Goal: Task Accomplishment & Management: Complete application form

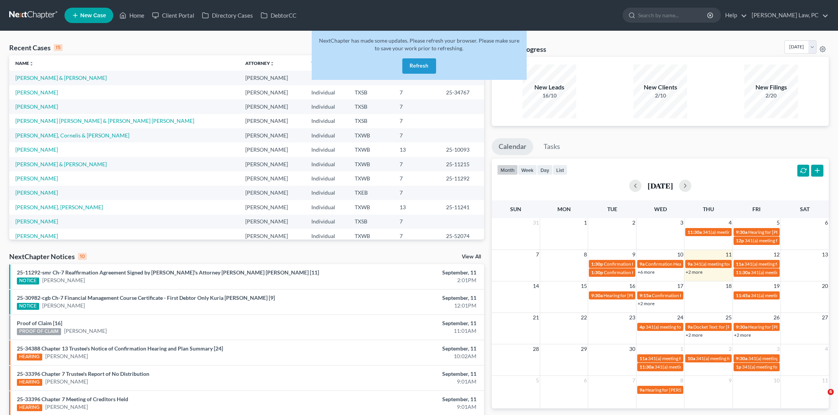
click at [424, 65] on button "Refresh" at bounding box center [419, 65] width 34 height 15
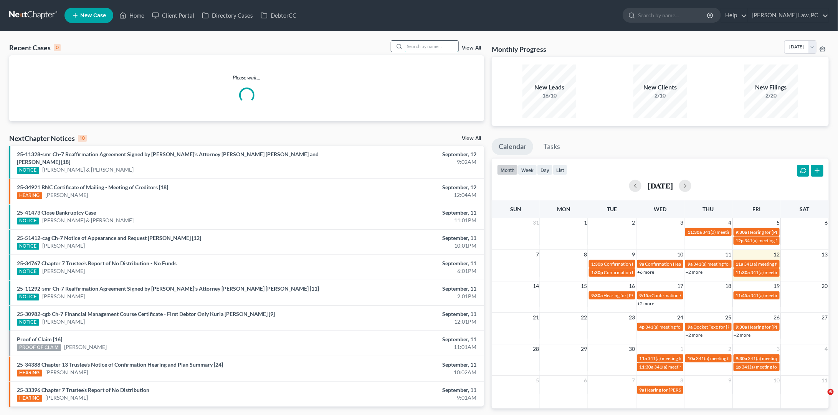
click at [434, 45] on input "search" at bounding box center [432, 46] width 54 height 11
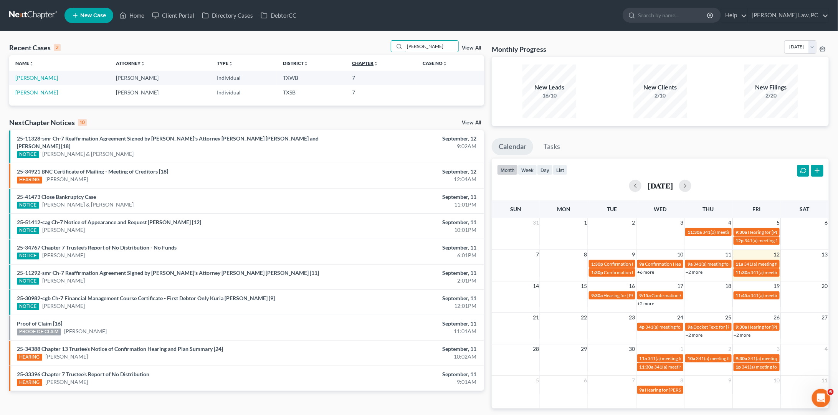
type input "[PERSON_NAME]"
drag, startPoint x: 402, startPoint y: 63, endPoint x: 31, endPoint y: 79, distance: 371.3
click at [31, 79] on link "[PERSON_NAME]" at bounding box center [36, 77] width 43 height 7
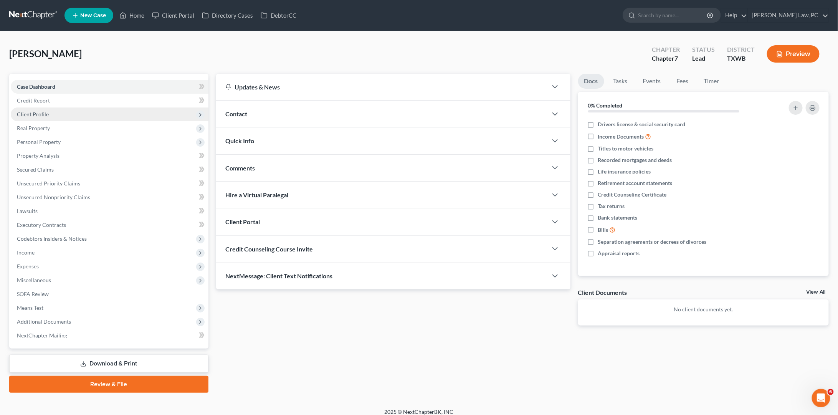
click at [72, 114] on span "Client Profile" at bounding box center [110, 115] width 198 height 14
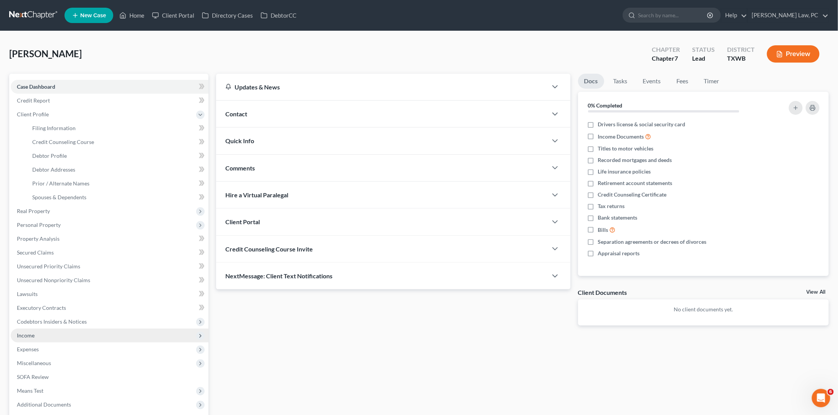
click at [61, 331] on span "Income" at bounding box center [110, 336] width 198 height 14
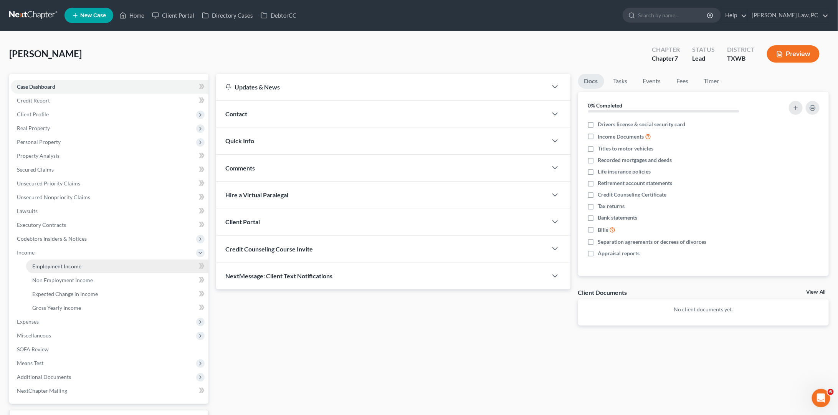
click at [79, 265] on link "Employment Income" at bounding box center [117, 267] width 182 height 14
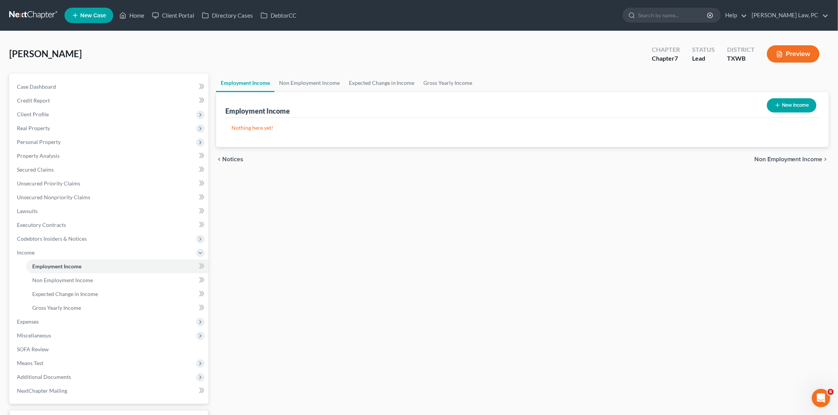
click at [39, 14] on link at bounding box center [33, 15] width 49 height 14
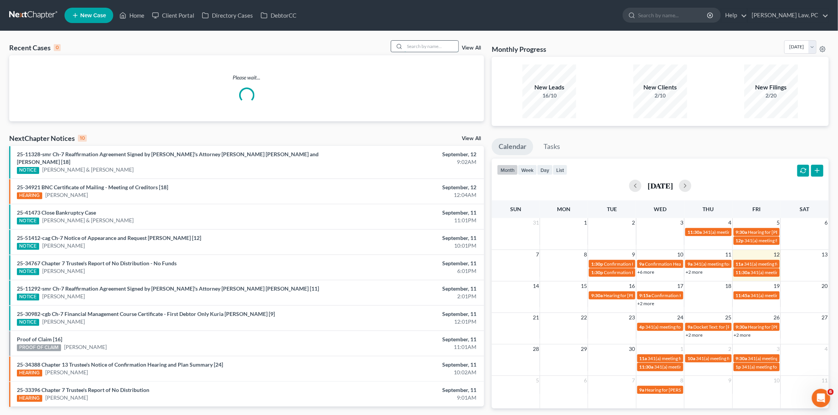
click at [441, 45] on input "search" at bounding box center [432, 46] width 54 height 11
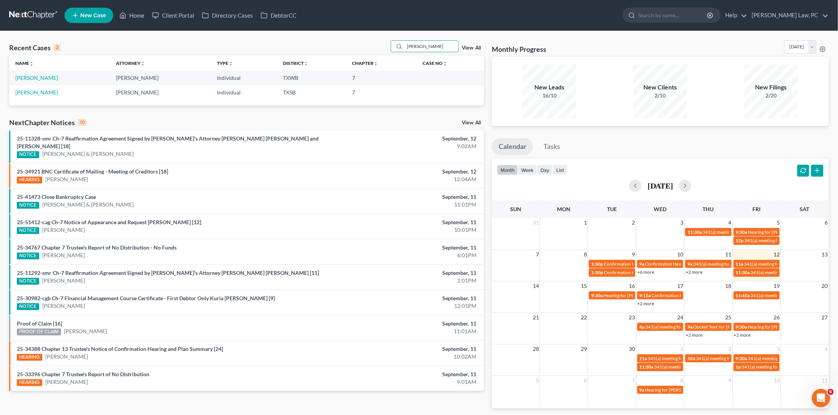
type input "[PERSON_NAME]"
drag, startPoint x: 419, startPoint y: 61, endPoint x: 45, endPoint y: 91, distance: 374.4
click at [45, 91] on link "[PERSON_NAME]" at bounding box center [36, 92] width 43 height 7
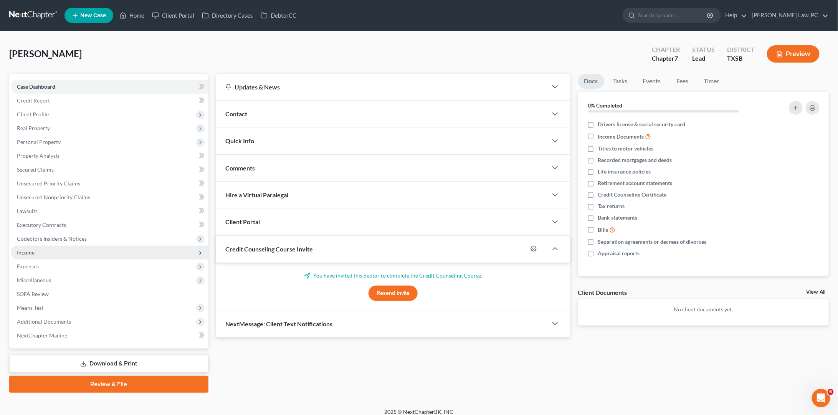
click at [79, 246] on span "Income" at bounding box center [110, 253] width 198 height 14
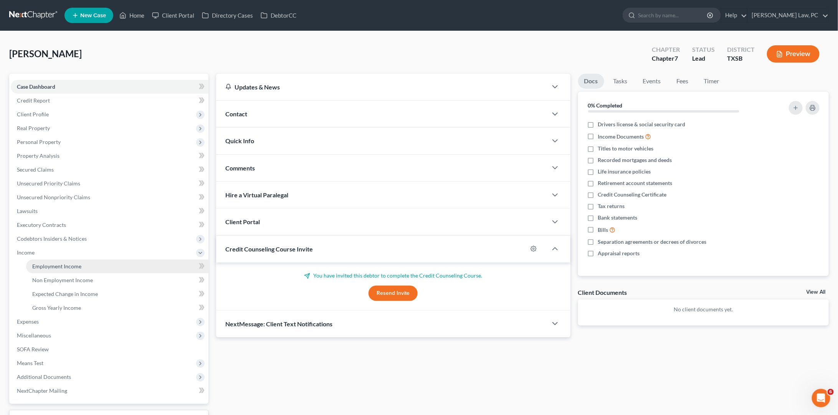
click at [77, 263] on span "Employment Income" at bounding box center [56, 266] width 49 height 7
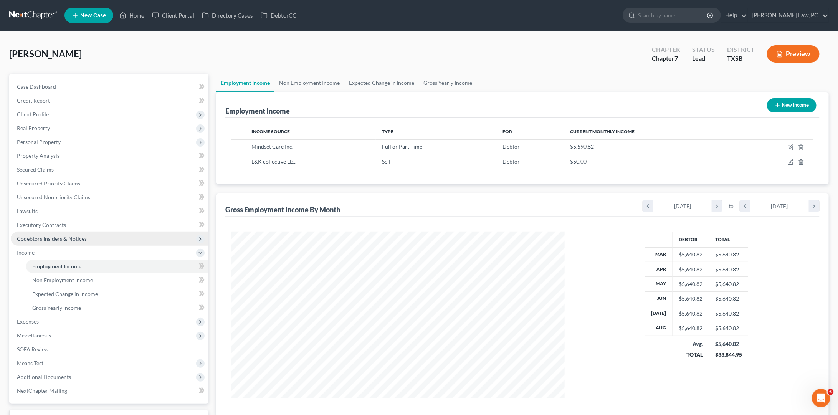
click at [107, 233] on span "Codebtors Insiders & Notices" at bounding box center [110, 239] width 198 height 14
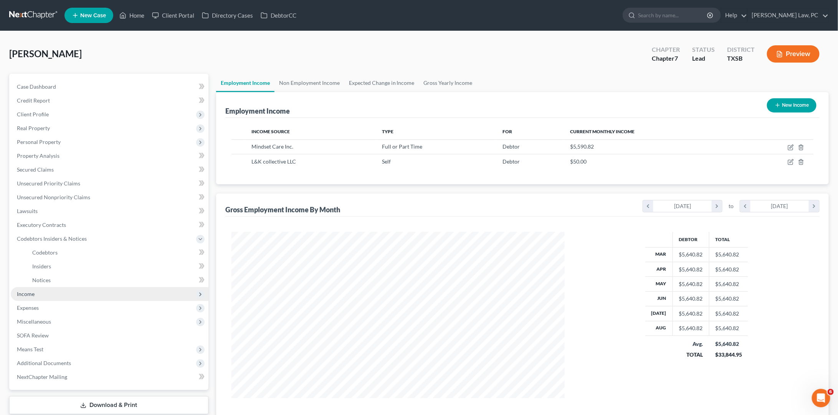
click at [82, 291] on span "Income" at bounding box center [110, 294] width 198 height 14
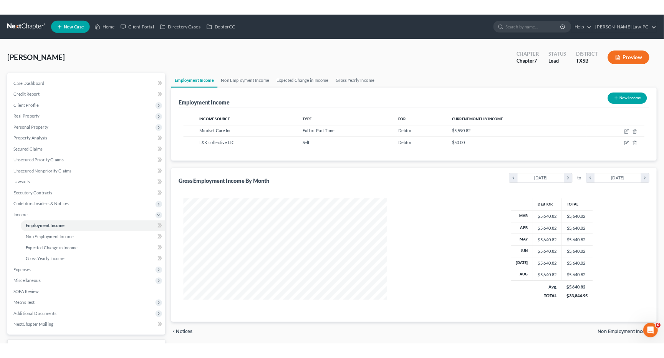
scroll to position [167, 349]
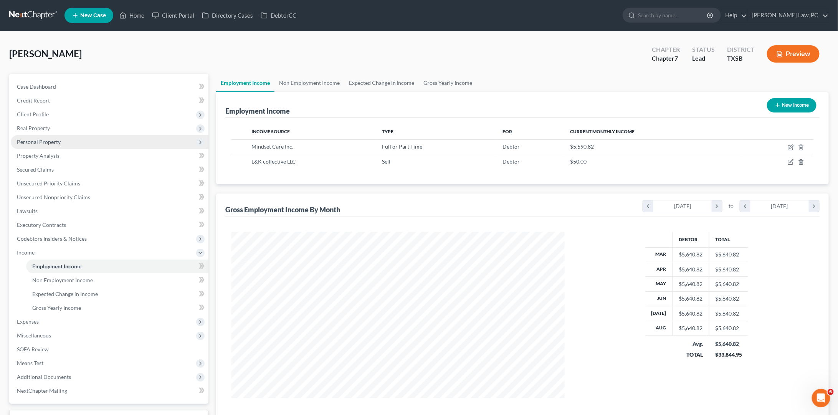
click at [46, 139] on span "Personal Property" at bounding box center [39, 142] width 44 height 7
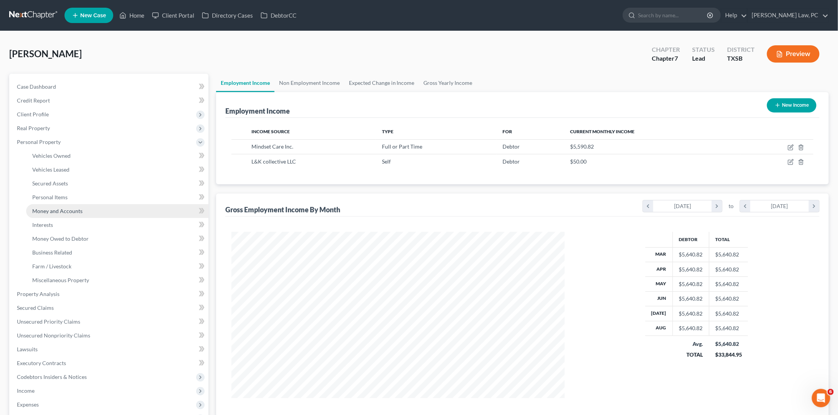
click at [65, 208] on span "Money and Accounts" at bounding box center [57, 211] width 50 height 7
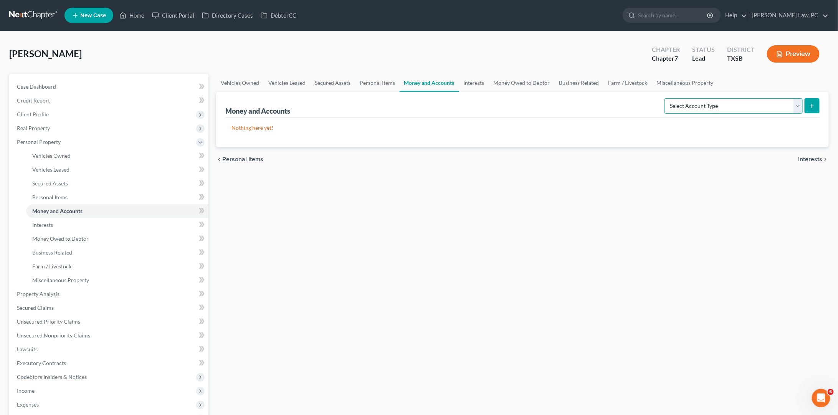
select select "checking"
click at [810, 105] on icon "submit" at bounding box center [812, 106] width 6 height 6
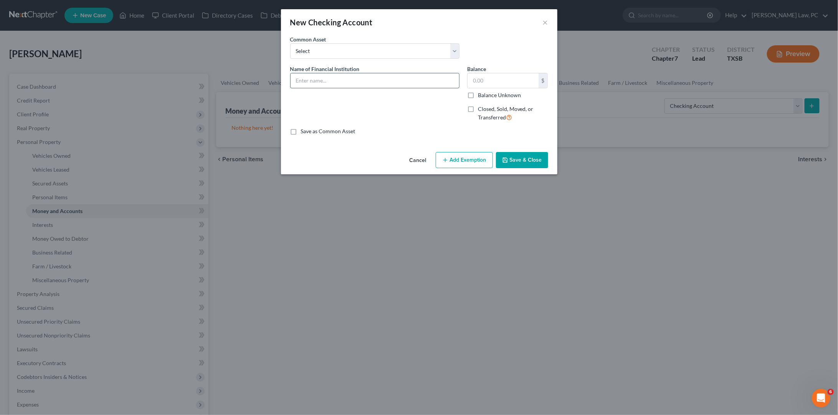
click at [384, 82] on input "text" at bounding box center [375, 80] width 169 height 15
type input "Ally"
click at [522, 157] on button "Save & Close" at bounding box center [522, 160] width 52 height 16
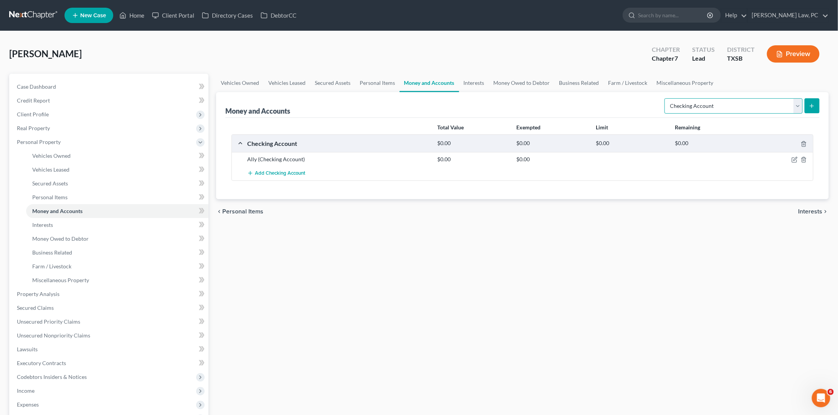
select select "savings"
click at [809, 105] on icon "submit" at bounding box center [812, 106] width 6 height 6
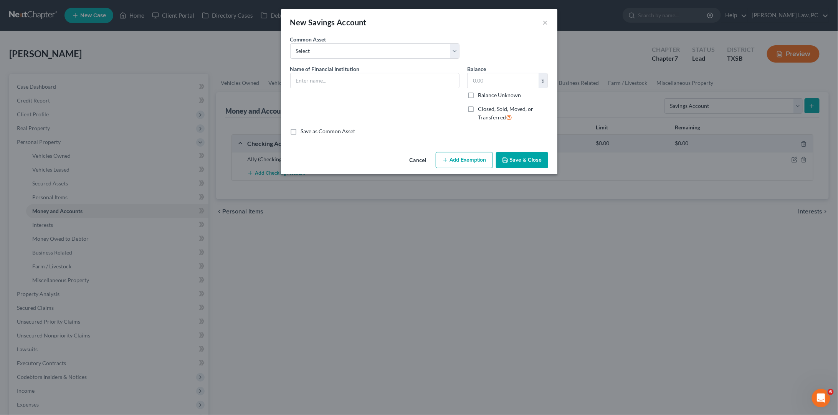
click at [412, 87] on div "Name of Financial Institution *" at bounding box center [374, 96] width 177 height 63
click at [407, 81] on input "text" at bounding box center [375, 80] width 169 height 15
type input "Ally"
click at [524, 158] on button "Save & Close" at bounding box center [522, 160] width 52 height 16
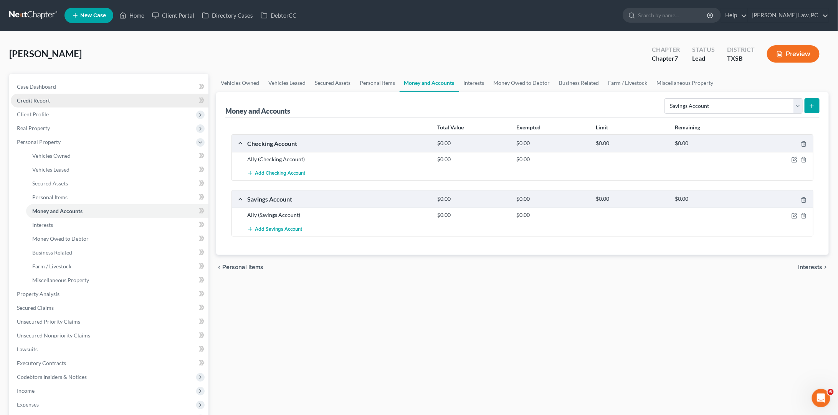
click at [81, 103] on link "Credit Report" at bounding box center [110, 101] width 198 height 14
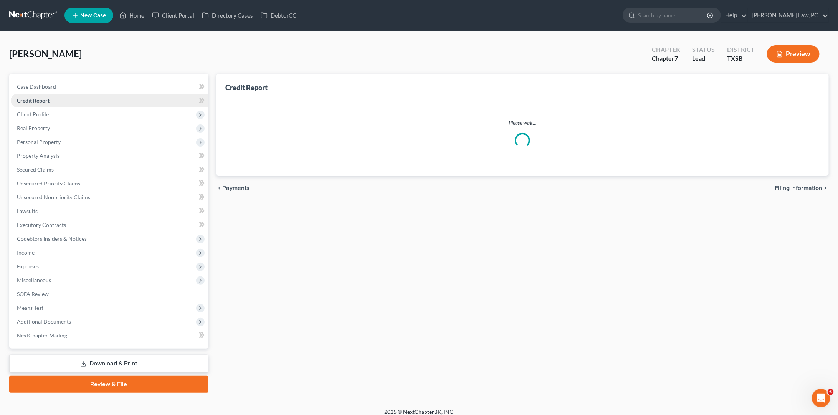
click at [81, 99] on link "Credit Report" at bounding box center [110, 101] width 198 height 14
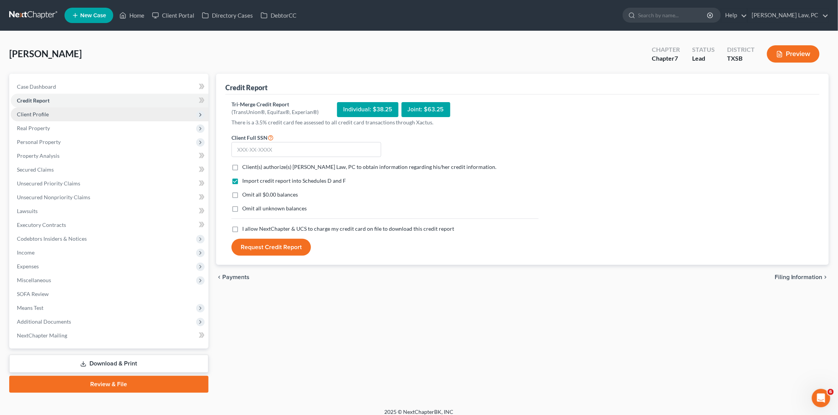
click at [79, 116] on span "Client Profile" at bounding box center [110, 115] width 198 height 14
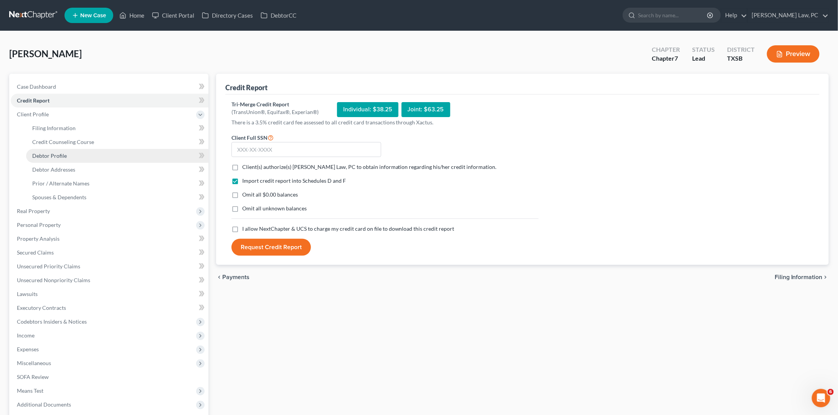
click at [76, 151] on link "Debtor Profile" at bounding box center [117, 156] width 182 height 14
select select "3"
select select "2"
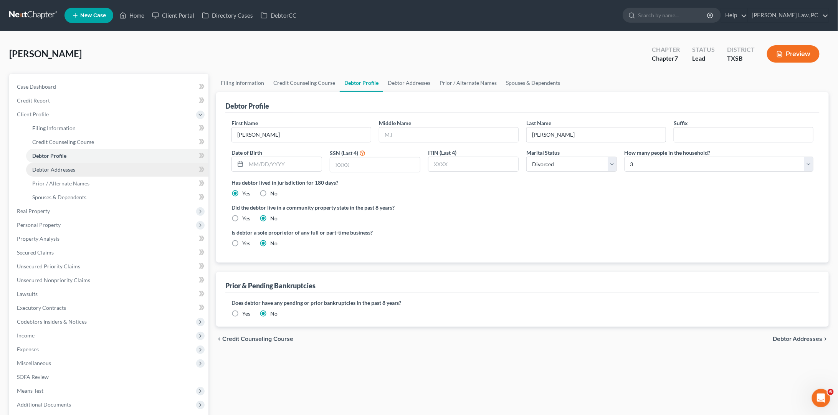
click at [75, 169] on link "Debtor Addresses" at bounding box center [117, 170] width 182 height 14
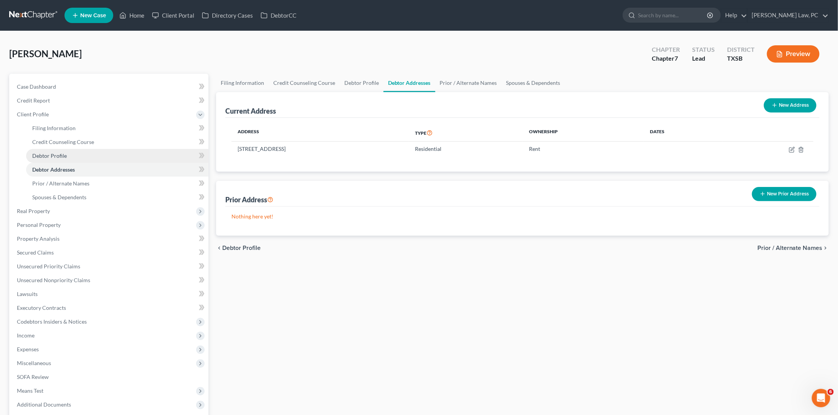
click at [95, 154] on link "Debtor Profile" at bounding box center [117, 156] width 182 height 14
select select "3"
select select "2"
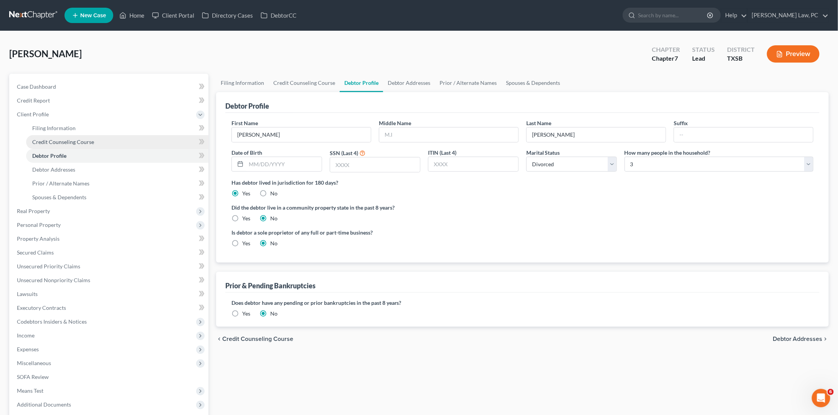
click at [116, 143] on link "Credit Counseling Course" at bounding box center [117, 142] width 182 height 14
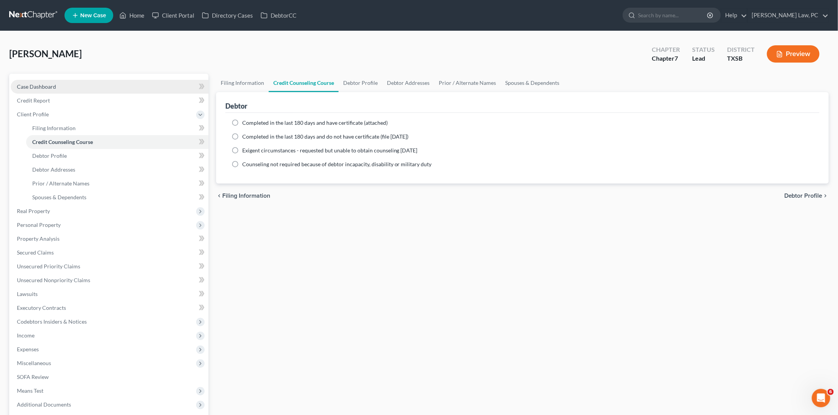
click at [117, 90] on link "Case Dashboard" at bounding box center [110, 87] width 198 height 14
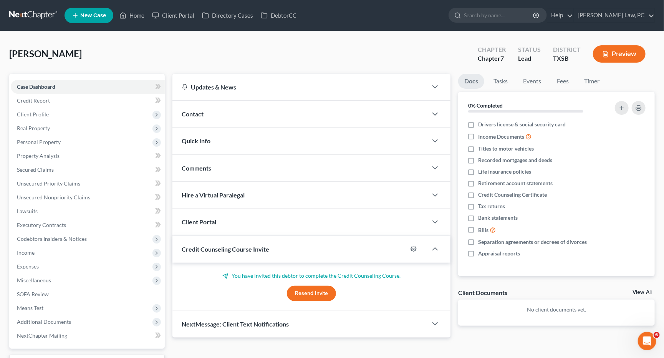
click at [29, 15] on link at bounding box center [33, 15] width 49 height 14
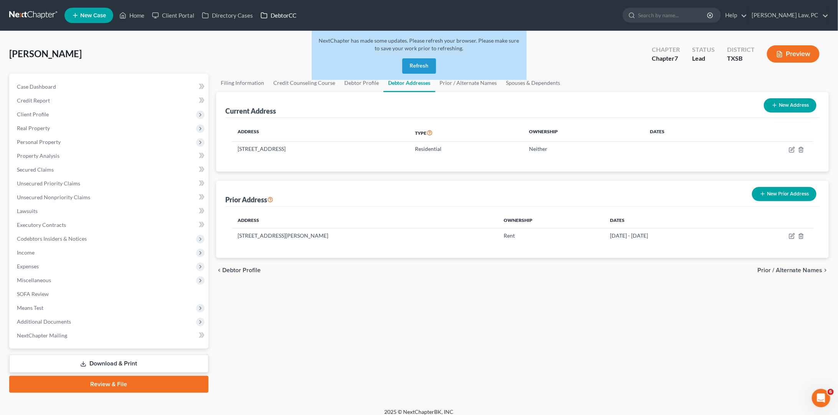
click at [287, 15] on link "DebtorCC" at bounding box center [278, 15] width 43 height 14
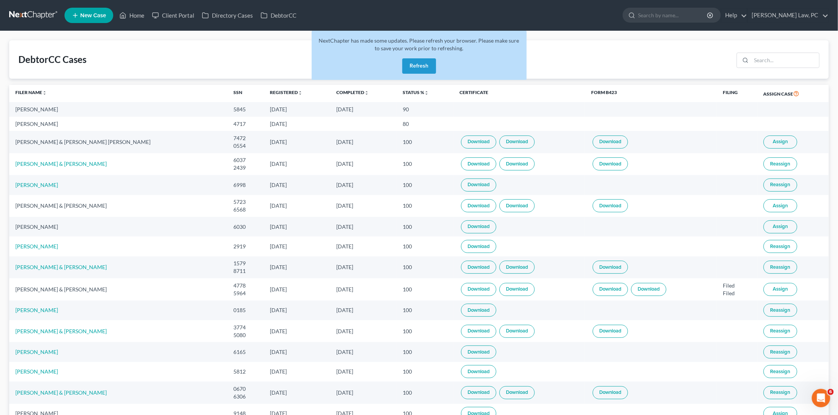
click at [421, 67] on button "Refresh" at bounding box center [419, 65] width 34 height 15
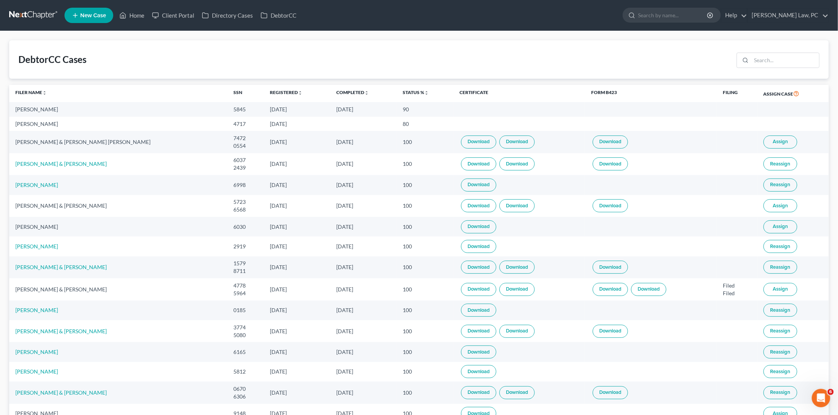
click at [34, 17] on link at bounding box center [33, 15] width 49 height 14
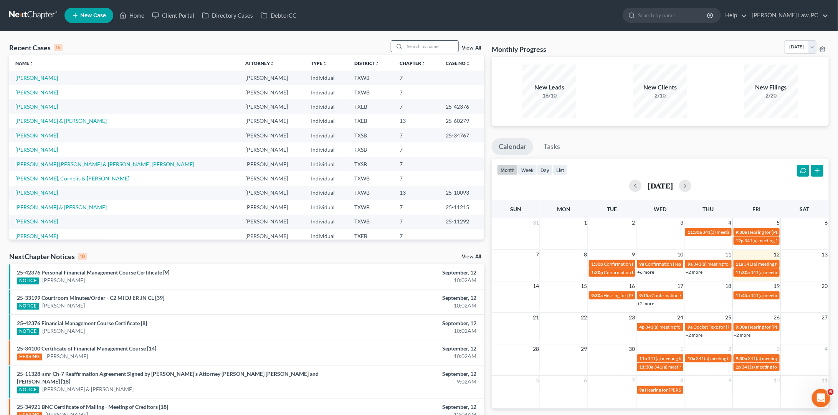
click at [421, 45] on input "search" at bounding box center [432, 46] width 54 height 11
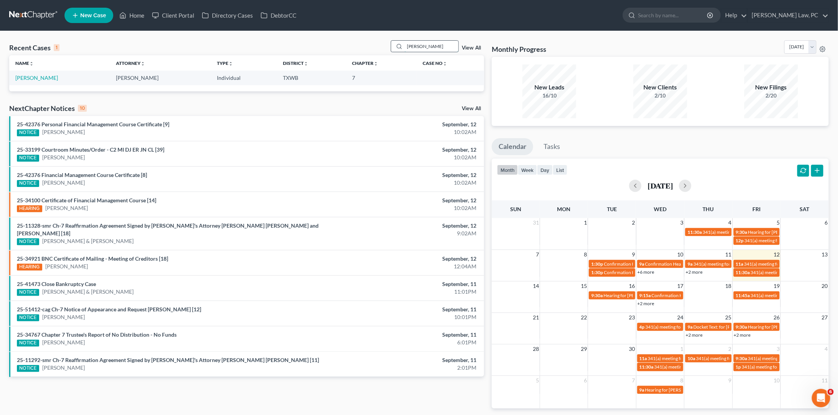
type input "[PERSON_NAME]"
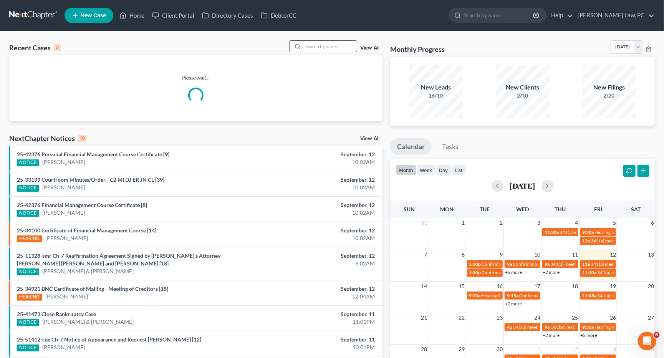
click at [326, 46] on input "search" at bounding box center [330, 46] width 54 height 11
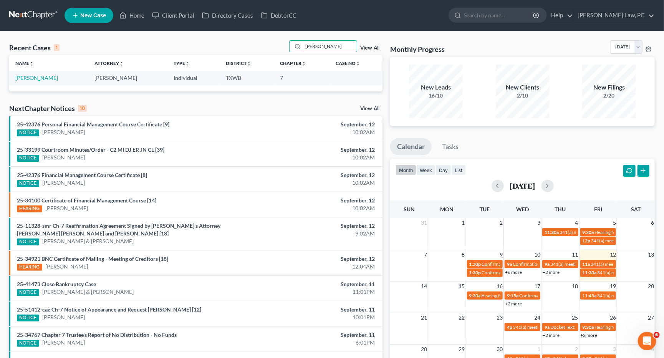
type input "[PERSON_NAME]"
drag, startPoint x: 301, startPoint y: 60, endPoint x: 47, endPoint y: 76, distance: 254.8
click at [47, 76] on link "[PERSON_NAME]" at bounding box center [36, 77] width 43 height 7
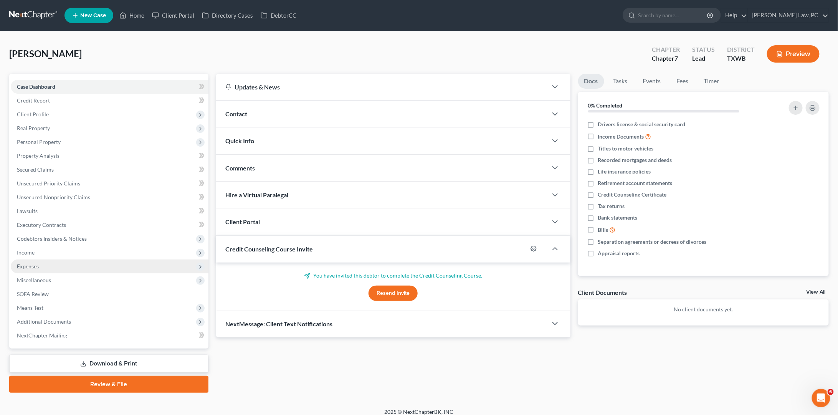
click at [44, 260] on span "Expenses" at bounding box center [110, 267] width 198 height 14
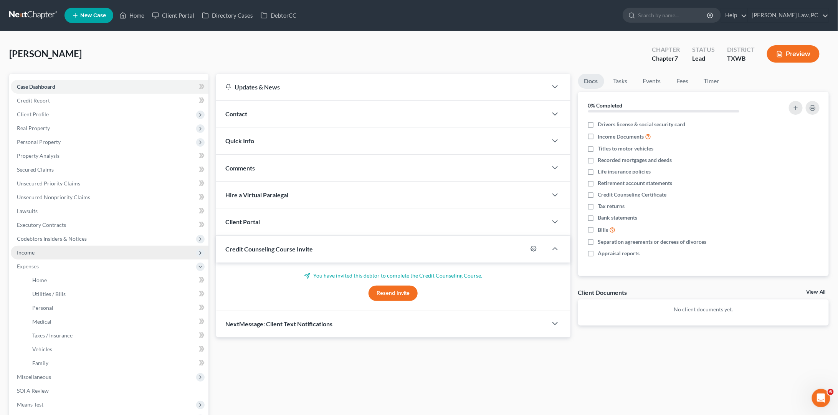
click at [37, 246] on span "Income" at bounding box center [110, 253] width 198 height 14
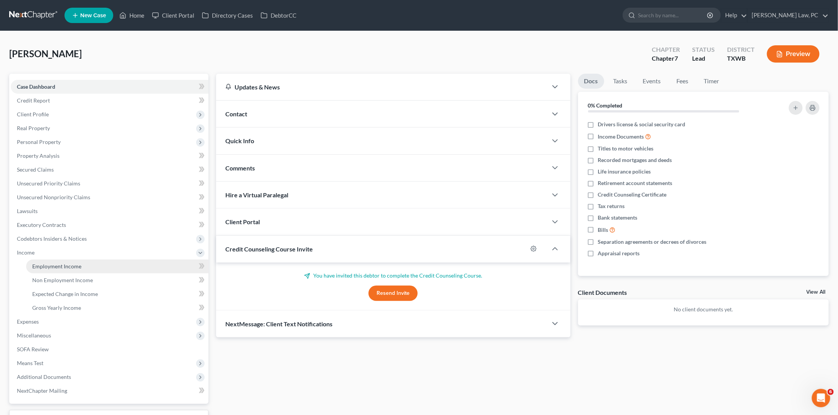
click at [54, 263] on span "Employment Income" at bounding box center [56, 266] width 49 height 7
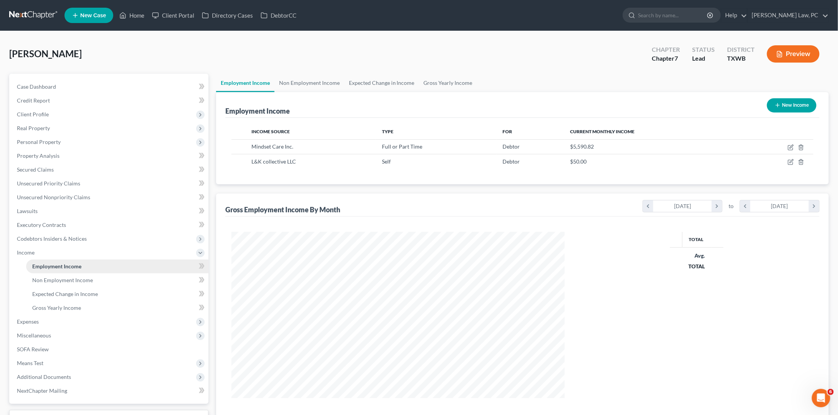
scroll to position [167, 349]
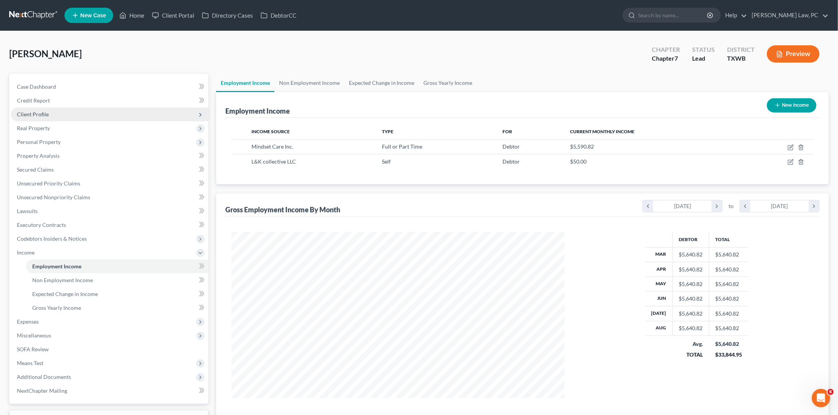
click at [90, 116] on span "Client Profile" at bounding box center [110, 115] width 198 height 14
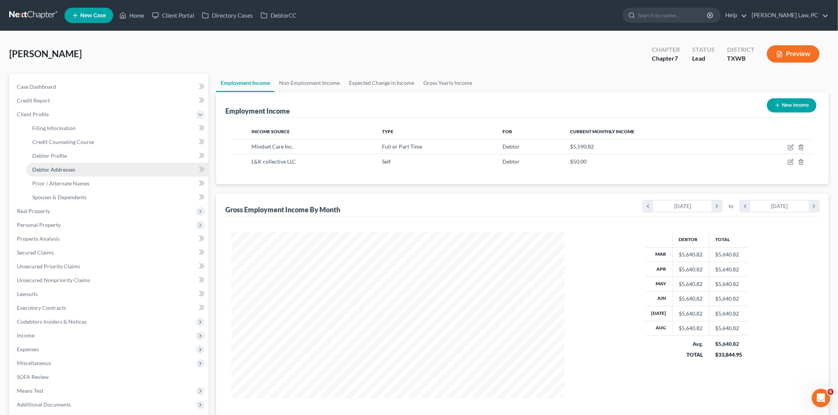
click at [98, 168] on link "Debtor Addresses" at bounding box center [117, 170] width 182 height 14
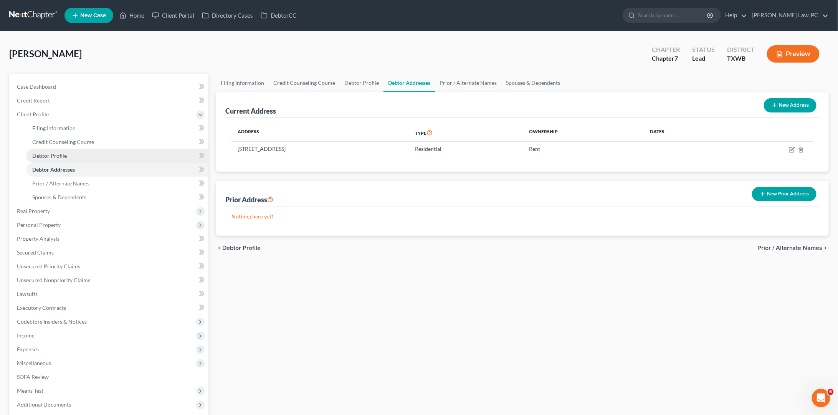
click at [63, 153] on span "Debtor Profile" at bounding box center [49, 155] width 35 height 7
select select "3"
select select "2"
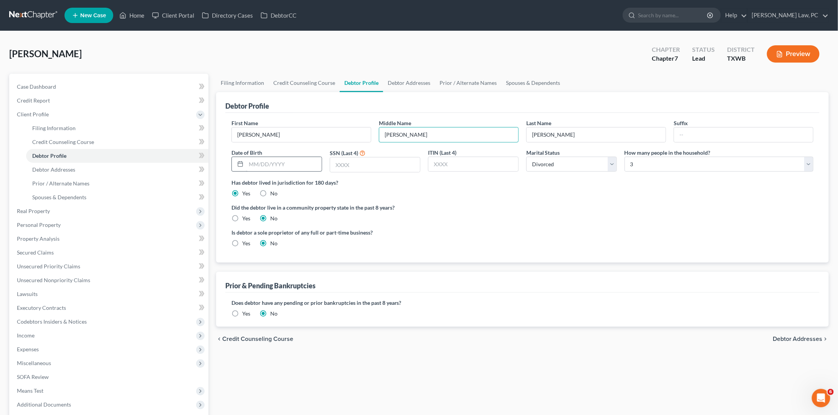
type input "[PERSON_NAME]"
type input "[DATE]"
click at [376, 165] on input "text" at bounding box center [375, 164] width 90 height 15
type input "1998"
click at [65, 166] on span "Debtor Addresses" at bounding box center [53, 169] width 43 height 7
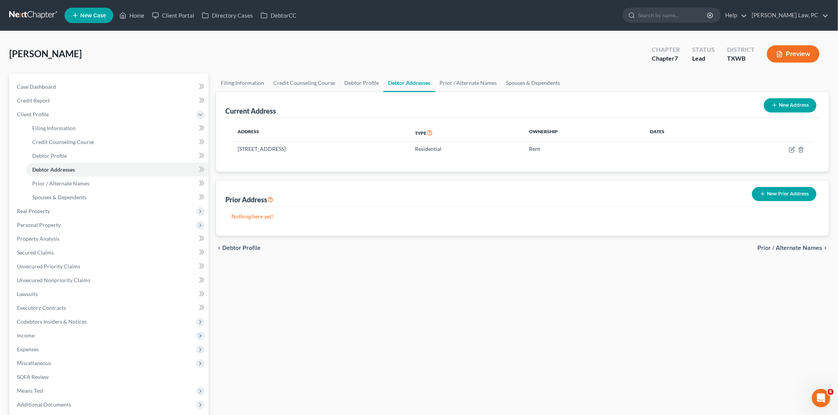
click at [664, 193] on button "New Prior Address" at bounding box center [784, 194] width 65 height 14
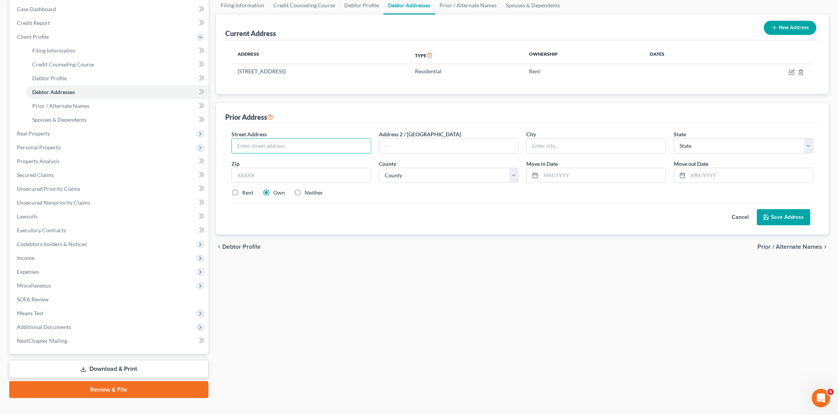
scroll to position [77, 0]
type input "1301 AW Grimes Blvd Apt 817"
click at [559, 175] on input "text" at bounding box center [603, 176] width 125 height 15
click at [652, 149] on input "text" at bounding box center [596, 146] width 139 height 15
click at [575, 174] on input "78765" at bounding box center [603, 176] width 125 height 15
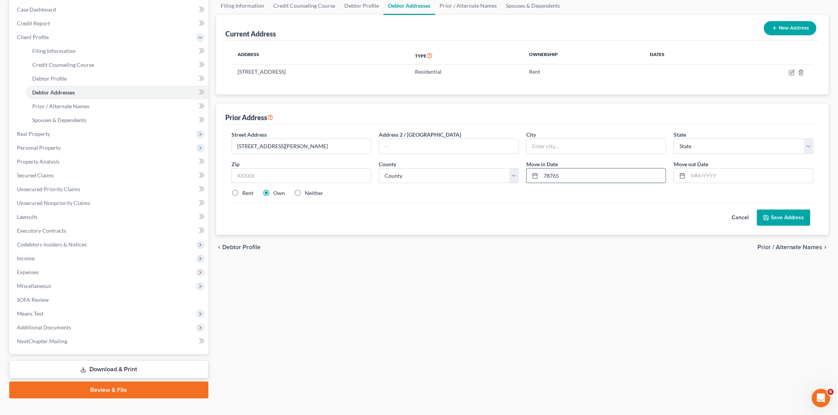
click at [575, 174] on input "78765" at bounding box center [603, 176] width 125 height 15
click at [570, 175] on input "78765" at bounding box center [603, 176] width 125 height 15
click at [553, 174] on input "78765" at bounding box center [603, 176] width 125 height 15
type input "78665"
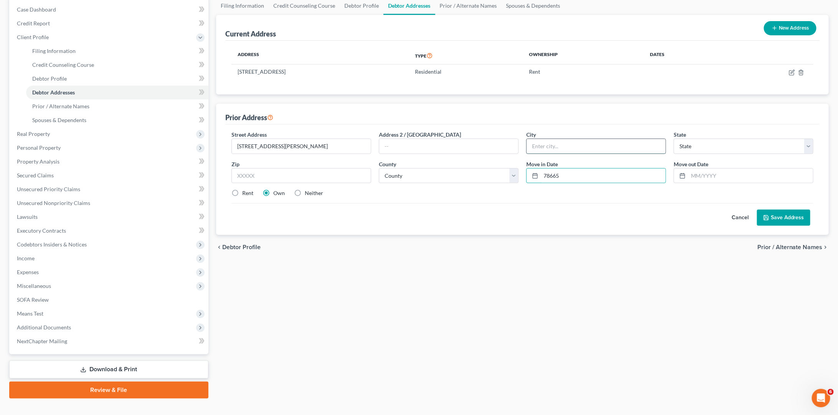
click at [622, 149] on input "text" at bounding box center [596, 146] width 139 height 15
type input "F"
type input "Round Rock"
select select "45"
drag, startPoint x: 564, startPoint y: 174, endPoint x: 533, endPoint y: 173, distance: 30.7
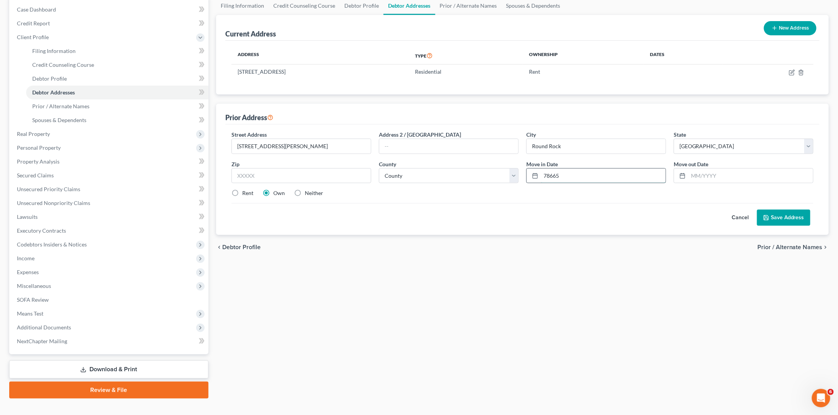
click at [533, 173] on div "78665" at bounding box center [596, 175] width 140 height 15
paste input "78665"
type input "78665"
click at [242, 190] on label "Rent" at bounding box center [247, 193] width 11 height 8
click at [245, 190] on input "Rent" at bounding box center [247, 191] width 5 height 5
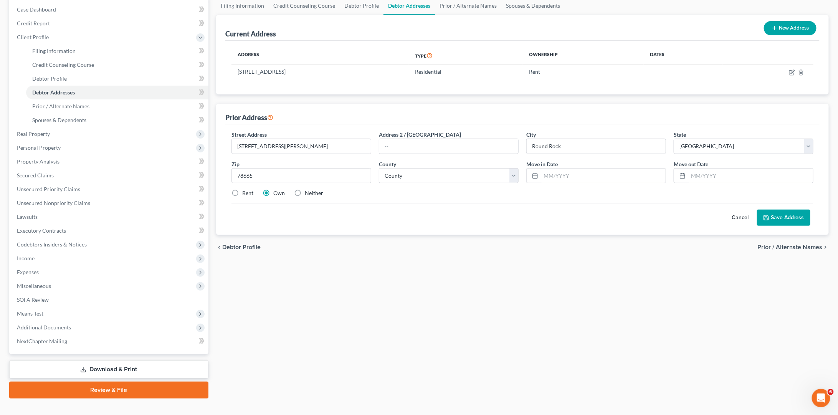
radio input "true"
click at [597, 149] on input "[PERSON_NAME]" at bounding box center [596, 146] width 139 height 15
type input "Round Rock"
click at [618, 174] on input "text" at bounding box center [603, 176] width 125 height 15
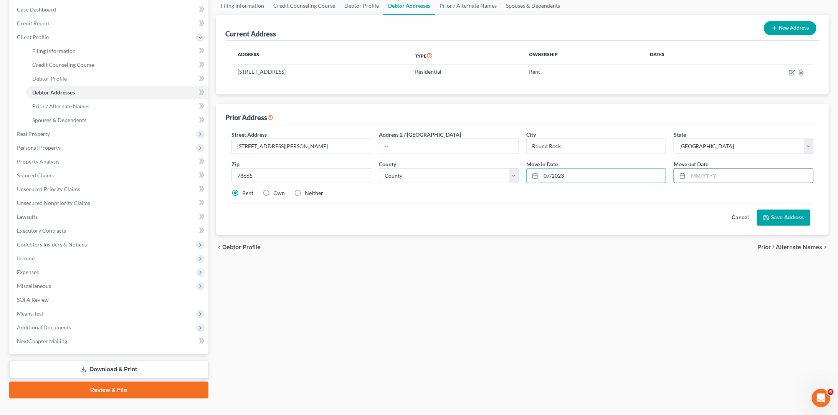
type input "07/2023"
click at [664, 173] on input "text" at bounding box center [750, 176] width 125 height 15
type input "07/2024"
click at [664, 216] on button "Save Address" at bounding box center [783, 218] width 53 height 16
select select "245"
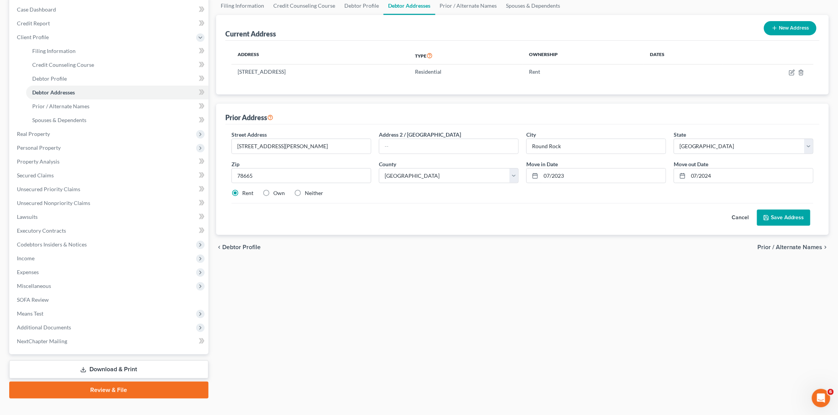
click at [664, 220] on button "Save Address" at bounding box center [783, 218] width 53 height 16
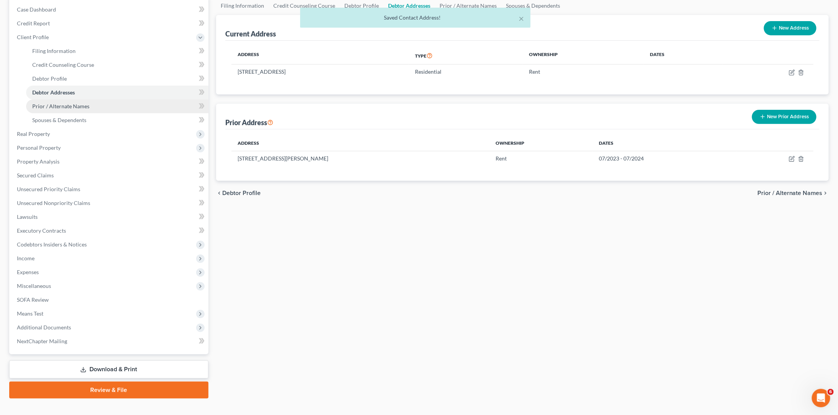
click at [74, 103] on span "Prior / Alternate Names" at bounding box center [60, 106] width 57 height 7
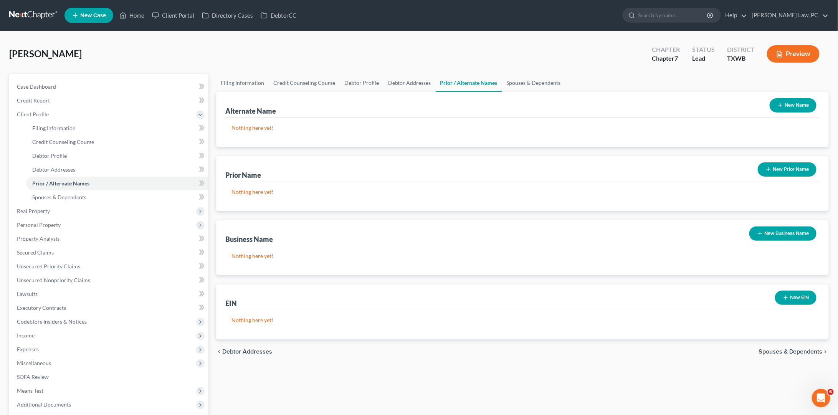
click at [664, 172] on button "New Prior Name" at bounding box center [787, 169] width 59 height 14
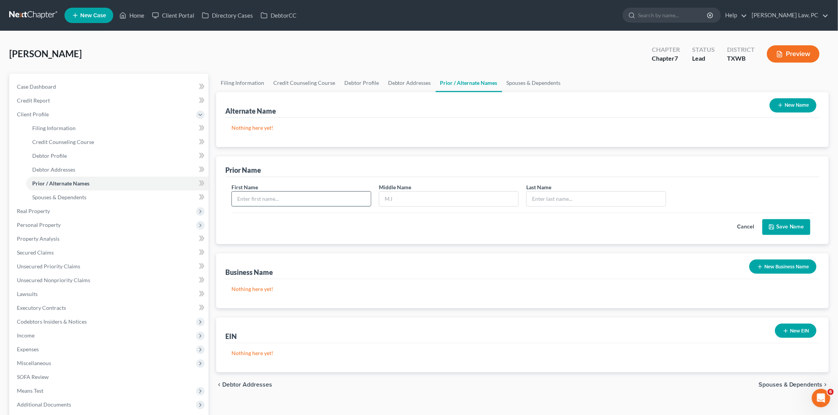
click at [315, 201] on input "text" at bounding box center [301, 199] width 139 height 15
type input "Luisa"
click at [431, 197] on input "text" at bounding box center [448, 199] width 139 height 15
type input "Maria"
click at [543, 195] on input "text" at bounding box center [596, 199] width 139 height 15
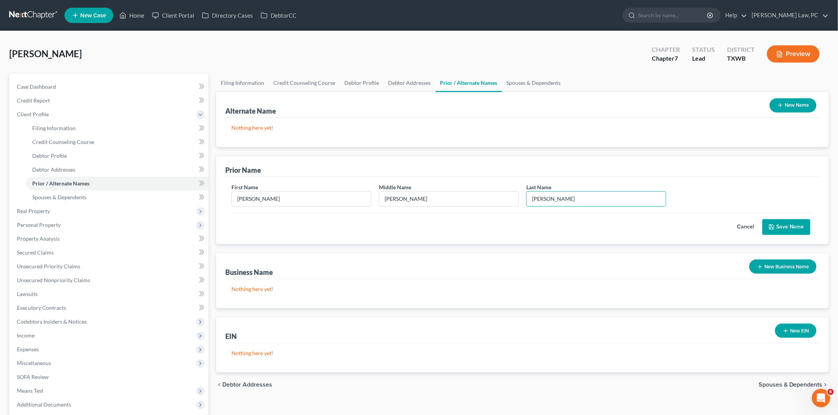
type input "Baez"
click at [664, 227] on button "Save Name" at bounding box center [787, 227] width 48 height 16
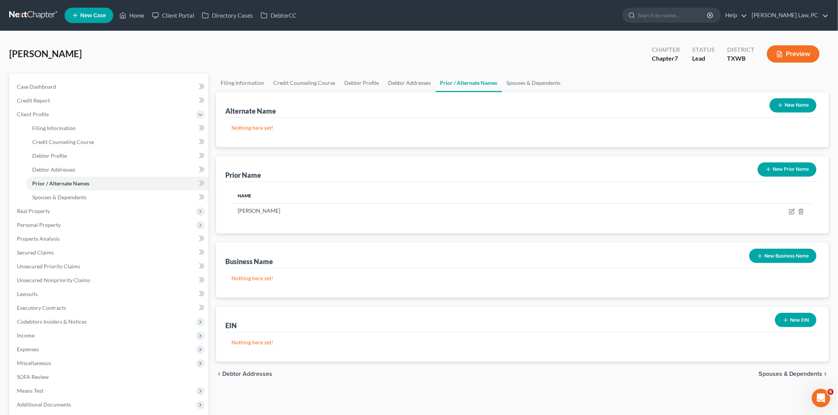
click at [664, 165] on button "New Prior Name" at bounding box center [787, 169] width 59 height 14
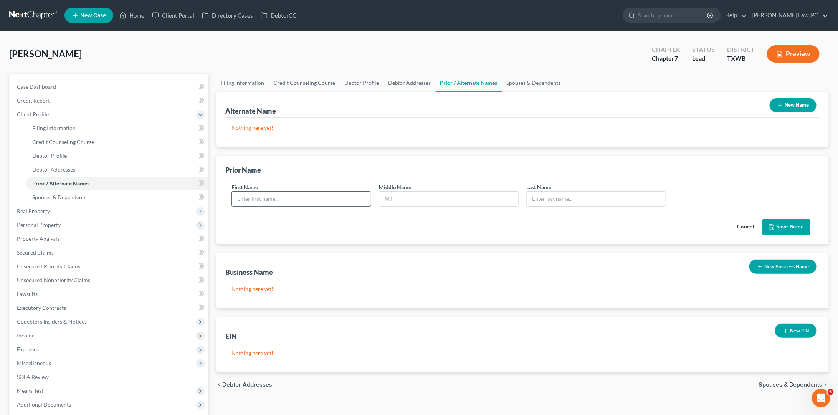
click at [337, 197] on input "text" at bounding box center [301, 199] width 139 height 15
type input "Luisa"
click at [411, 192] on input "text" at bounding box center [448, 199] width 139 height 15
type input "M"
click at [664, 229] on button "Cancel" at bounding box center [746, 227] width 34 height 15
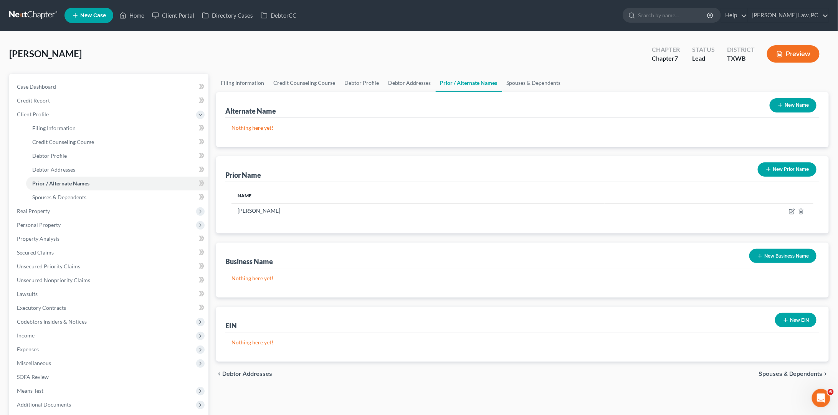
click at [664, 106] on button "New Name" at bounding box center [793, 105] width 47 height 14
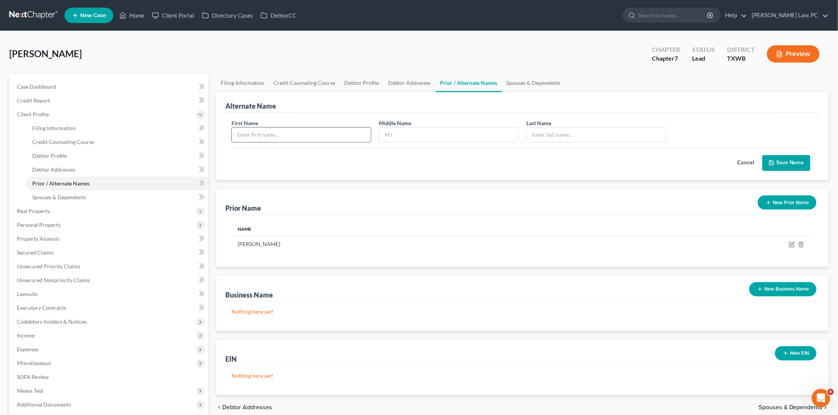
click at [352, 132] on input "text" at bounding box center [301, 134] width 139 height 15
type input "Luisa"
click at [432, 127] on div at bounding box center [449, 134] width 140 height 15
click at [432, 128] on input "text" at bounding box center [448, 134] width 139 height 15
type input "M"
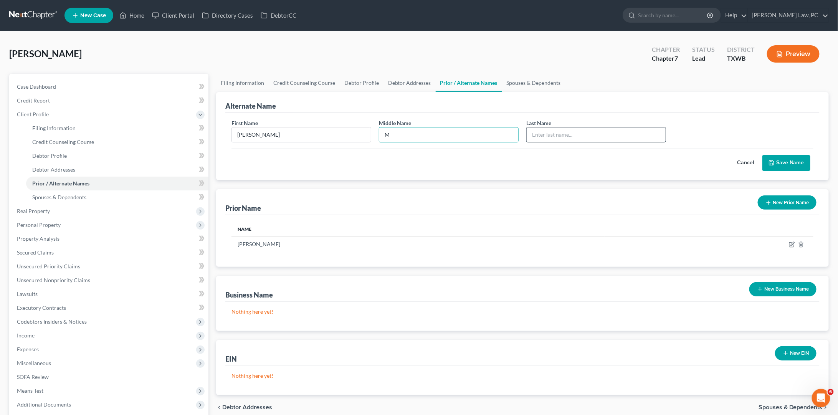
click at [554, 137] on input "text" at bounding box center [596, 134] width 139 height 15
type input "Baez"
click at [664, 162] on button "Save Name" at bounding box center [787, 163] width 48 height 16
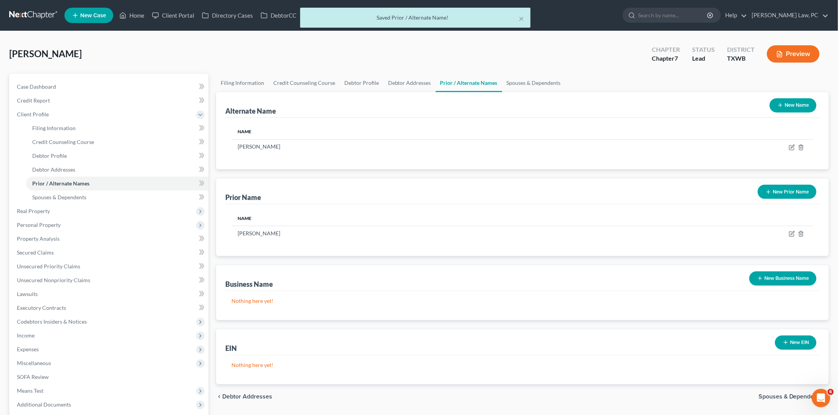
click at [664, 188] on button "New Prior Name" at bounding box center [787, 192] width 59 height 14
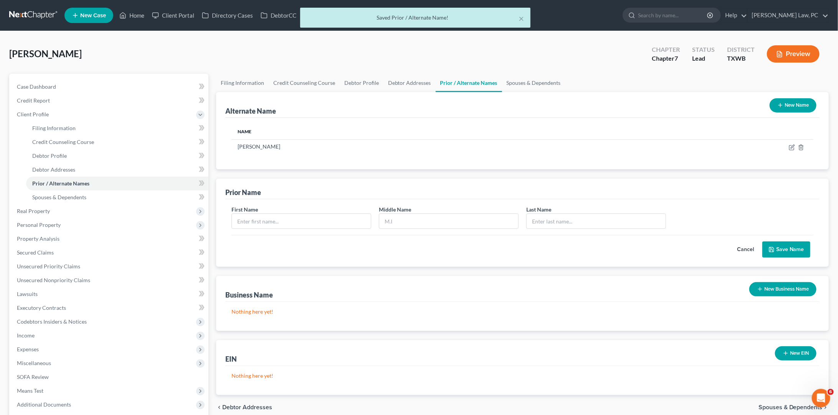
click at [344, 229] on div "First Name Middle Name Last Name *" at bounding box center [523, 220] width 590 height 30
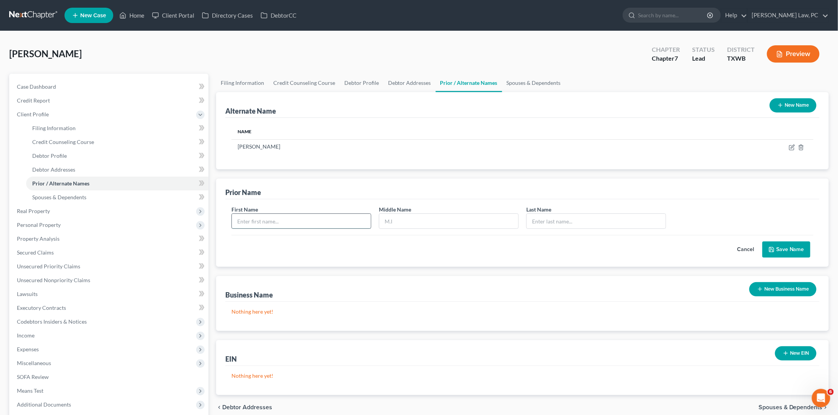
click at [342, 218] on input "text" at bounding box center [301, 221] width 139 height 15
type input "Luisa"
click at [414, 222] on input "text" at bounding box center [448, 221] width 139 height 15
type input "Maria"
click at [535, 218] on input "text" at bounding box center [596, 221] width 139 height 15
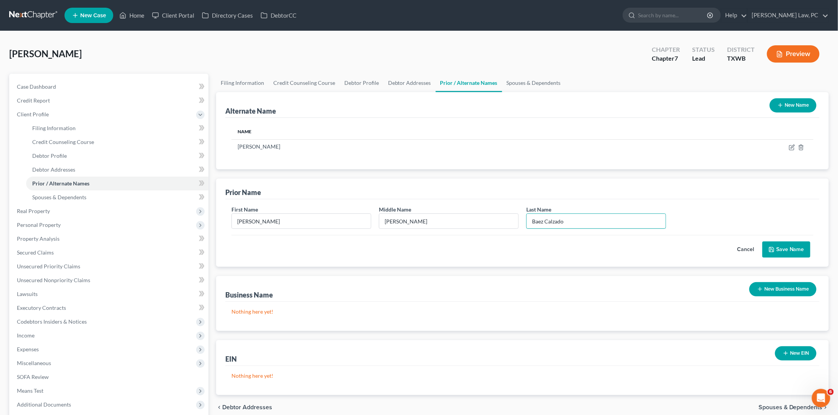
type input "Baez Calzado"
click at [664, 250] on button "Save Name" at bounding box center [787, 250] width 48 height 16
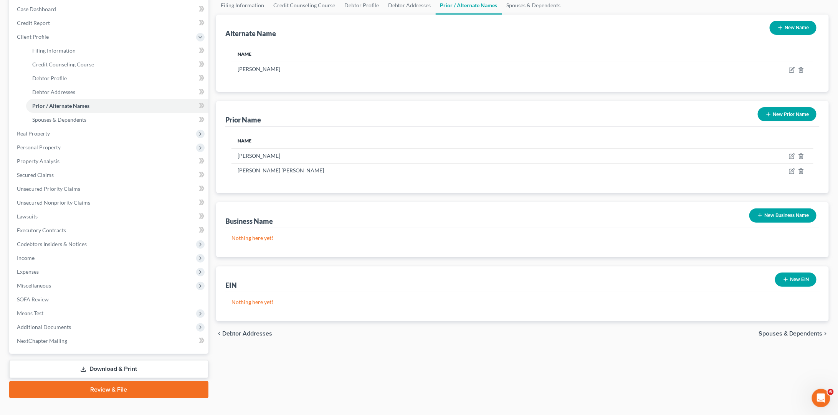
scroll to position [77, 0]
click at [664, 212] on button "New Business Name" at bounding box center [783, 216] width 67 height 14
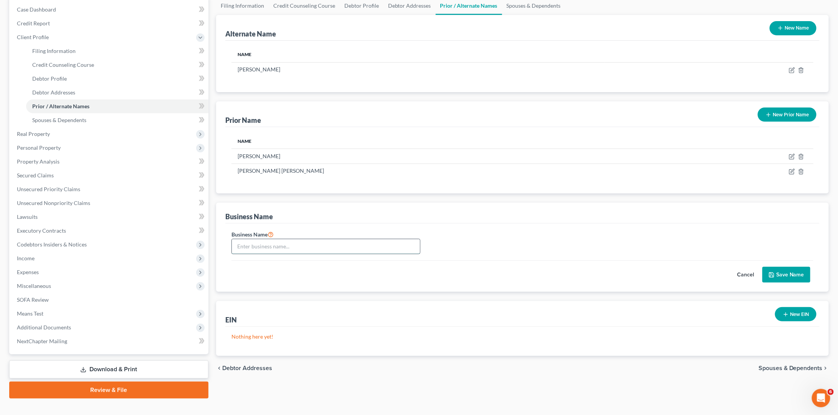
click at [382, 248] on input "text" at bounding box center [326, 246] width 188 height 15
type input "L&K Collective LLC"
click at [664, 276] on button "Save Name" at bounding box center [787, 275] width 48 height 16
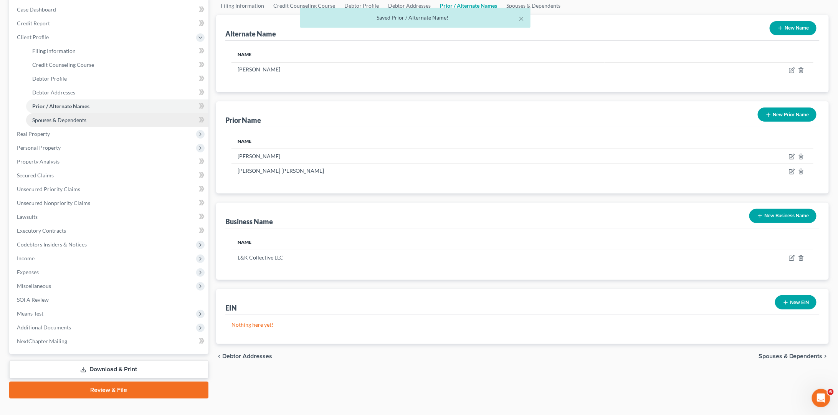
click at [119, 115] on link "Spouses & Dependents" at bounding box center [117, 120] width 182 height 14
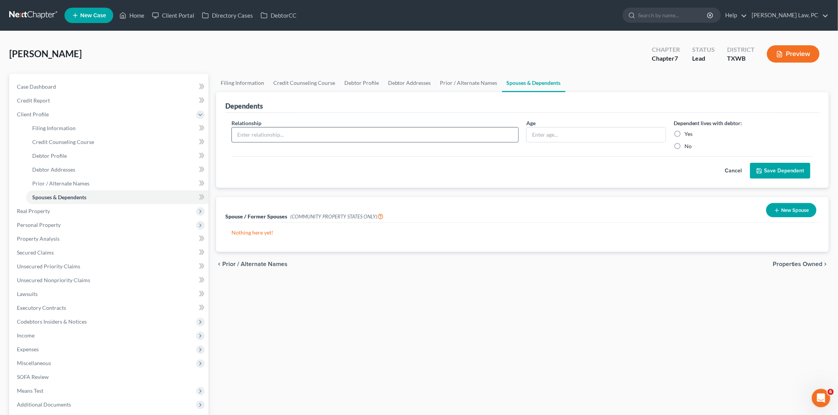
click at [383, 137] on input "text" at bounding box center [375, 134] width 286 height 15
type input "Daughter"
click at [566, 137] on input "text" at bounding box center [596, 134] width 139 height 15
type input "9"
click at [664, 132] on label "Yes" at bounding box center [689, 134] width 8 height 8
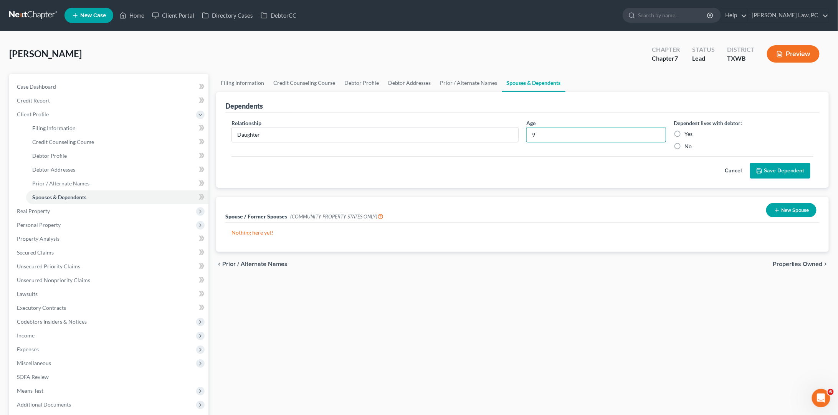
click at [664, 132] on input "Yes" at bounding box center [690, 132] width 5 height 5
radio input "true"
click at [664, 169] on button "Save Dependent" at bounding box center [780, 171] width 60 height 16
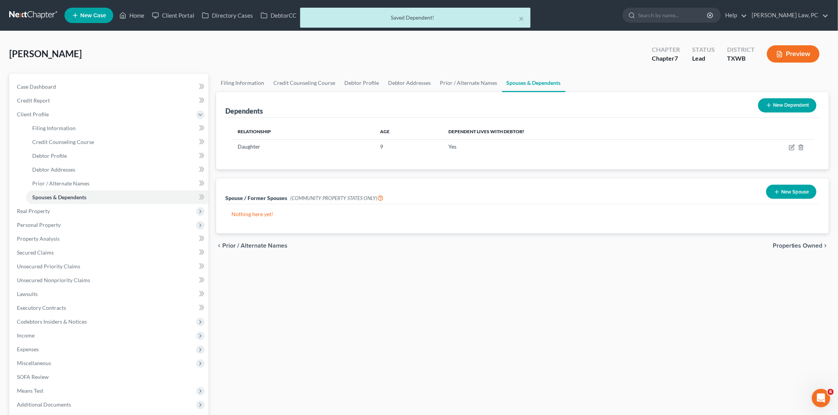
click at [664, 107] on button "New Dependent" at bounding box center [787, 105] width 58 height 14
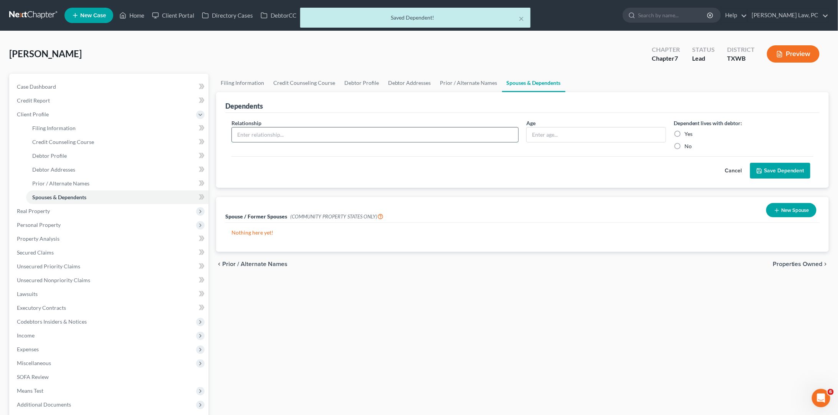
click at [404, 135] on input "text" at bounding box center [375, 134] width 286 height 15
type input "Son"
click at [554, 134] on input "text" at bounding box center [596, 134] width 139 height 15
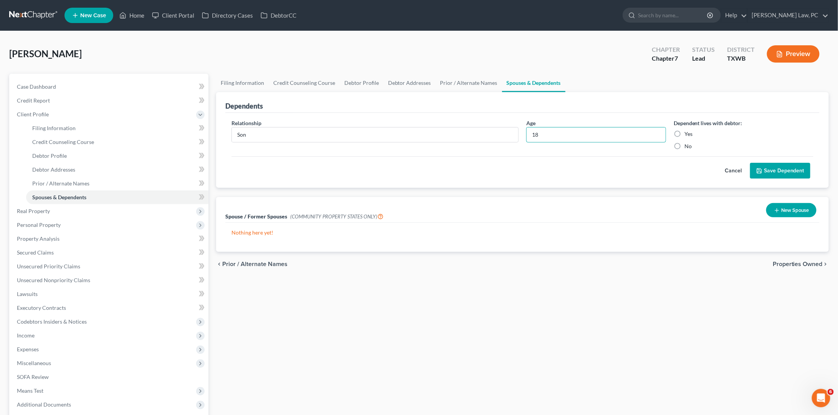
type input "18"
click at [664, 133] on label "Yes" at bounding box center [689, 134] width 8 height 8
click at [664, 133] on input "Yes" at bounding box center [690, 132] width 5 height 5
radio input "true"
click at [664, 173] on button "Save Dependent" at bounding box center [780, 171] width 60 height 16
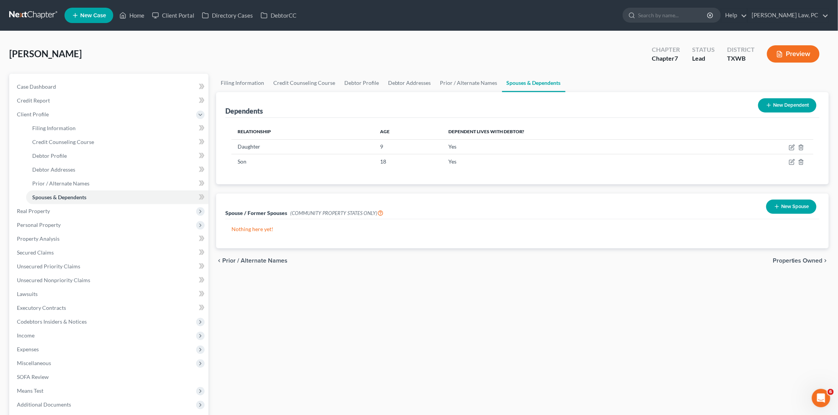
click at [664, 203] on button "New Spouse" at bounding box center [791, 207] width 50 height 14
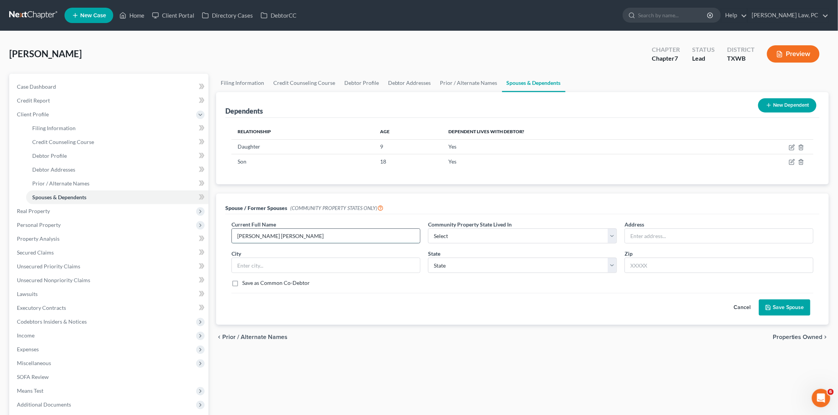
click at [266, 236] on input "Andrew Allen Anderson" at bounding box center [326, 236] width 188 height 15
type input "Andrew Allen Anderson"
select select "8"
click at [471, 273] on div "Current Full Name * Andrew Allen Anderson Community Property State Lived In * S…" at bounding box center [523, 256] width 590 height 73
select select "45"
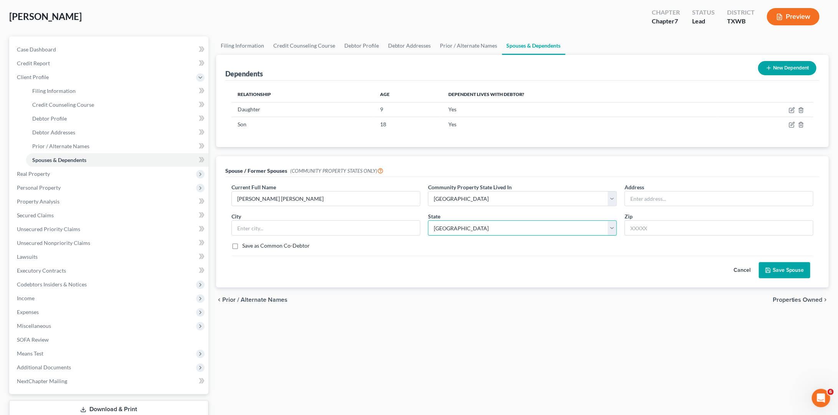
scroll to position [37, 0]
type input "20404 Popy Hills Trail"
type input "78664"
type input "Round Rock"
click at [375, 199] on input "Andrew Allen Anderson" at bounding box center [326, 199] width 188 height 15
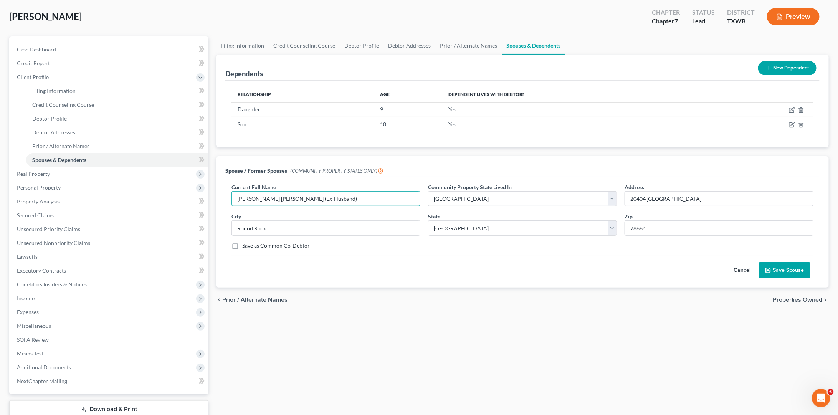
type input "Andrew Allen Anderson (Ex-Husband)"
click at [664, 262] on button "Save Spouse" at bounding box center [784, 270] width 51 height 16
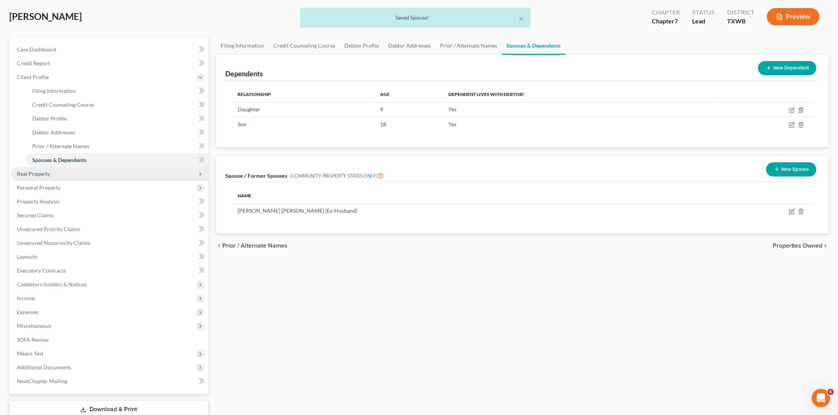
click at [80, 170] on span "Real Property" at bounding box center [110, 174] width 198 height 14
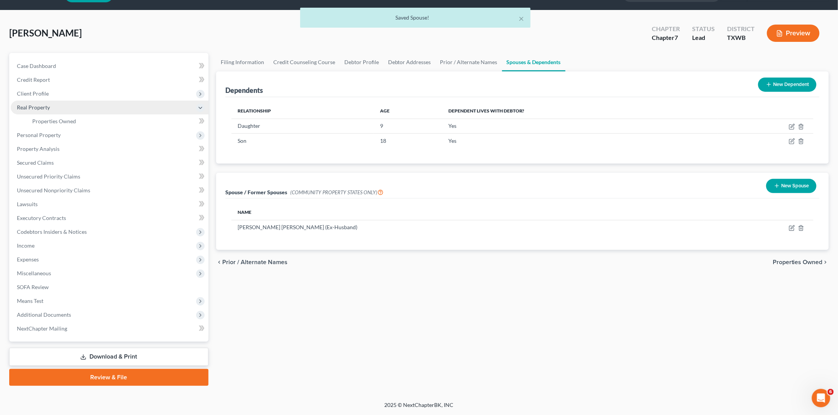
scroll to position [10, 0]
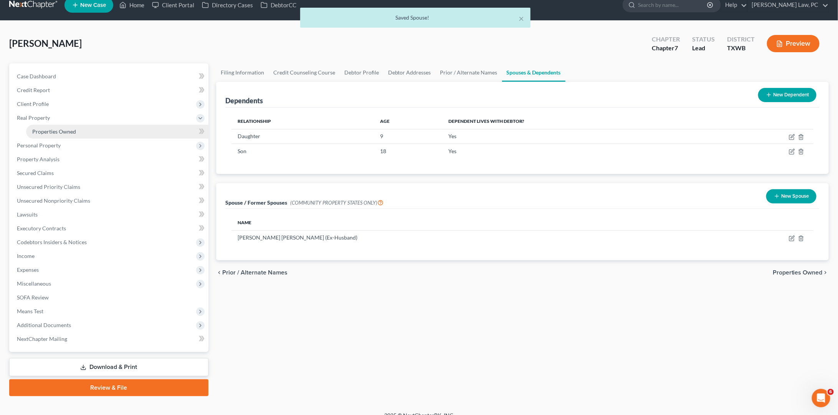
click at [85, 130] on link "Properties Owned" at bounding box center [117, 132] width 182 height 14
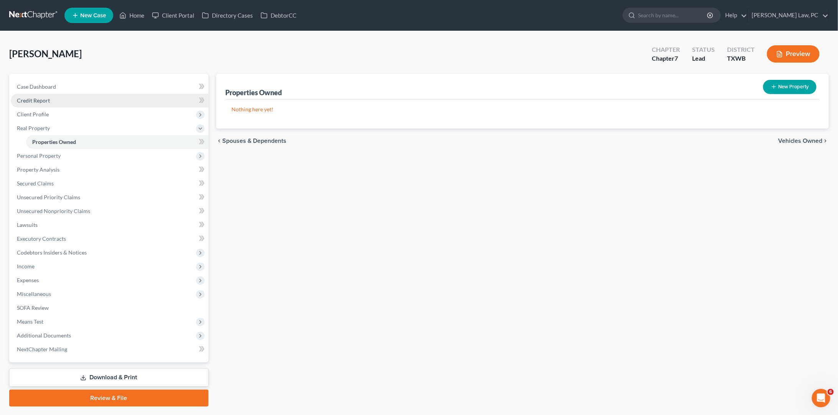
click at [48, 105] on link "Credit Report" at bounding box center [110, 101] width 198 height 14
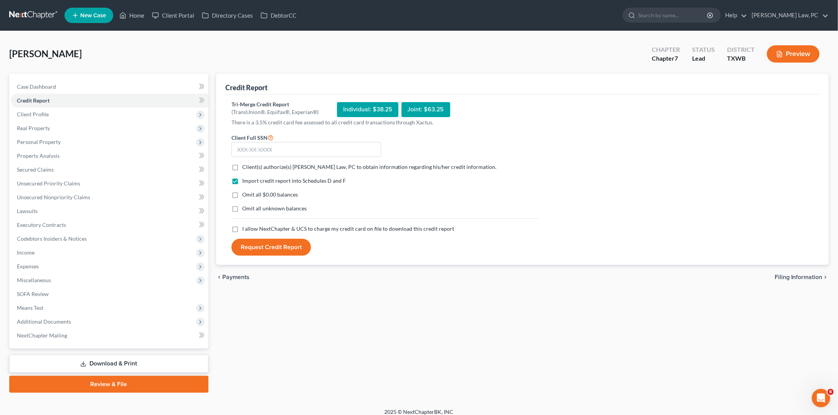
click at [242, 163] on label "Client(s) authorize(s) Hooman Khoshnood Law, PC to obtain information regarding…" at bounding box center [369, 167] width 255 height 8
click at [245, 163] on input "Client(s) authorize(s) Hooman Khoshnood Law, PC to obtain information regarding…" at bounding box center [247, 165] width 5 height 5
checkbox input "true"
click at [242, 225] on label "I allow NextChapter & UCS to charge my credit card on file to download this cre…" at bounding box center [348, 229] width 212 height 8
click at [245, 225] on input "I allow NextChapter & UCS to charge my credit card on file to download this cre…" at bounding box center [247, 227] width 5 height 5
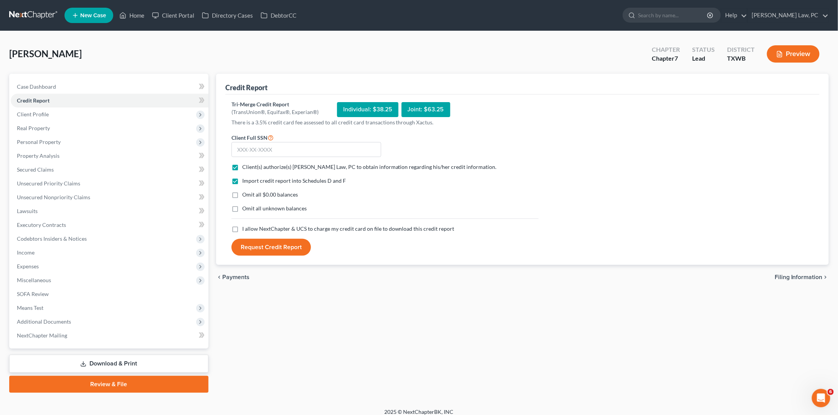
checkbox input "true"
click at [286, 151] on input "text" at bounding box center [307, 149] width 150 height 15
type input "021-78-1998"
click at [285, 249] on button "Request Credit Report" at bounding box center [271, 247] width 79 height 17
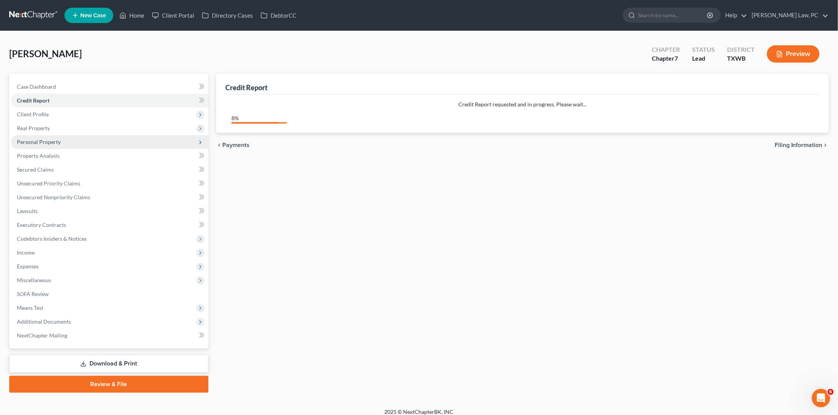
click at [56, 141] on span "Personal Property" at bounding box center [39, 142] width 44 height 7
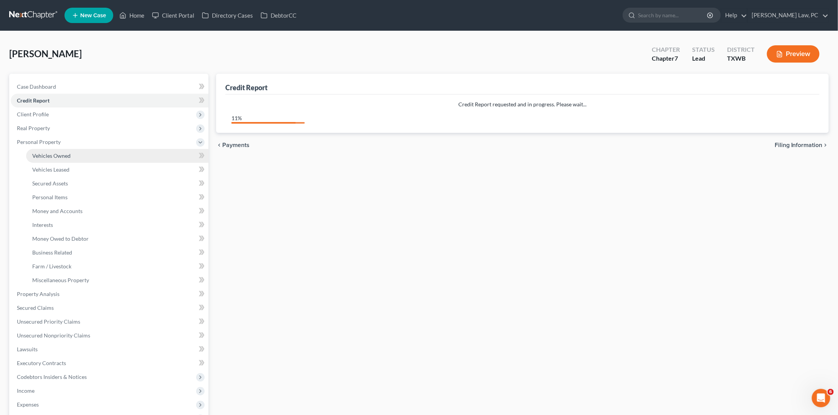
click at [73, 157] on link "Vehicles Owned" at bounding box center [117, 156] width 182 height 14
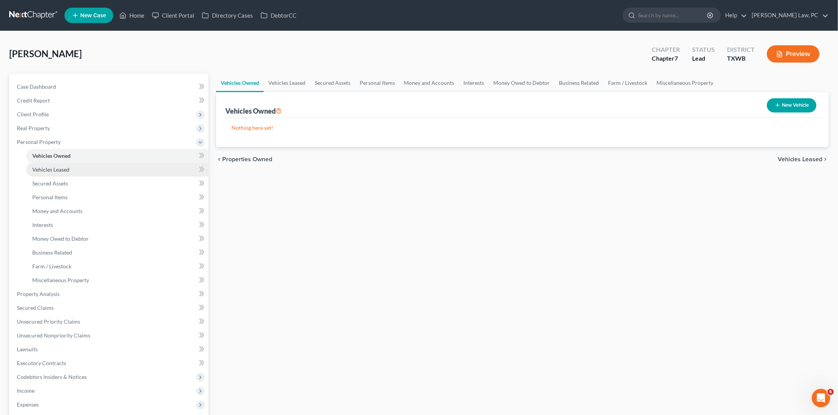
click at [89, 170] on link "Vehicles Leased" at bounding box center [117, 170] width 182 height 14
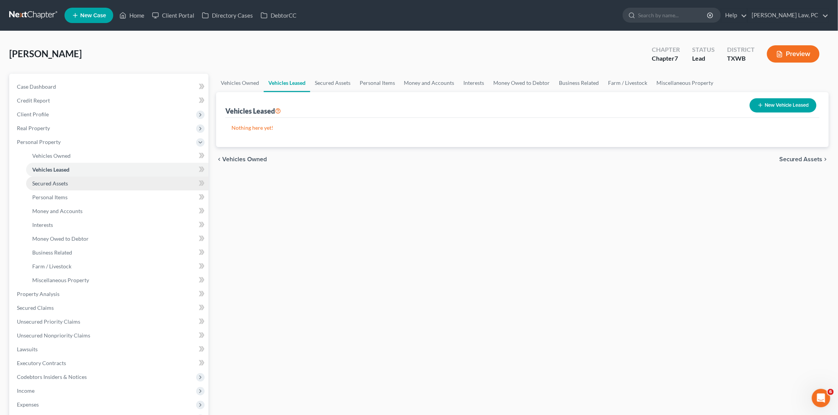
click at [72, 177] on link "Secured Assets" at bounding box center [117, 184] width 182 height 14
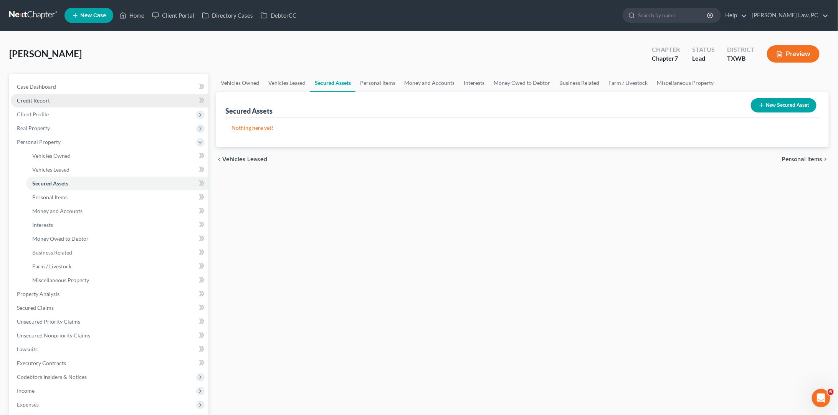
click at [53, 99] on link "Credit Report" at bounding box center [110, 101] width 198 height 14
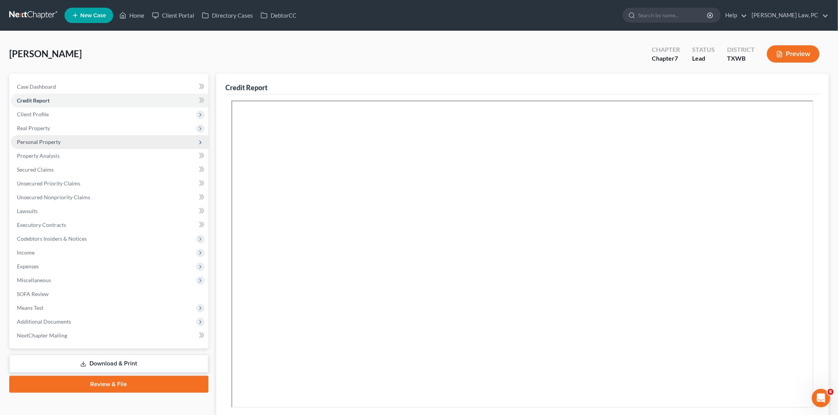
click at [55, 142] on span "Personal Property" at bounding box center [39, 142] width 44 height 7
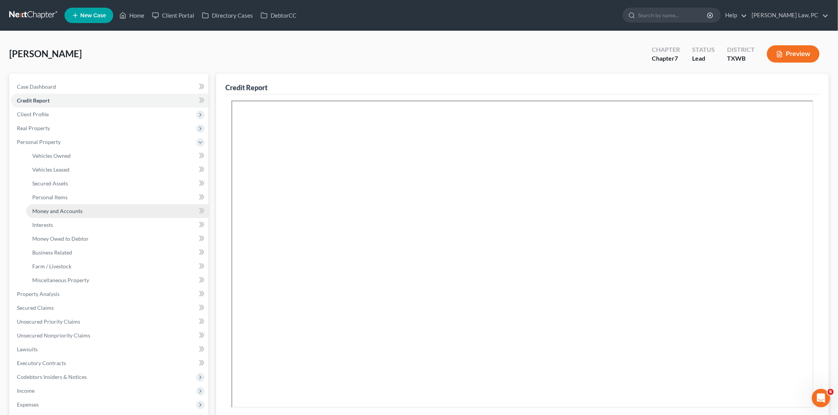
click at [70, 208] on span "Money and Accounts" at bounding box center [57, 211] width 50 height 7
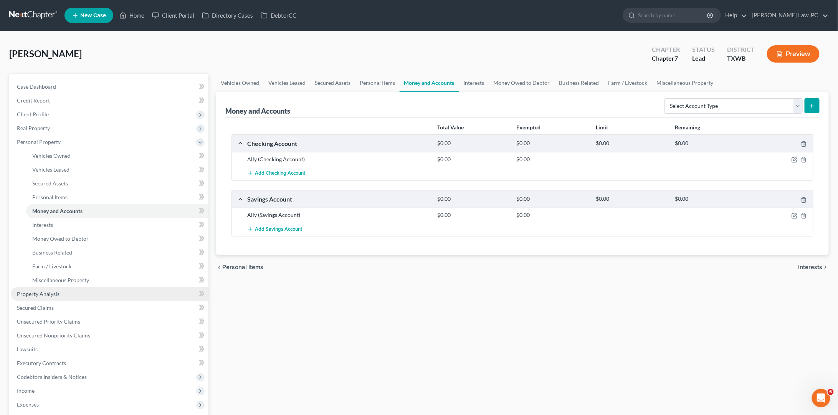
click at [64, 288] on link "Property Analysis" at bounding box center [110, 294] width 198 height 14
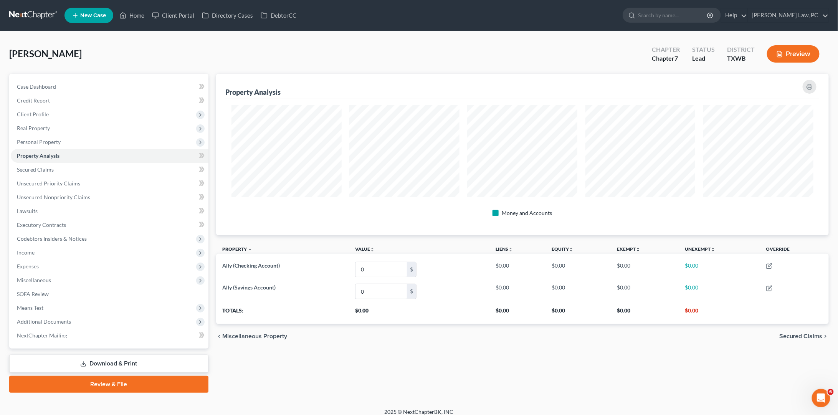
scroll to position [161, 613]
click at [67, 194] on span "Unsecured Nonpriority Claims" at bounding box center [53, 197] width 73 height 7
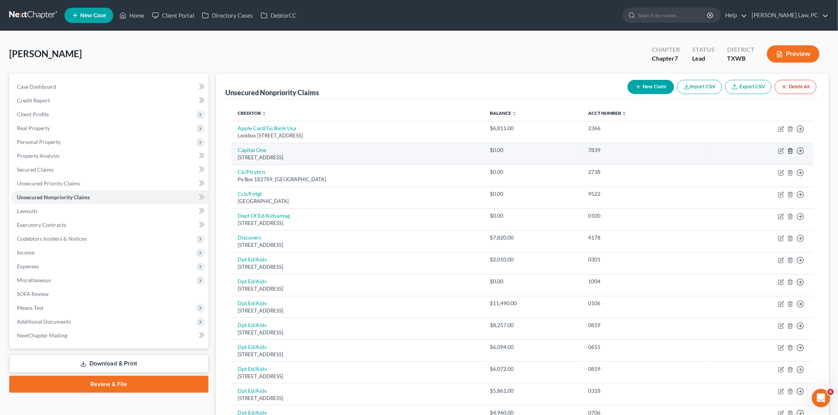
click at [664, 151] on icon "button" at bounding box center [791, 151] width 6 height 6
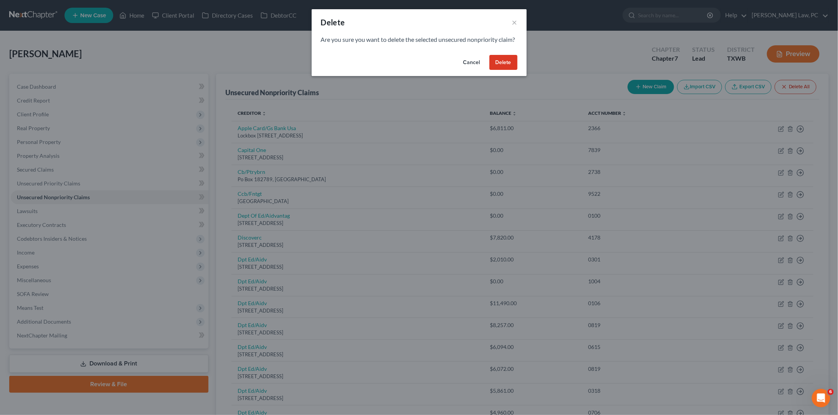
click at [505, 70] on button "Delete" at bounding box center [504, 62] width 28 height 15
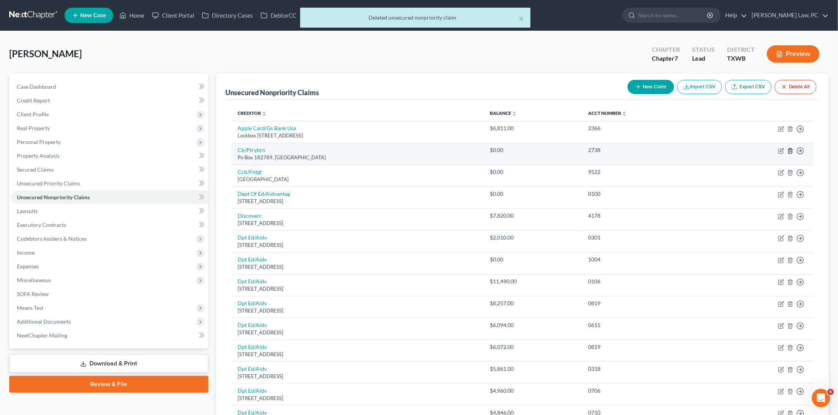
click at [664, 150] on icon "button" at bounding box center [791, 151] width 6 height 6
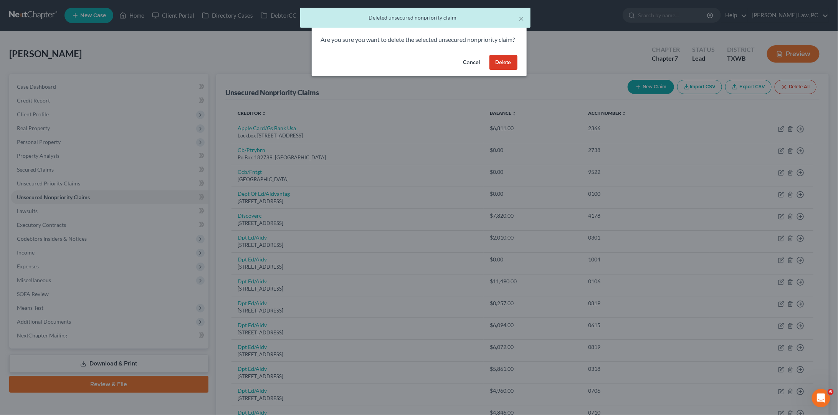
click at [505, 69] on button "Delete" at bounding box center [504, 62] width 28 height 15
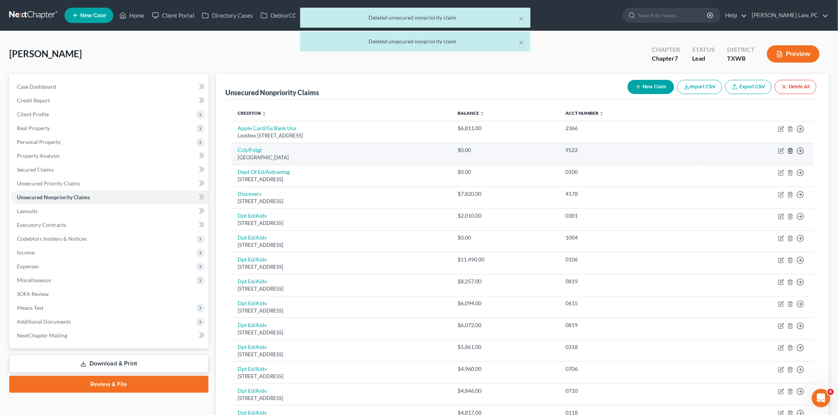
click at [664, 151] on line "button" at bounding box center [791, 152] width 0 height 2
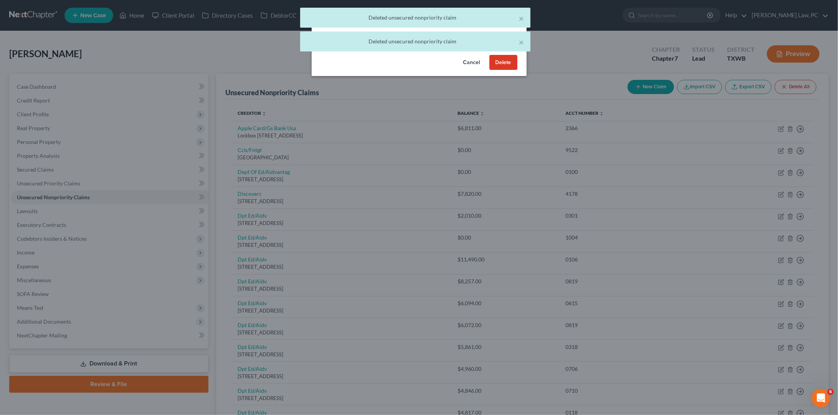
click at [513, 69] on button "Delete" at bounding box center [504, 62] width 28 height 15
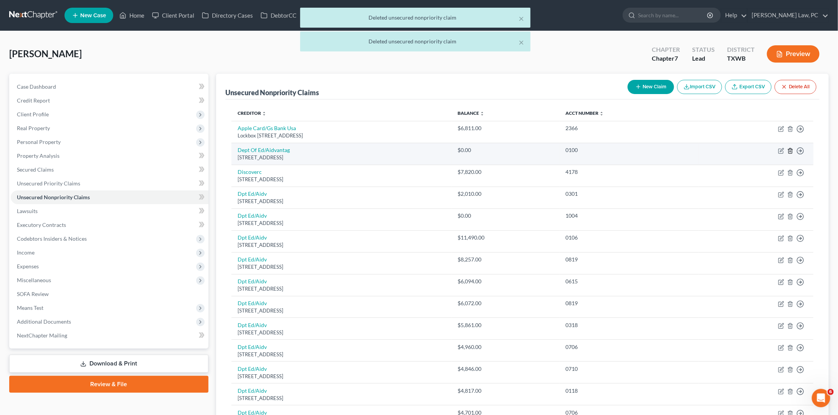
click at [664, 149] on icon "button" at bounding box center [791, 151] width 6 height 6
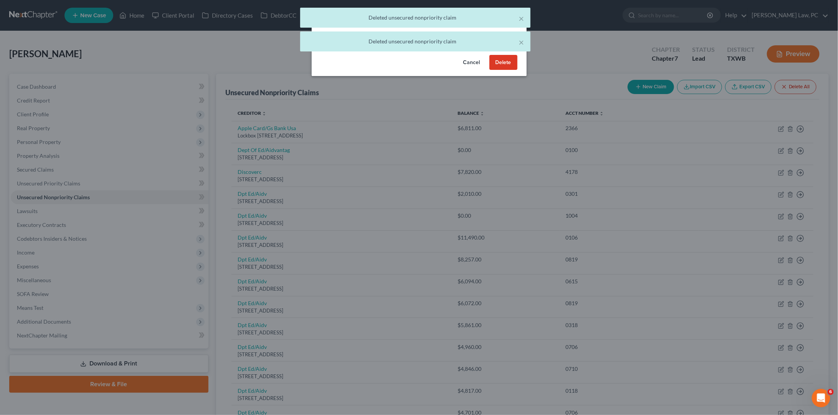
click at [505, 68] on button "Delete" at bounding box center [504, 62] width 28 height 15
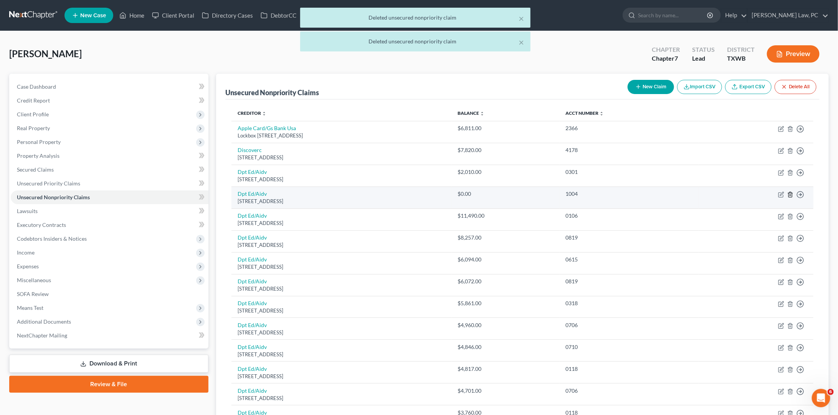
click at [664, 192] on icon "button" at bounding box center [791, 195] width 6 height 6
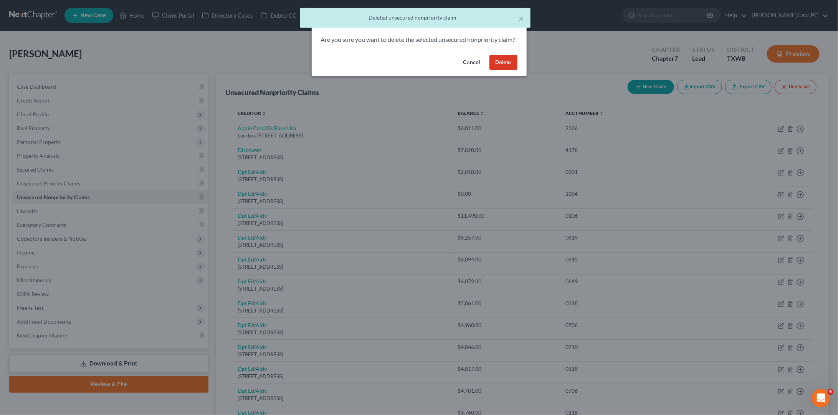
click at [511, 70] on button "Delete" at bounding box center [504, 62] width 28 height 15
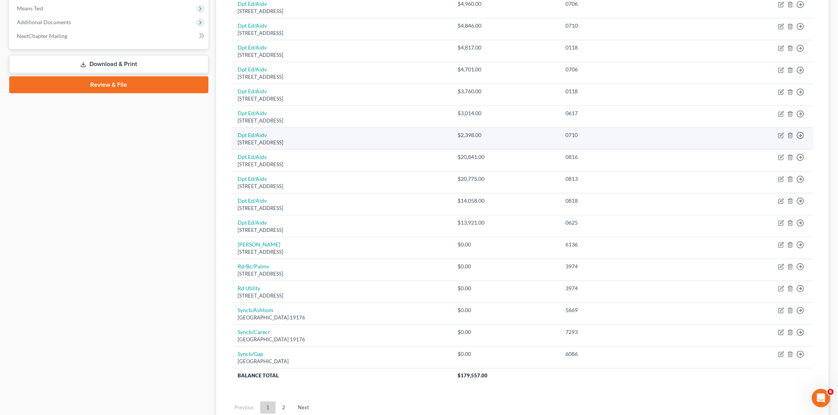
scroll to position [304, 0]
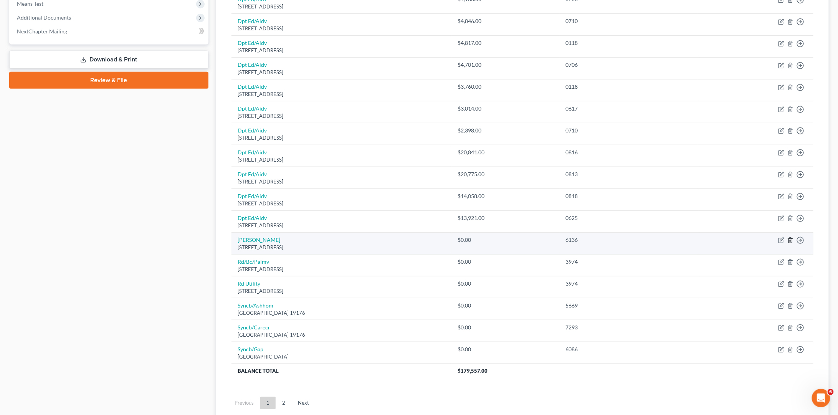
click at [664, 237] on icon "button" at bounding box center [791, 240] width 6 height 6
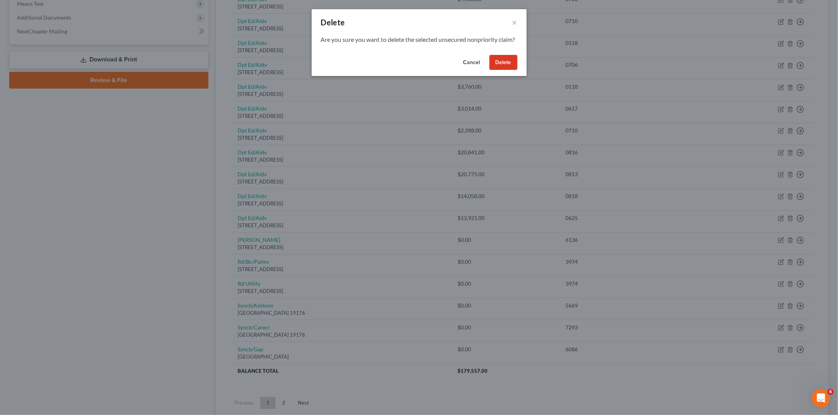
click at [508, 70] on button "Delete" at bounding box center [504, 62] width 28 height 15
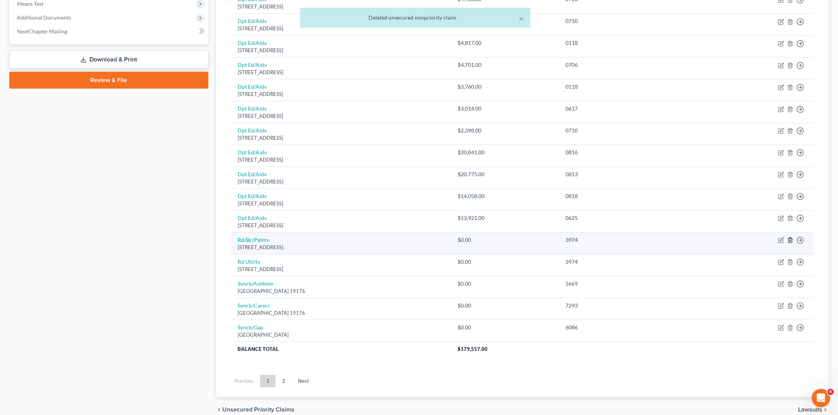
click at [664, 237] on icon "button" at bounding box center [791, 240] width 6 height 6
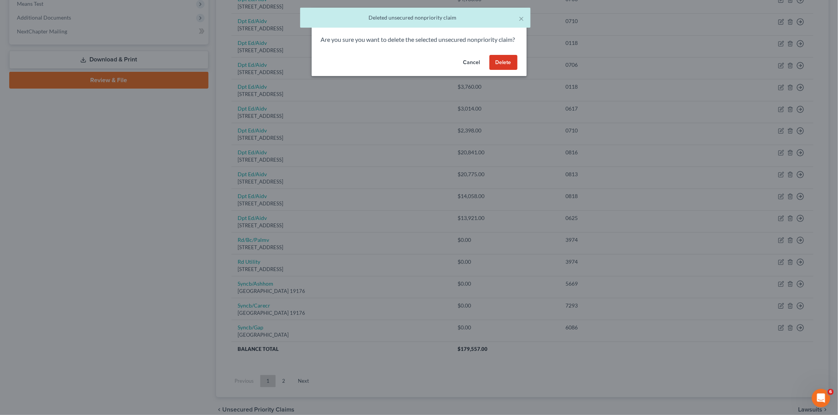
click at [504, 70] on button "Delete" at bounding box center [504, 62] width 28 height 15
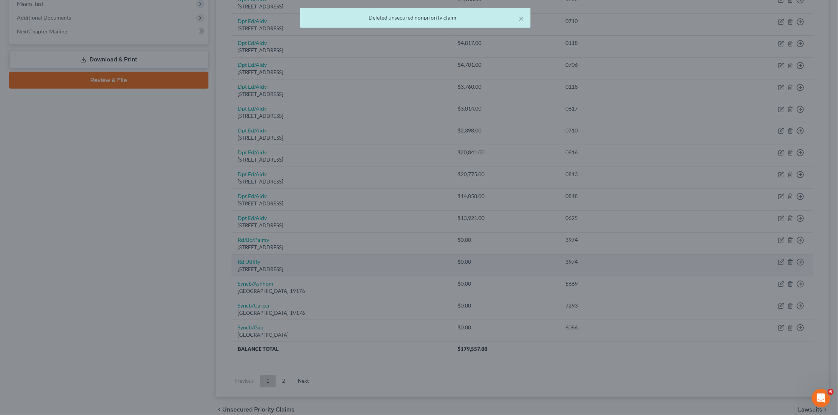
scroll to position [300, 0]
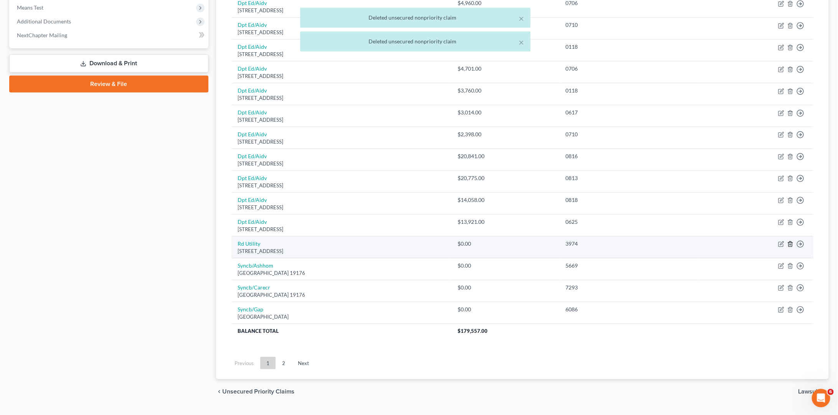
click at [664, 241] on icon "button" at bounding box center [791, 244] width 6 height 6
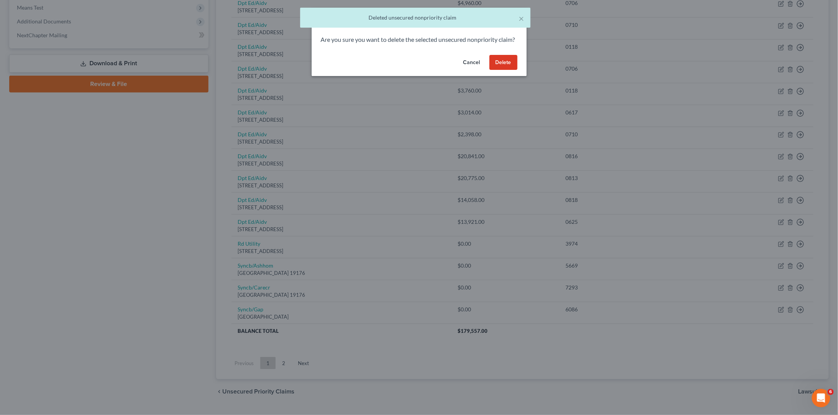
click at [511, 67] on button "Delete" at bounding box center [504, 62] width 28 height 15
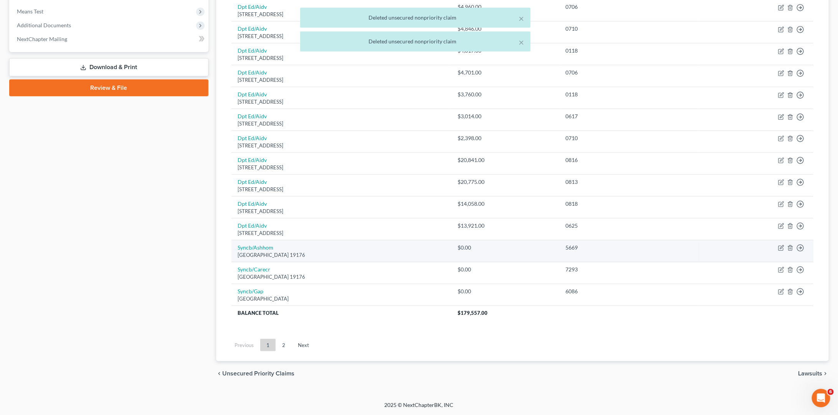
scroll to position [280, 0]
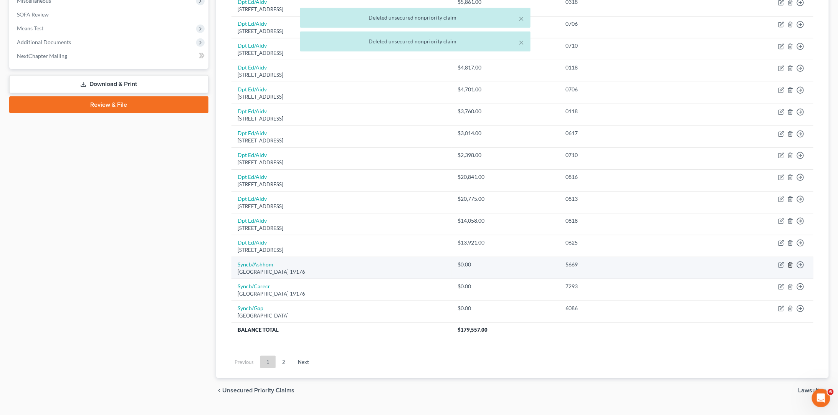
click at [664, 262] on icon "button" at bounding box center [791, 265] width 6 height 6
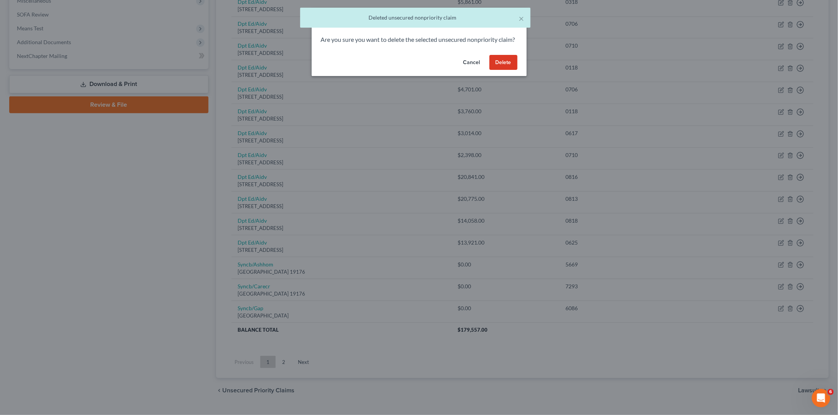
click at [506, 65] on button "Delete" at bounding box center [504, 62] width 28 height 15
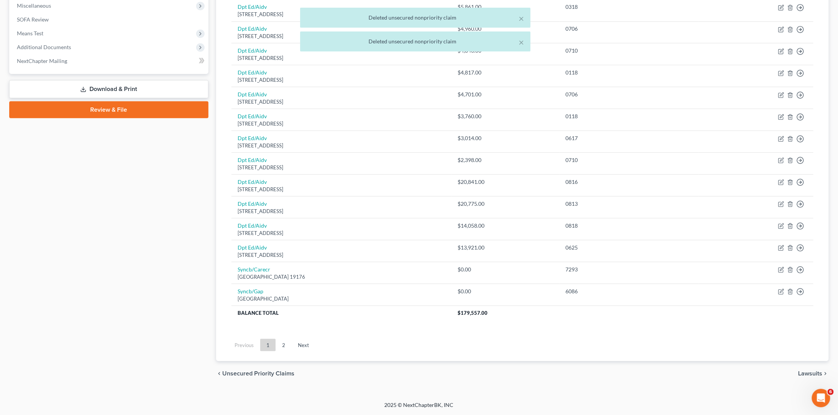
scroll to position [258, 0]
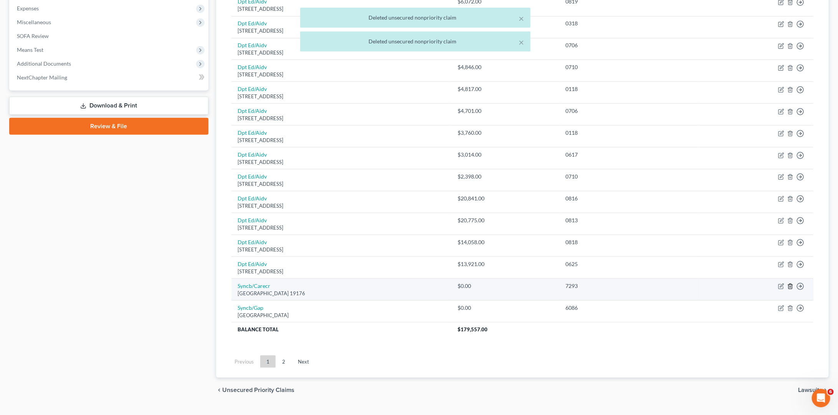
click at [664, 283] on icon "button" at bounding box center [791, 286] width 6 height 6
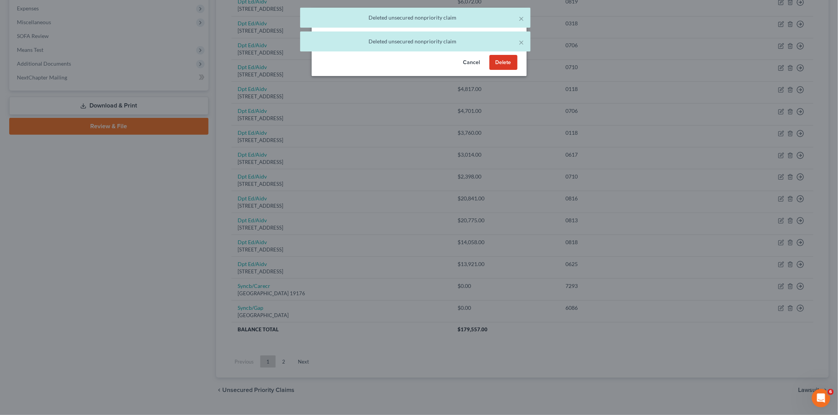
click at [509, 67] on button "Delete" at bounding box center [504, 62] width 28 height 15
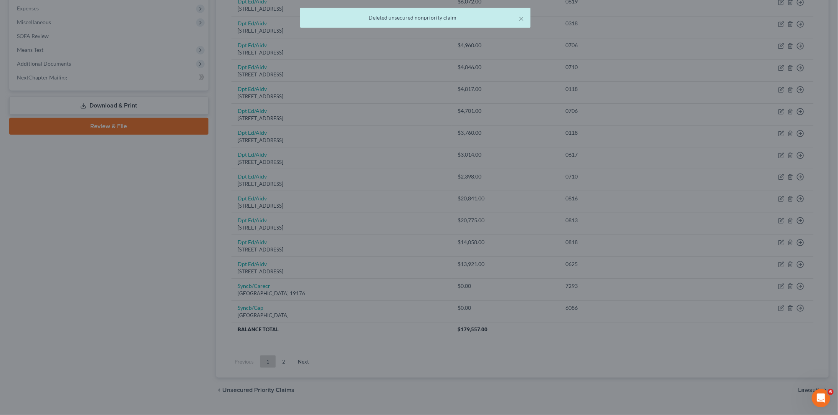
scroll to position [237, 0]
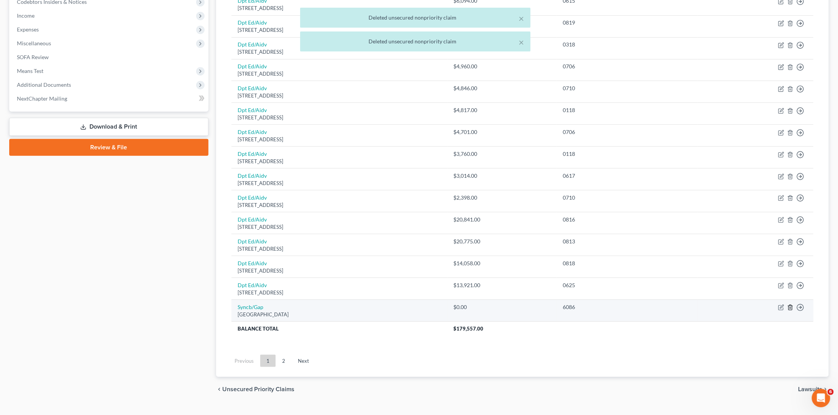
click at [664, 304] on icon "button" at bounding box center [791, 307] width 6 height 6
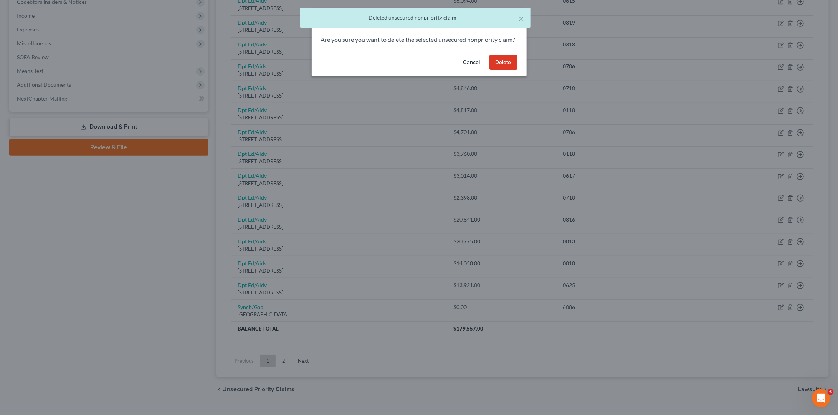
click at [503, 70] on button "Delete" at bounding box center [504, 62] width 28 height 15
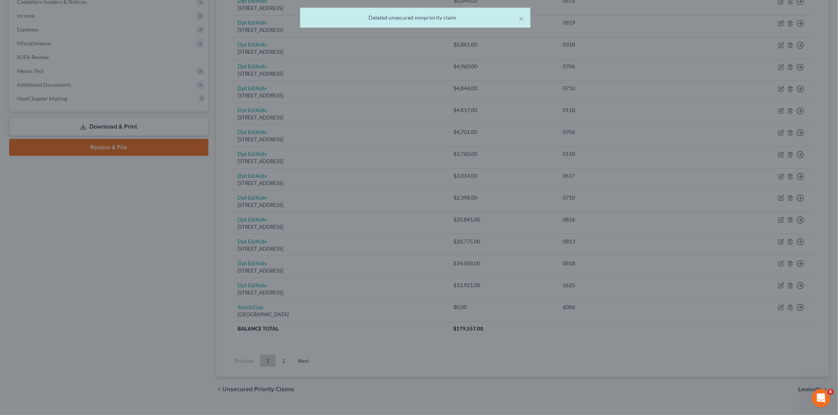
scroll to position [216, 0]
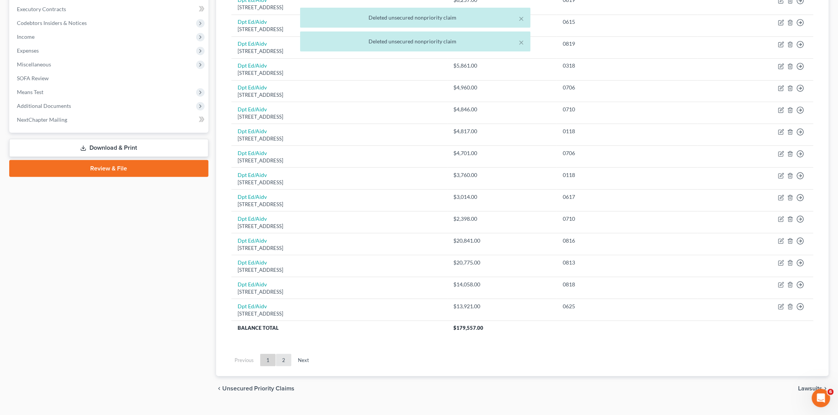
click at [281, 354] on link "2" at bounding box center [283, 360] width 15 height 12
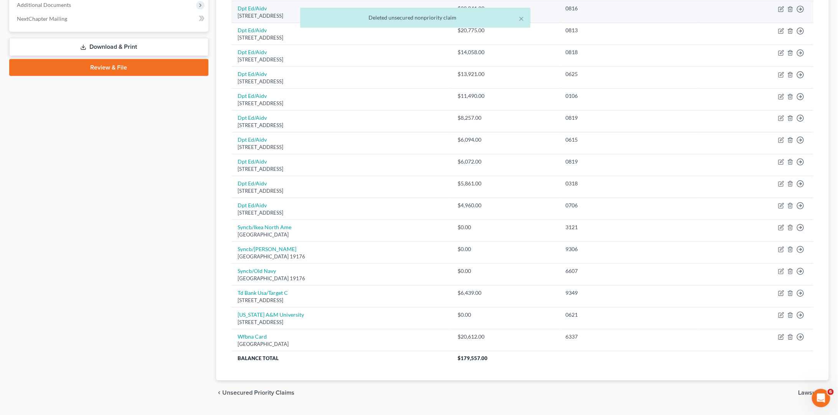
scroll to position [316, 0]
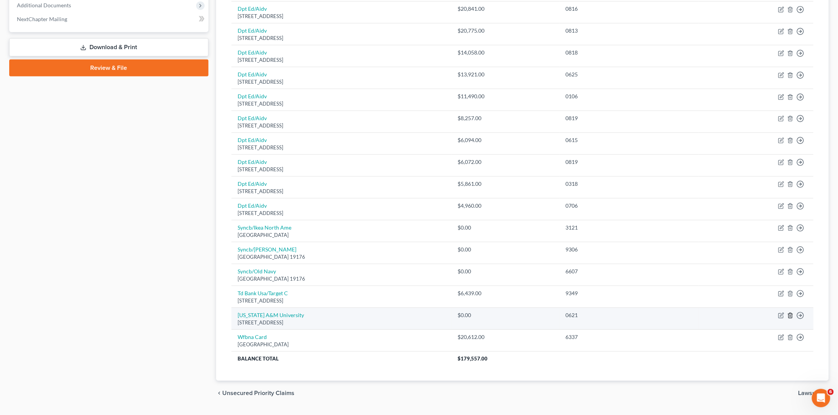
click at [664, 313] on icon "button" at bounding box center [791, 316] width 6 height 6
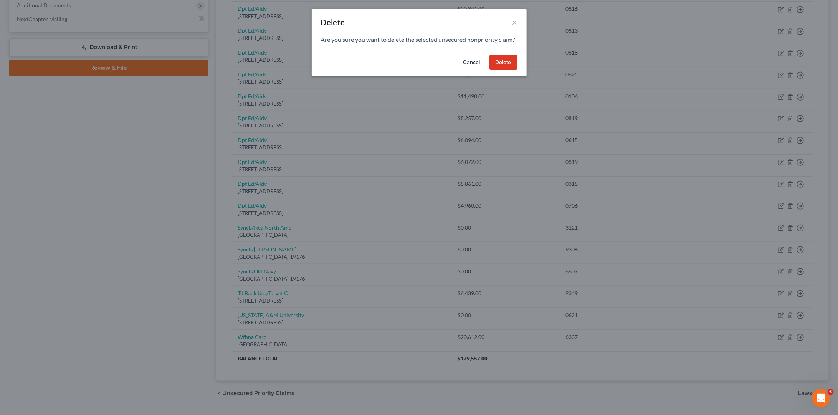
click at [513, 70] on button "Delete" at bounding box center [504, 62] width 28 height 15
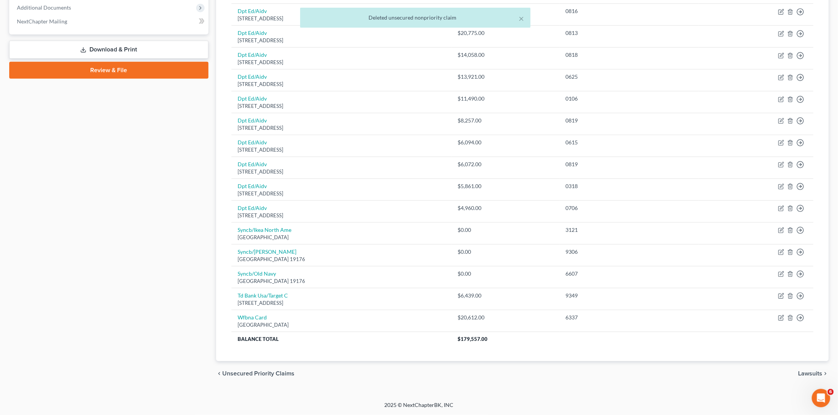
scroll to position [296, 0]
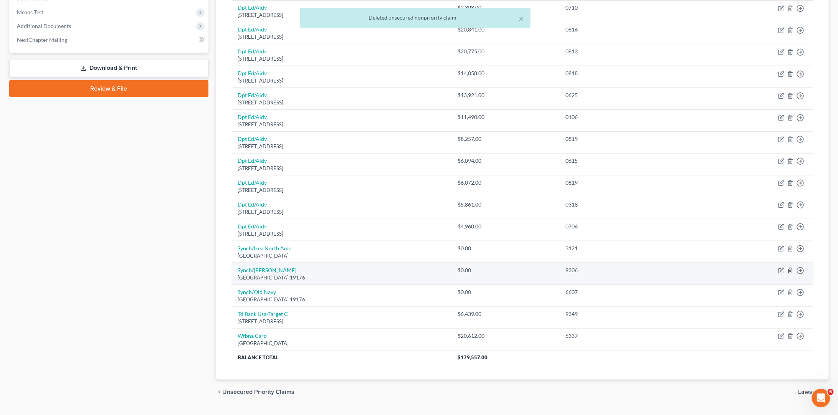
click at [664, 268] on icon "button" at bounding box center [791, 271] width 6 height 6
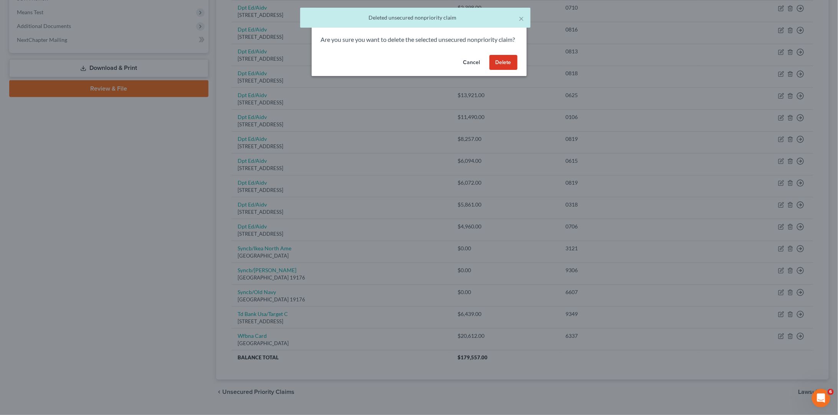
click at [511, 70] on button "Delete" at bounding box center [504, 62] width 28 height 15
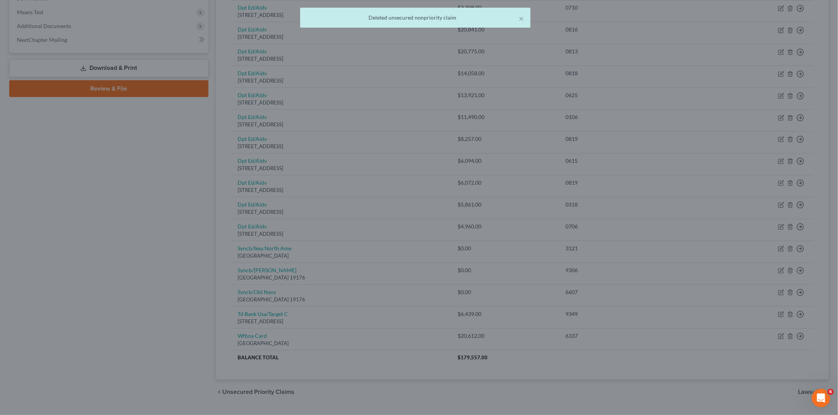
scroll to position [275, 0]
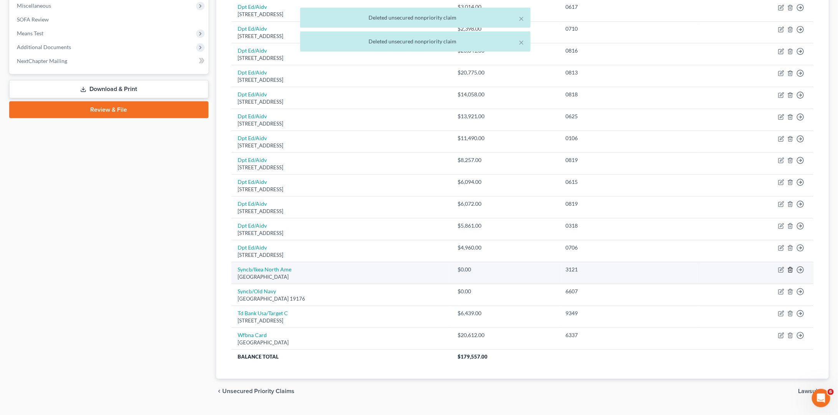
click at [664, 268] on icon "button" at bounding box center [790, 270] width 3 height 5
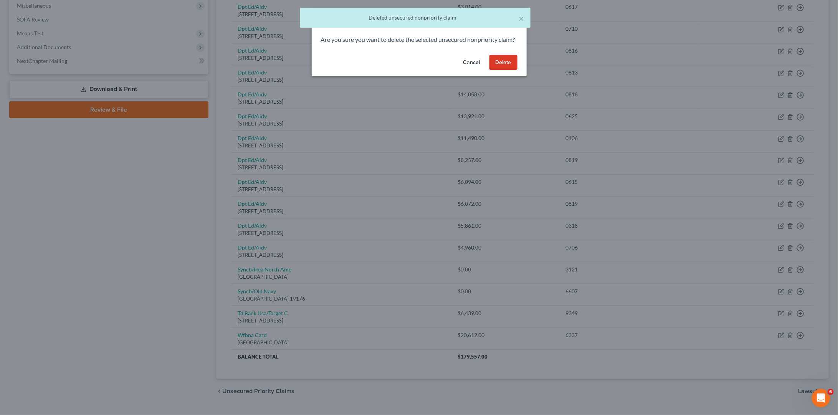
click at [503, 68] on button "Delete" at bounding box center [504, 62] width 28 height 15
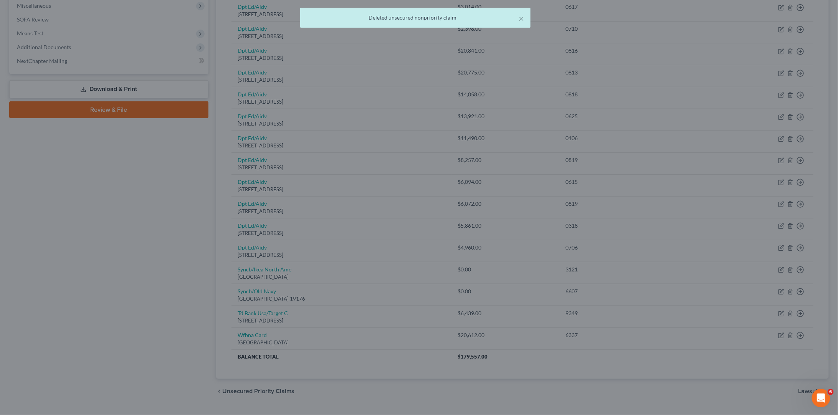
scroll to position [253, 0]
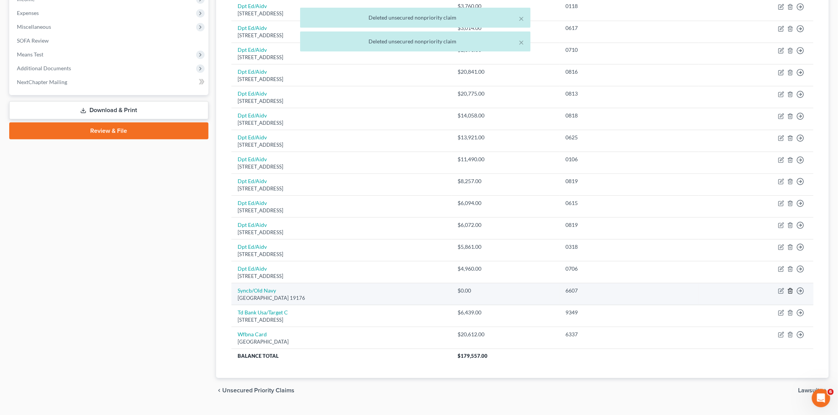
click at [664, 290] on polyline "button" at bounding box center [790, 290] width 5 height 0
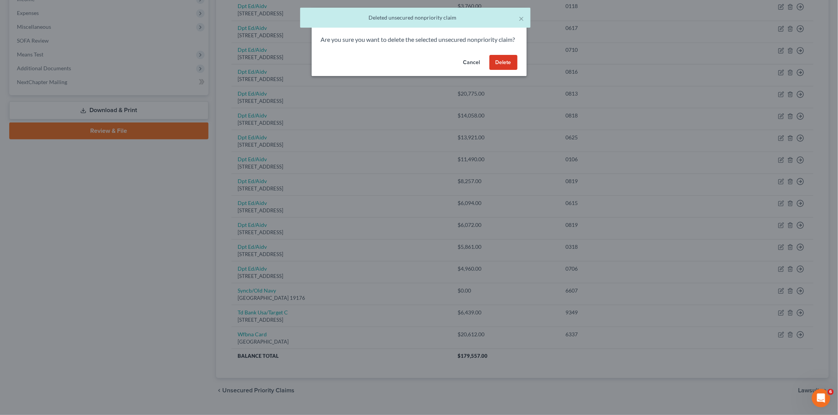
click at [510, 70] on button "Delete" at bounding box center [504, 62] width 28 height 15
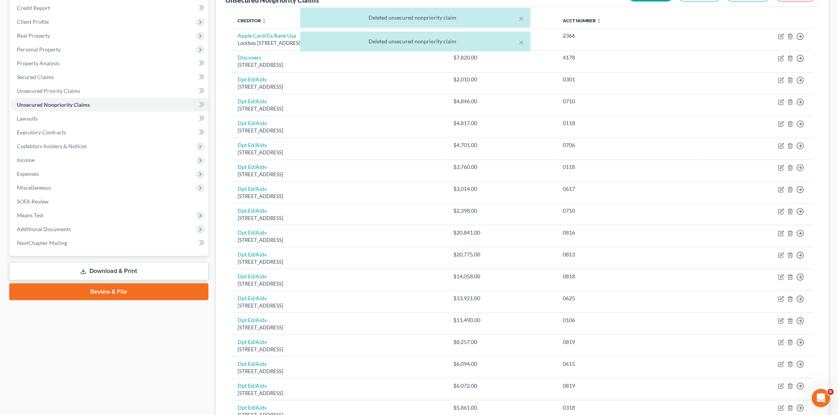
scroll to position [81, 0]
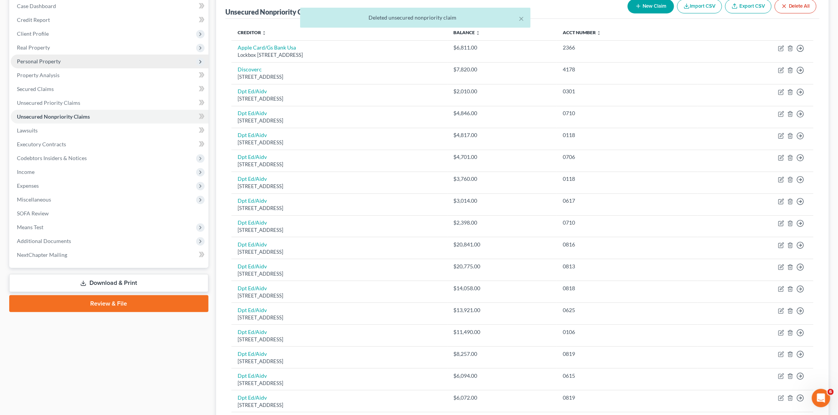
click at [112, 60] on span "Personal Property" at bounding box center [110, 62] width 198 height 14
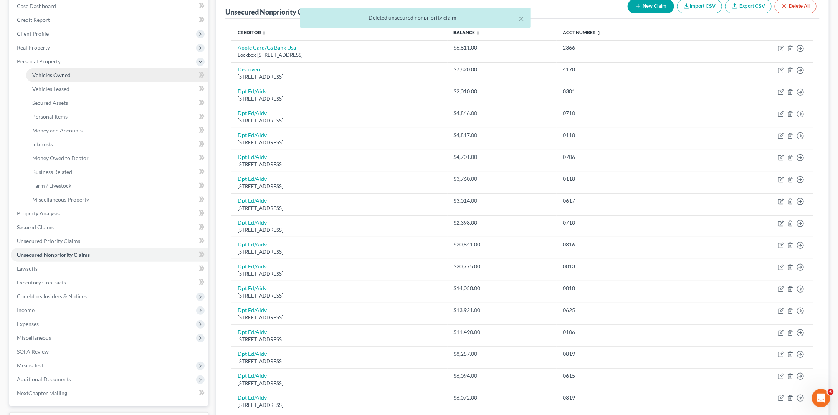
click at [100, 76] on link "Vehicles Owned" at bounding box center [117, 75] width 182 height 14
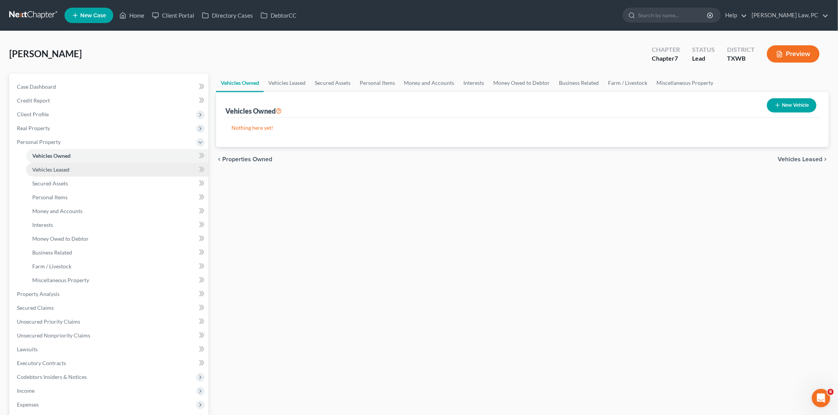
click at [67, 166] on span "Vehicles Leased" at bounding box center [50, 169] width 37 height 7
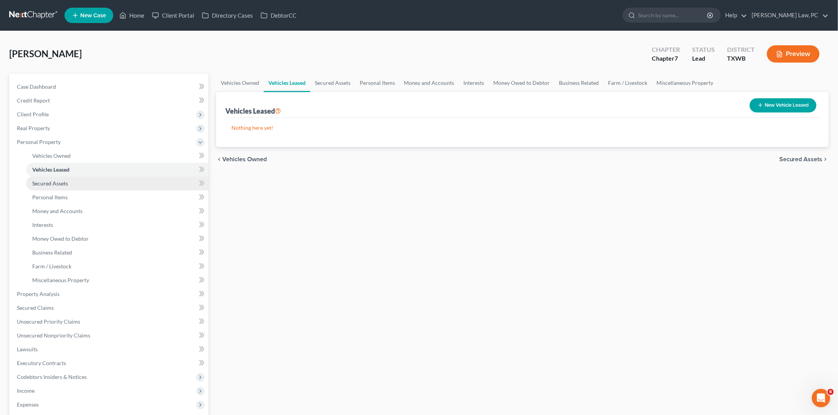
click at [73, 179] on link "Secured Assets" at bounding box center [117, 184] width 182 height 14
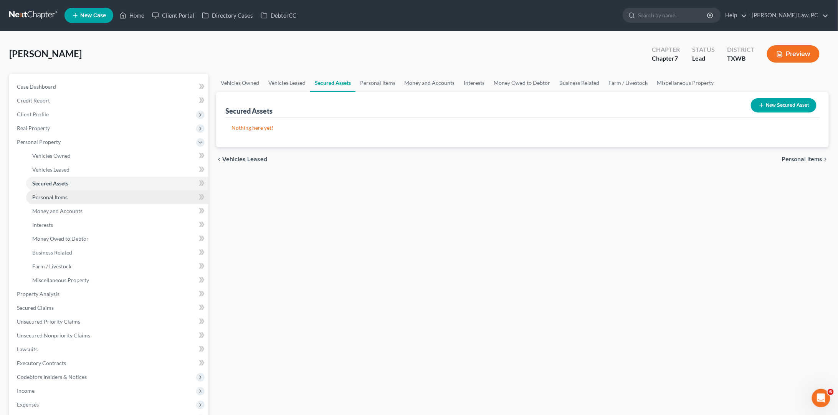
click at [85, 193] on link "Personal Items" at bounding box center [117, 197] width 182 height 14
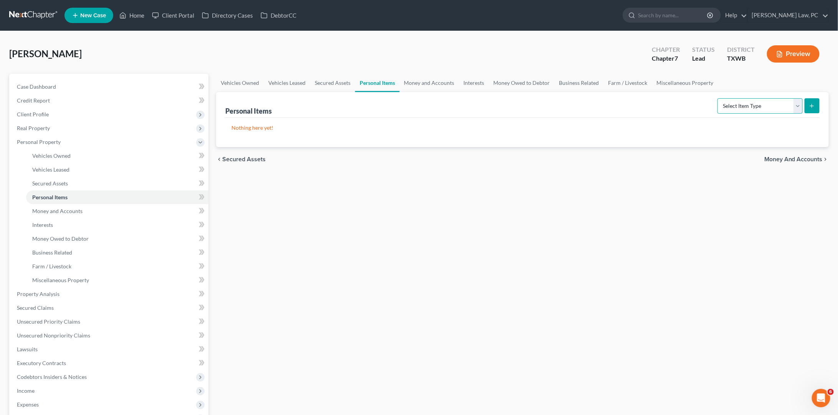
select select "clothing"
click at [664, 109] on button "submit" at bounding box center [812, 105] width 15 height 15
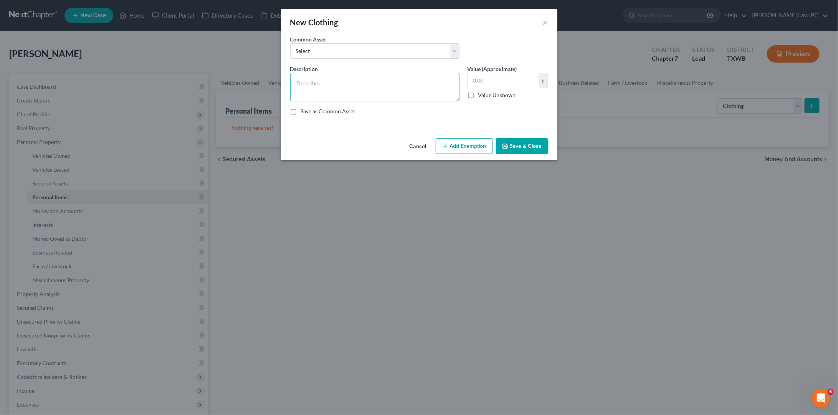
click at [406, 86] on textarea at bounding box center [374, 87] width 169 height 28
type textarea "General Clothing"
click at [510, 79] on input "text" at bounding box center [503, 80] width 71 height 15
type input "450"
click at [418, 84] on textarea "General Clothing" at bounding box center [374, 87] width 169 height 28
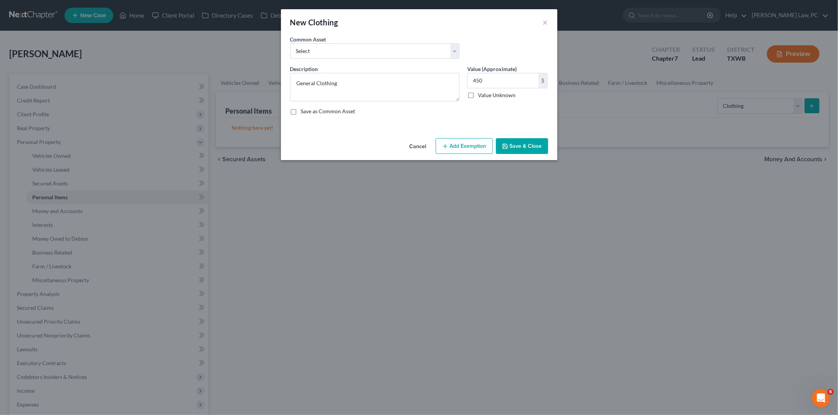
click at [530, 146] on button "Save & Close" at bounding box center [522, 146] width 52 height 16
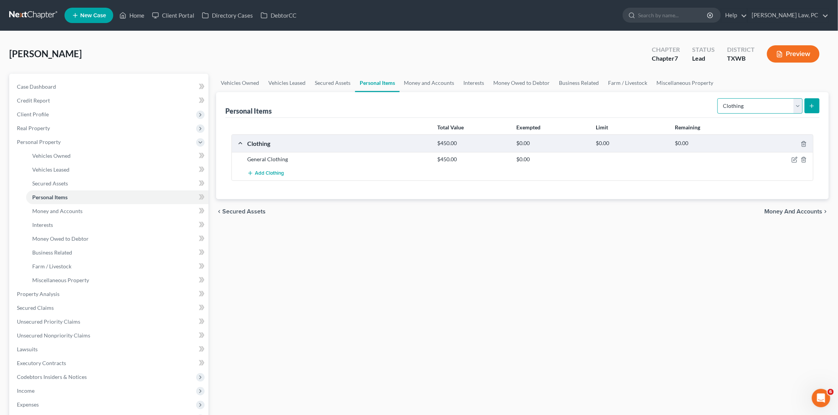
select select "electronics"
click at [664, 104] on button "submit" at bounding box center [812, 105] width 15 height 15
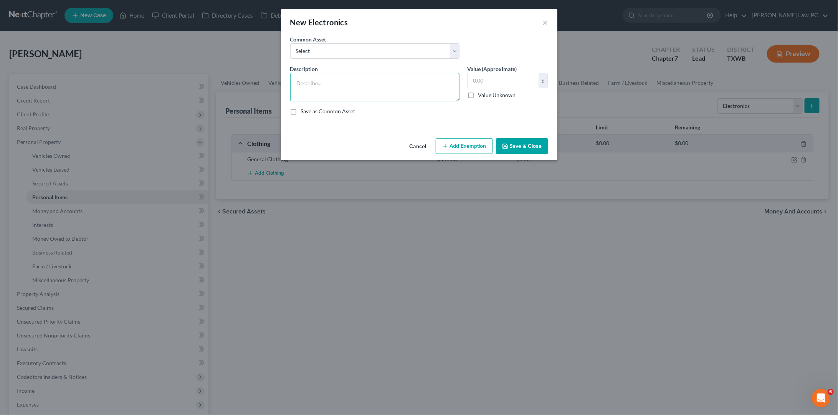
click at [408, 81] on textarea at bounding box center [374, 87] width 169 height 28
drag, startPoint x: 299, startPoint y: 83, endPoint x: 293, endPoint y: 83, distance: 6.1
click at [293, 83] on textarea "3 Cell Phones" at bounding box center [374, 87] width 169 height 28
click at [329, 85] on textarea "4 Cell Phones" at bounding box center [374, 87] width 169 height 28
click at [379, 81] on textarea "4 Cell Phones $500, 2 iPads $250, 2 Laptops $" at bounding box center [374, 87] width 169 height 28
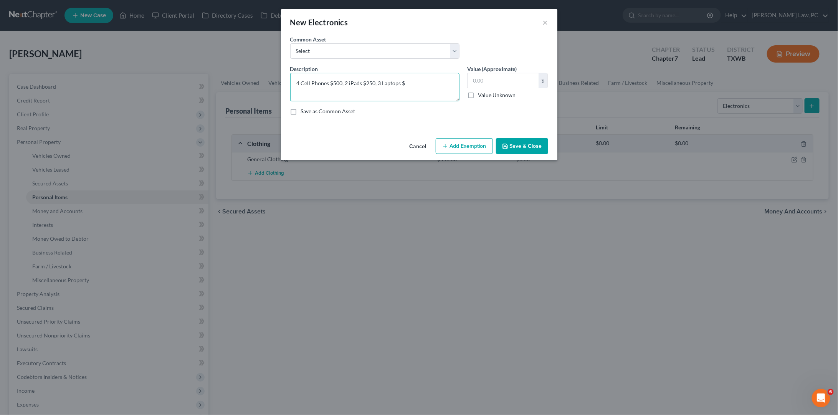
click at [409, 84] on textarea "4 Cell Phones $500, 2 iPads $250, 3 Laptops $" at bounding box center [374, 87] width 169 height 28
click at [419, 84] on textarea "4 Cell Phones $500, 2 iPads $250, 3 Laptops $1800, AirPods" at bounding box center [374, 87] width 169 height 28
click at [452, 83] on textarea "4 Cell Phones $500, 2 iPads $250, 3 Laptops $1800, 1 AirPods" at bounding box center [374, 87] width 169 height 28
click at [374, 89] on textarea "4 Cell Phones $500, 2 iPads $250, 3 Laptops $1800, 1 AirPods $150, 1 Beats Head…" at bounding box center [374, 87] width 169 height 28
click at [419, 88] on textarea "4 Cell Phones $500, 2 iPads $250, 3 Laptops $1800, 1 AirPods $150, 1 Beats Head…" at bounding box center [374, 87] width 169 height 28
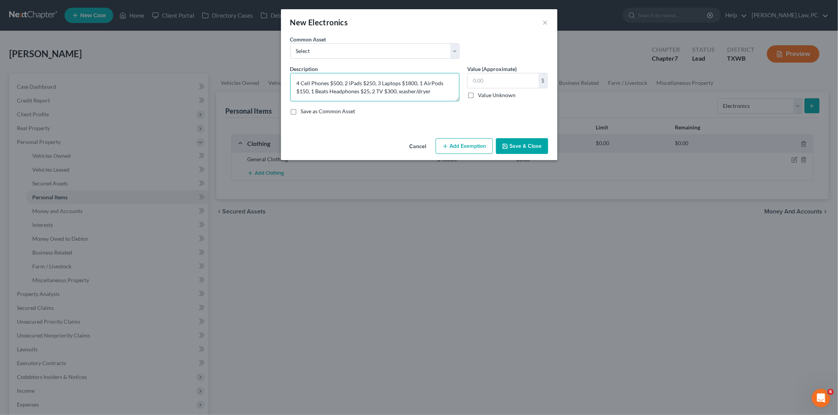
click at [400, 90] on textarea "4 Cell Phones $500, 2 iPads $250, 3 Laptops $1800, 1 AirPods $150, 1 Beats Head…" at bounding box center [374, 87] width 169 height 28
click at [440, 91] on textarea "4 Cell Phones $500, 2 iPads $250, 3 Laptops $1800, 1 AirPods $150, 1 Beats Head…" at bounding box center [374, 87] width 169 height 28
type textarea "4 Cell Phones $500, 2 iPads $250, 3 Laptops $1800, 1 AirPods $150, 1 Beats Head…"
click at [516, 78] on input "text" at bounding box center [503, 80] width 71 height 15
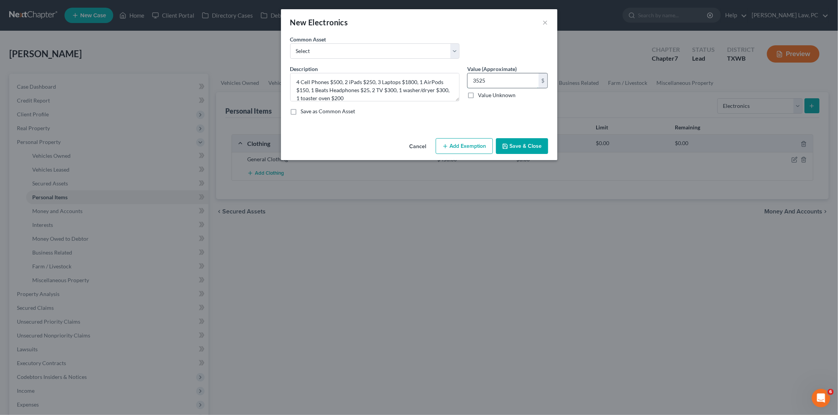
type input "3,525"
click at [533, 144] on button "Save & Close" at bounding box center [522, 146] width 52 height 16
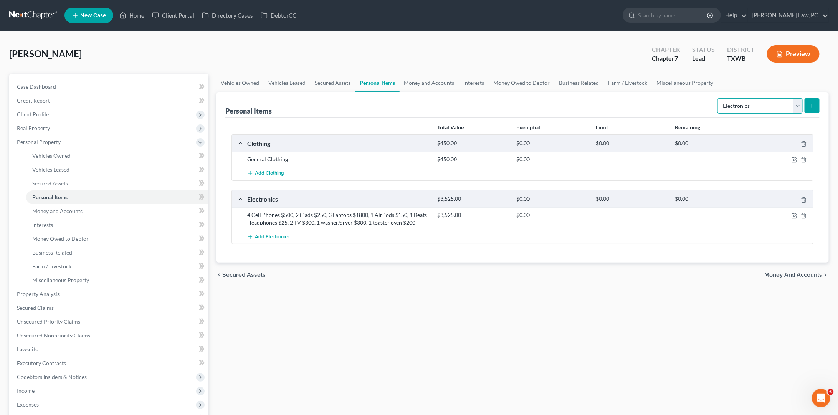
select select "firearms"
click at [664, 108] on icon "submit" at bounding box center [812, 106] width 6 height 6
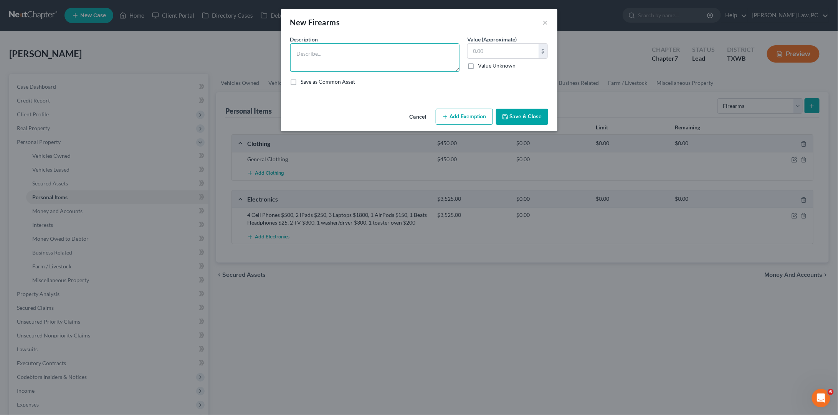
click at [397, 53] on textarea at bounding box center [374, 57] width 169 height 28
click at [322, 53] on textarea "1 handgun, 3 boxes of ammunition" at bounding box center [374, 57] width 169 height 28
click at [400, 50] on textarea "1 handgun $100, 3 boxes of ammunition" at bounding box center [374, 57] width 169 height 28
type textarea "1 handgun $100, 3 boxes of ammunition $20"
click at [515, 51] on input "text" at bounding box center [503, 51] width 71 height 15
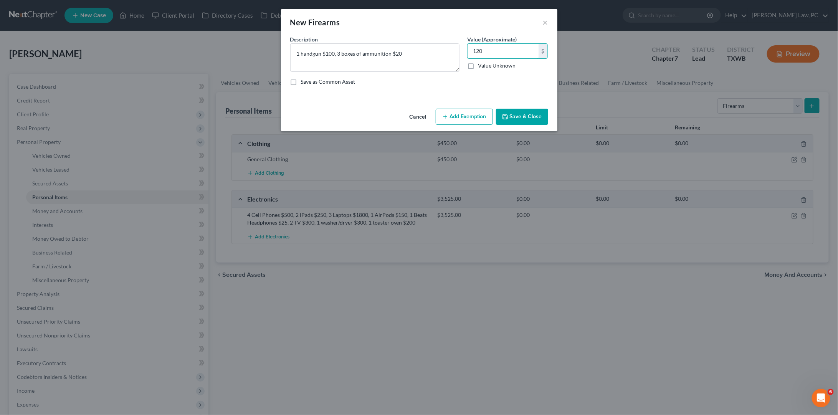
type input "120"
click at [520, 113] on button "Save & Close" at bounding box center [522, 117] width 52 height 16
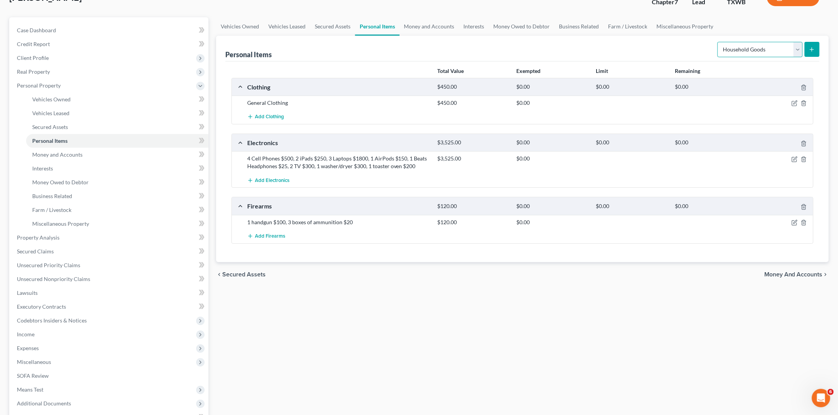
scroll to position [60, 0]
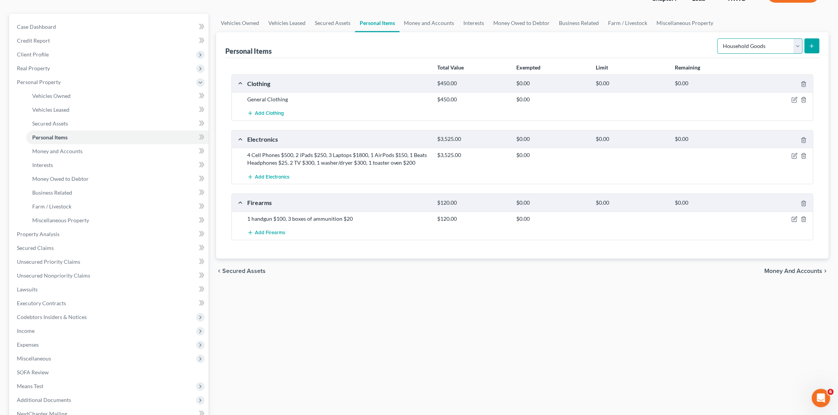
select select "pets"
click at [664, 46] on line "submit" at bounding box center [812, 46] width 3 height 0
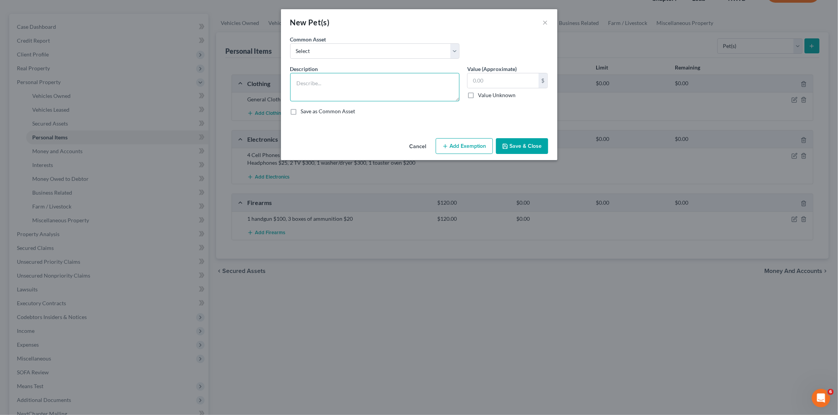
click at [429, 89] on textarea at bounding box center [374, 87] width 169 height 28
type textarea "1 dog (no economical value)"
click at [519, 151] on button "Save & Close" at bounding box center [522, 146] width 52 height 16
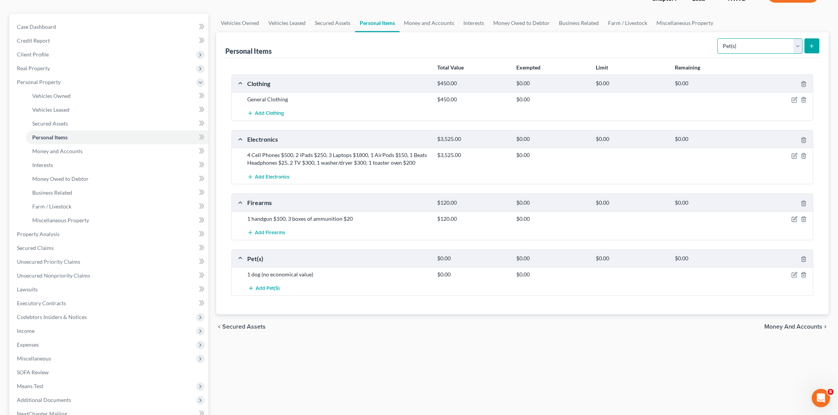
select select "sports_and_hobby_equipment"
click at [664, 44] on icon "submit" at bounding box center [812, 46] width 6 height 6
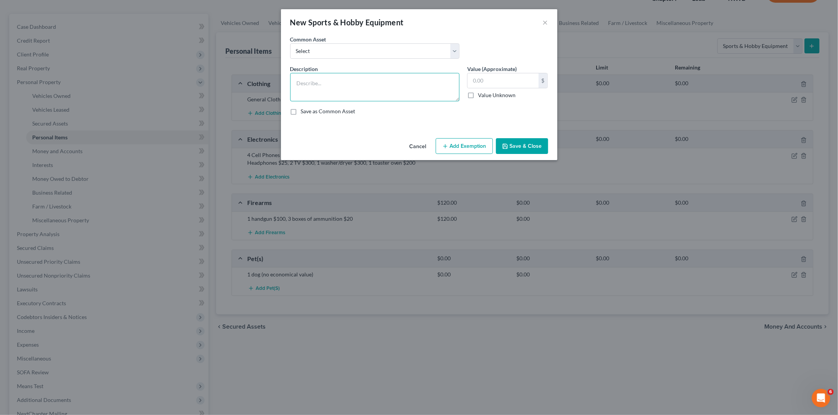
click at [427, 84] on textarea at bounding box center [374, 87] width 169 height 28
click at [506, 82] on input "text" at bounding box center [503, 80] width 71 height 15
click at [360, 81] on textarea "3 yoga mats $5" at bounding box center [374, 87] width 169 height 28
type textarea "3 yoga mats $5, 1 basketball ball $5"
click at [493, 83] on input "text" at bounding box center [503, 80] width 71 height 15
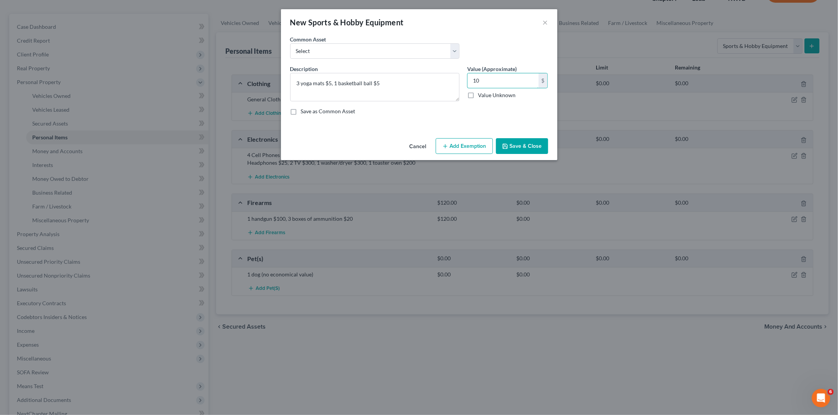
type input "10"
click at [528, 142] on button "Save & Close" at bounding box center [522, 146] width 52 height 16
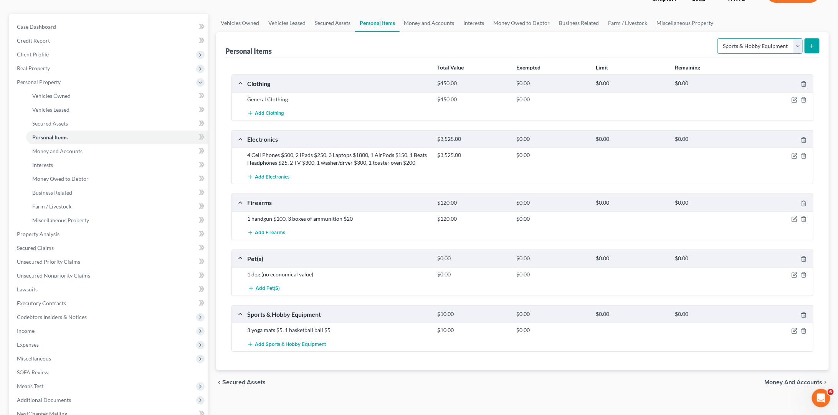
select select "jewelry"
click at [664, 47] on icon "submit" at bounding box center [812, 46] width 6 height 6
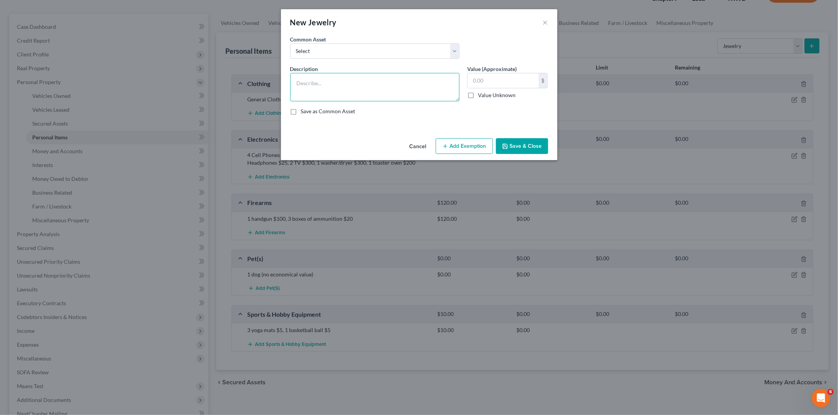
click at [415, 80] on textarea at bounding box center [374, 87] width 169 height 28
click at [483, 88] on div "$ Value Unknown" at bounding box center [507, 86] width 81 height 26
click at [483, 80] on input "text" at bounding box center [503, 80] width 71 height 15
type input "100"
click at [425, 89] on textarea at bounding box center [374, 87] width 169 height 28
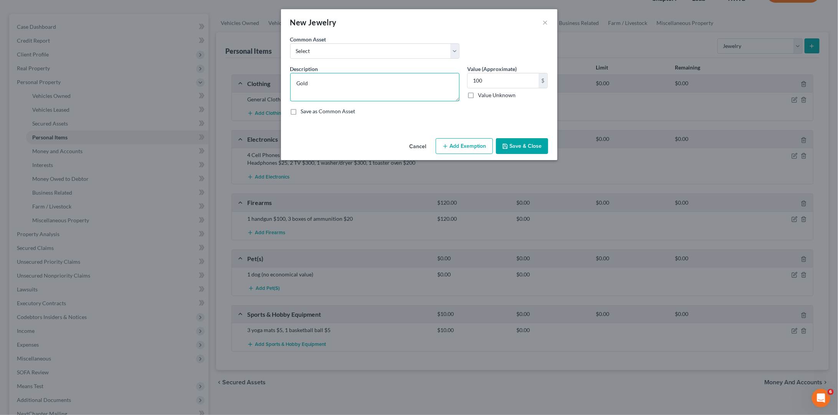
click at [298, 82] on textarea "Gold" at bounding box center [374, 87] width 169 height 28
click at [311, 83] on textarea "Gold" at bounding box center [374, 87] width 169 height 28
click at [295, 82] on textarea "Gold" at bounding box center [374, 87] width 169 height 28
click at [319, 83] on textarea "2 Gold" at bounding box center [374, 87] width 169 height 28
click at [349, 83] on textarea "2 Gold baby bracelets. 1 pair gold earrings" at bounding box center [374, 87] width 169 height 28
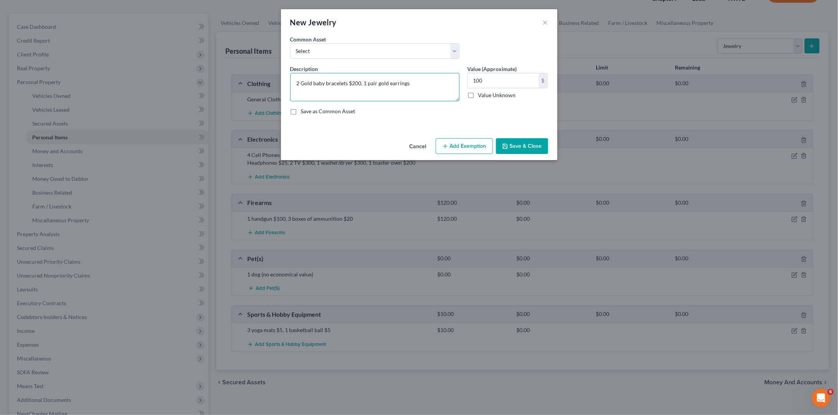
click at [419, 83] on textarea "2 Gold baby bracelets $200, 1 pair gold earrings" at bounding box center [374, 87] width 169 height 28
click at [356, 81] on textarea "2 Gold baby bracelets $200, 1 pair gold earrings $" at bounding box center [374, 87] width 169 height 28
click at [427, 85] on textarea "2 Gold baby bracelets $200, 1 pair gold earrings $" at bounding box center [374, 87] width 169 height 28
click at [356, 83] on textarea "2 Gold baby bracelets $200, 1 pair gold earrings $100" at bounding box center [374, 87] width 169 height 28
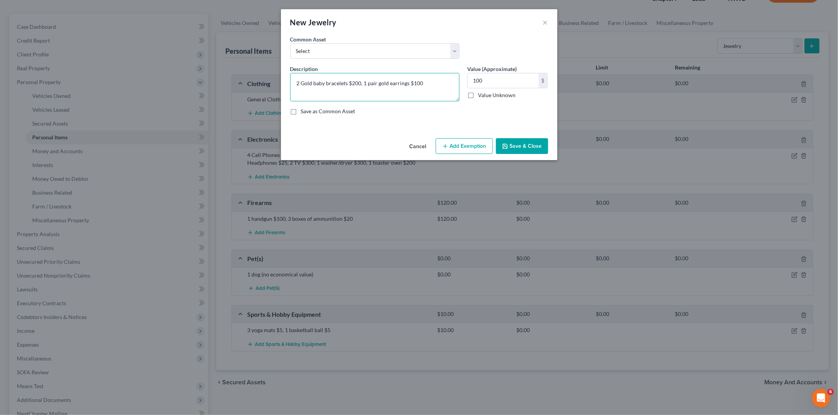
click at [356, 83] on textarea "2 Gold baby bracelets $200, 1 pair gold earrings $100" at bounding box center [374, 87] width 169 height 28
drag, startPoint x: 422, startPoint y: 84, endPoint x: 413, endPoint y: 83, distance: 8.9
click at [413, 83] on textarea "2 Gold baby bracelets $200, 1 pair gold earrings $100" at bounding box center [374, 87] width 169 height 28
click at [357, 81] on textarea "2 Gold baby bracelets $200, 1 pair gold earrings $67" at bounding box center [374, 87] width 169 height 28
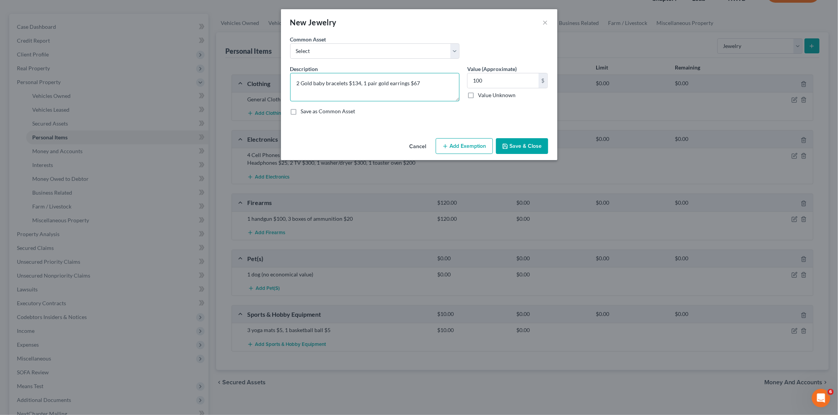
drag, startPoint x: 423, startPoint y: 82, endPoint x: 413, endPoint y: 82, distance: 10.4
click at [413, 82] on textarea "2 Gold baby bracelets $134, 1 pair gold earrings $67" at bounding box center [374, 87] width 169 height 28
type textarea "2 Gold baby bracelets $134, 1 pair gold earrings $67"
drag, startPoint x: 493, startPoint y: 78, endPoint x: 472, endPoint y: 78, distance: 21.5
click at [472, 78] on input "100" at bounding box center [503, 80] width 71 height 15
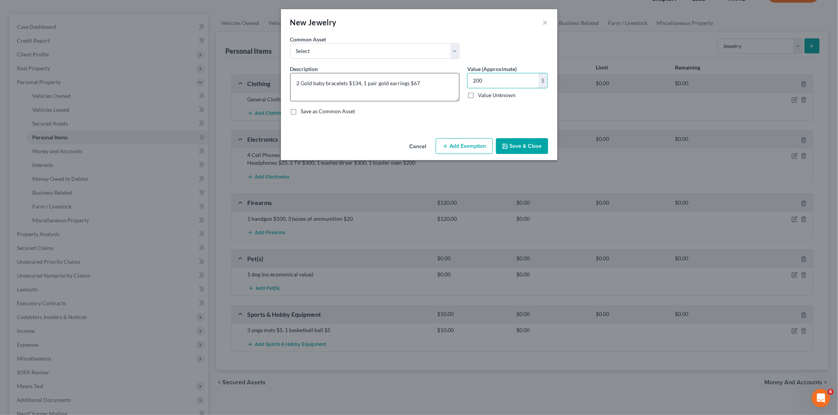
type input "200"
click at [433, 80] on textarea "2 Gold baby bracelets $134, 1 pair gold earrings $67" at bounding box center [374, 87] width 169 height 28
click at [421, 83] on textarea "2 Gold baby bracelets $134, 1 pair gold earrings $67, pair earrings $1" at bounding box center [374, 87] width 169 height 28
click at [327, 88] on textarea "2 Gold baby bracelets $134, 1 pair gold earrings $67, 2 pair earrings $1" at bounding box center [374, 87] width 169 height 28
click at [339, 91] on textarea "2 Gold baby bracelets $134, 1 pair gold earrings $67, 2 pair earrings $3" at bounding box center [374, 87] width 169 height 28
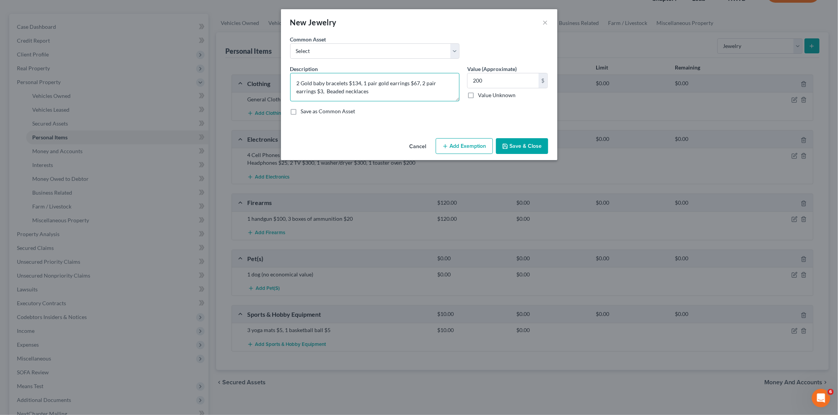
click at [324, 91] on textarea "2 Gold baby bracelets $134, 1 pair gold earrings $67, 2 pair earrings $3, Beade…" at bounding box center [374, 87] width 169 height 28
click at [391, 91] on textarea "2 Gold baby bracelets $134, 1 pair gold earrings $67, 2 pair earrings $3, 10 Be…" at bounding box center [374, 87] width 169 height 28
type textarea "2 Gold baby bracelets $134, 1 pair gold earrings $67, 2 pair earrings $3, 10 Be…"
drag, startPoint x: 487, startPoint y: 77, endPoint x: 469, endPoint y: 78, distance: 18.4
click at [469, 78] on input "200" at bounding box center [503, 80] width 71 height 15
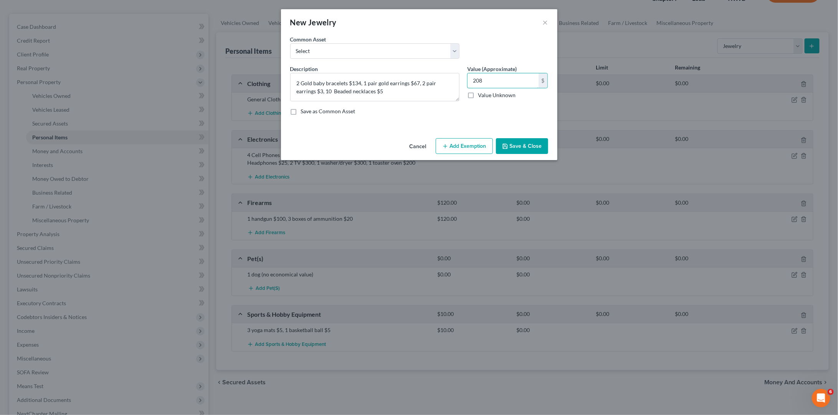
type input "208"
click at [520, 144] on button "Save & Close" at bounding box center [522, 146] width 52 height 16
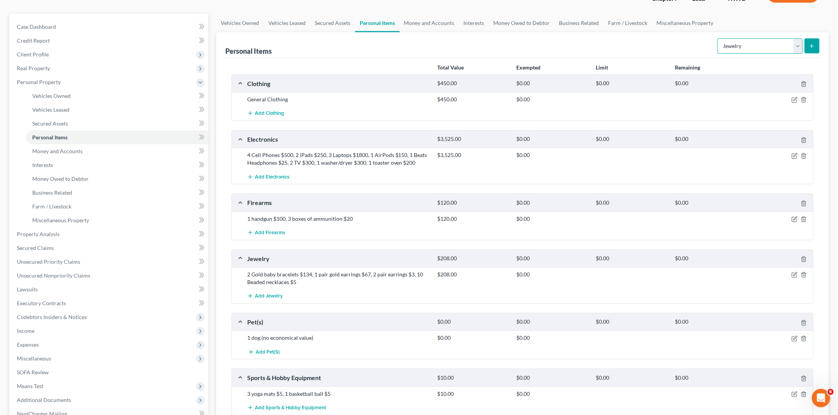
select select "household_goods"
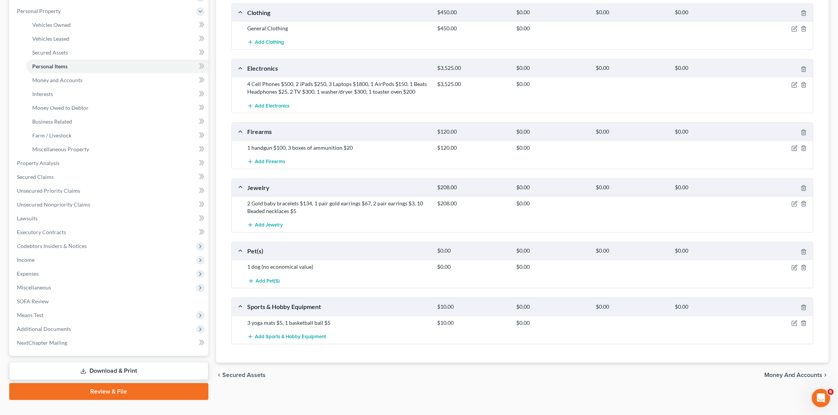
scroll to position [131, 0]
click at [664, 321] on icon "button" at bounding box center [795, 322] width 3 height 3
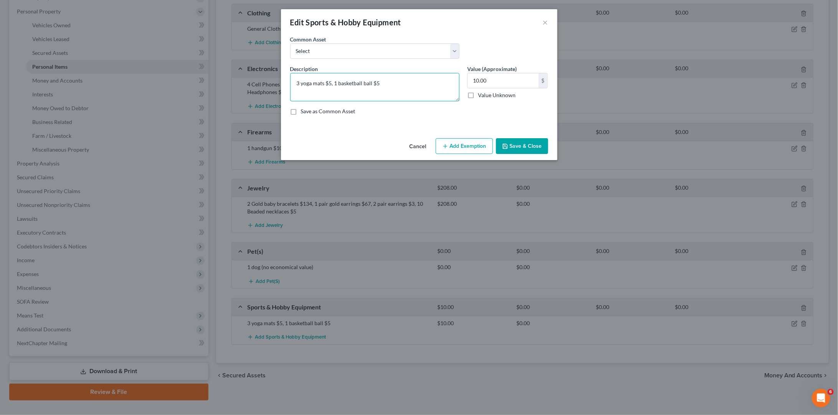
click at [410, 88] on textarea "3 yoga mats $5, 1 basketball ball $5" at bounding box center [374, 87] width 169 height 28
click at [420, 83] on textarea "3 yoga mats $5, 1 basketball ball $5, crochet yarn $7, tennis balls" at bounding box center [374, 87] width 169 height 28
click at [400, 92] on textarea "3 yoga mats $5, 1 basketball ball $5, crochet yarn $7, 20 tennis balls" at bounding box center [374, 87] width 169 height 28
type textarea "3 yoga mats $5, 1 basketball ball $5, crochet yarn $7, 20 tennis balls $5"
drag, startPoint x: 506, startPoint y: 81, endPoint x: 475, endPoint y: 81, distance: 31.5
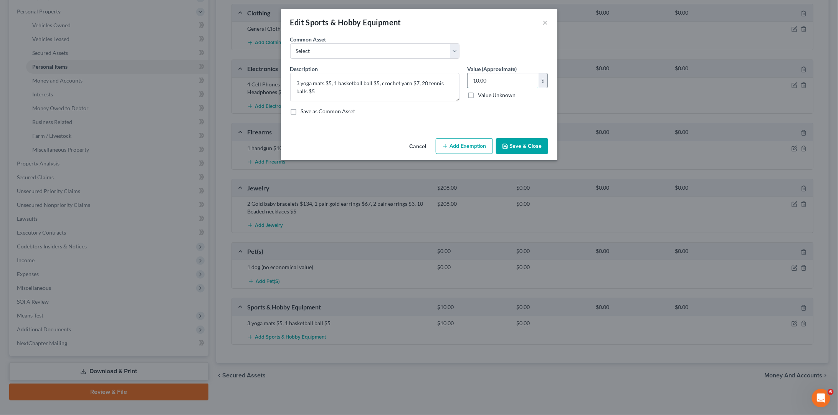
click at [475, 81] on input "10.00" at bounding box center [503, 80] width 71 height 15
click at [482, 81] on input "122" at bounding box center [503, 80] width 71 height 15
type input "22"
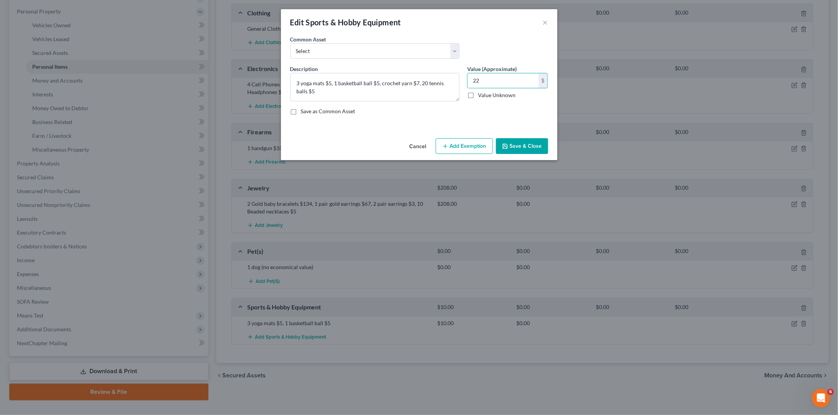
click at [532, 152] on button "Save & Close" at bounding box center [522, 146] width 52 height 16
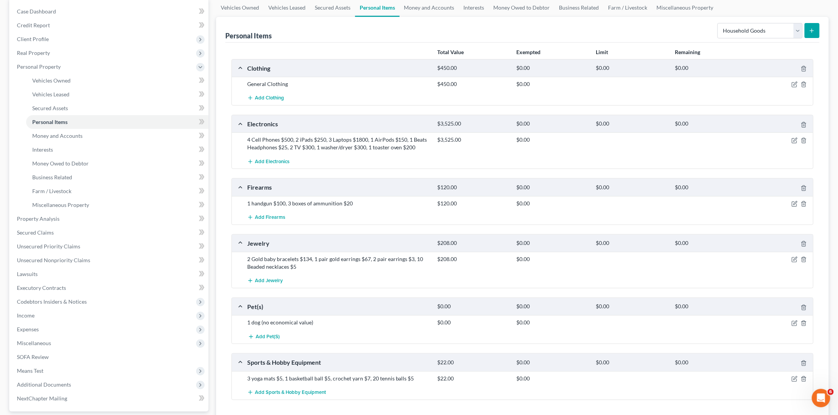
scroll to position [21, 0]
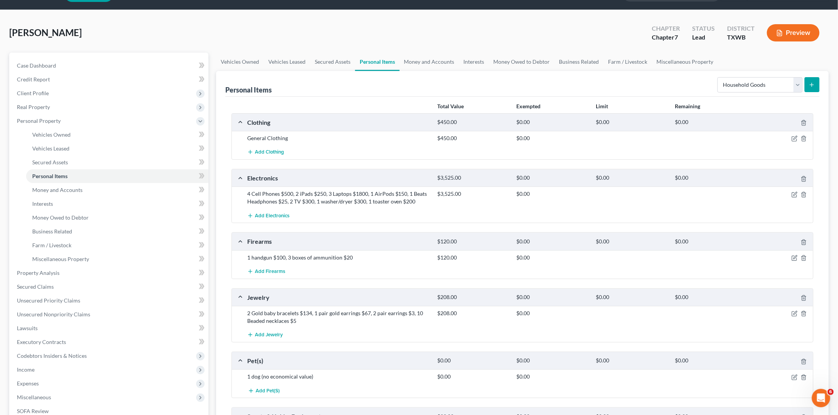
click at [664, 83] on icon "submit" at bounding box center [812, 85] width 6 height 6
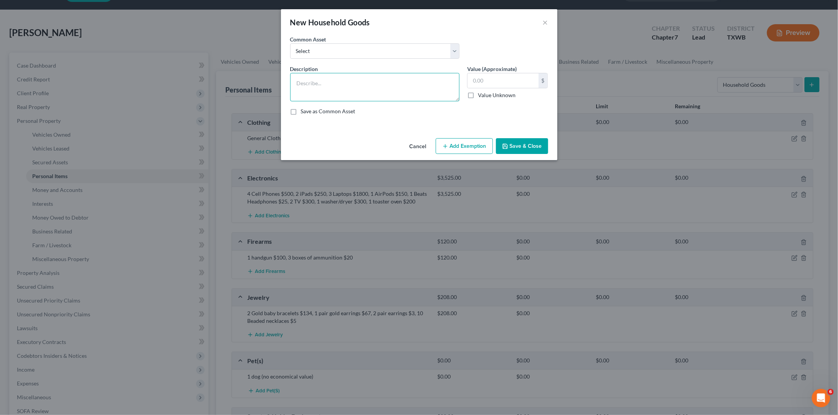
click at [404, 88] on textarea at bounding box center [374, 87] width 169 height 28
type textarea "Household goods"
click at [496, 83] on input "text" at bounding box center [503, 80] width 71 height 15
type input "500"
click at [326, 81] on textarea "Household goods" at bounding box center [374, 87] width 169 height 28
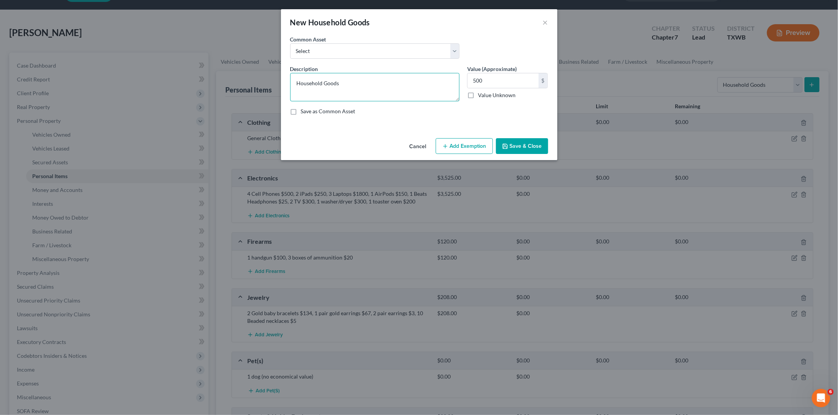
type textarea "Household Goods"
click at [526, 149] on button "Save & Close" at bounding box center [522, 146] width 52 height 16
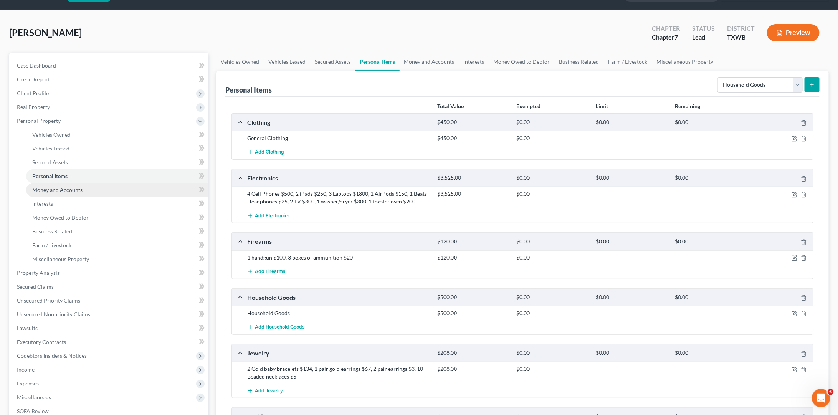
click at [124, 185] on link "Money and Accounts" at bounding box center [117, 190] width 182 height 14
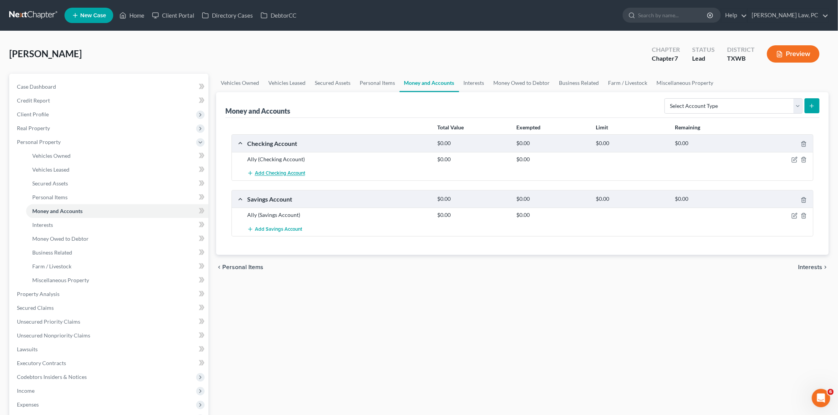
click at [284, 171] on span "Add Checking Account" at bounding box center [280, 173] width 50 height 6
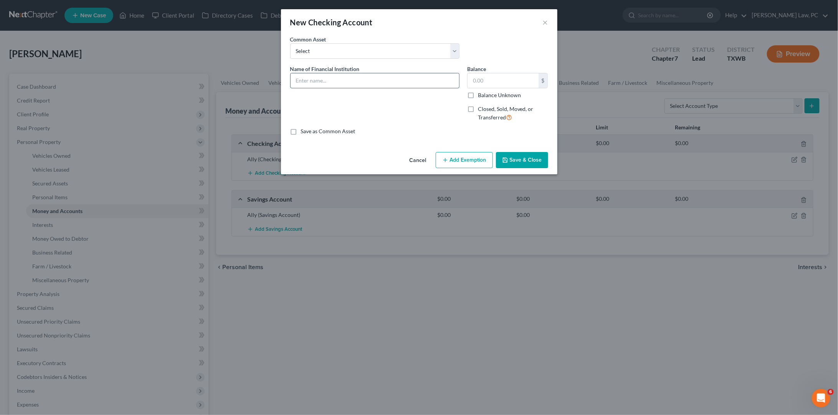
click at [341, 78] on input "text" at bounding box center [375, 80] width 169 height 15
type input "Cash App"
click at [535, 156] on button "Save & Close" at bounding box center [522, 160] width 52 height 16
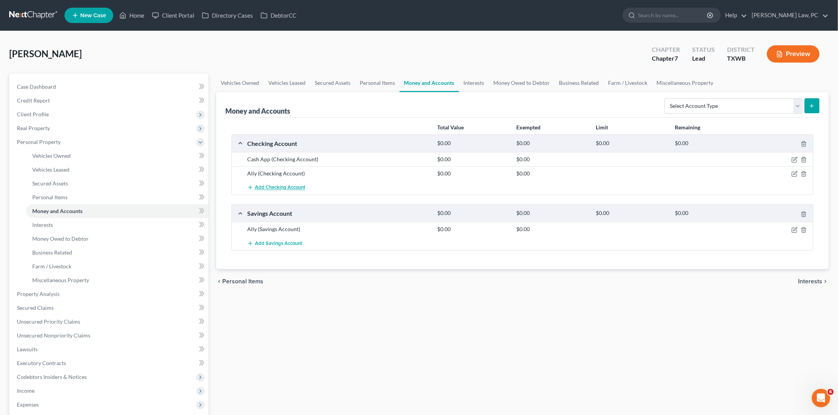
click at [280, 187] on span "Add Checking Account" at bounding box center [280, 188] width 50 height 6
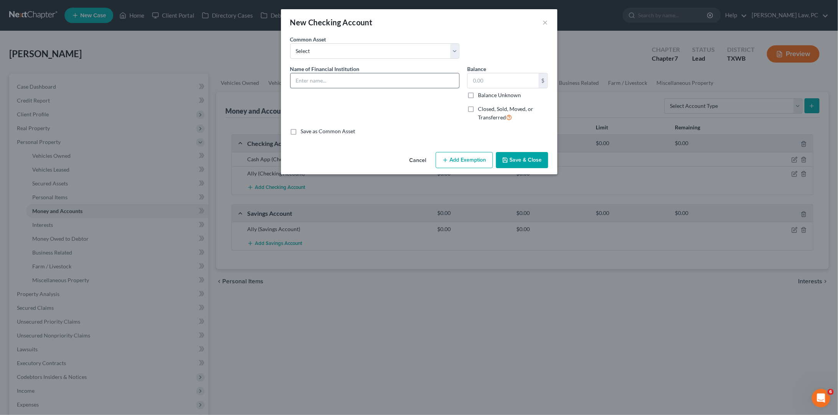
click at [373, 74] on input "text" at bounding box center [375, 80] width 169 height 15
type input "Venmo"
click at [510, 158] on button "Save & Close" at bounding box center [522, 160] width 52 height 16
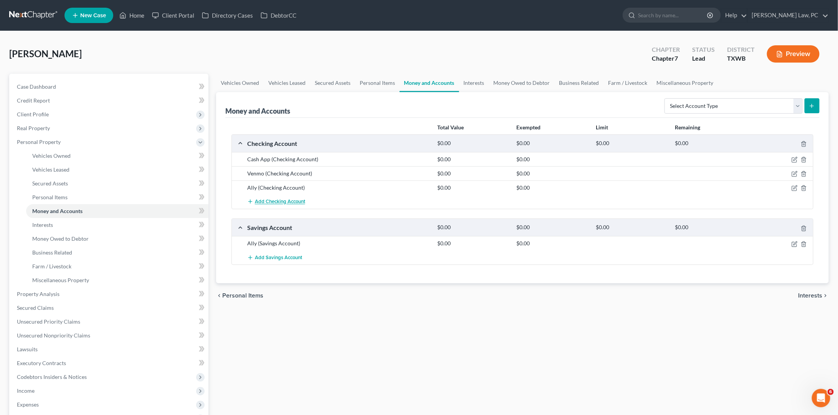
click at [293, 202] on span "Add Checking Account" at bounding box center [280, 202] width 50 height 6
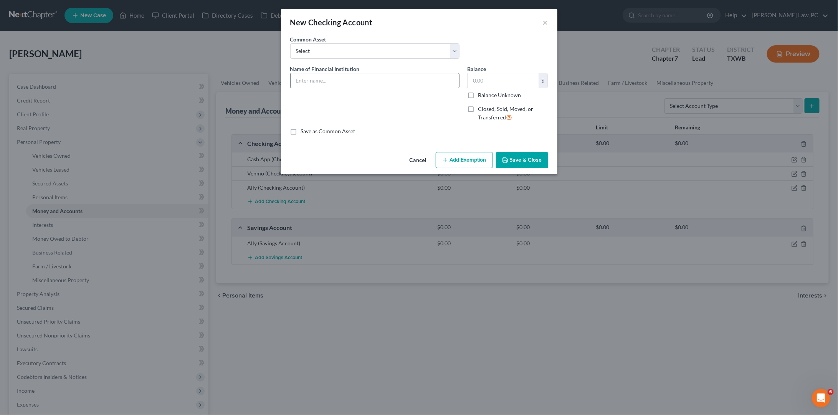
click at [423, 82] on input "text" at bounding box center [375, 80] width 169 height 15
type input "PayPal"
click at [533, 162] on button "Save & Close" at bounding box center [522, 160] width 52 height 16
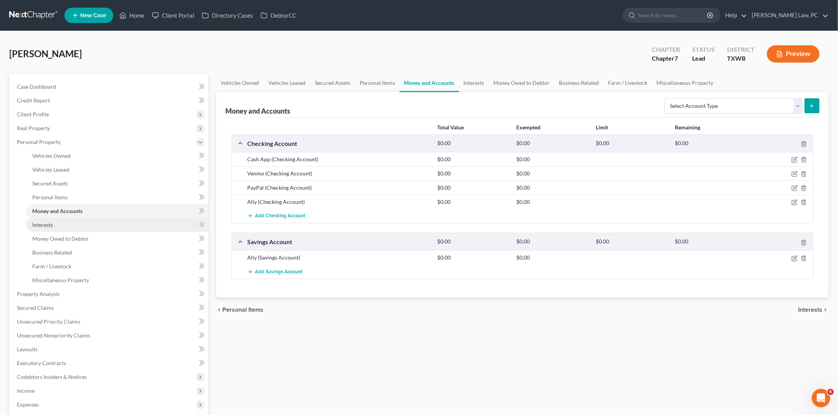
click at [73, 222] on link "Interests" at bounding box center [117, 225] width 182 height 14
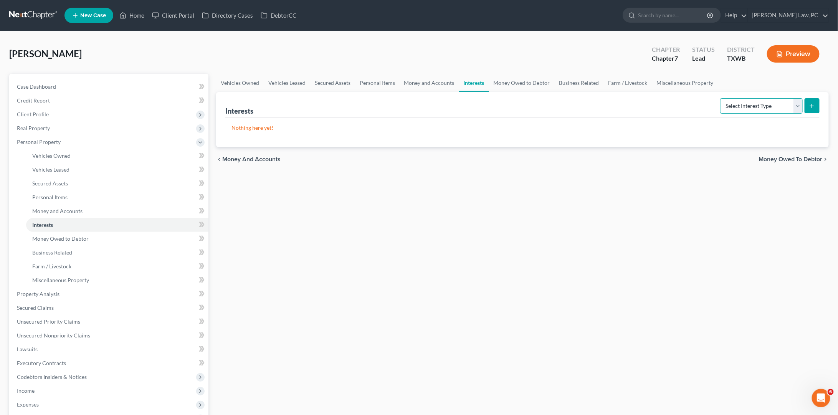
select select "whole_life_insurance"
click at [664, 106] on icon "submit" at bounding box center [812, 106] width 6 height 6
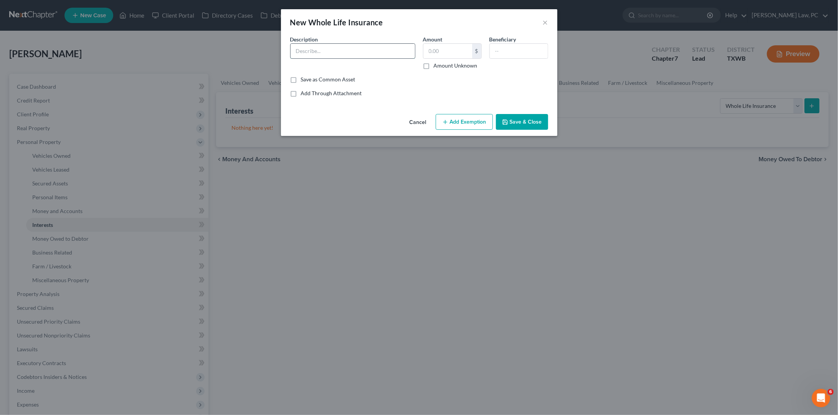
click at [368, 51] on input "text" at bounding box center [353, 51] width 124 height 15
type input "Index Universal Life"
click at [518, 53] on input "text" at bounding box center [519, 51] width 58 height 15
type input "466.44"
drag, startPoint x: 523, startPoint y: 52, endPoint x: 483, endPoint y: 51, distance: 39.2
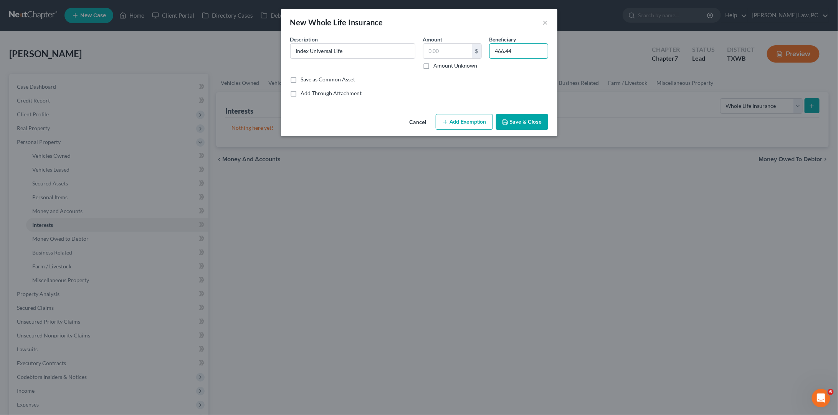
click at [483, 51] on div "Description * Index Universal Life Amount $ Amount Unknown Beneficiary 466.44" at bounding box center [419, 55] width 266 height 40
drag, startPoint x: 524, startPoint y: 49, endPoint x: 488, endPoint y: 49, distance: 35.3
click at [488, 49] on div "Beneficiary Children" at bounding box center [519, 52] width 66 height 34
type input "Son"
click at [523, 122] on button "Save & Close" at bounding box center [522, 122] width 52 height 16
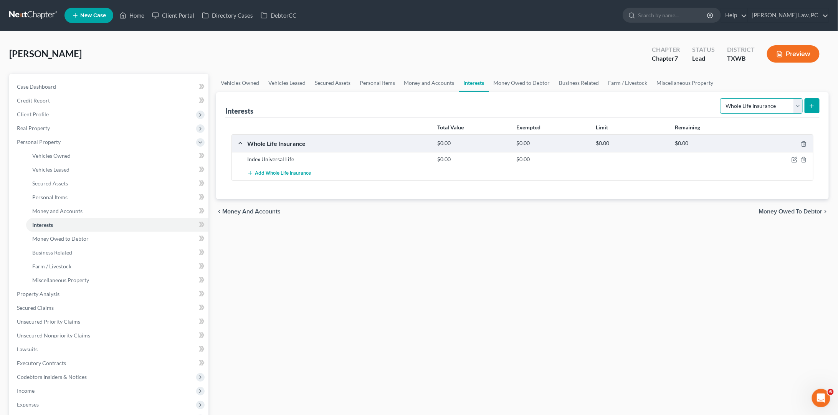
select select "incorporated_business"
click at [664, 106] on button "submit" at bounding box center [812, 105] width 15 height 15
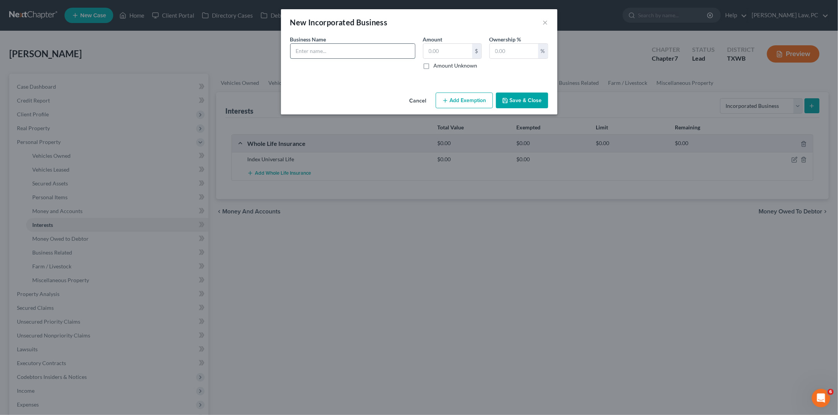
click at [373, 49] on input "text" at bounding box center [353, 51] width 124 height 15
drag, startPoint x: 305, startPoint y: 50, endPoint x: 293, endPoint y: 50, distance: 12.3
click at [293, 50] on input "K&L Collective LLC" at bounding box center [353, 51] width 124 height 15
type input "L&K Collective LLC"
click at [512, 53] on input "text" at bounding box center [514, 51] width 48 height 15
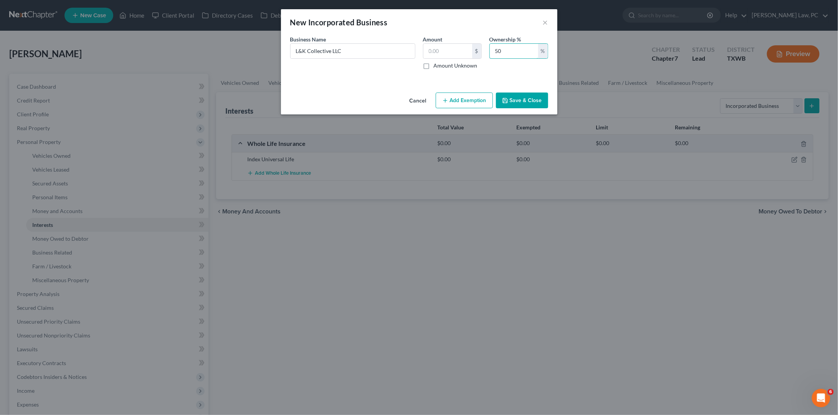
type input "50"
click at [528, 100] on button "Save & Close" at bounding box center [522, 101] width 52 height 16
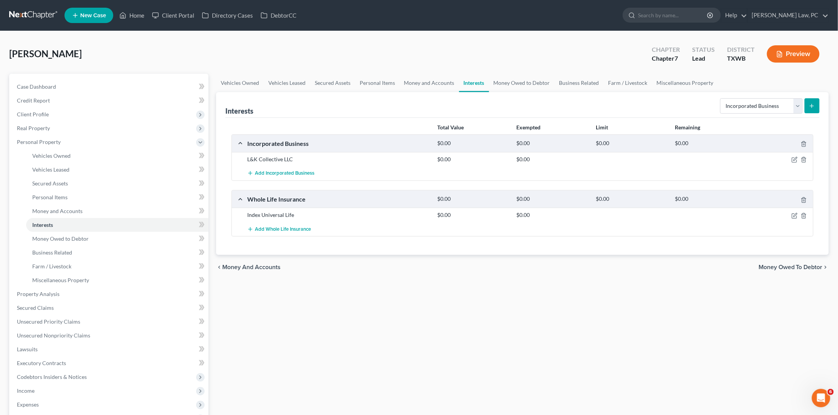
scroll to position [14, 0]
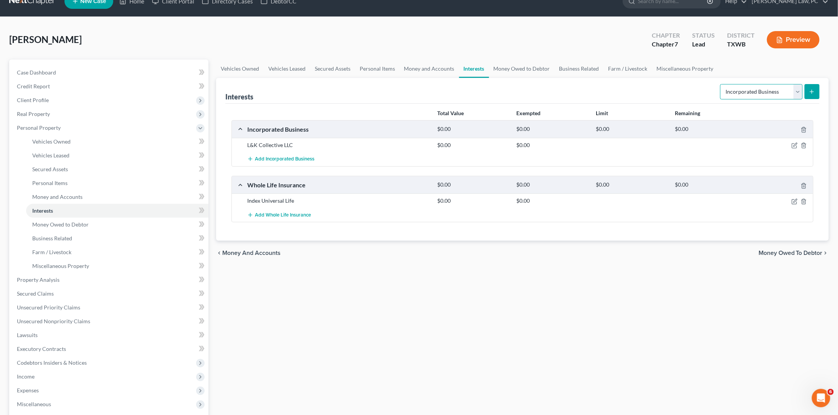
select select "partnership_active"
click at [664, 91] on icon "submit" at bounding box center [812, 92] width 6 height 6
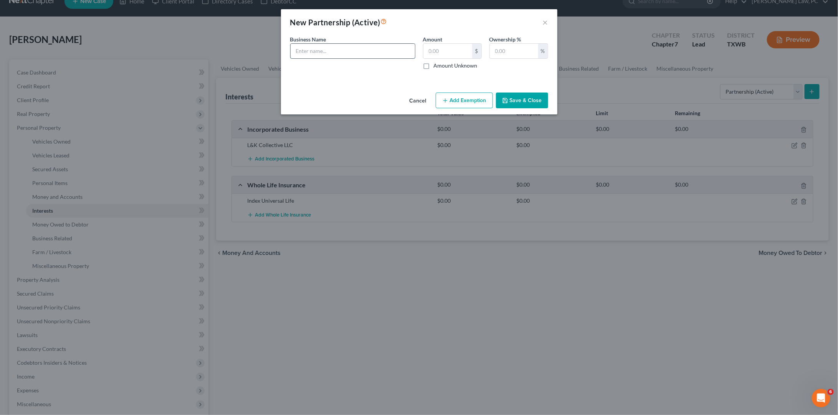
click at [321, 50] on input "text" at bounding box center [353, 51] width 124 height 15
type input "L&K Collective LLC"
click at [516, 53] on input "text" at bounding box center [514, 51] width 48 height 15
type input "50"
click at [533, 97] on button "Save & Close" at bounding box center [522, 101] width 52 height 16
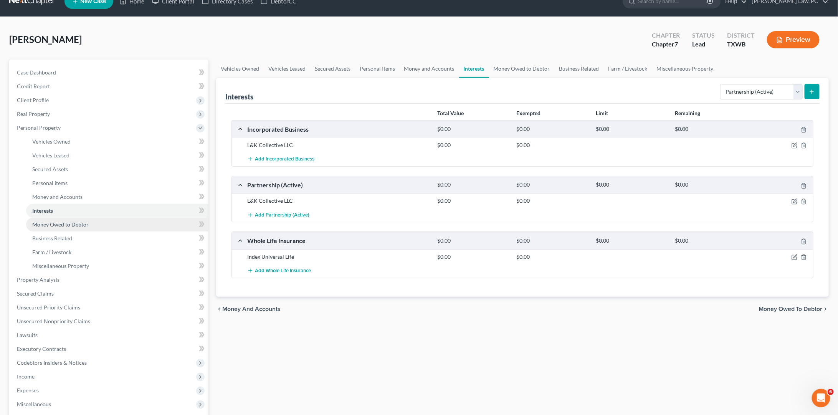
click at [93, 219] on link "Money Owed to Debtor" at bounding box center [117, 225] width 182 height 14
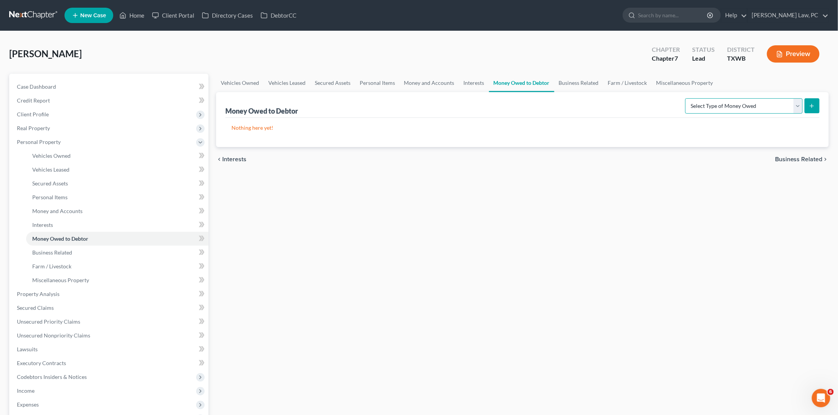
select select "child_support"
click at [664, 104] on button "submit" at bounding box center [812, 105] width 15 height 15
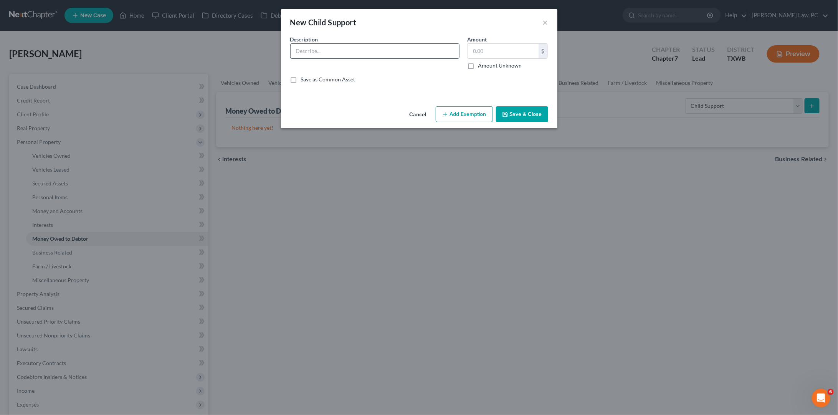
click at [443, 51] on input "text" at bounding box center [375, 51] width 169 height 15
type input "Child Support for Daughter"
click at [516, 53] on input "text" at bounding box center [503, 51] width 71 height 15
type input "1,850"
click at [519, 114] on button "Save & Close" at bounding box center [522, 114] width 52 height 16
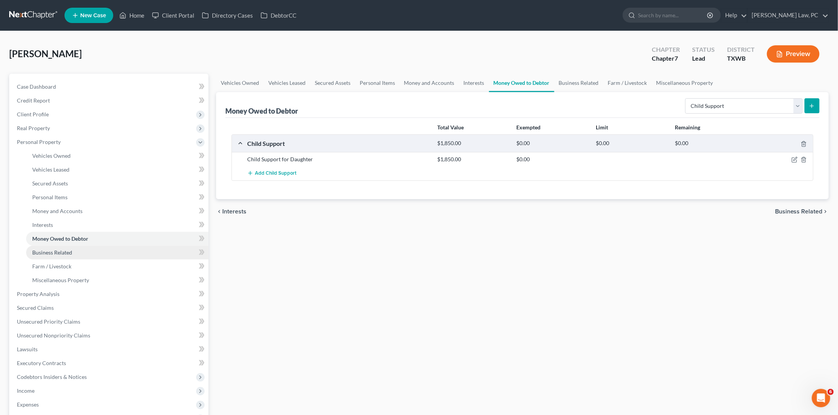
click at [89, 246] on link "Business Related" at bounding box center [117, 253] width 182 height 14
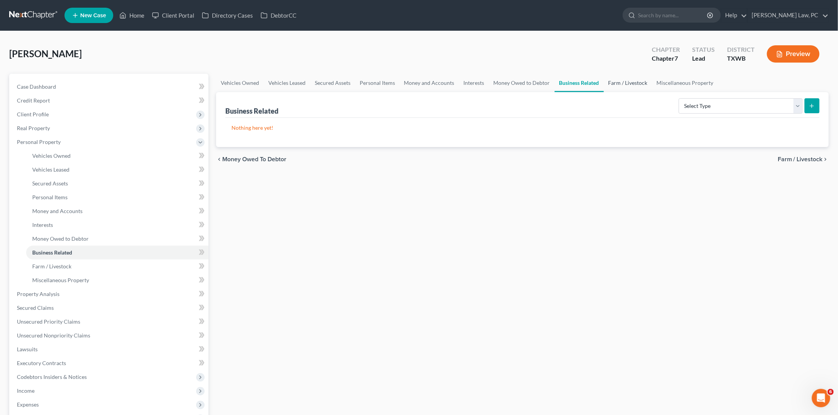
click at [631, 86] on link "Farm / Livestock" at bounding box center [628, 83] width 48 height 18
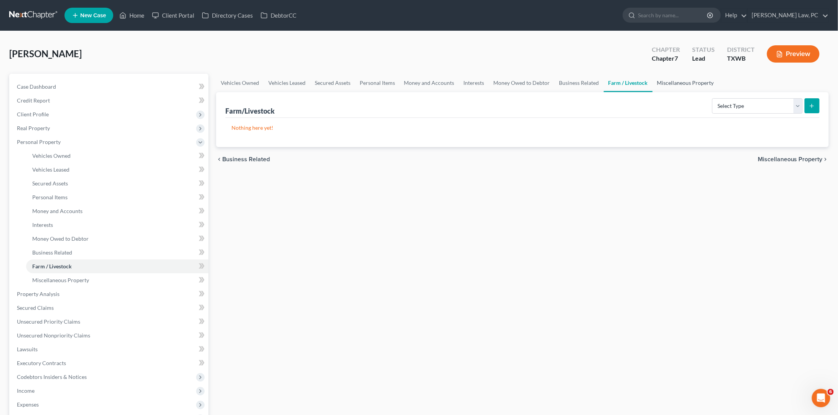
click at [664, 85] on link "Miscellaneous Property" at bounding box center [686, 83] width 66 height 18
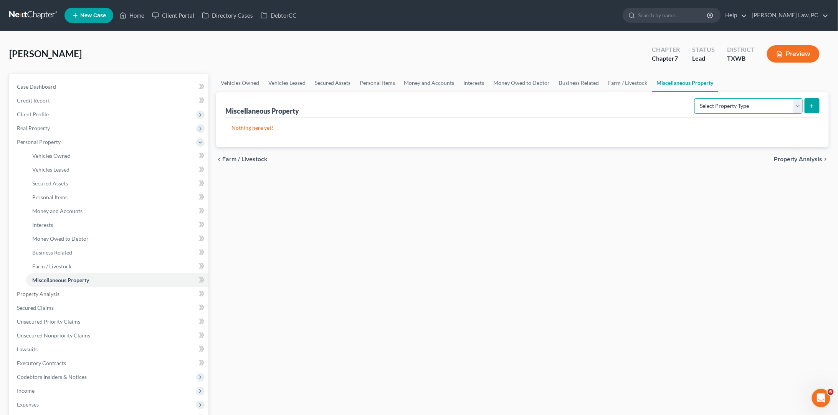
select select "holding_for_another"
click at [664, 107] on icon "submit" at bounding box center [812, 106] width 6 height 6
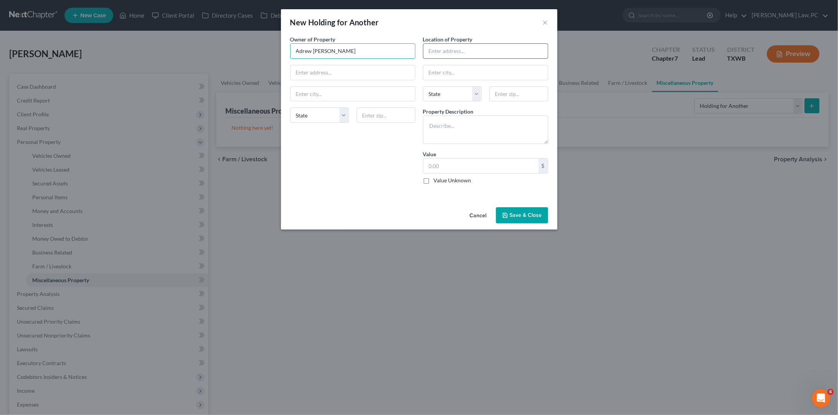
type input "Adrew Allen Anderson"
click at [505, 132] on textarea at bounding box center [485, 130] width 125 height 28
type textarea "V"
click at [429, 121] on textarea "Volkswagen Tiguan" at bounding box center [485, 130] width 125 height 28
click at [492, 123] on textarea "2024 Volkswagen Tiguan" at bounding box center [485, 130] width 125 height 28
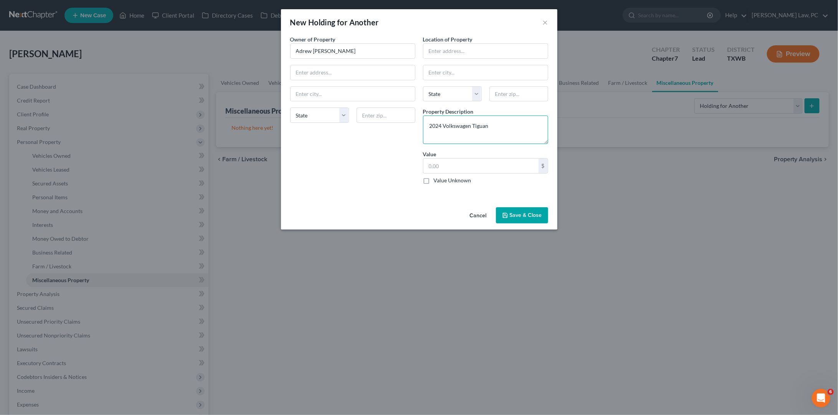
type textarea "2024 Volkswagen Tiguan"
click at [529, 212] on button "Save & Close" at bounding box center [522, 215] width 52 height 16
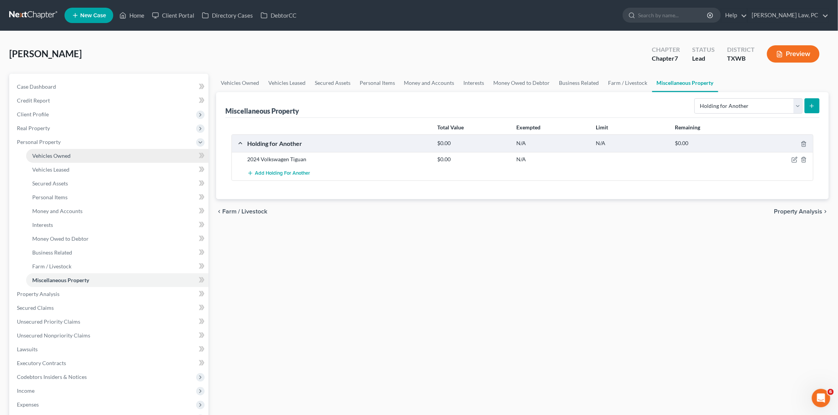
click at [115, 157] on link "Vehicles Owned" at bounding box center [117, 156] width 182 height 14
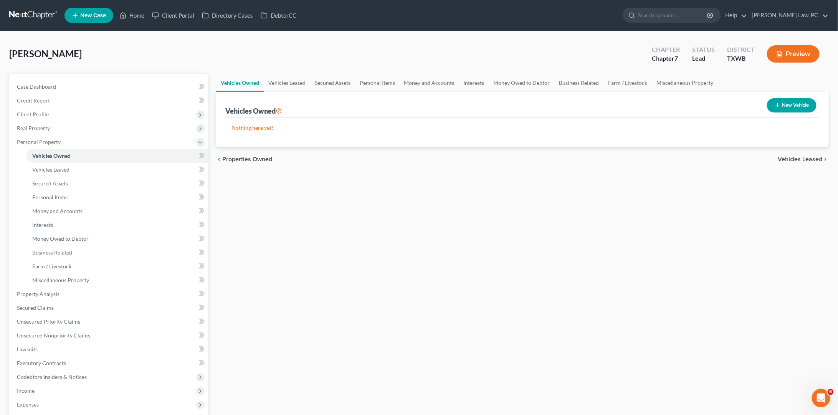
click at [664, 98] on button "New Vehicle" at bounding box center [792, 105] width 50 height 14
select select "0"
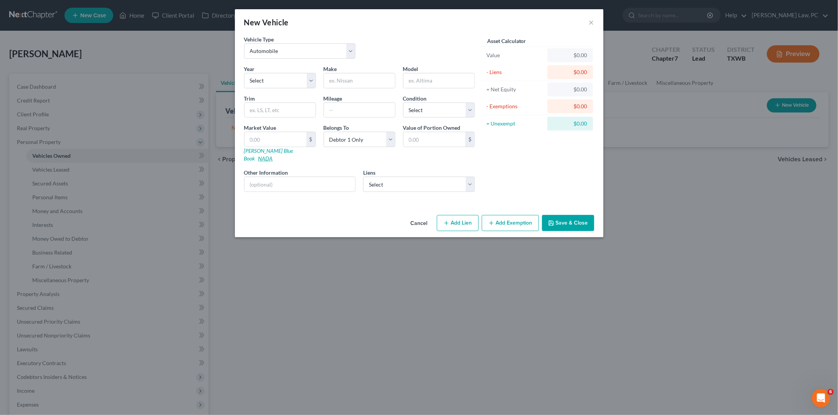
click at [273, 155] on link "NADA" at bounding box center [265, 158] width 15 height 7
click at [592, 24] on button "×" at bounding box center [591, 22] width 5 height 9
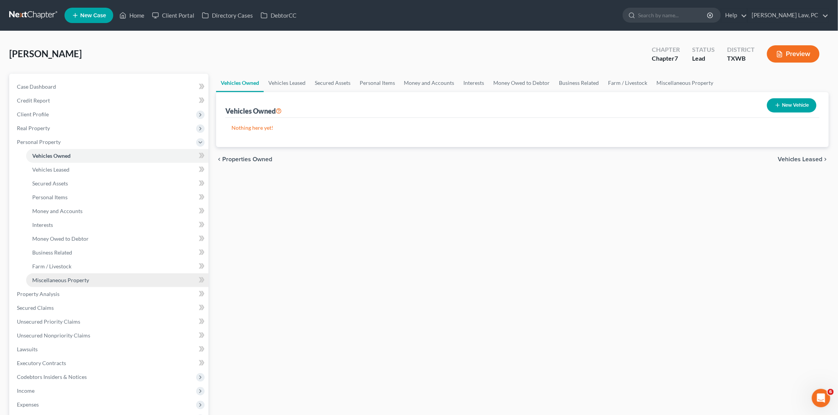
click at [93, 273] on link "Miscellaneous Property" at bounding box center [117, 280] width 182 height 14
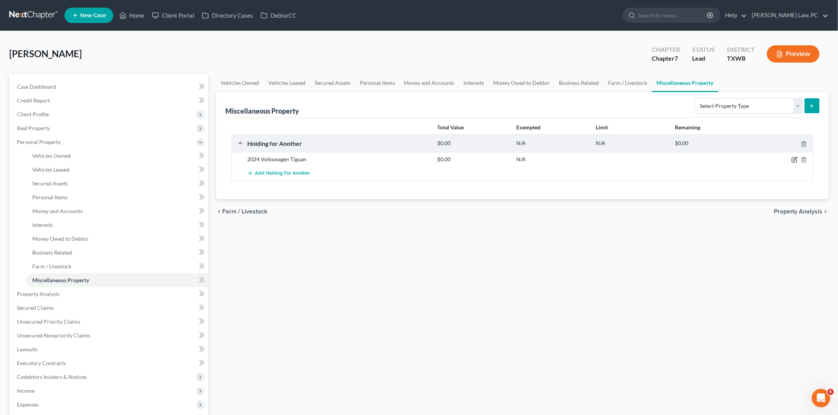
click at [664, 157] on icon "button" at bounding box center [795, 158] width 3 height 3
click at [664, 158] on icon "button" at bounding box center [795, 158] width 3 height 3
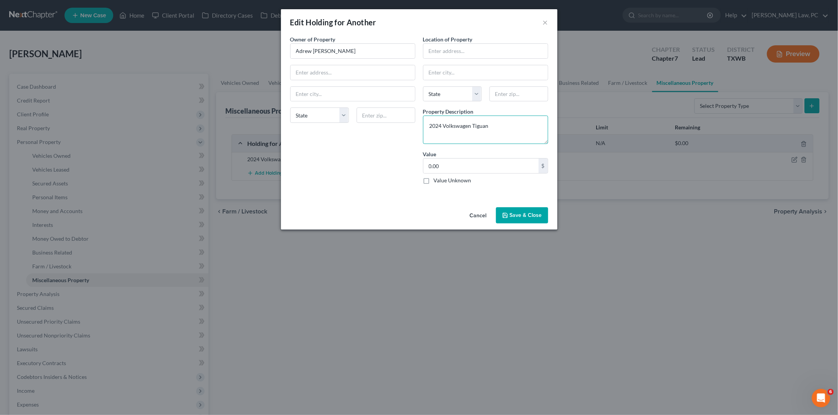
click at [511, 126] on textarea "2024 Volkswagen Tiguan" at bounding box center [485, 130] width 125 height 28
type textarea "2024 Volkswagen Tiguan."
type textarea "2024 Volkswagen Tiguan"
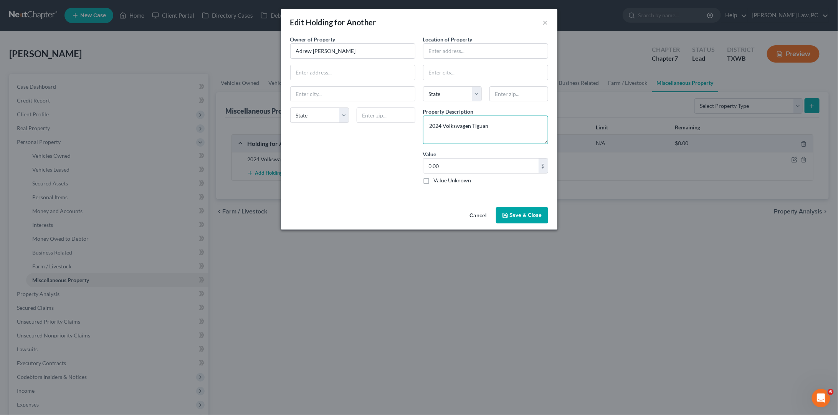
type textarea "2024 Volkswagen Tiguan S"
type textarea "2024 Volkswagen Tiguan S 4"
type textarea "2024 Volkswagen Tiguan S 4M"
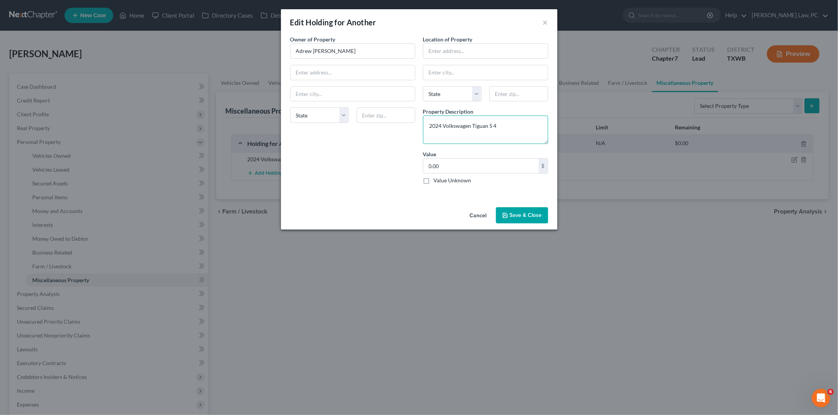
type textarea "2024 Volkswagen Tiguan S 4M"
type textarea "2024 Volkswagen Tiguan S 4Mo"
type textarea "2024 Volkswagen Tiguan S 4Mot"
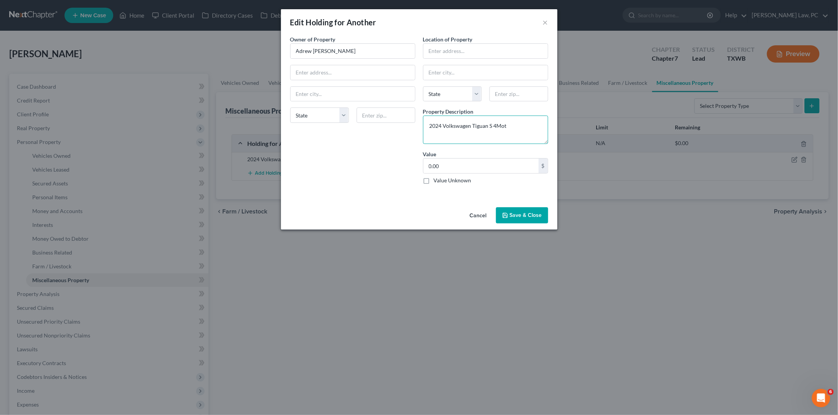
type textarea "2024 Volkswagen Tiguan S 4Moti"
type textarea "2024 Volkswagen Tiguan S 4Motio"
type textarea "2024 Volkswagen Tiguan S 4Motion"
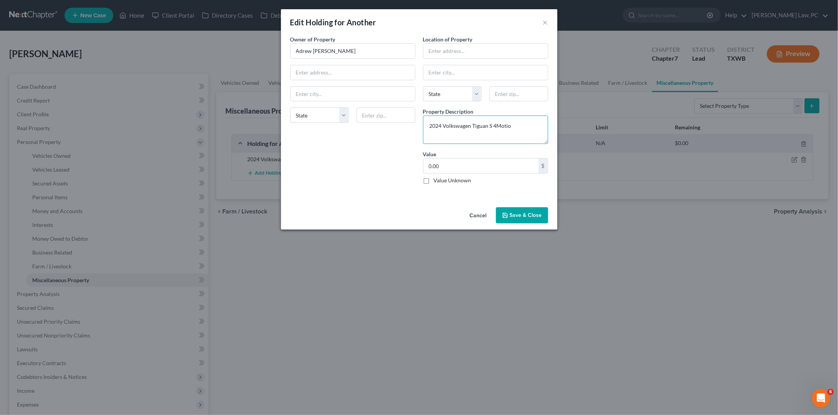
type textarea "2024 Volkswagen Tiguan S 4Motion"
type textarea "2024 Volkswagen Tiguan S 4Motion,"
type textarea "2024 Volkswagen Tiguan S 4Motion, G"
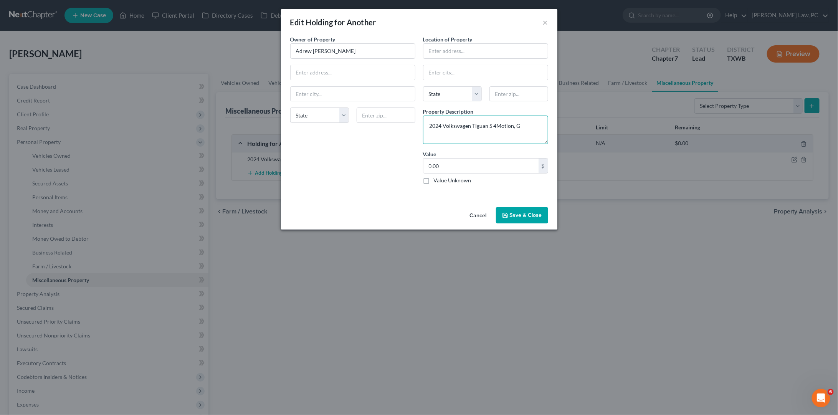
type textarea "2024 Volkswagen Tiguan S 4Motion,"
type textarea "2024 Volkswagen Tiguan S 4Motion, V"
type textarea "2024 Volkswagen Tiguan S 4Motion, Ve"
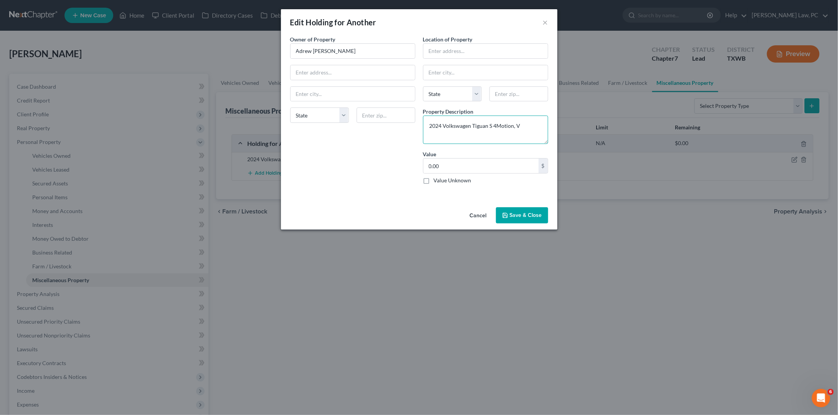
type textarea "2024 Volkswagen Tiguan S 4Motion, Ve"
type textarea "2024 Volkswagen Tiguan S 4Motion, Ver"
type textarea "2024 Volkswagen Tiguan S 4Motion, Very"
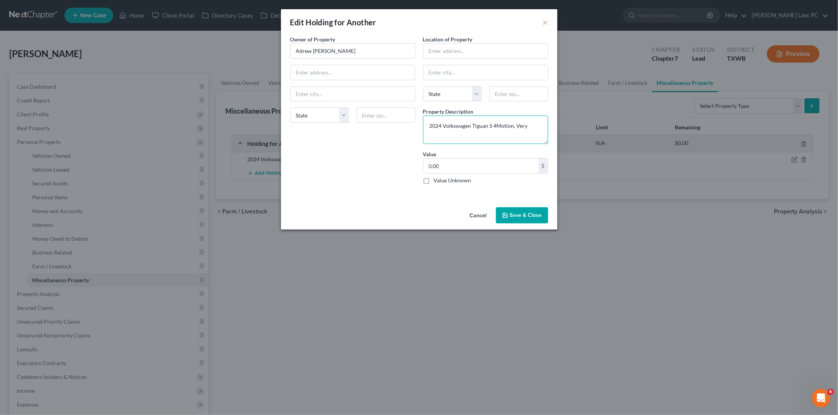
type textarea "2024 Volkswagen Tiguan S 4Motion, Very G"
type textarea "2024 Volkswagen Tiguan S 4Motion, Very Go"
type textarea "2024 Volkswagen Tiguan S 4Motion, Very Goo"
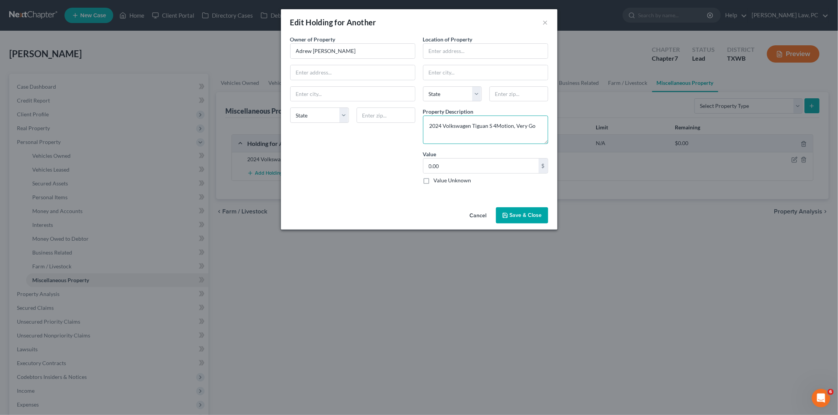
type textarea "2024 Volkswagen Tiguan S 4Motion, Very Goo"
type textarea "2024 Volkswagen Tiguan S 4Motion, Very Good"
type textarea "2024 Volkswagen Tiguan S 4Motion, Very Good C"
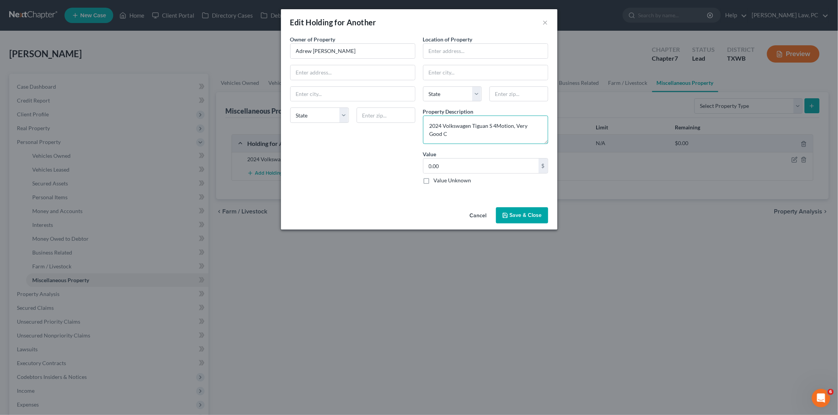
type textarea "2024 Volkswagen Tiguan S 4Motion, Very Good Co"
type textarea "2024 Volkswagen Tiguan S 4Motion, Very Good Con"
type textarea "2024 Volkswagen Tiguan S 4Motion, Very Good Cont"
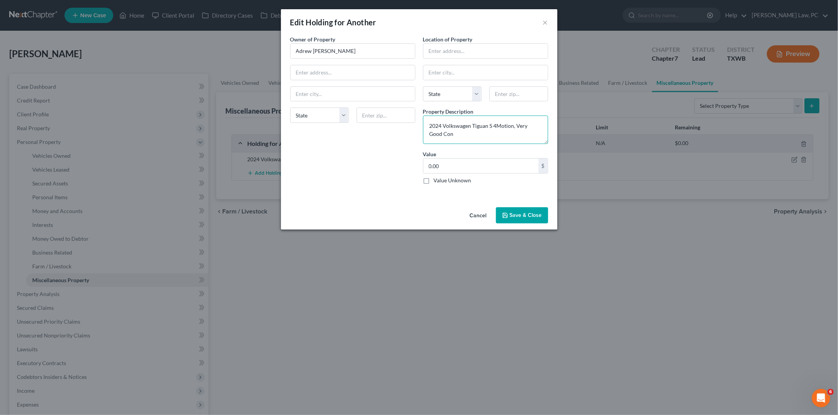
type textarea "2024 Volkswagen Tiguan S 4Motion, Very Good Cont"
type textarea "2024 Volkswagen Tiguan S 4Motion, Very Good Con"
type textarea "2024 Volkswagen Tiguan S 4Motion, Very Good Cond"
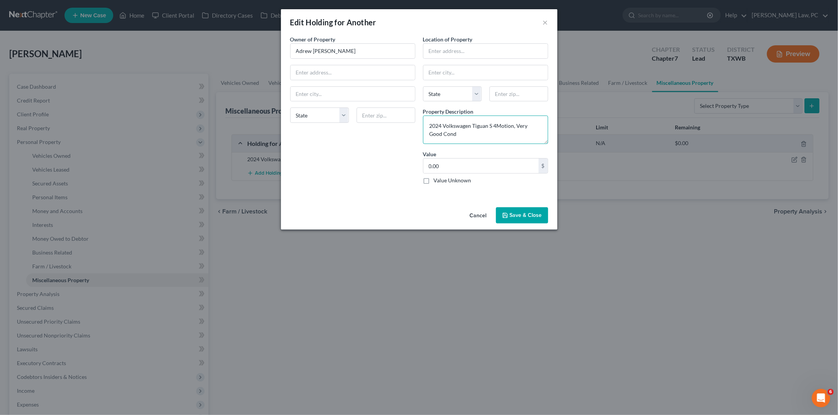
type textarea "2024 Volkswagen Tiguan S 4Motion, Very Good Condi"
type textarea "2024 Volkswagen Tiguan S 4Motion, Very Good Condit"
type textarea "2024 Volkswagen Tiguan S 4Motion, Very Good Conditi"
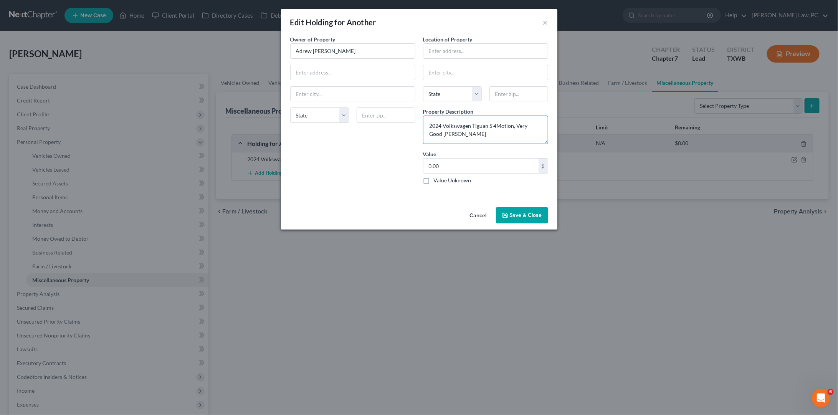
type textarea "2024 Volkswagen Tiguan S 4Motion, Very Good Conditi"
type textarea "2024 Volkswagen Tiguan S 4Motion, Very Good Conditio"
type textarea "2024 Volkswagen Tiguan S 4Motion, Very Good Condition"
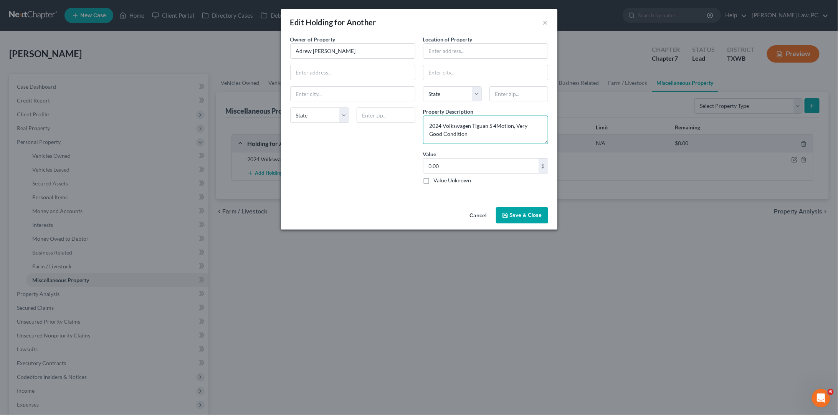
type textarea "2024 Volkswagen Tiguan S 4Motion, Very Good Condition,"
type textarea "2024 Volkswagen Tiguan S 4Motion, Very Good Condition, D"
type textarea "2024 Volkswagen Tiguan S 4Motion, Very Good Condition, De"
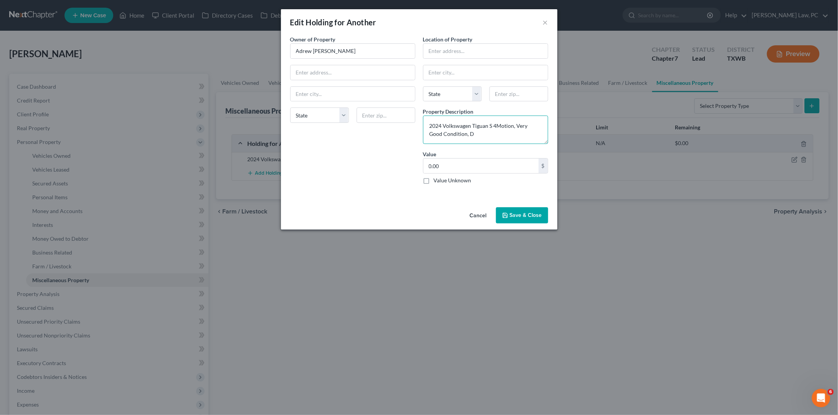
type textarea "2024 Volkswagen Tiguan S 4Motion, Very Good Condition, De"
type textarea "2024 Volkswagen Tiguan S 4Motion, Very Good Condition, Deb"
type textarea "2024 Volkswagen Tiguan S 4Motion, Very Good Condition, Debt"
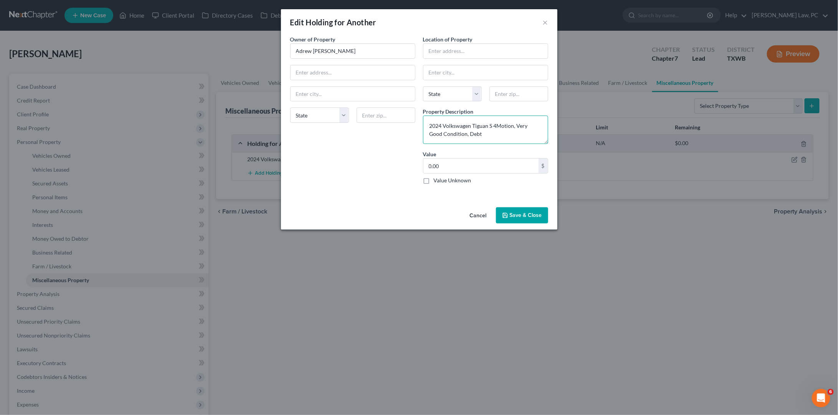
type textarea "2024 Volkswagen Tiguan S 4Motion, Very Good Condition, Debto"
type textarea "2024 Volkswagen Tiguan S 4Motion, Very Good Condition, Debtor"
type textarea "2024 Volkswagen Tiguan S 4Motion, Very Good Condition, Debtor p"
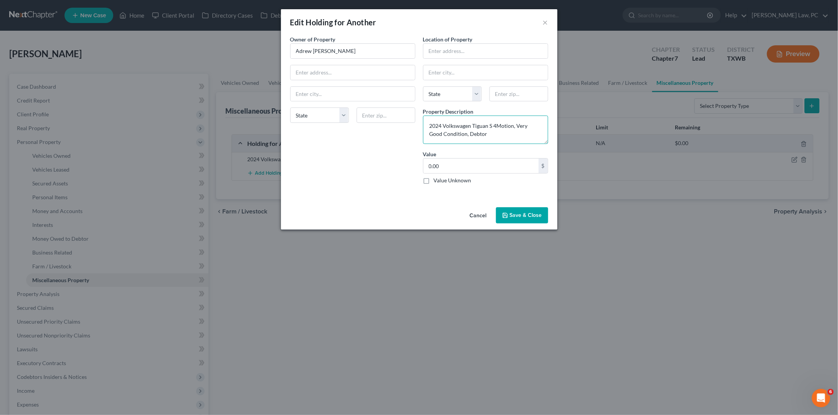
type textarea "2024 Volkswagen Tiguan S 4Motion, Very Good Condition, Debtor p"
type textarea "2024 Volkswagen Tiguan S 4Motion, Very Good Condition, Debtor pa"
type textarea "2024 Volkswagen Tiguan S 4Motion, Very Good Condition, Debtor pay"
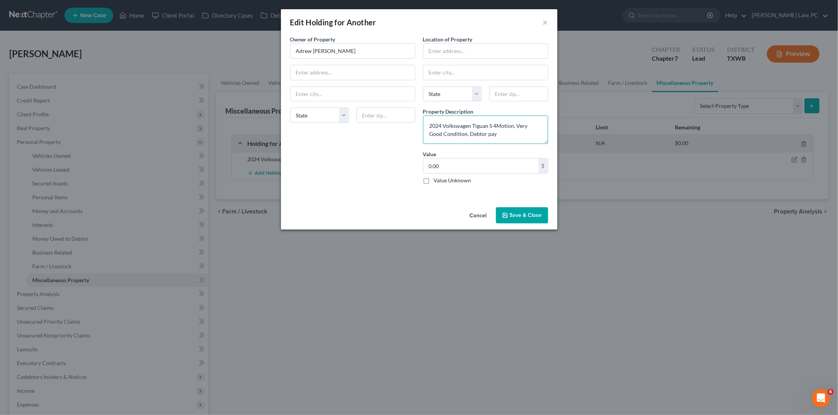
type textarea "2024 Volkswagen Tiguan S 4Motion, Very Good Condition, Debtor pays"
type textarea "2024 Volkswagen Tiguan S 4Motion, Very Good Condition, Debtor pay"
type textarea "2024 Volkswagen Tiguan S 4Motion, Very Good Condition, Debtor pa"
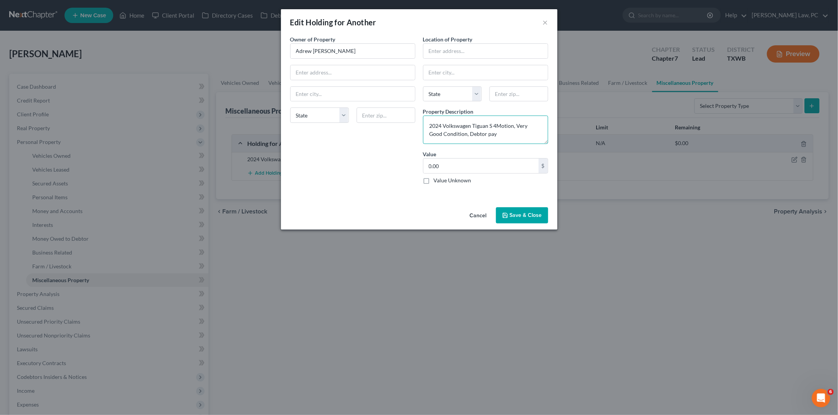
type textarea "2024 Volkswagen Tiguan S 4Motion, Very Good Condition, Debtor pa"
type textarea "2024 Volkswagen Tiguan S 4Motion, Very Good Condition, Debtor p"
type textarea "2024 Volkswagen Tiguan S 4Motion, Very Good Condition, Debtor"
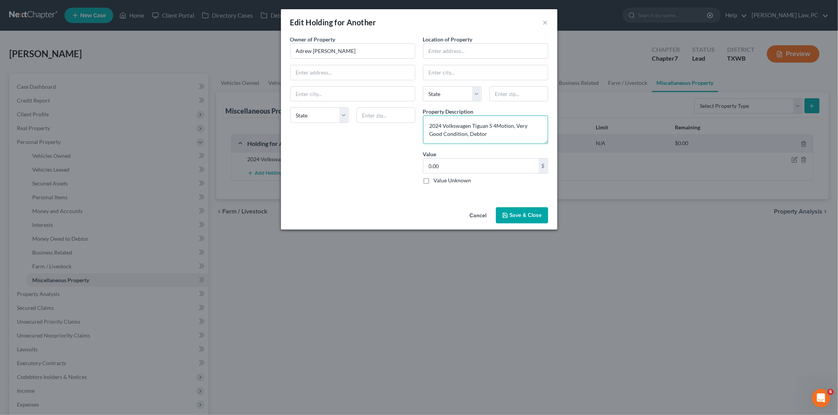
type textarea "2024 Volkswagen Tiguan S 4Motion, Very Good Condition, Debtor p"
type textarea "2024 Volkswagen Tiguan S 4Motion, Very Good Condition, Debtor pa"
type textarea "2024 Volkswagen Tiguan S 4Motion, Very Good Condition, Debtor pay"
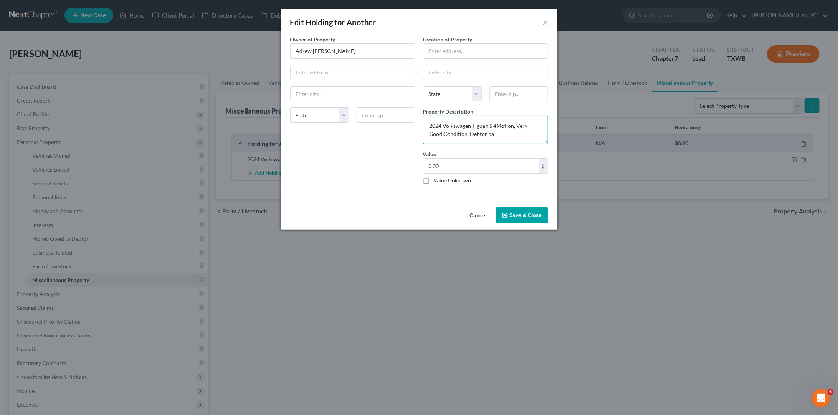
type textarea "2024 Volkswagen Tiguan S 4Motion, Very Good Condition, Debtor pay"
type textarea "2024 Volkswagen Tiguan S 4Motion, Very Good Condition, Debtor pays"
type textarea "2024 Volkswagen Tiguan S 4Motion, Very Good Condition, Debtor pays $"
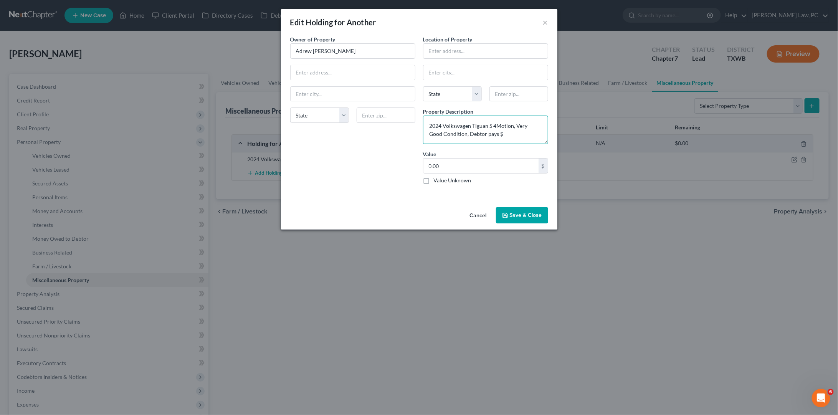
type textarea "2024 Volkswagen Tiguan S 4Motion, Very Good Condition, Debtor pays $2"
drag, startPoint x: 524, startPoint y: 137, endPoint x: 533, endPoint y: 132, distance: 10.3
click at [533, 132] on textarea "2024 Volkswagen Tiguan S 4Motion, Very Good Condition, Debtor pays $250 to Ex-h…" at bounding box center [485, 130] width 125 height 28
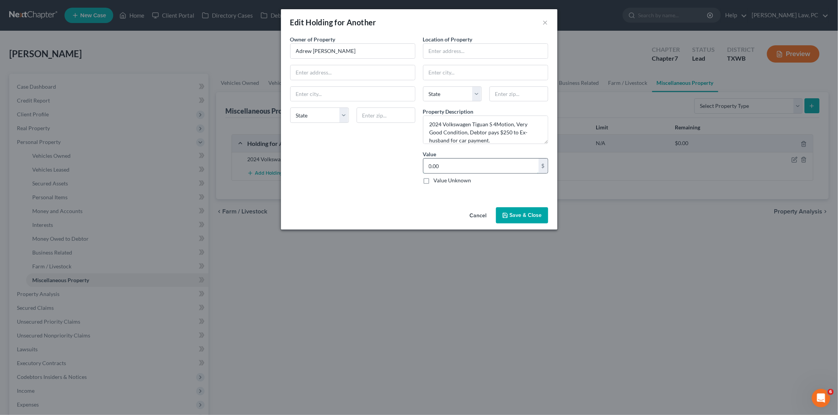
click at [490, 166] on input "0.00" at bounding box center [481, 166] width 115 height 15
paste input "27,171"
click at [462, 165] on input "0.00" at bounding box center [481, 166] width 115 height 15
paste input "27,171"
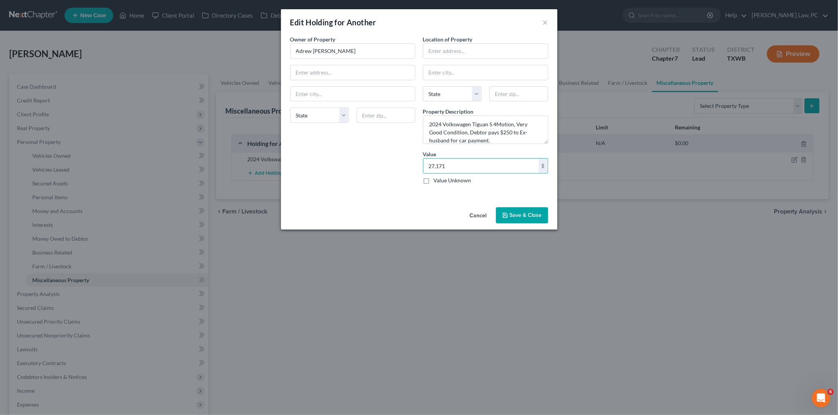
click at [526, 207] on button "Save & Close" at bounding box center [522, 215] width 52 height 16
click at [526, 208] on button "Save & Close" at bounding box center [522, 215] width 52 height 16
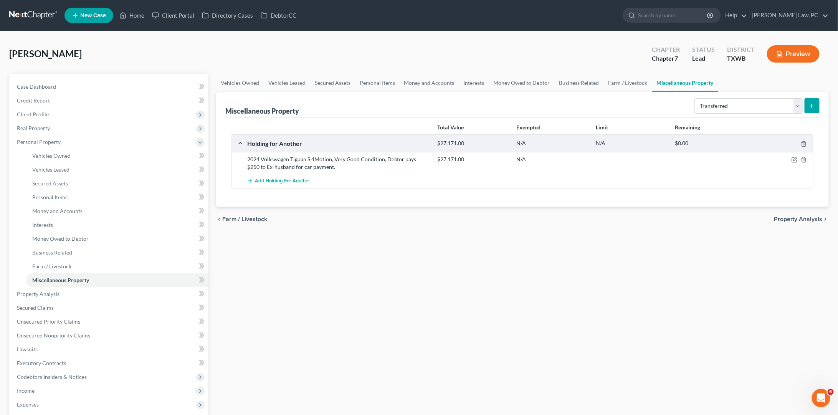
click at [664, 106] on icon "submit" at bounding box center [812, 106] width 6 height 6
select select "transferred"
click at [810, 106] on icon "submit" at bounding box center [812, 106] width 6 height 6
select select "Ordinary ([DATE])"
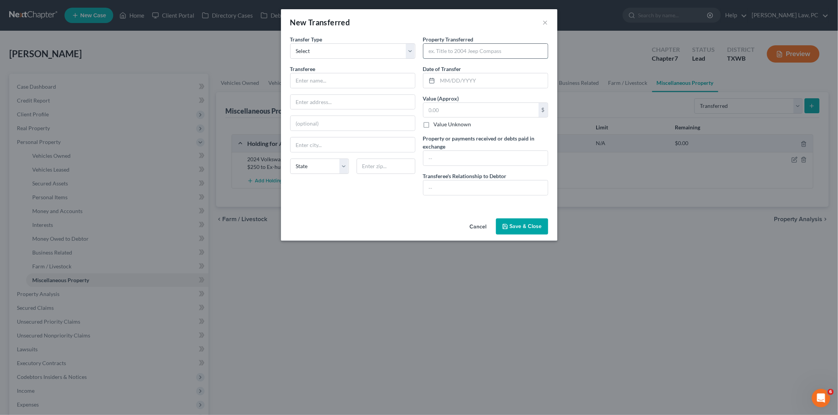
click at [471, 51] on input "text" at bounding box center [486, 51] width 124 height 15
click at [495, 48] on input "text" at bounding box center [486, 51] width 124 height 15
type input "2013 Nissan Rogue"
click at [311, 73] on input "text" at bounding box center [353, 80] width 124 height 15
type input "[PERSON_NAME] [PERSON_NAME]"
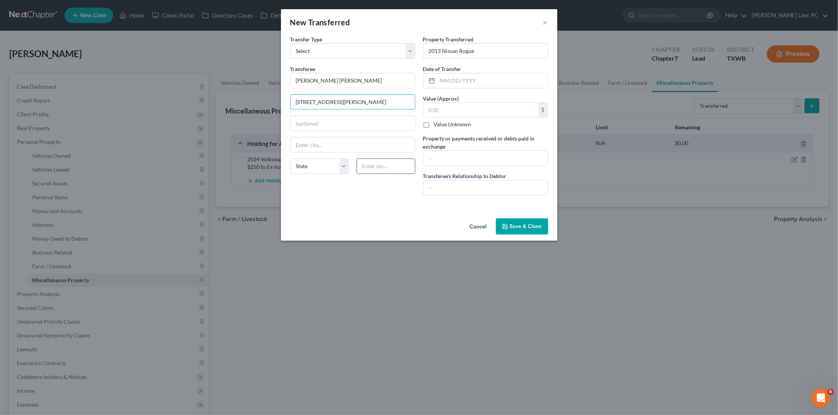
type input "[STREET_ADDRESS][PERSON_NAME]"
type input "78744"
type input "Austin"
select select "45"
type input "3000"
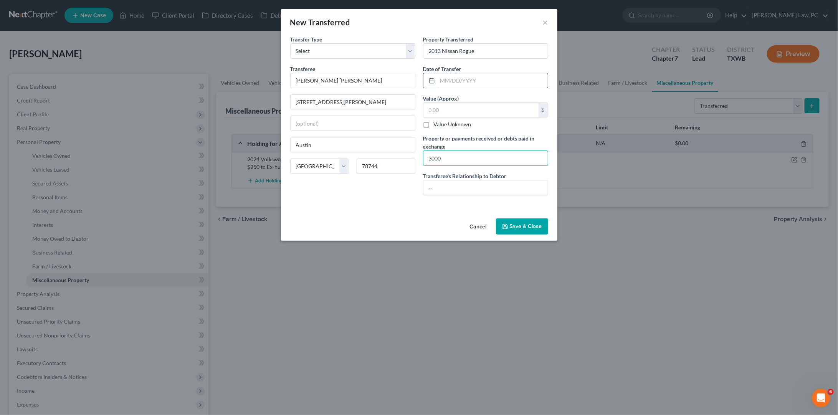
click at [458, 83] on input "text" at bounding box center [493, 80] width 110 height 15
type input "[DATE]"
click at [492, 183] on input "text" at bounding box center [486, 187] width 124 height 15
type input "F"
type input "N"
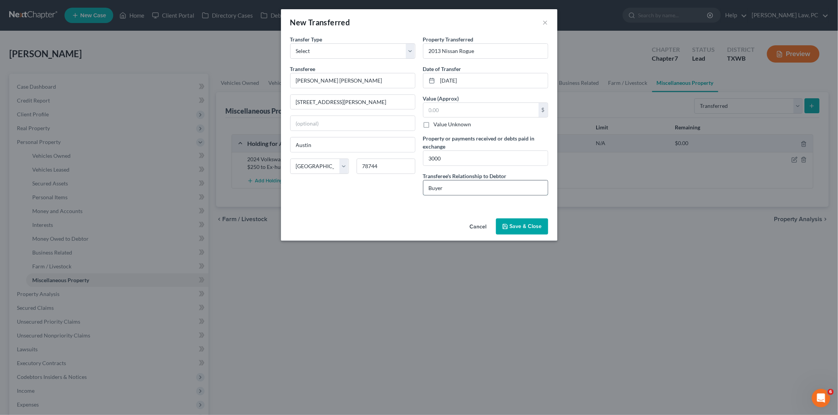
click at [429, 185] on input "Buyer" at bounding box center [486, 187] width 124 height 15
click at [507, 186] on input "Facebook Marketplace Buyer" at bounding box center [486, 187] width 124 height 15
type input "Facebook Marketplace Buyer"
click at [430, 53] on input "2013 Nissan Rogue" at bounding box center [486, 51] width 124 height 15
type input "Title of 2013 Nissan Rogue"
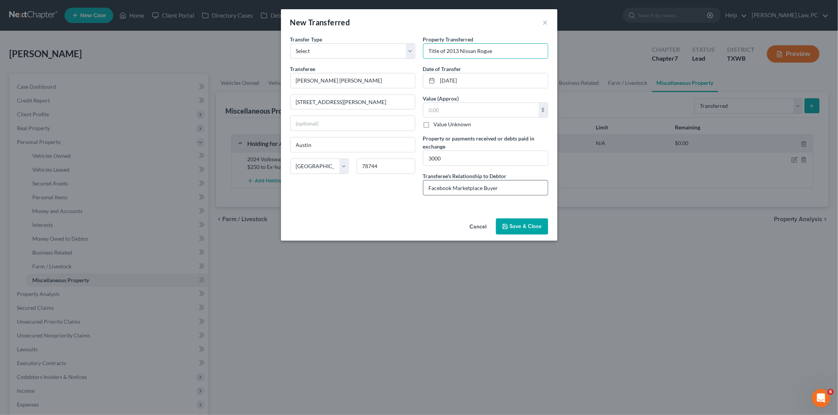
click at [505, 185] on input "Facebook Marketplace Buyer" at bounding box center [486, 187] width 124 height 15
drag, startPoint x: 483, startPoint y: 185, endPoint x: 403, endPoint y: 183, distance: 79.5
click at [403, 183] on div "Transfer Type * Select Ordinary ([DATE]) [DATE] Transferee * [PERSON_NAME] [PER…" at bounding box center [419, 118] width 266 height 166
drag, startPoint x: 460, startPoint y: 186, endPoint x: 444, endPoint y: 186, distance: 16.1
click at [444, 186] on input "Buyer/Seller" at bounding box center [486, 187] width 124 height 15
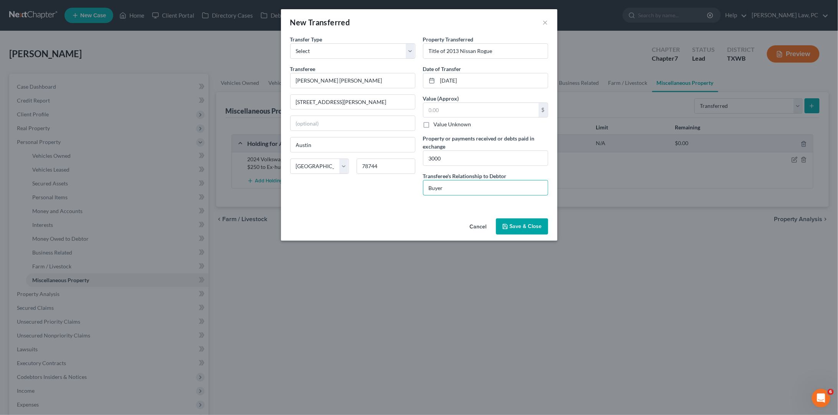
type input "Buyer"
click at [510, 221] on button "Save & Close" at bounding box center [522, 226] width 52 height 16
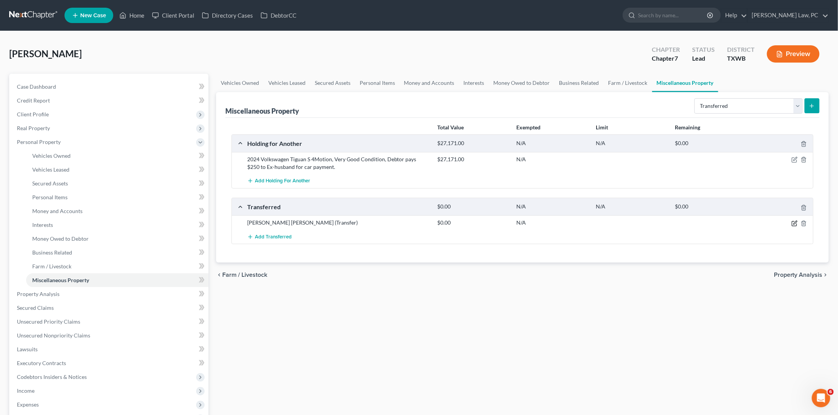
click at [796, 222] on icon "button" at bounding box center [795, 223] width 6 height 6
select select "Ordinary ([DATE])"
select select "45"
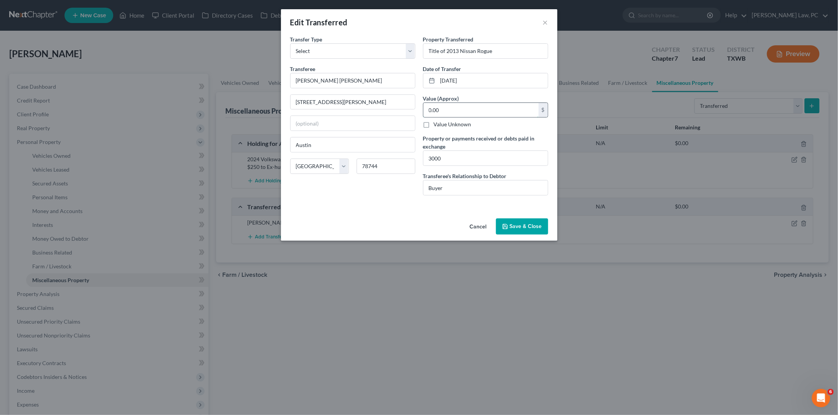
click at [502, 105] on input "0.00" at bounding box center [481, 110] width 115 height 15
paste input "3,25"
type input "3,250"
click at [532, 225] on button "Save & Close" at bounding box center [522, 226] width 52 height 16
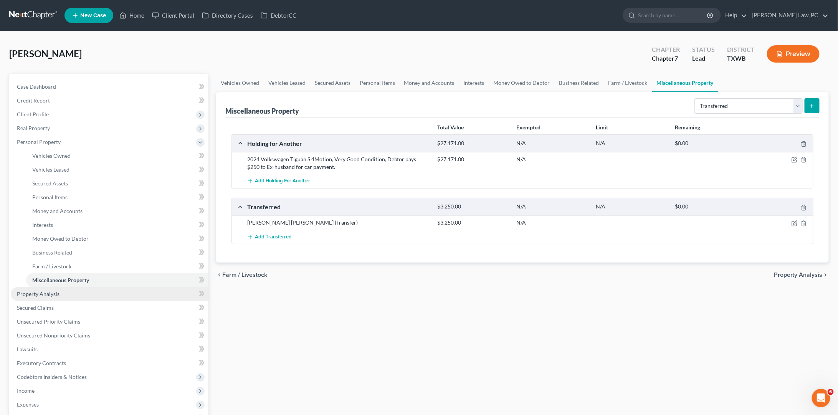
click at [96, 288] on link "Property Analysis" at bounding box center [110, 294] width 198 height 14
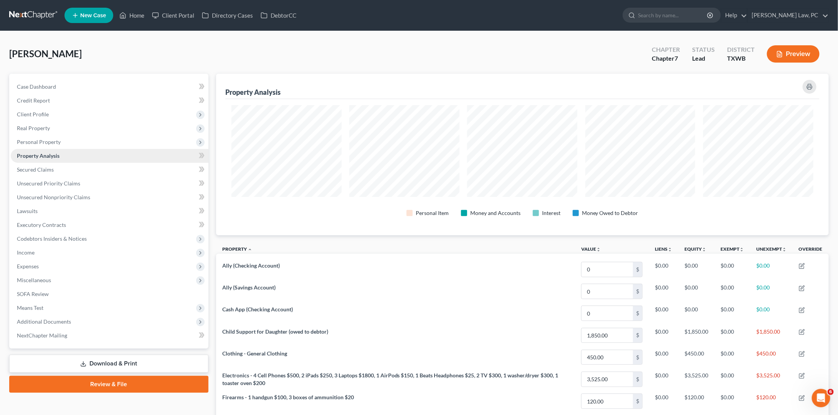
scroll to position [161, 613]
click at [89, 102] on link "Credit Report" at bounding box center [110, 101] width 198 height 14
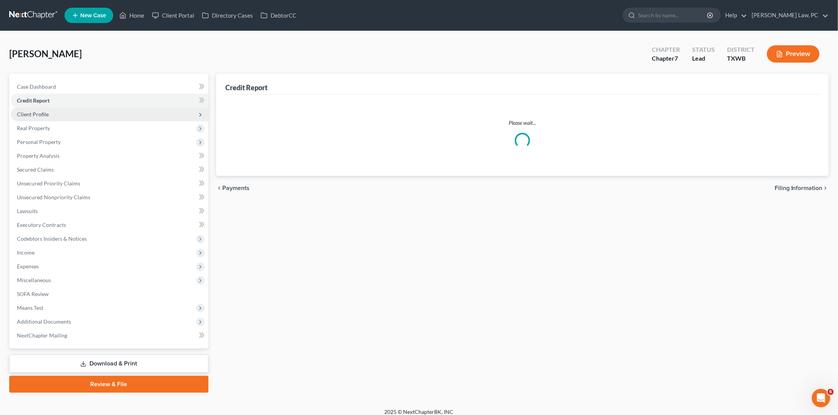
click at [78, 111] on span "Client Profile" at bounding box center [110, 115] width 198 height 14
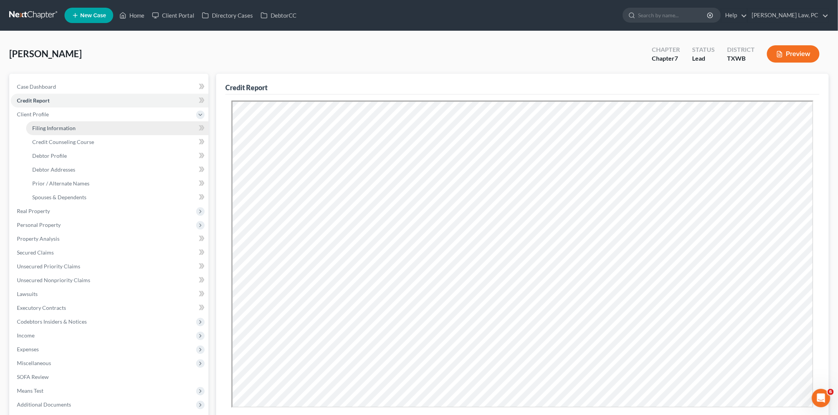
click at [75, 128] on link "Filing Information" at bounding box center [117, 128] width 182 height 14
select select "1"
select select "0"
select select "45"
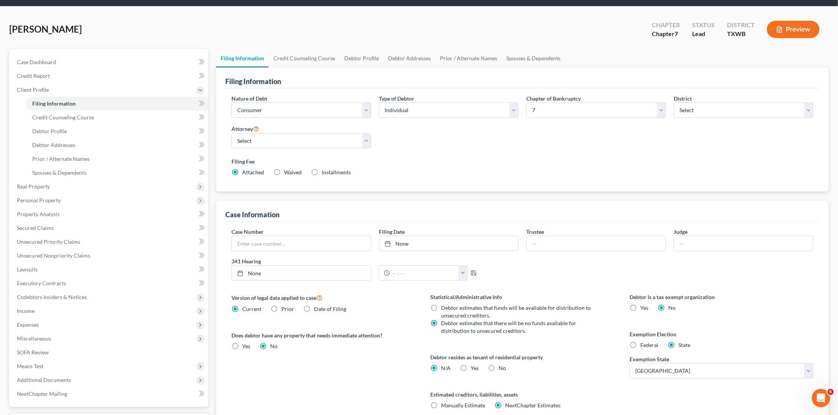
scroll to position [26, 0]
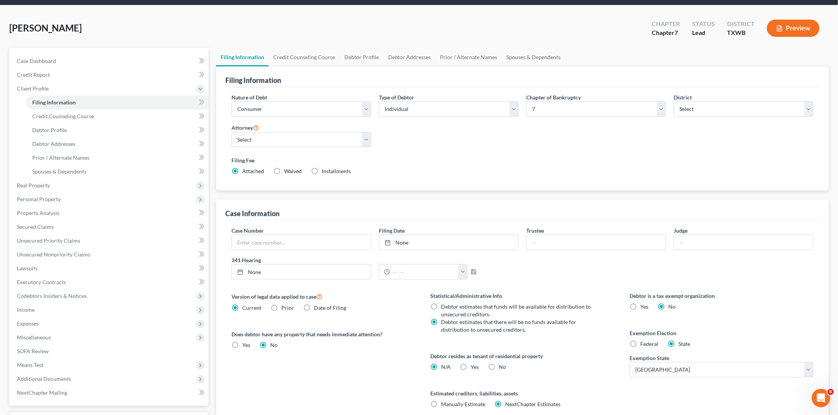
click at [640, 341] on label "Federal" at bounding box center [649, 344] width 18 height 8
click at [644, 341] on input "Federal" at bounding box center [646, 342] width 5 height 5
radio input "true"
radio input "false"
click at [99, 234] on link "Unsecured Priority Claims" at bounding box center [110, 241] width 198 height 14
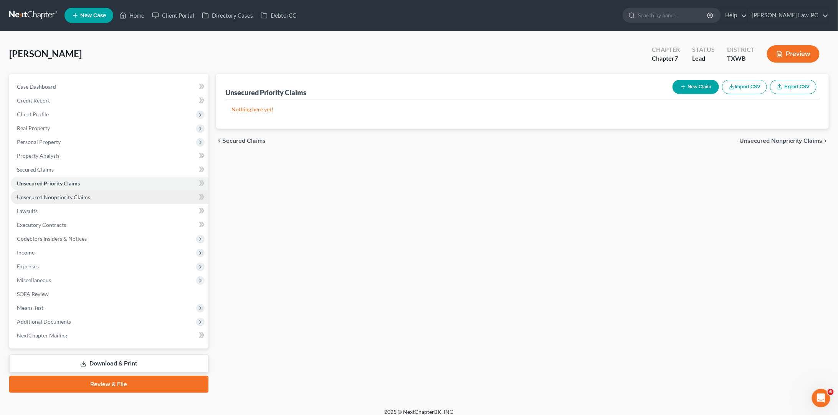
click at [91, 193] on link "Unsecured Nonpriority Claims" at bounding box center [110, 197] width 198 height 14
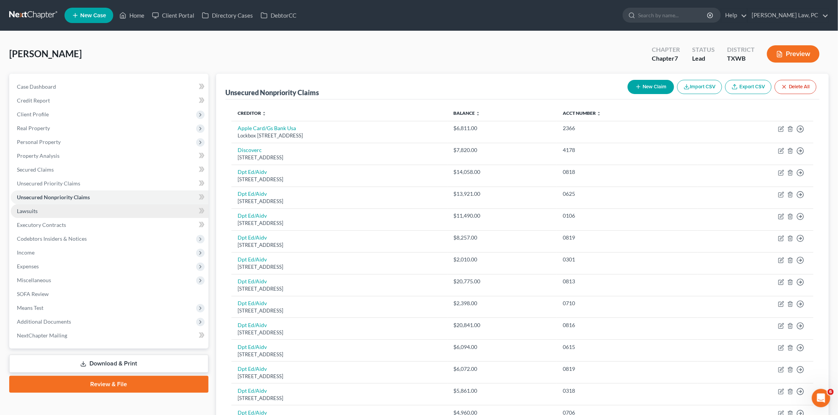
click at [84, 209] on link "Lawsuits" at bounding box center [110, 211] width 198 height 14
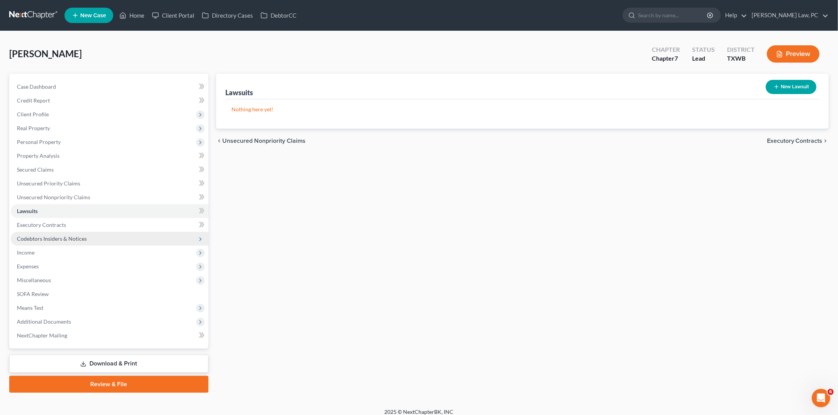
click at [53, 235] on span "Codebtors Insiders & Notices" at bounding box center [52, 238] width 70 height 7
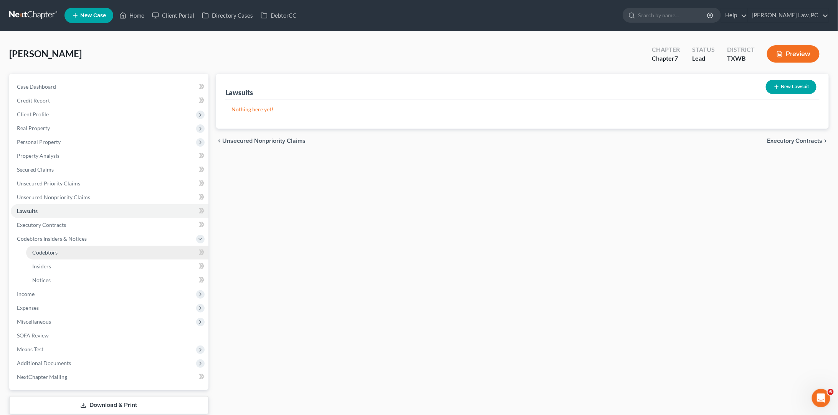
click at [70, 247] on link "Codebtors" at bounding box center [117, 253] width 182 height 14
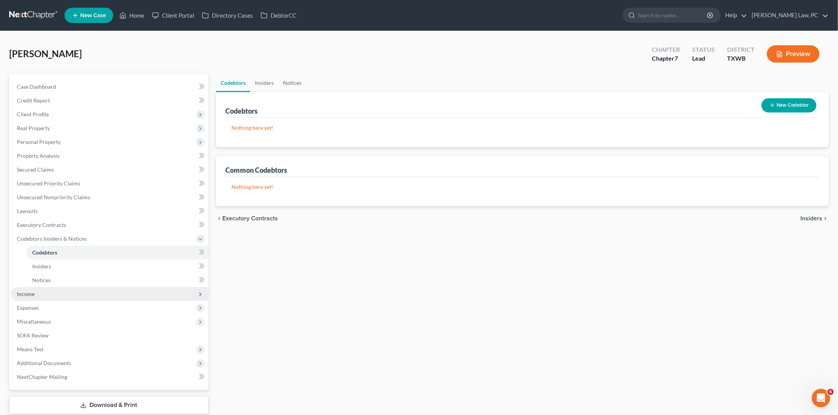
click at [45, 287] on span "Income" at bounding box center [110, 294] width 198 height 14
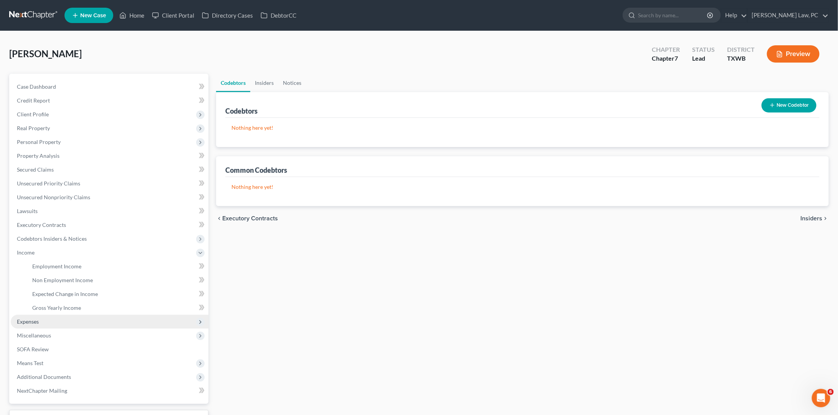
click at [56, 315] on span "Expenses" at bounding box center [110, 322] width 198 height 14
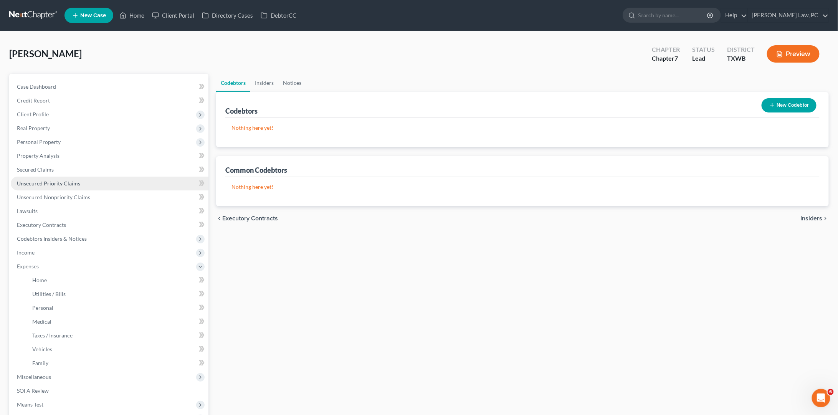
click at [80, 177] on link "Unsecured Priority Claims" at bounding box center [110, 184] width 198 height 14
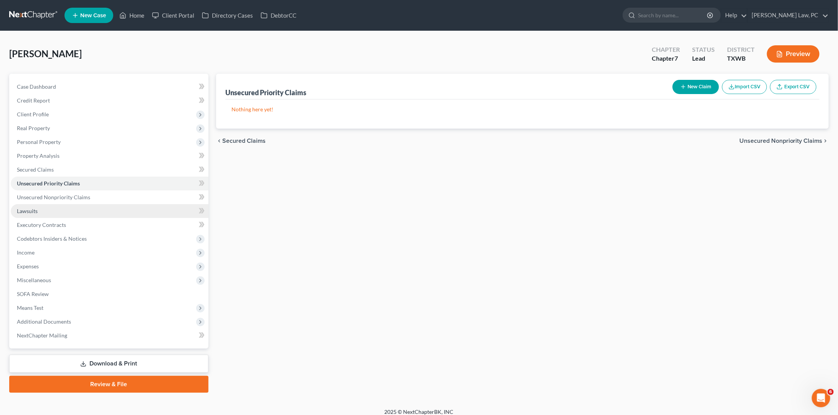
click at [75, 206] on link "Lawsuits" at bounding box center [110, 211] width 198 height 14
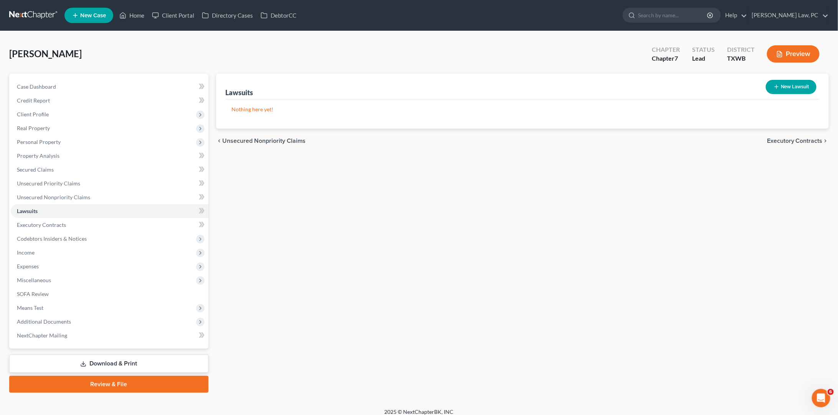
click at [788, 83] on button "New Lawsuit" at bounding box center [791, 87] width 51 height 14
select select "0"
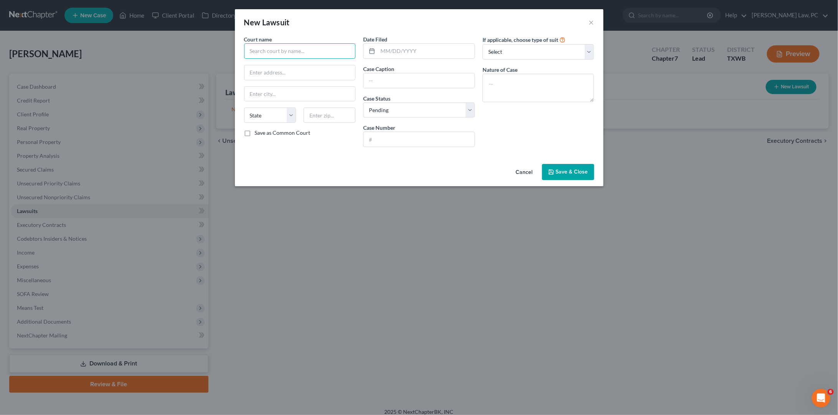
click at [301, 57] on input "text" at bounding box center [300, 50] width 112 height 15
select select "4"
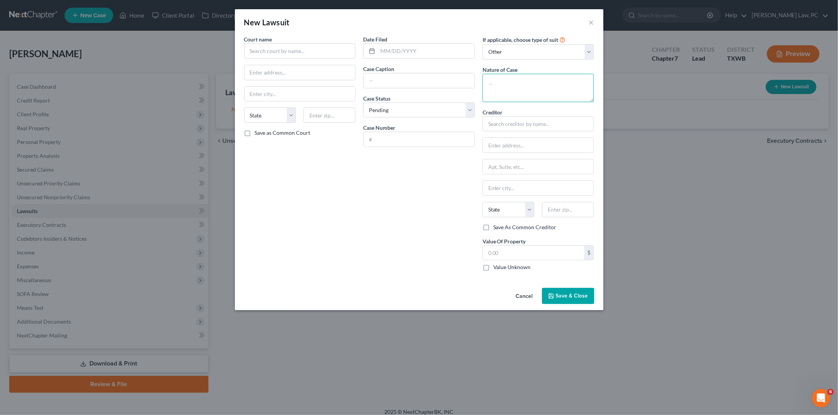
click at [564, 86] on textarea at bounding box center [539, 88] width 112 height 28
type textarea "Debt Claim"
click at [540, 247] on input "text" at bounding box center [534, 253] width 102 height 15
type input "20,612.94"
click at [413, 52] on input "text" at bounding box center [426, 51] width 97 height 15
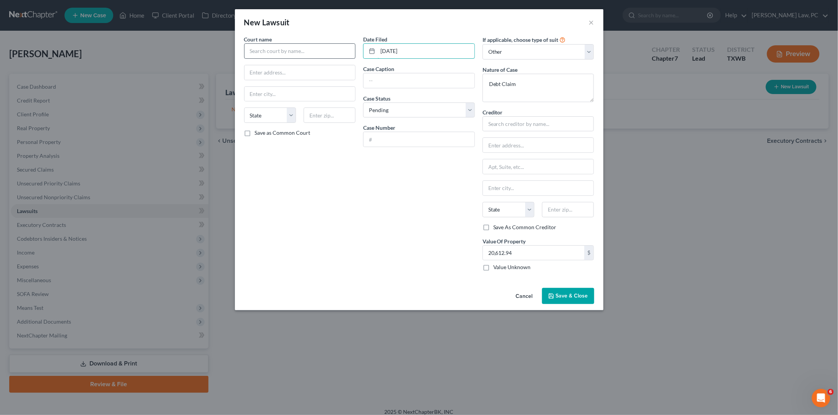
type input "07/23/2025"
click at [299, 49] on input "text" at bounding box center [300, 50] width 112 height 15
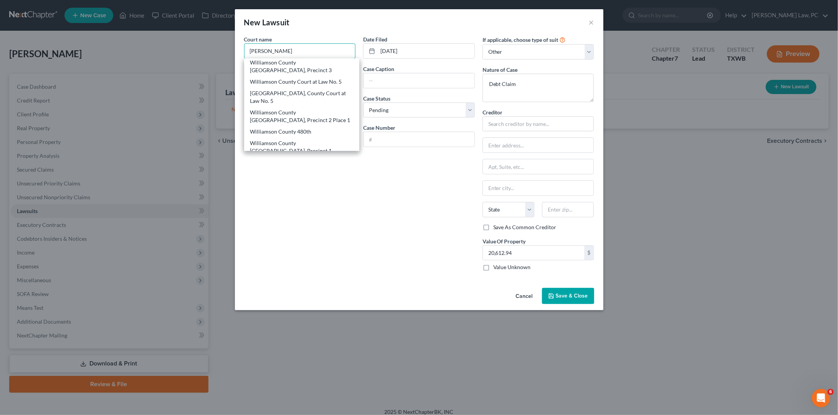
scroll to position [40, 0]
click at [324, 176] on div "Williamson County 368th District Court" at bounding box center [302, 182] width 116 height 12
type input "Williamson County 368th District Court"
type input "405 M.L.K. Street Suite 117, Box 8"
type input "Georgetown"
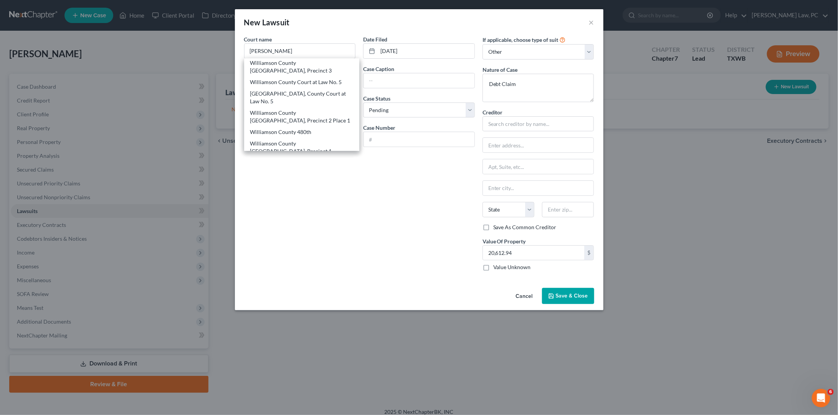
select select "45"
type input "78626"
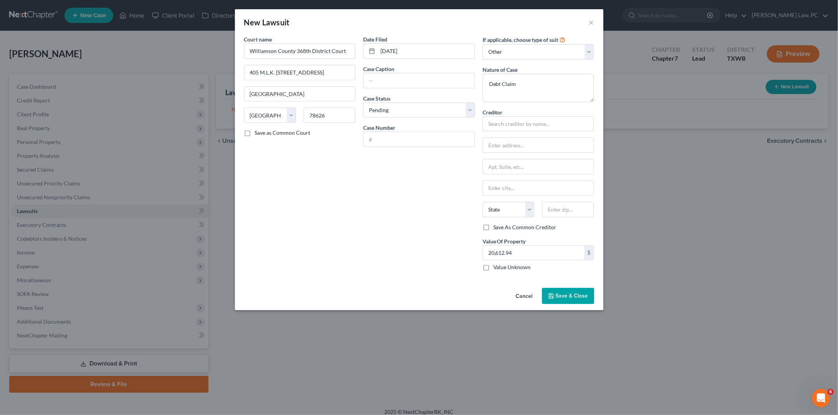
scroll to position [0, 0]
click at [405, 137] on input "text" at bounding box center [419, 139] width 111 height 15
type input "25-1856-C368"
click at [387, 79] on input "text" at bounding box center [419, 80] width 111 height 15
type input "Wells Fargo, NA, v. Luisa M Anderson"
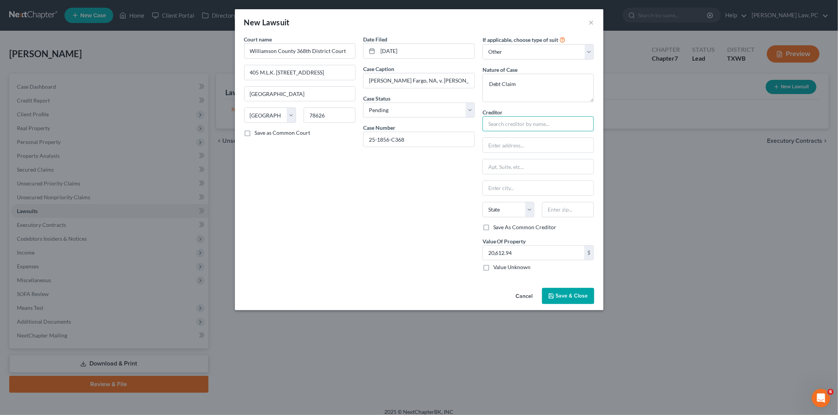
click at [523, 120] on input "text" at bounding box center [539, 123] width 112 height 15
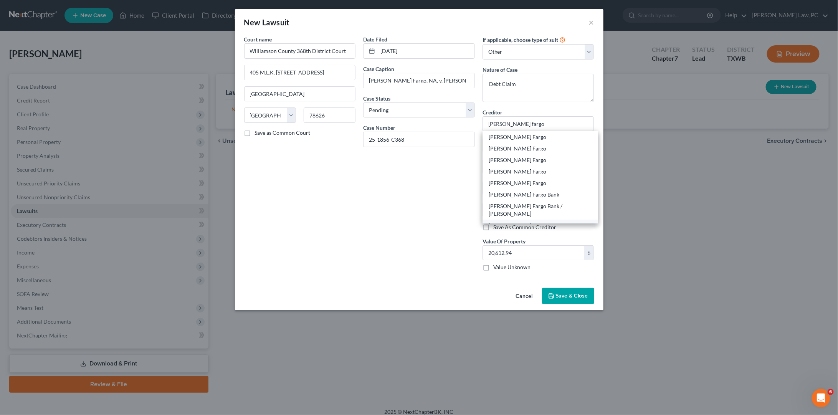
click at [546, 222] on div "Wells Fargo Bank, Na" at bounding box center [540, 226] width 103 height 8
type input "Wells Fargo Bank, Na"
type input "PO Box 6995"
type input "Portland"
select select "38"
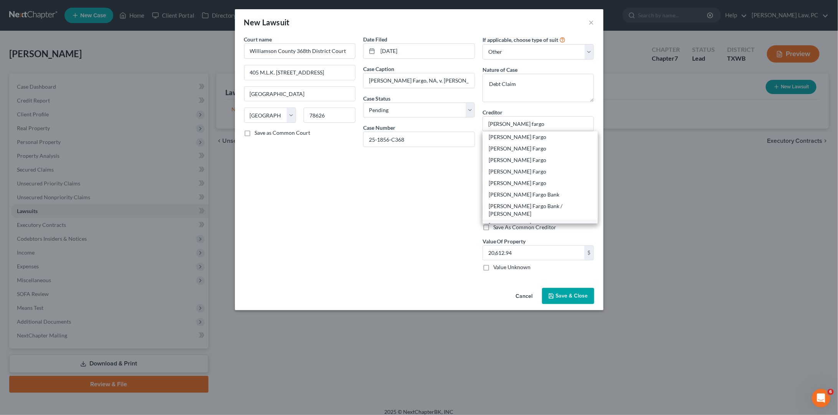
type input "97228"
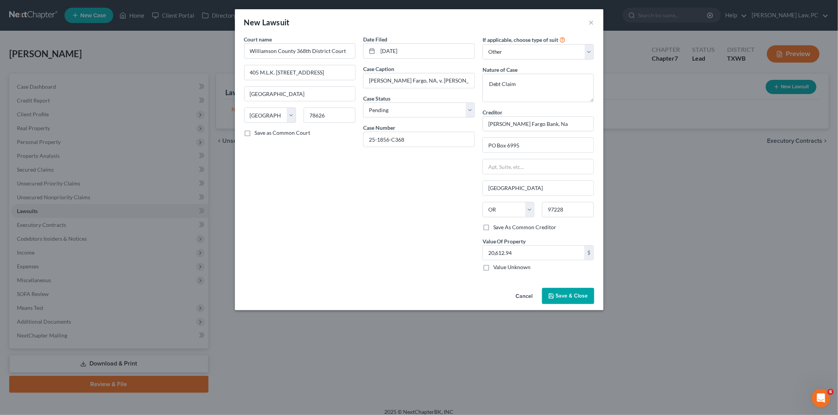
click at [574, 298] on button "Save & Close" at bounding box center [568, 296] width 52 height 16
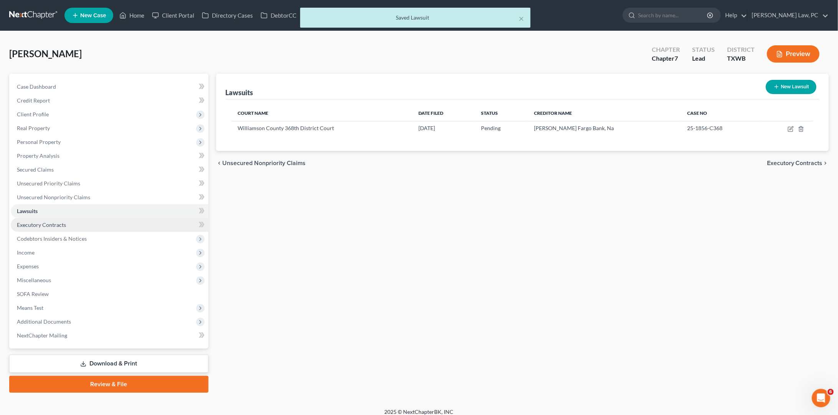
click at [91, 225] on link "Executory Contracts" at bounding box center [110, 225] width 198 height 14
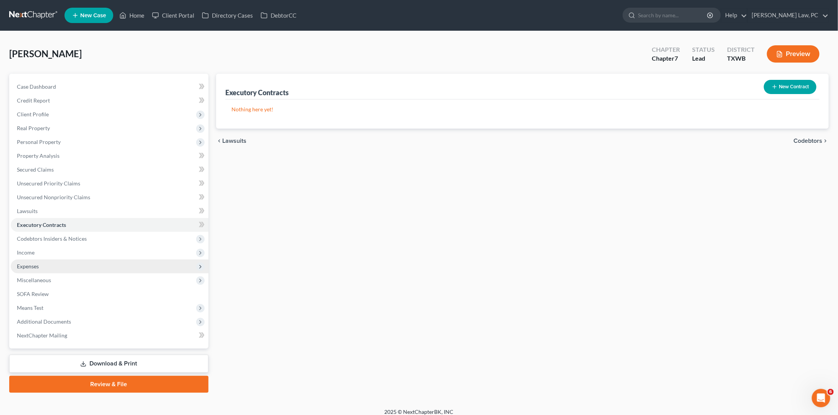
click at [93, 260] on span "Expenses" at bounding box center [110, 267] width 198 height 14
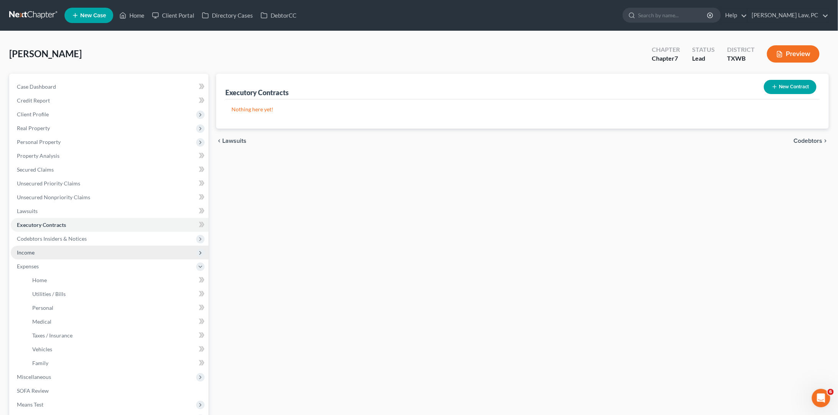
click at [90, 247] on span "Income" at bounding box center [110, 253] width 198 height 14
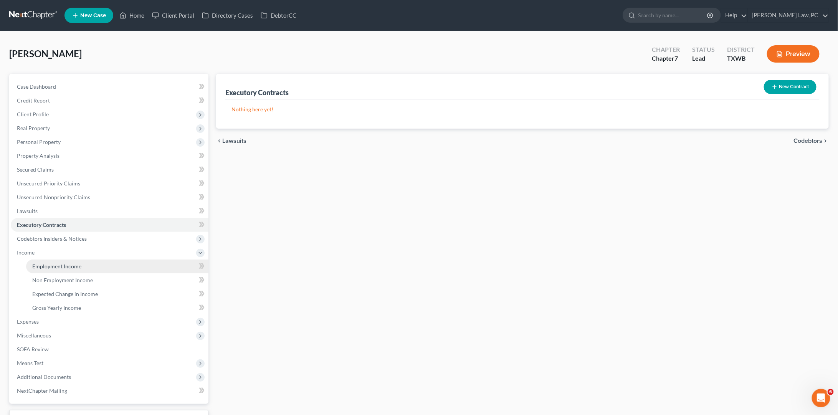
click at [97, 261] on link "Employment Income" at bounding box center [117, 267] width 182 height 14
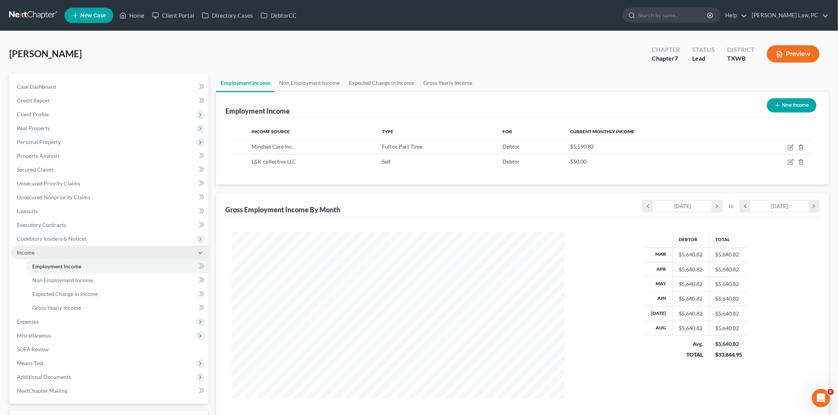
scroll to position [167, 349]
click at [114, 275] on link "Non Employment Income" at bounding box center [117, 280] width 182 height 14
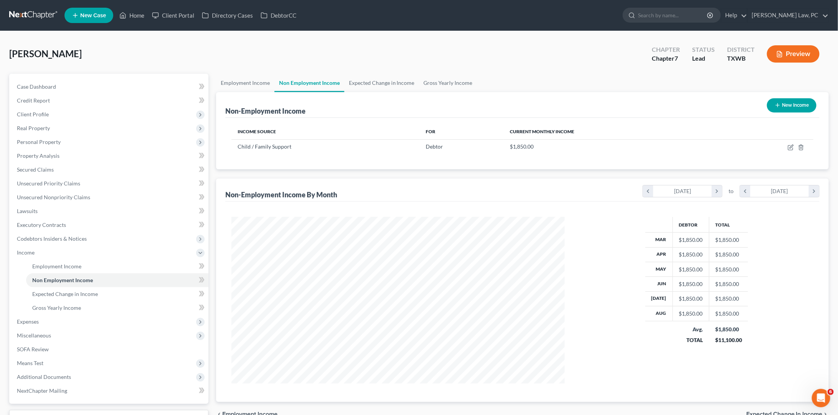
scroll to position [167, 349]
click at [796, 108] on button "New Income" at bounding box center [792, 105] width 50 height 14
select select "0"
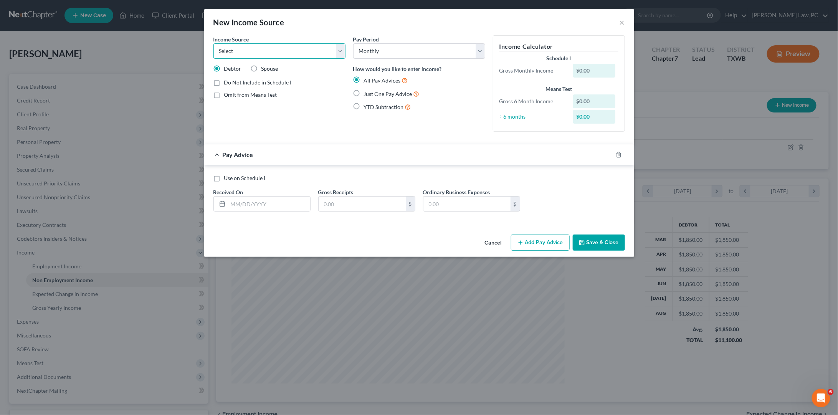
select select "8"
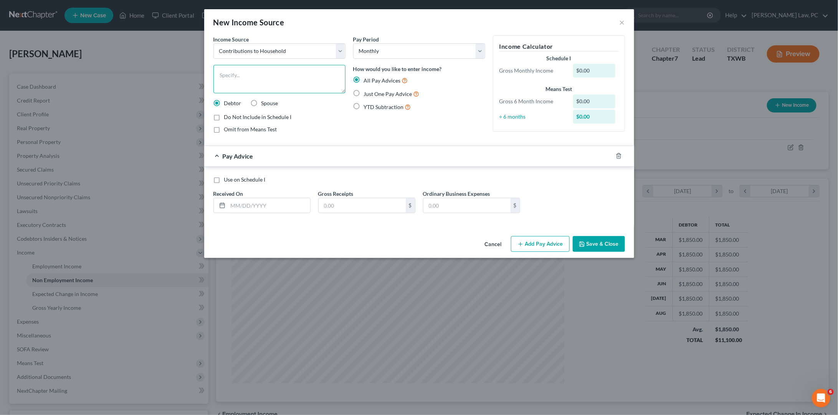
click at [319, 75] on textarea at bounding box center [279, 79] width 132 height 28
type textarea "R"
click at [240, 76] on textarea "Debtor Rents her garage" at bounding box center [279, 79] width 132 height 28
type textarea "Debtor rents her garage"
click at [364, 92] on label "Just One Pay Advice" at bounding box center [392, 93] width 56 height 9
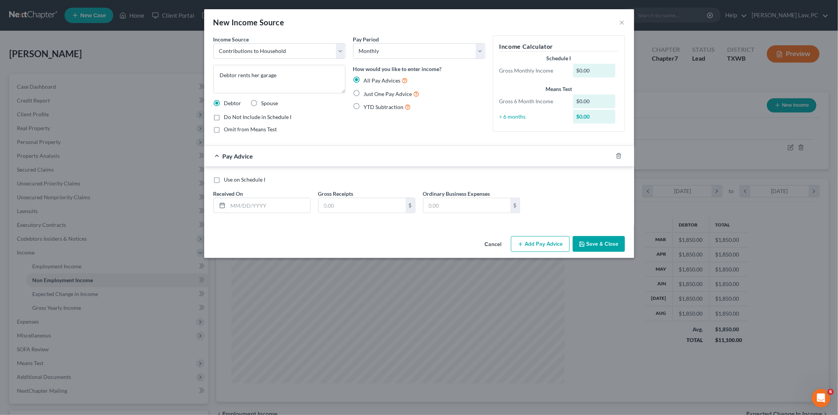
click at [367, 92] on input "Just One Pay Advice" at bounding box center [369, 91] width 5 height 5
radio input "true"
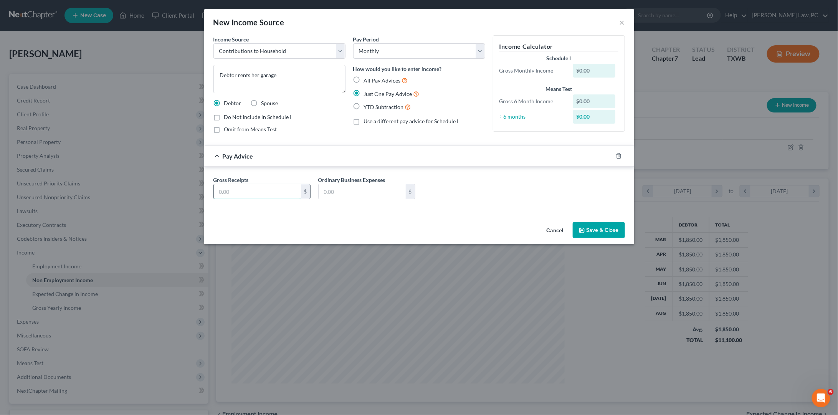
click at [275, 191] on input "text" at bounding box center [257, 191] width 87 height 15
type input "117"
click at [602, 225] on button "Save & Close" at bounding box center [599, 230] width 52 height 16
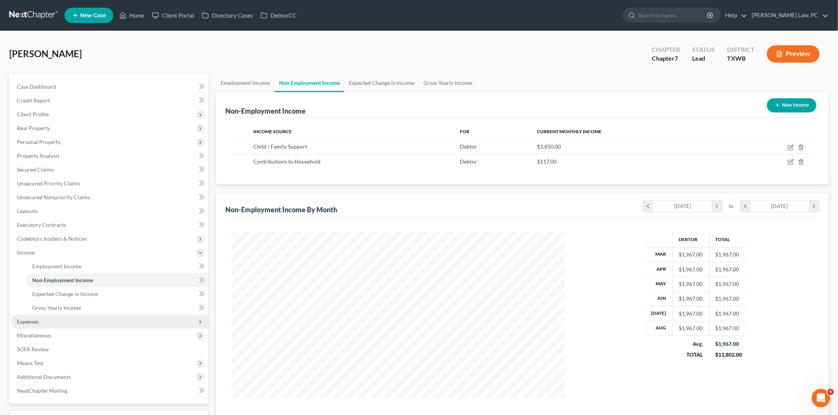
click at [90, 315] on span "Expenses" at bounding box center [110, 322] width 198 height 14
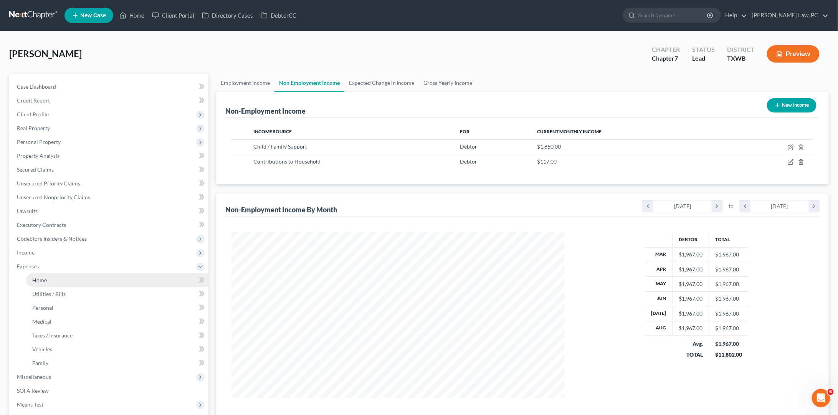
click at [119, 278] on link "Home" at bounding box center [117, 280] width 182 height 14
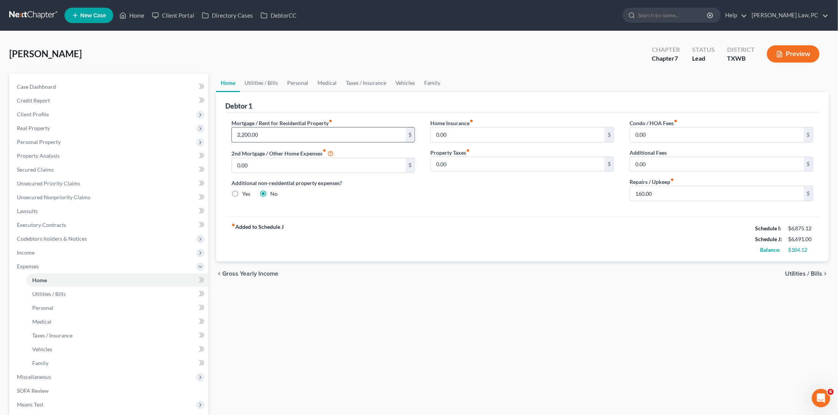
click at [271, 136] on input "2,200.00" at bounding box center [319, 134] width 174 height 15
drag, startPoint x: 271, startPoint y: 136, endPoint x: 231, endPoint y: 136, distance: 39.9
click at [231, 136] on div "Mortgage / Rent for Residential Property fiber_manual_record 2,200.00 $ 2nd Mor…" at bounding box center [323, 163] width 199 height 88
type input "350"
click at [487, 134] on input "0.00" at bounding box center [518, 134] width 174 height 15
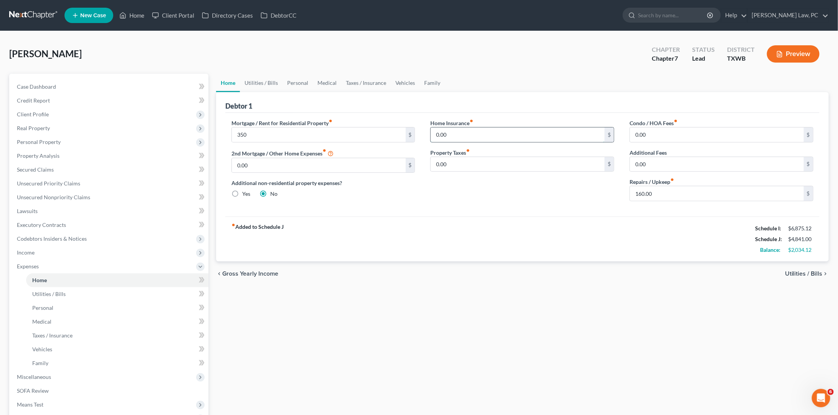
drag, startPoint x: 465, startPoint y: 134, endPoint x: 431, endPoint y: 135, distance: 34.6
click at [431, 135] on input "0.00" at bounding box center [518, 134] width 174 height 15
click at [678, 136] on input "0.00" at bounding box center [717, 134] width 174 height 15
click at [263, 83] on link "Utilities / Bills" at bounding box center [261, 83] width 43 height 18
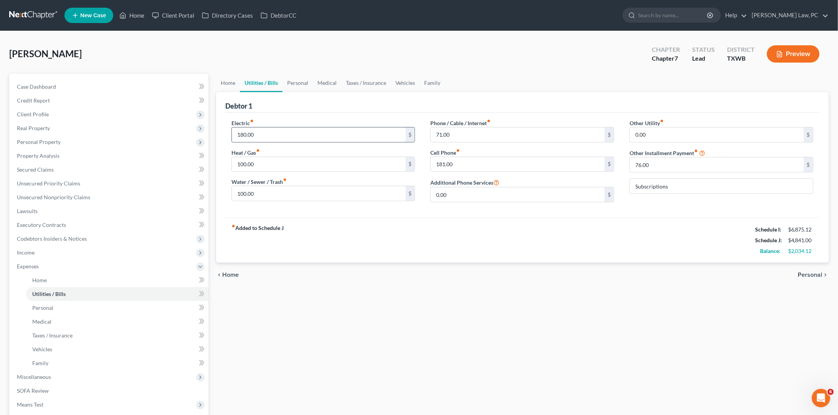
drag, startPoint x: 267, startPoint y: 135, endPoint x: 236, endPoint y: 134, distance: 31.1
click at [236, 134] on input "180.00" at bounding box center [319, 134] width 174 height 15
type input "300"
click at [257, 165] on input "100.00" at bounding box center [319, 164] width 174 height 15
drag, startPoint x: 263, startPoint y: 164, endPoint x: 233, endPoint y: 164, distance: 30.0
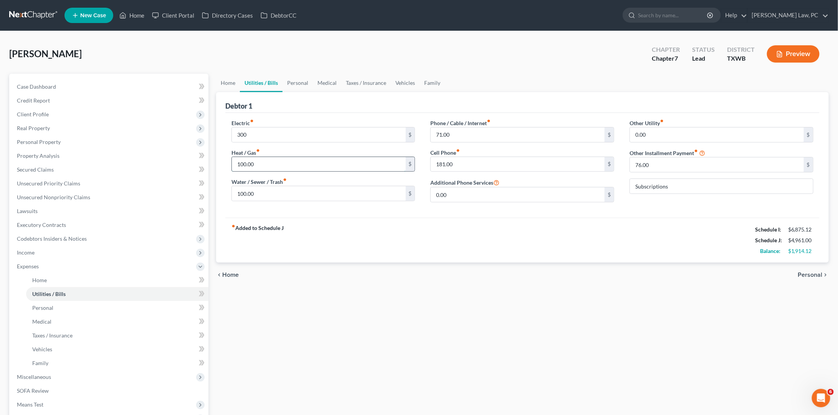
click at [233, 164] on input "100.00" at bounding box center [319, 164] width 174 height 15
type input "80"
click at [265, 195] on input "100.00" at bounding box center [319, 193] width 174 height 15
drag, startPoint x: 259, startPoint y: 192, endPoint x: 231, endPoint y: 192, distance: 28.0
click at [232, 192] on div "100.00 $" at bounding box center [324, 193] width 184 height 15
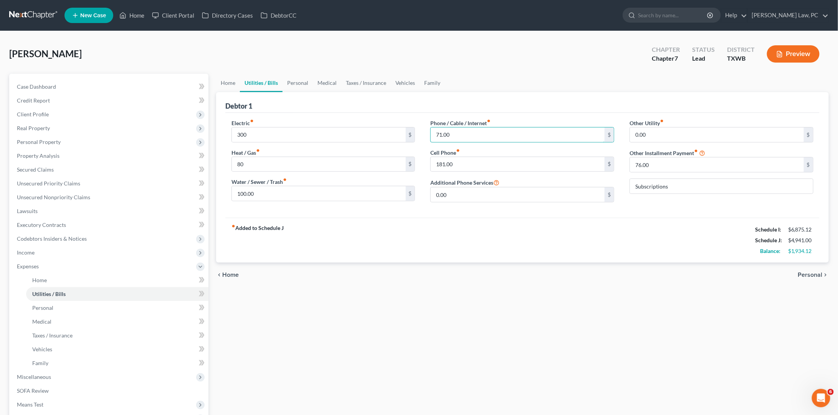
drag, startPoint x: 464, startPoint y: 134, endPoint x: 429, endPoint y: 135, distance: 35.0
drag, startPoint x: 457, startPoint y: 162, endPoint x: 431, endPoint y: 162, distance: 26.1
click at [431, 162] on input "181.00" at bounding box center [518, 164] width 174 height 15
type input "220"
click at [300, 84] on link "Personal" at bounding box center [298, 83] width 30 height 18
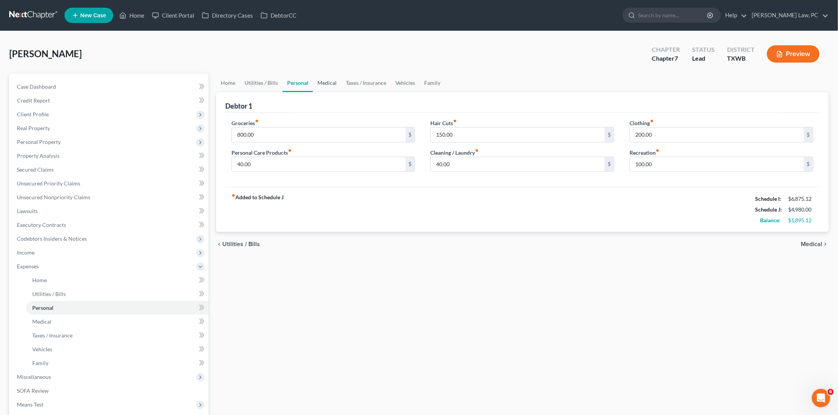
click at [328, 81] on link "Medical" at bounding box center [327, 83] width 28 height 18
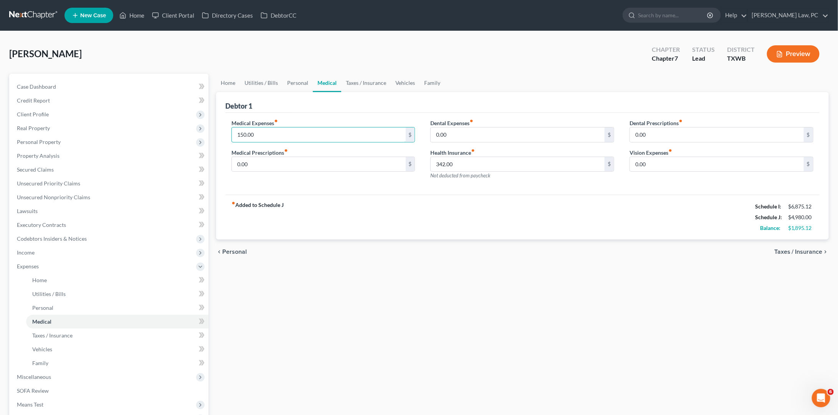
drag, startPoint x: 261, startPoint y: 134, endPoint x: 227, endPoint y: 134, distance: 33.4
click at [227, 134] on div "Medical Expenses fiber_manual_record 150.00 $ Medical Prescriptions fiber_manua…" at bounding box center [323, 152] width 199 height 67
type input "50"
click at [472, 162] on input "342.00" at bounding box center [518, 164] width 174 height 15
drag, startPoint x: 464, startPoint y: 162, endPoint x: 429, endPoint y: 163, distance: 35.0
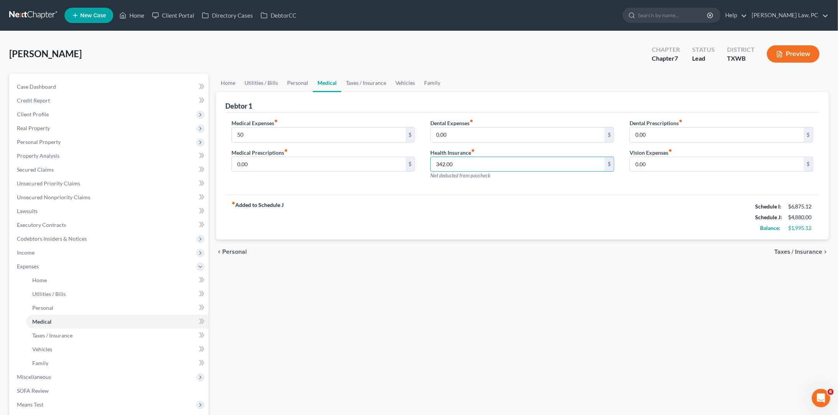
click at [429, 163] on div "Dental Expenses fiber_manual_record 0.00 $ Health Insurance fiber_manual_record…" at bounding box center [522, 152] width 199 height 67
type input "341"
click at [364, 84] on link "Taxes / Insurance" at bounding box center [366, 83] width 50 height 18
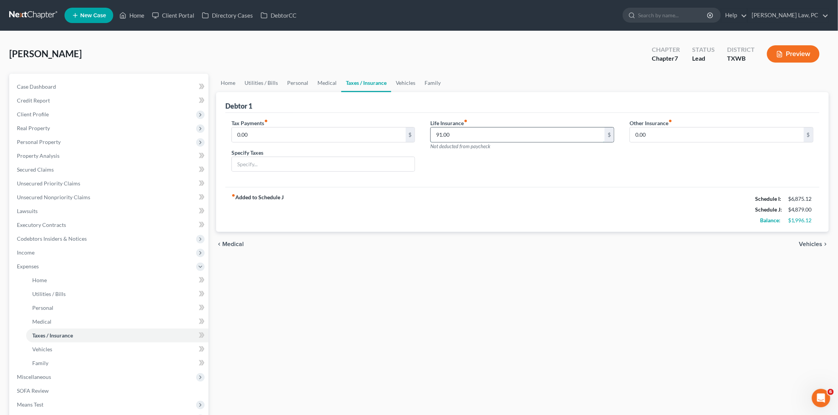
click at [455, 134] on input "91.00" at bounding box center [518, 134] width 174 height 15
drag, startPoint x: 455, startPoint y: 134, endPoint x: 430, endPoint y: 134, distance: 25.3
click at [430, 134] on div "Life Insurance fiber_manual_record 91.00 $ Not deducted from paycheck" at bounding box center [522, 148] width 199 height 59
click at [408, 86] on link "Vehicles" at bounding box center [405, 83] width 29 height 18
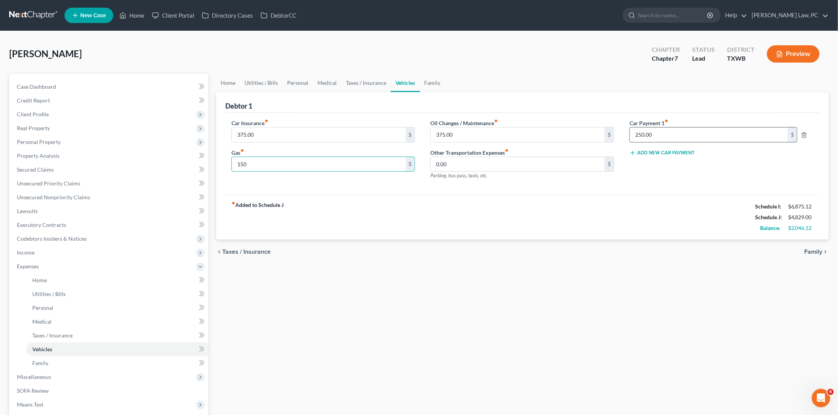
type input "150"
drag, startPoint x: 462, startPoint y: 132, endPoint x: 430, endPoint y: 134, distance: 31.5
click at [430, 134] on div "375.00 $" at bounding box center [522, 134] width 184 height 15
type input "513"
click at [429, 81] on link "Family" at bounding box center [432, 83] width 25 height 18
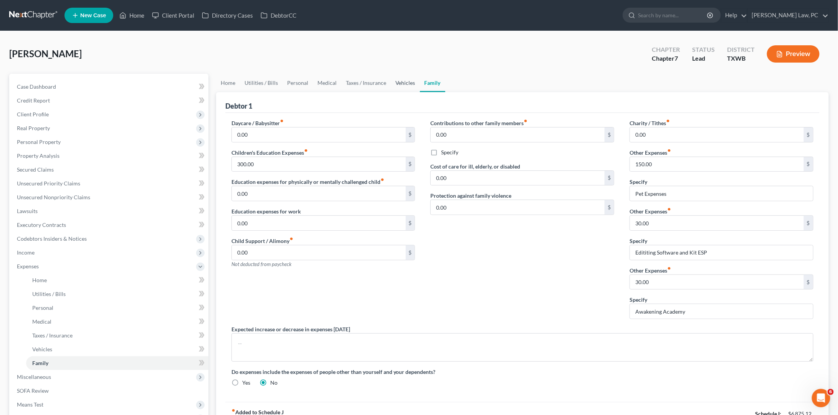
click at [402, 85] on link "Vehicles" at bounding box center [405, 83] width 29 height 18
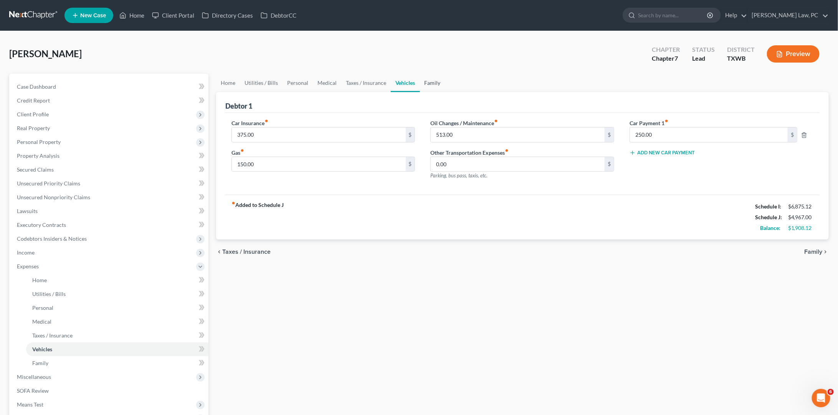
click at [430, 80] on link "Family" at bounding box center [432, 83] width 25 height 18
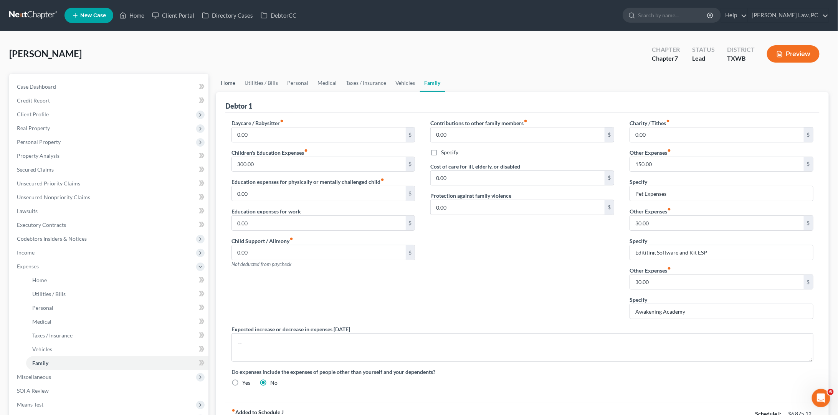
click at [229, 81] on link "Home" at bounding box center [228, 83] width 24 height 18
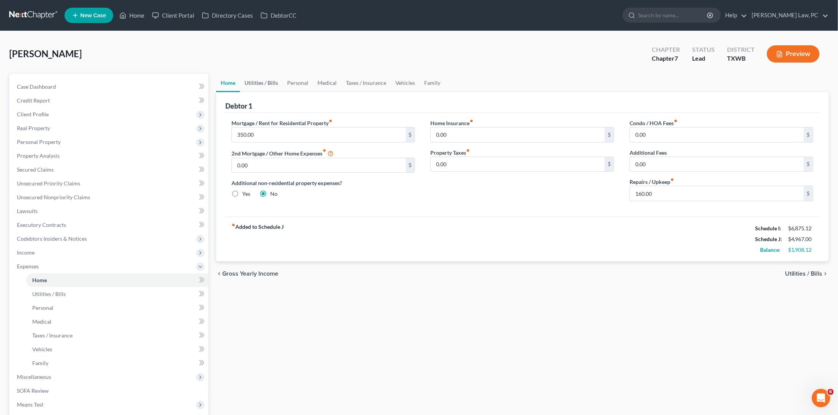
click at [262, 86] on link "Utilities / Bills" at bounding box center [261, 83] width 43 height 18
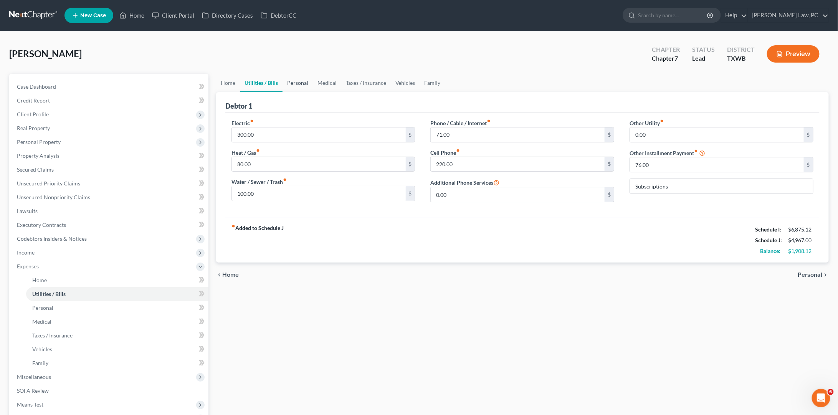
click at [296, 87] on link "Personal" at bounding box center [298, 83] width 30 height 18
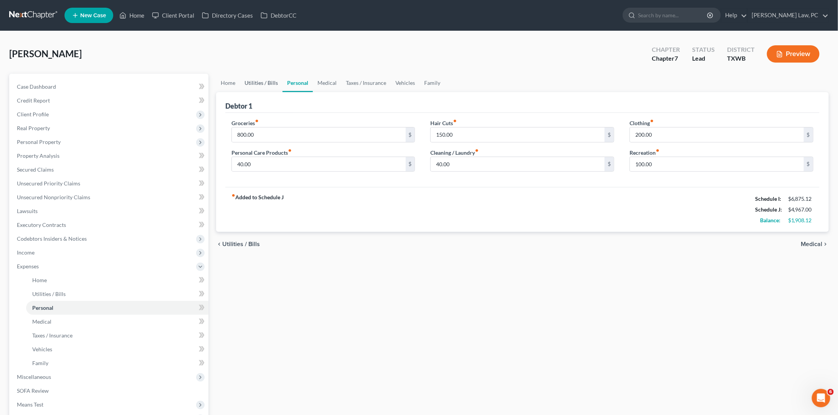
click at [256, 80] on link "Utilities / Bills" at bounding box center [261, 83] width 43 height 18
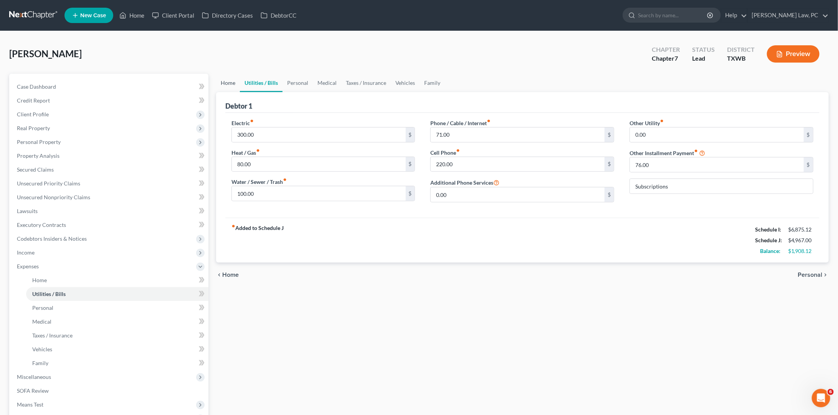
click at [231, 86] on link "Home" at bounding box center [228, 83] width 24 height 18
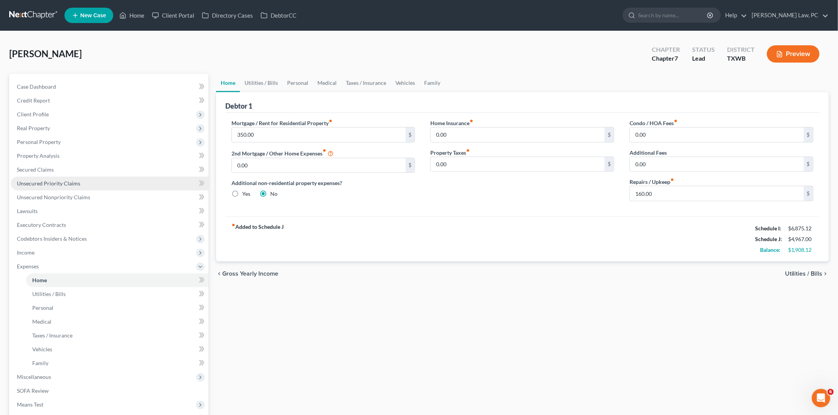
click at [38, 180] on span "Unsecured Priority Claims" at bounding box center [48, 183] width 63 height 7
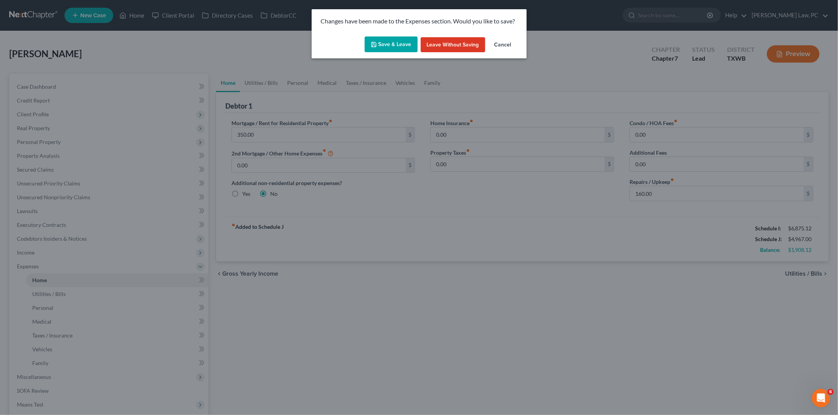
click at [384, 40] on button "Save & Leave" at bounding box center [391, 44] width 53 height 16
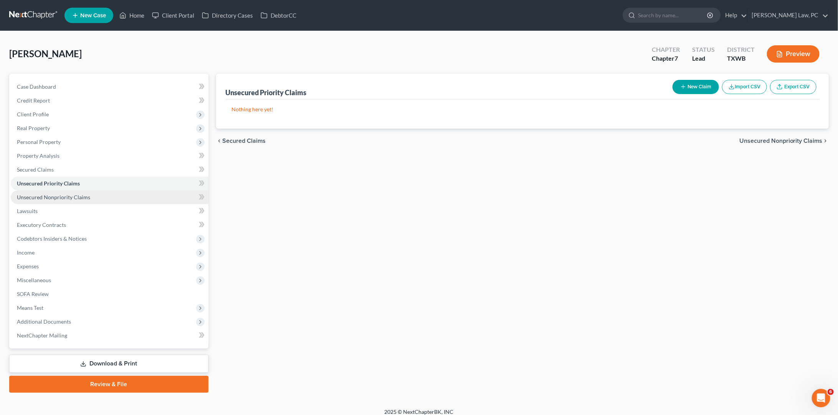
click at [75, 195] on span "Unsecured Nonpriority Claims" at bounding box center [53, 197] width 73 height 7
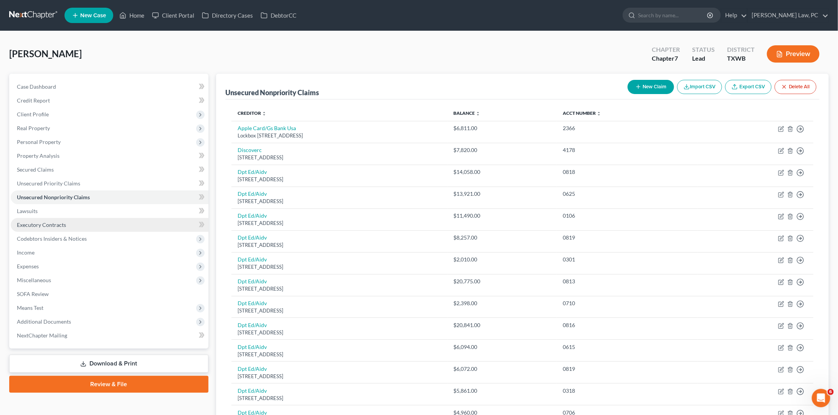
click at [55, 218] on link "Executory Contracts" at bounding box center [110, 225] width 198 height 14
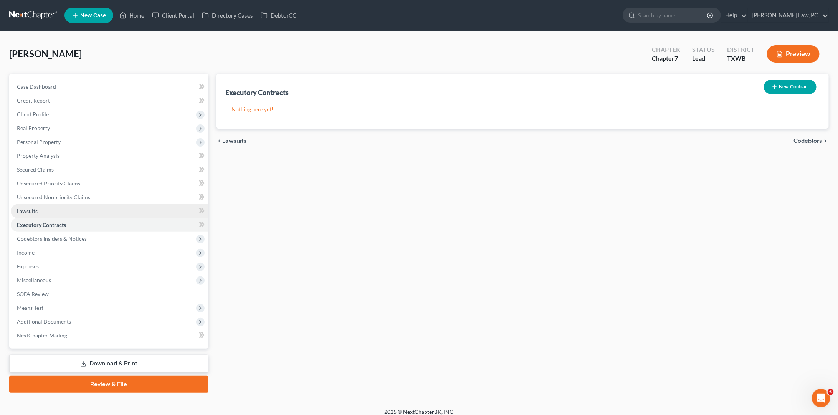
click at [23, 208] on span "Lawsuits" at bounding box center [27, 211] width 21 height 7
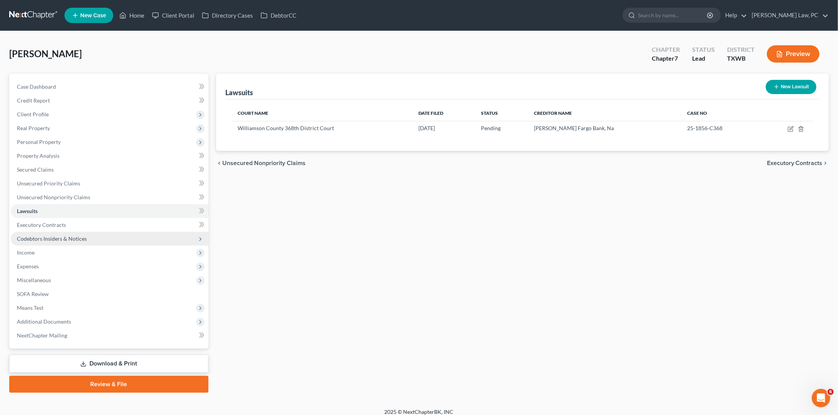
click at [41, 236] on span "Codebtors Insiders & Notices" at bounding box center [52, 238] width 70 height 7
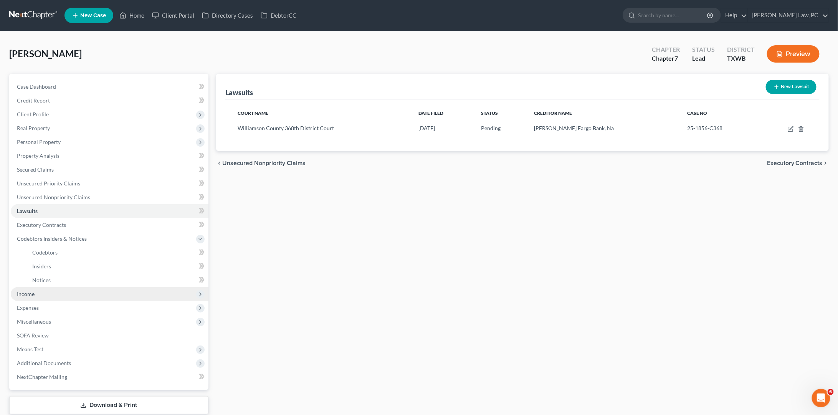
click at [31, 291] on span "Income" at bounding box center [26, 294] width 18 height 7
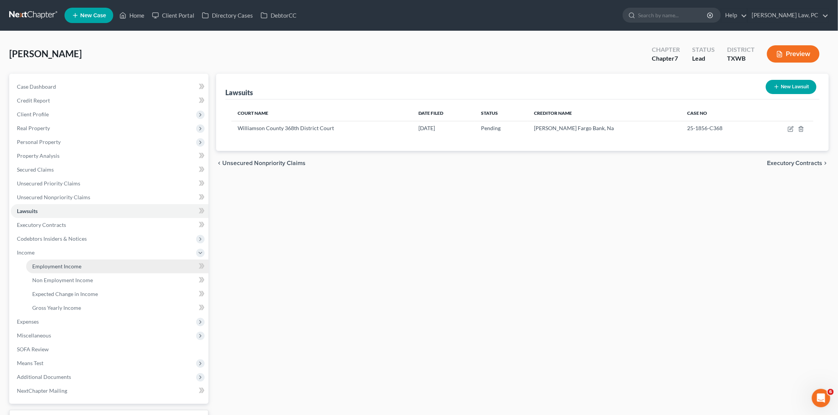
click at [51, 263] on span "Employment Income" at bounding box center [56, 266] width 49 height 7
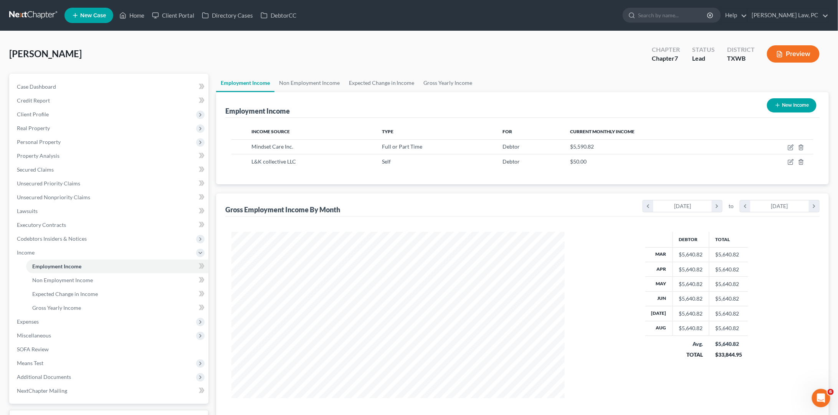
scroll to position [167, 349]
click at [293, 85] on link "Non Employment Income" at bounding box center [310, 83] width 70 height 18
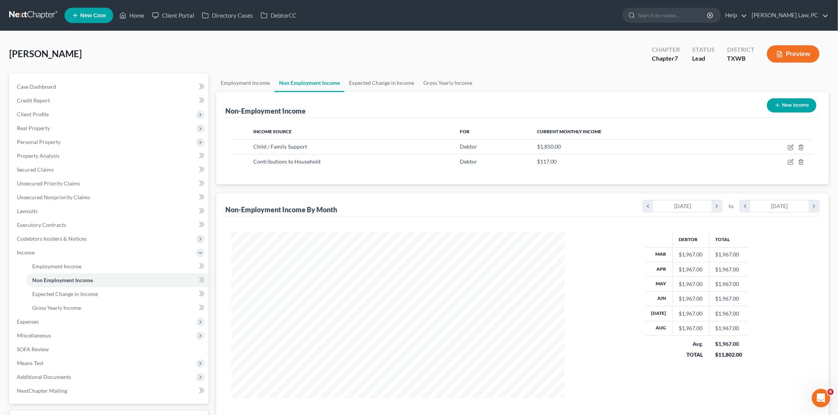
scroll to position [167, 349]
click at [30, 360] on span "Means Test" at bounding box center [30, 363] width 26 height 7
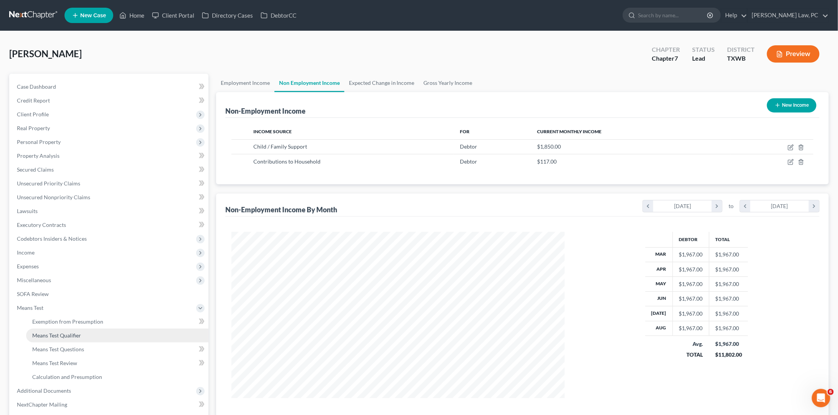
click at [85, 329] on link "Means Test Qualifier" at bounding box center [117, 336] width 182 height 14
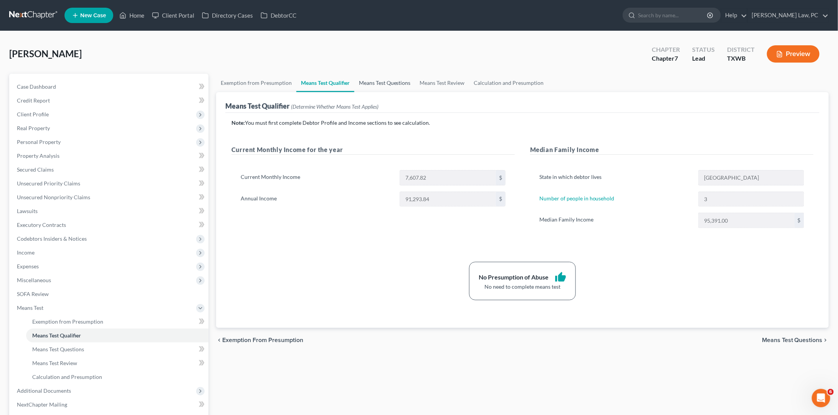
click at [395, 84] on link "Means Test Questions" at bounding box center [384, 83] width 61 height 18
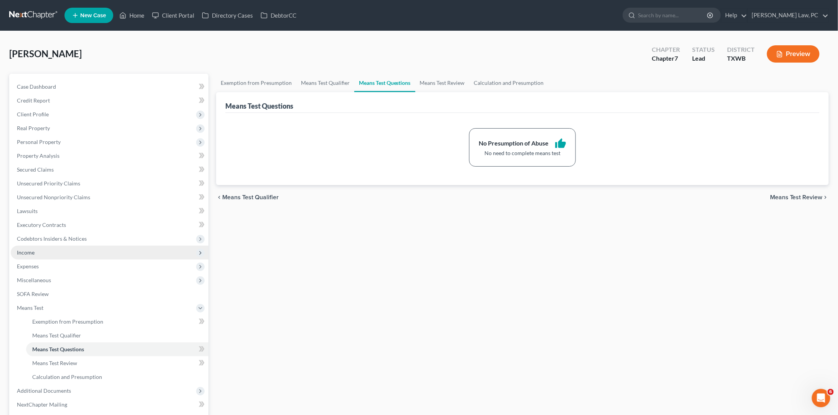
click at [25, 249] on span "Income" at bounding box center [26, 252] width 18 height 7
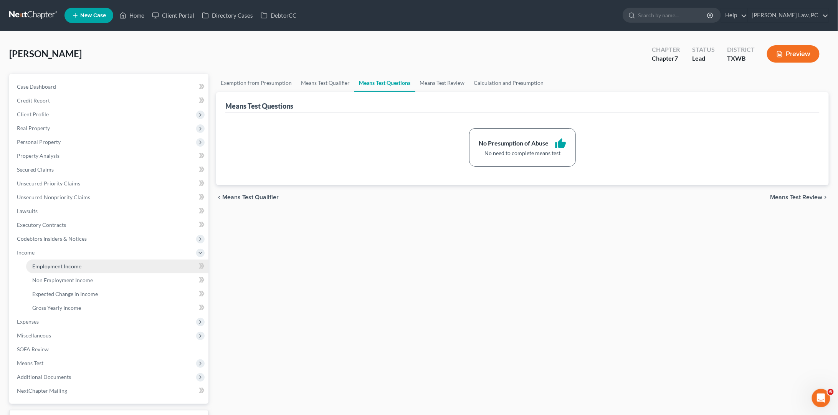
click at [82, 260] on link "Employment Income" at bounding box center [117, 267] width 182 height 14
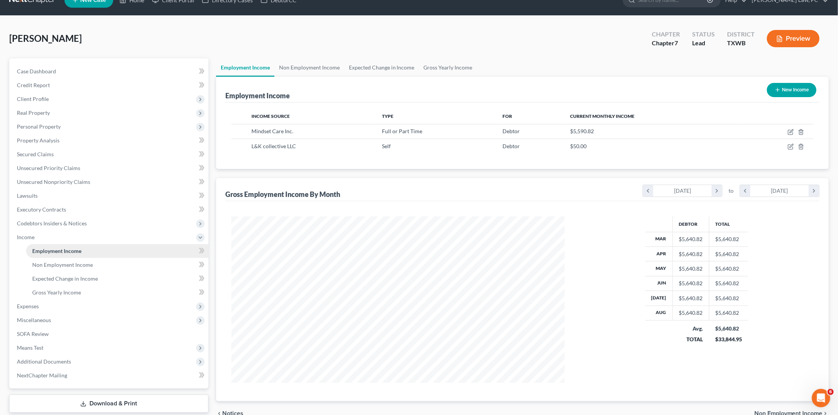
scroll to position [15, 0]
click at [73, 289] on span "Gross Yearly Income" at bounding box center [56, 292] width 49 height 7
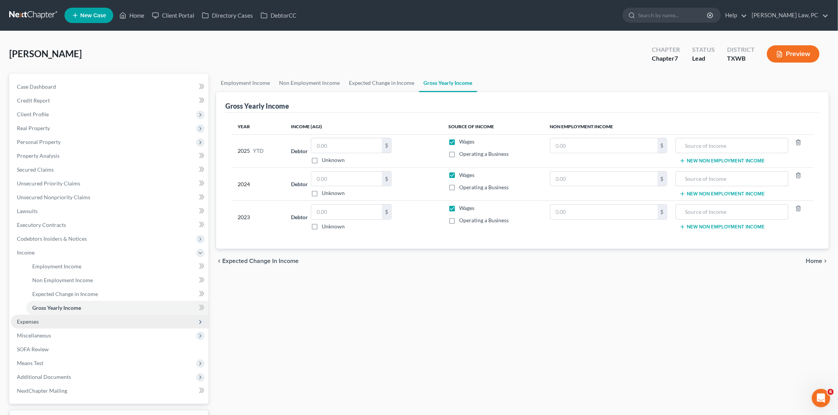
click at [31, 318] on span "Expenses" at bounding box center [28, 321] width 22 height 7
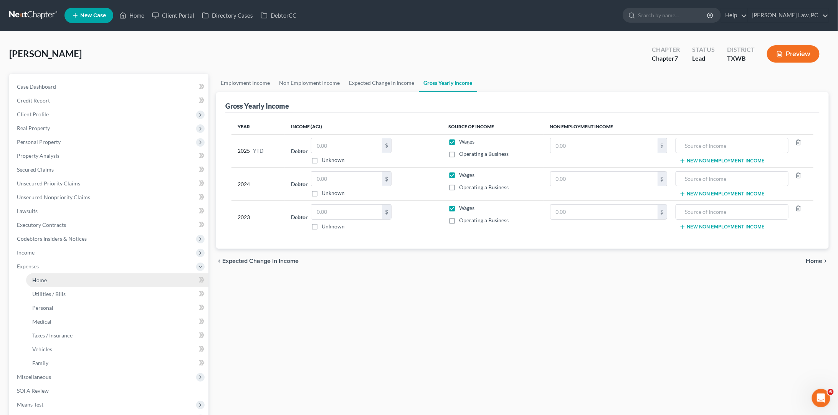
click at [62, 273] on link "Home" at bounding box center [117, 280] width 182 height 14
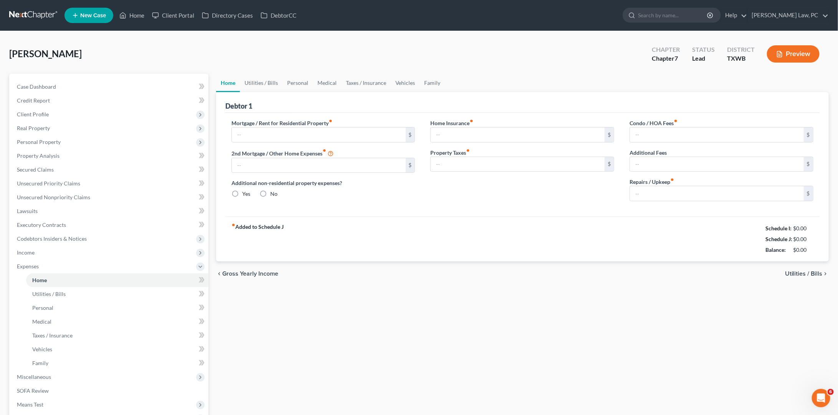
type input "350.00"
type input "0.00"
radio input "true"
type input "0.00"
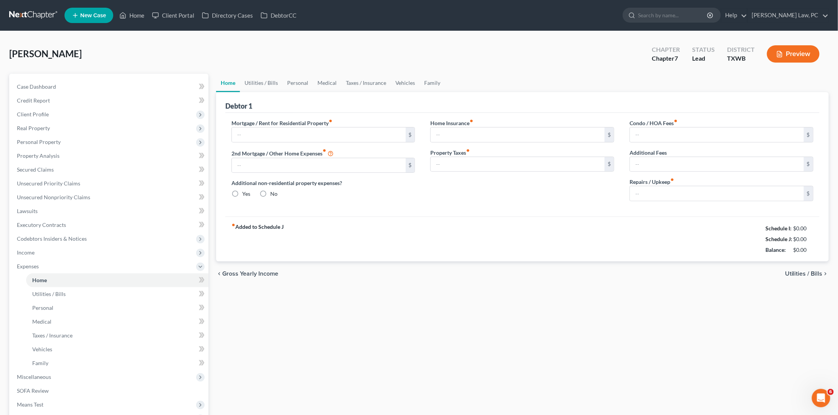
type input "0.00"
type input "160.00"
click at [271, 84] on link "Utilities / Bills" at bounding box center [261, 83] width 43 height 18
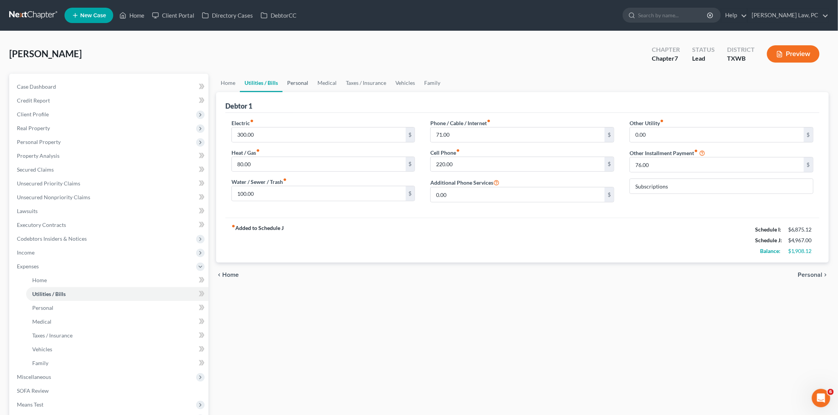
click at [303, 84] on link "Personal" at bounding box center [298, 83] width 30 height 18
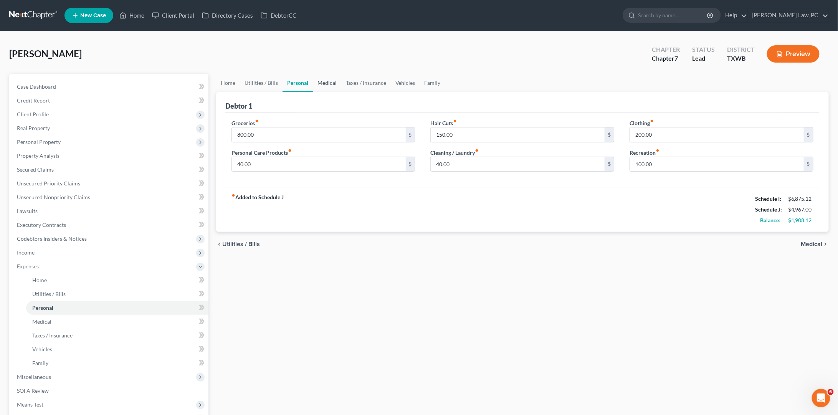
click at [331, 85] on link "Medical" at bounding box center [327, 83] width 28 height 18
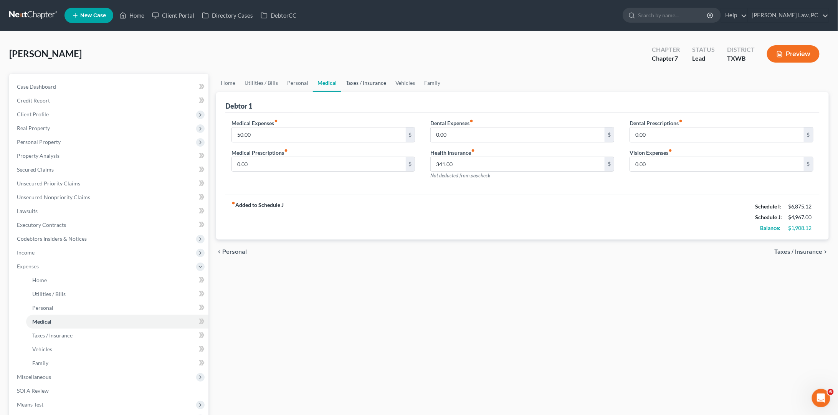
click at [376, 80] on link "Taxes / Insurance" at bounding box center [366, 83] width 50 height 18
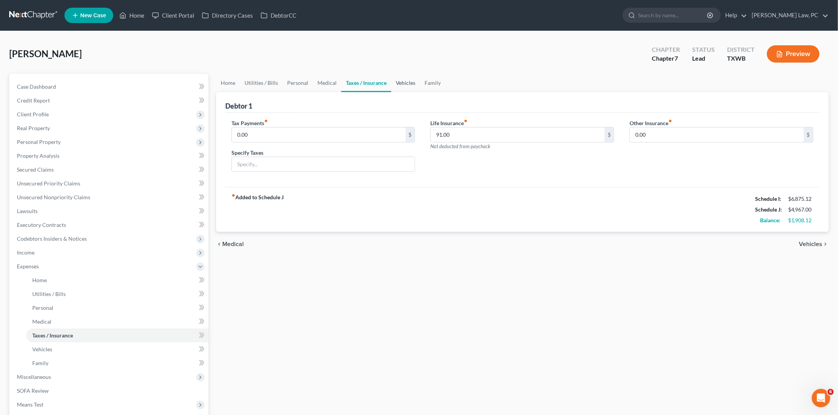
click at [410, 81] on link "Vehicles" at bounding box center [405, 83] width 29 height 18
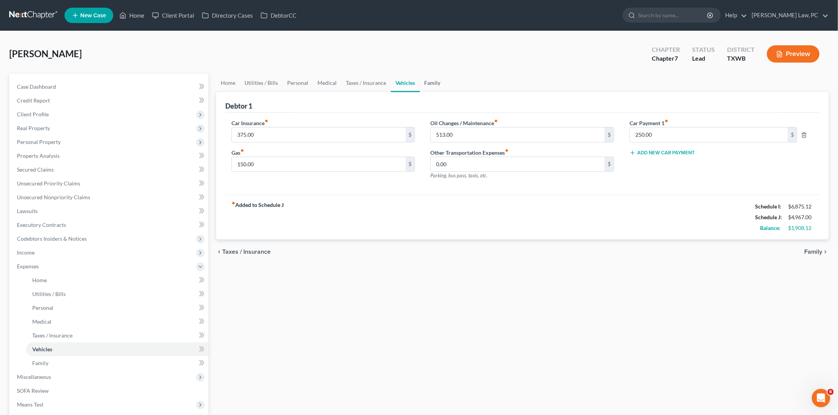
click at [431, 83] on link "Family" at bounding box center [432, 83] width 25 height 18
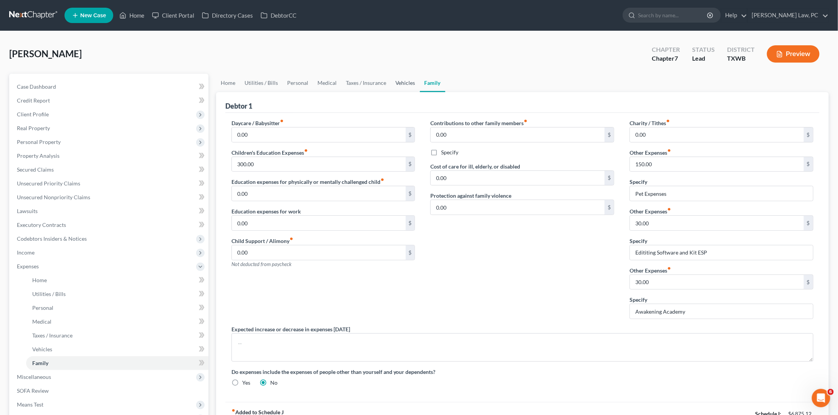
click at [405, 80] on link "Vehicles" at bounding box center [405, 83] width 29 height 18
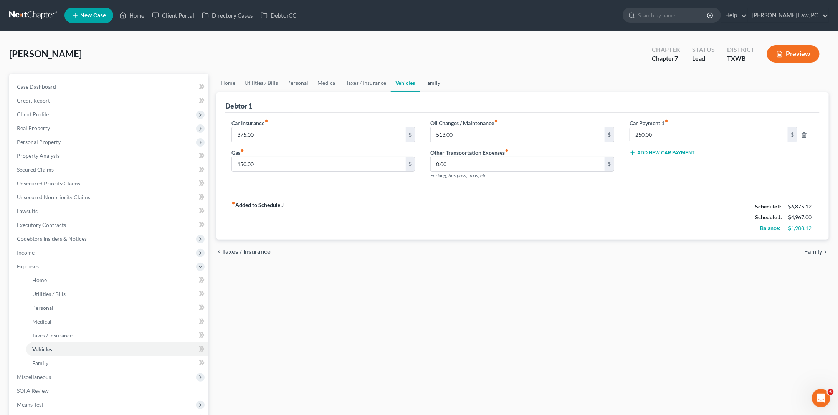
click at [434, 85] on link "Family" at bounding box center [432, 83] width 25 height 18
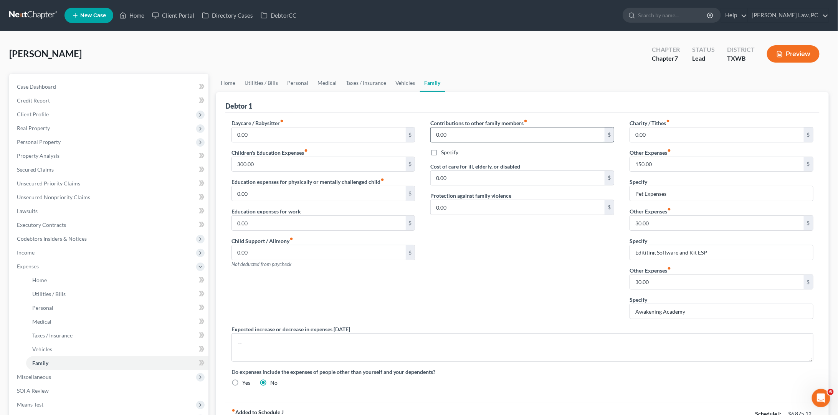
click at [454, 134] on input "0.00" at bounding box center [518, 134] width 174 height 15
drag, startPoint x: 454, startPoint y: 133, endPoint x: 424, endPoint y: 130, distance: 29.8
click at [424, 130] on div "Contributions to other family members fiber_manual_record 0.00 $ Specify Cost o…" at bounding box center [522, 222] width 199 height 206
type input "575"
click at [452, 149] on label "Specify" at bounding box center [449, 153] width 17 height 8
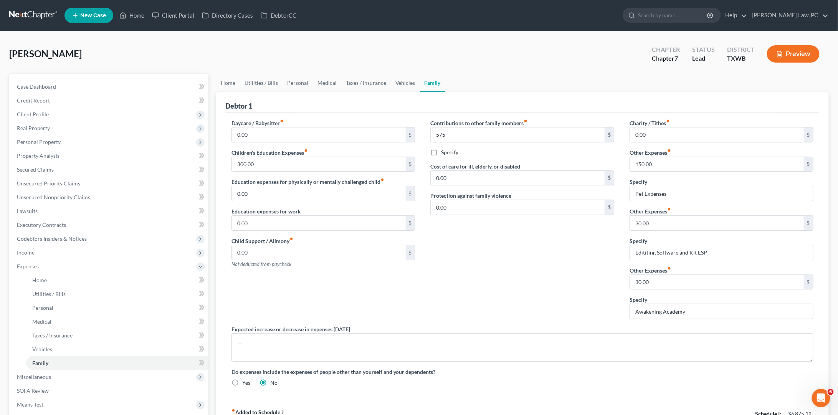
click at [449, 149] on input "Specify" at bounding box center [446, 151] width 5 height 5
checkbox input "true"
click at [459, 172] on input "text" at bounding box center [522, 170] width 183 height 15
type input "Contribution for Son in College"
click at [498, 264] on div "Contributions to other family members fiber_manual_record 575 $ Specify Contrib…" at bounding box center [522, 222] width 199 height 206
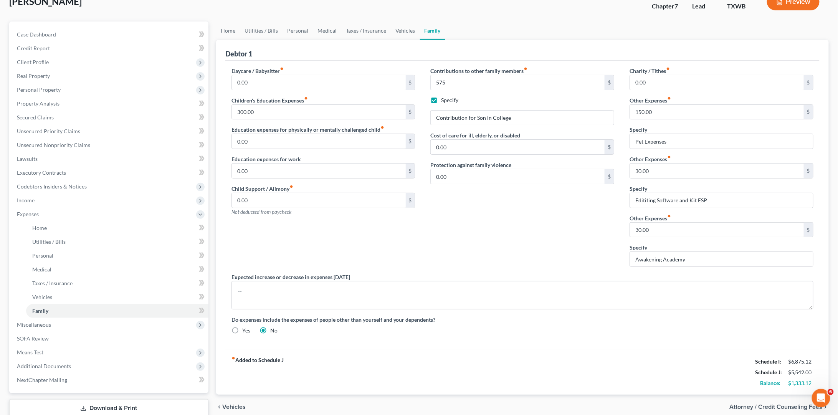
scroll to position [50, 0]
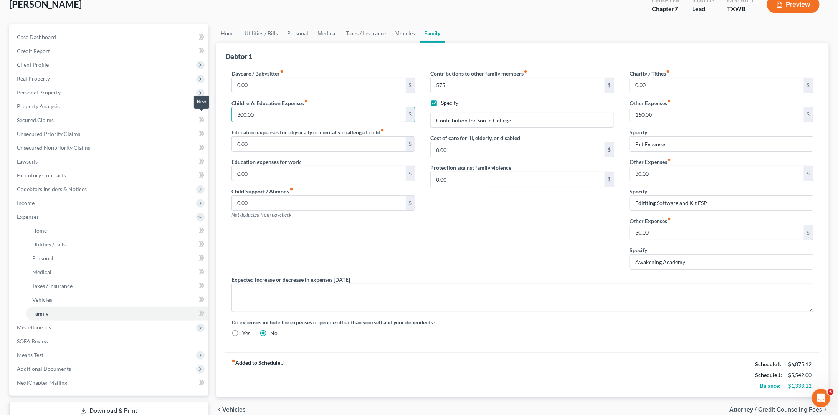
drag, startPoint x: 259, startPoint y: 113, endPoint x: 203, endPoint y: 112, distance: 56.5
click at [203, 112] on div "Petition Navigation Case Dashboard Payments Invoices Payments Payments Credit R…" at bounding box center [418, 232] width 827 height 416
click at [488, 245] on div "Contributions to other family members fiber_manual_record 575 $ Specify Contrib…" at bounding box center [522, 173] width 199 height 206
click at [352, 30] on link "Taxes / Insurance" at bounding box center [366, 33] width 50 height 18
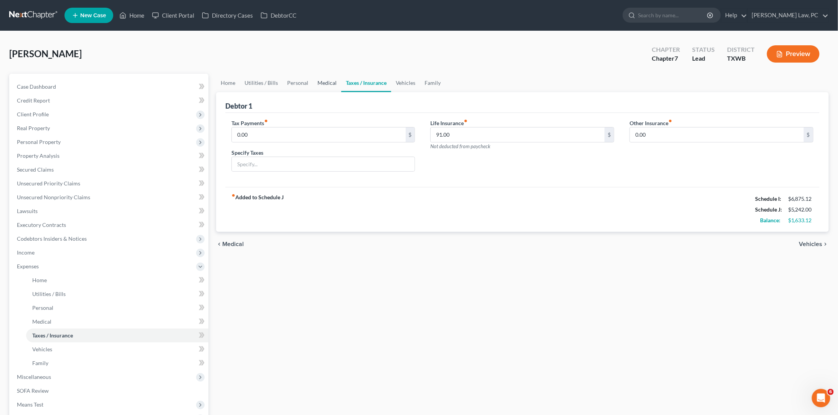
click at [323, 85] on link "Medical" at bounding box center [327, 83] width 28 height 18
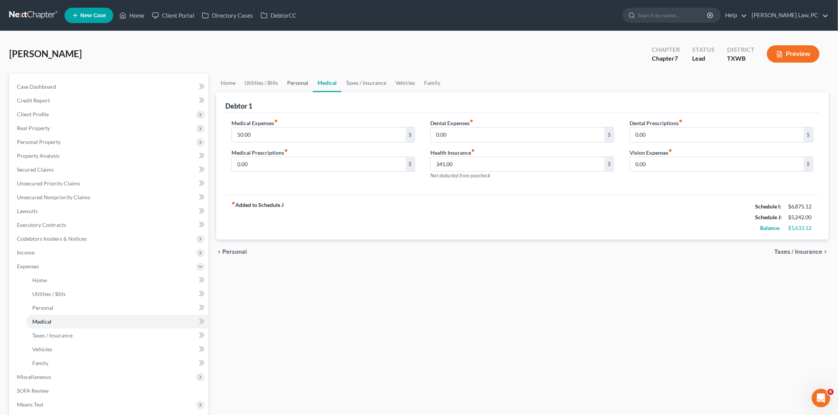
click at [299, 83] on link "Personal" at bounding box center [298, 83] width 30 height 18
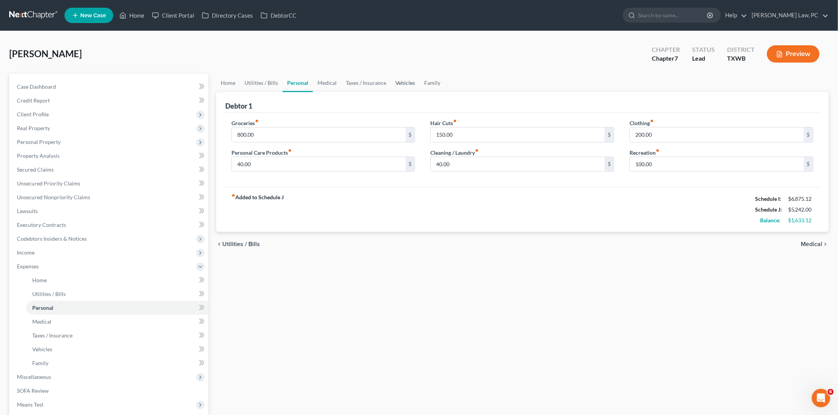
click at [410, 86] on link "Vehicles" at bounding box center [405, 83] width 29 height 18
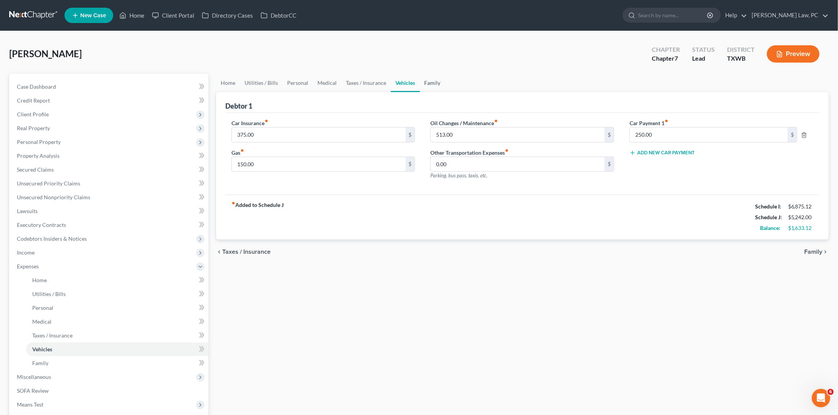
click at [434, 83] on link "Family" at bounding box center [432, 83] width 25 height 18
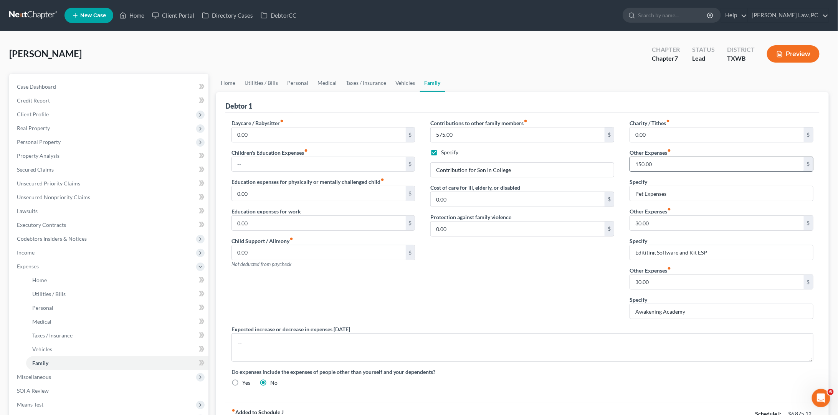
click at [659, 162] on input "150.00" at bounding box center [717, 164] width 174 height 15
drag, startPoint x: 659, startPoint y: 163, endPoint x: 630, endPoint y: 162, distance: 29.2
click at [630, 162] on input "150.00" at bounding box center [717, 164] width 174 height 15
type input "210"
click at [586, 273] on div "Contributions to other family members fiber_manual_record 575.00 $ Specify Cont…" at bounding box center [522, 222] width 199 height 206
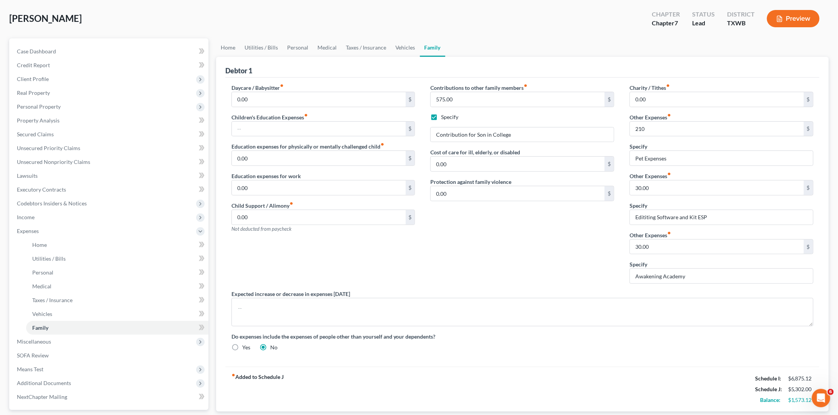
scroll to position [33, 0]
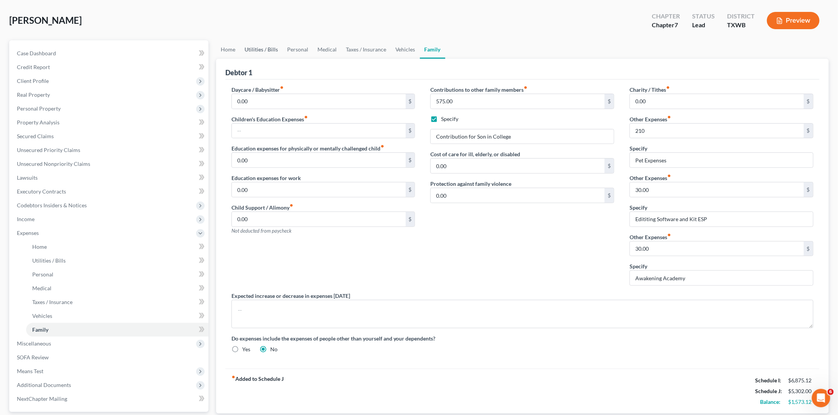
click at [268, 50] on link "Utilities / Bills" at bounding box center [261, 49] width 43 height 18
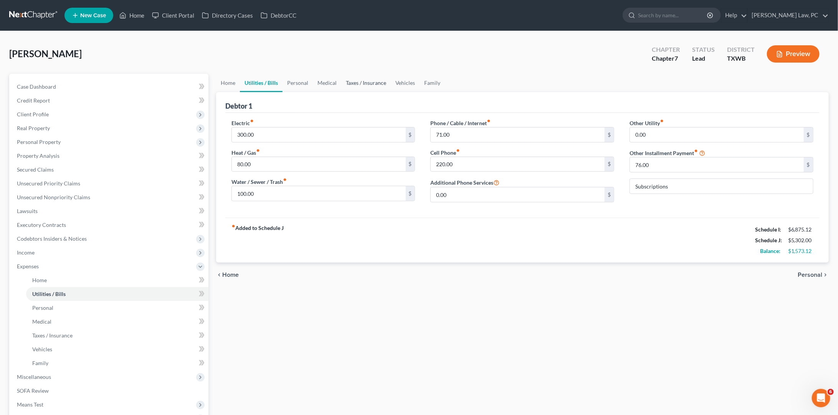
click at [355, 84] on link "Taxes / Insurance" at bounding box center [366, 83] width 50 height 18
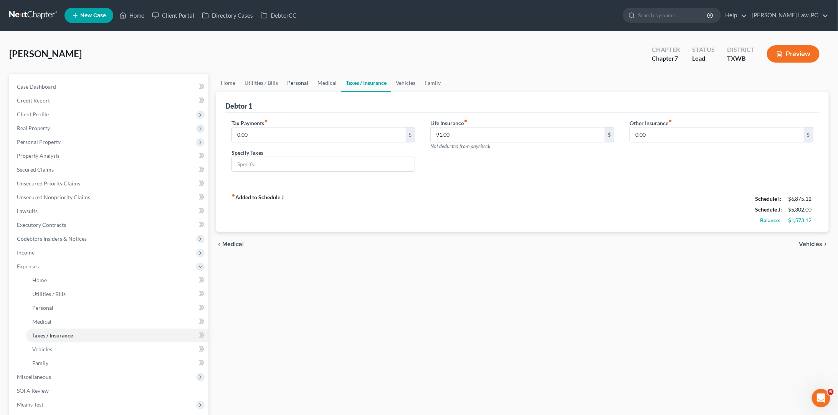
click at [290, 83] on link "Personal" at bounding box center [298, 83] width 30 height 18
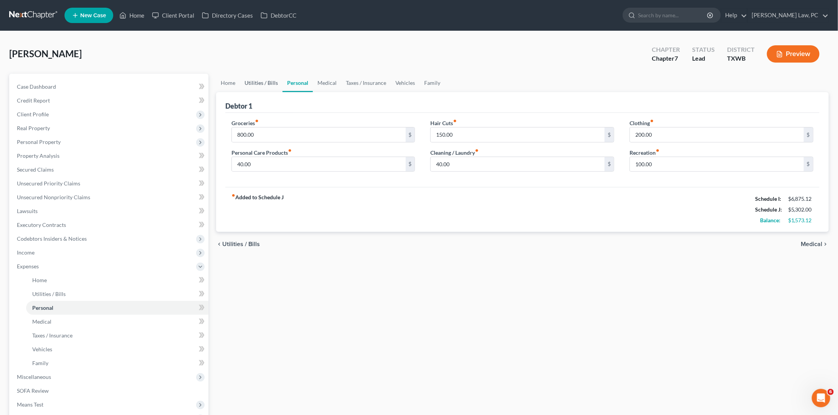
click at [263, 83] on link "Utilities / Bills" at bounding box center [261, 83] width 43 height 18
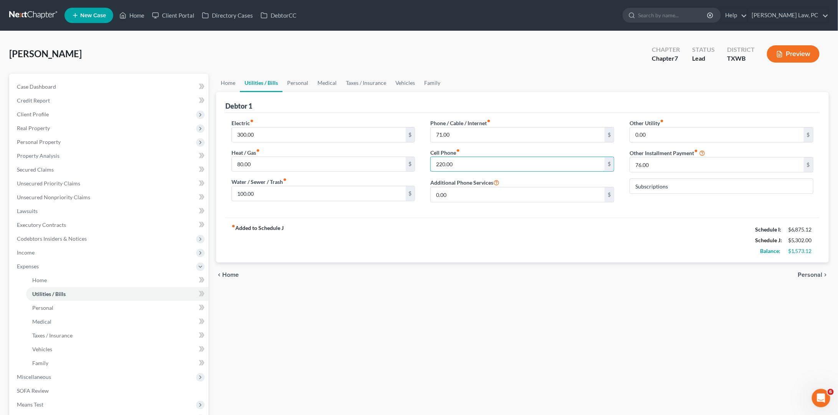
drag, startPoint x: 458, startPoint y: 161, endPoint x: 426, endPoint y: 161, distance: 32.3
type input "225"
click at [303, 83] on link "Personal" at bounding box center [298, 83] width 30 height 18
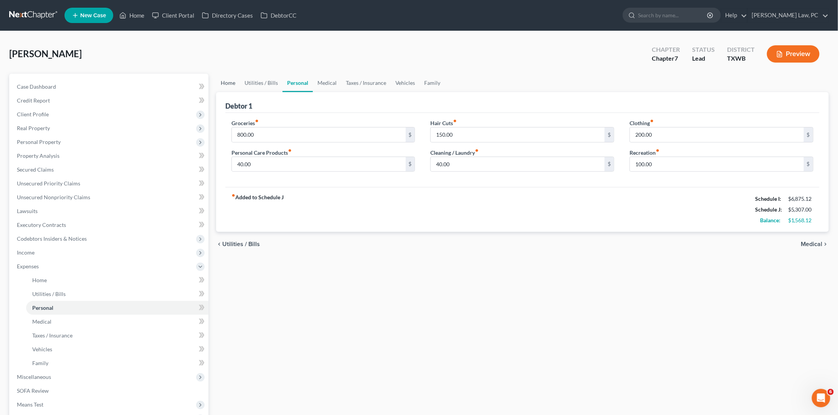
click at [231, 83] on link "Home" at bounding box center [228, 83] width 24 height 18
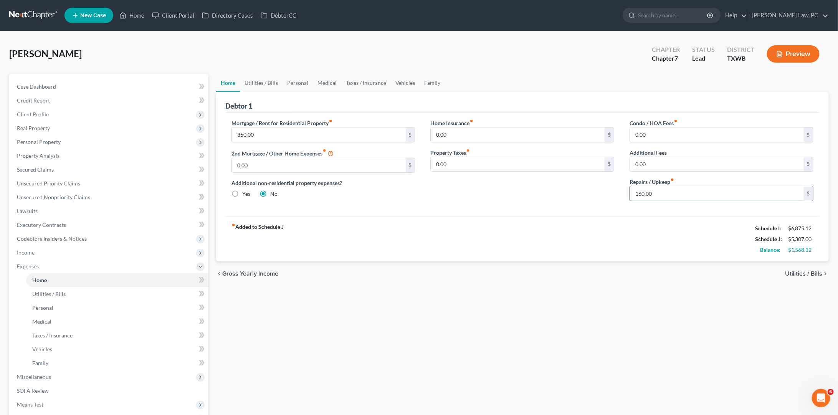
drag, startPoint x: 661, startPoint y: 193, endPoint x: 630, endPoint y: 193, distance: 30.7
click at [630, 193] on input "160.00" at bounding box center [717, 193] width 174 height 15
click at [260, 83] on link "Utilities / Bills" at bounding box center [261, 83] width 43 height 18
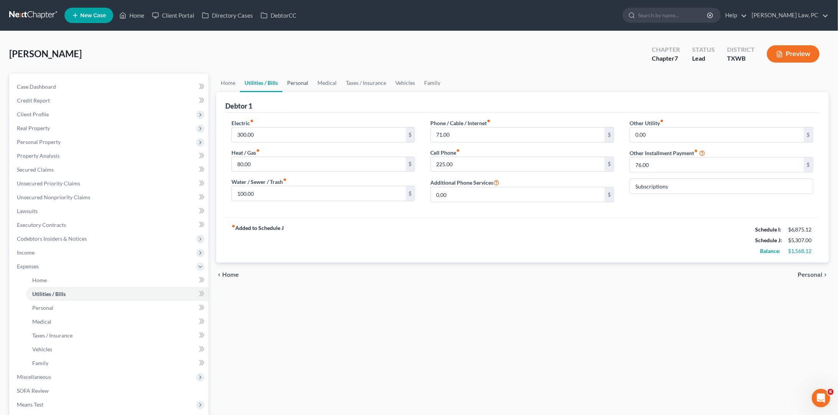
click at [296, 86] on link "Personal" at bounding box center [298, 83] width 30 height 18
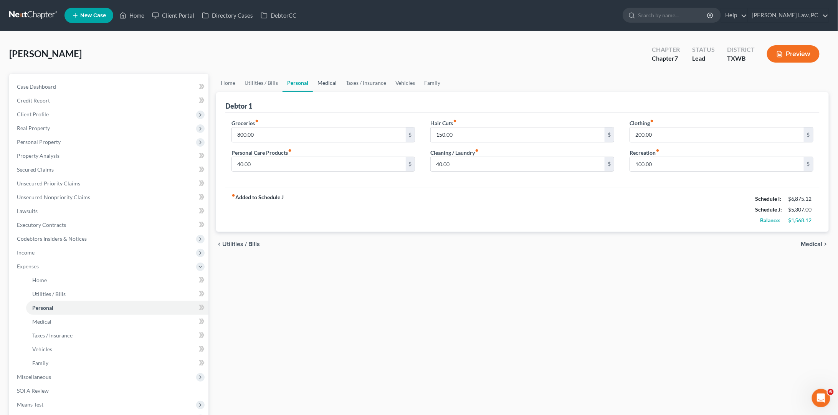
click at [325, 83] on link "Medical" at bounding box center [327, 83] width 28 height 18
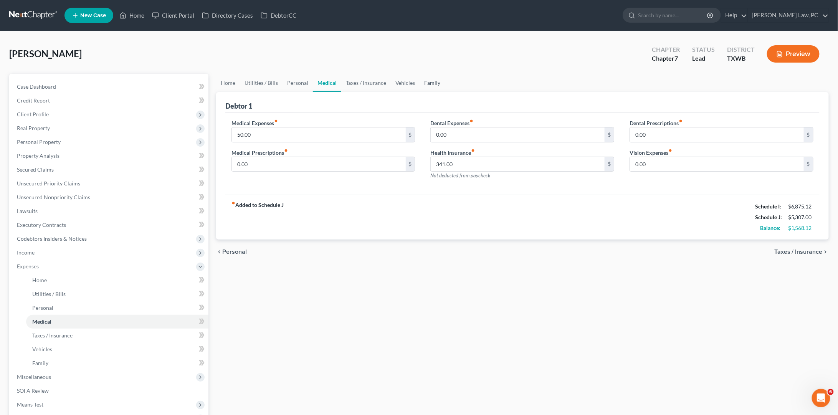
click at [431, 85] on link "Family" at bounding box center [432, 83] width 25 height 18
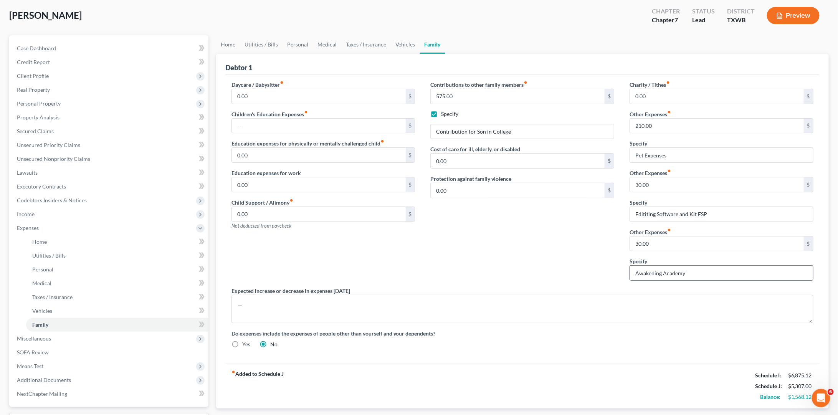
scroll to position [50, 0]
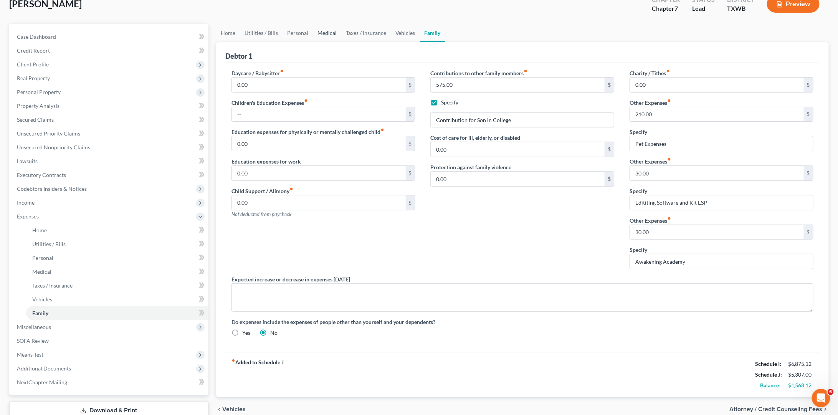
click at [326, 32] on link "Medical" at bounding box center [327, 33] width 28 height 18
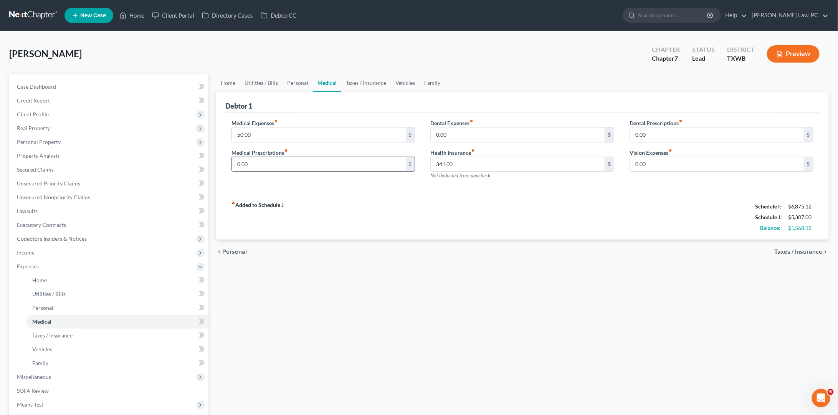
click at [253, 161] on input "0.00" at bounding box center [319, 164] width 174 height 15
type input "100"
click at [546, 134] on input "0.00" at bounding box center [518, 134] width 174 height 15
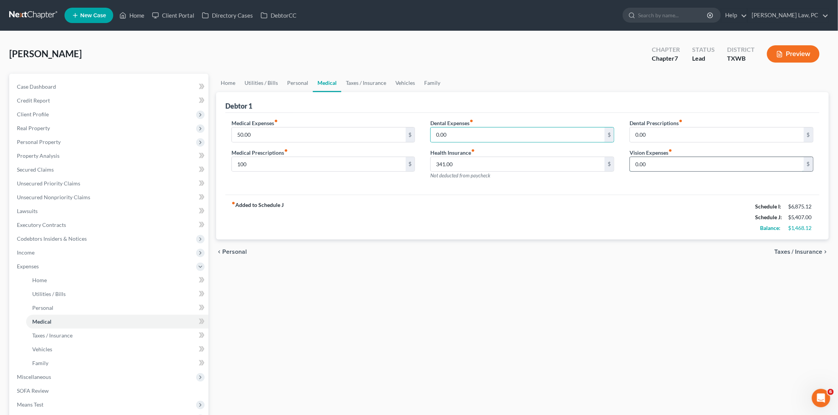
click at [661, 165] on input "0.00" at bounding box center [717, 164] width 174 height 15
click at [669, 166] on input "18.75" at bounding box center [717, 164] width 174 height 15
type input "36.25"
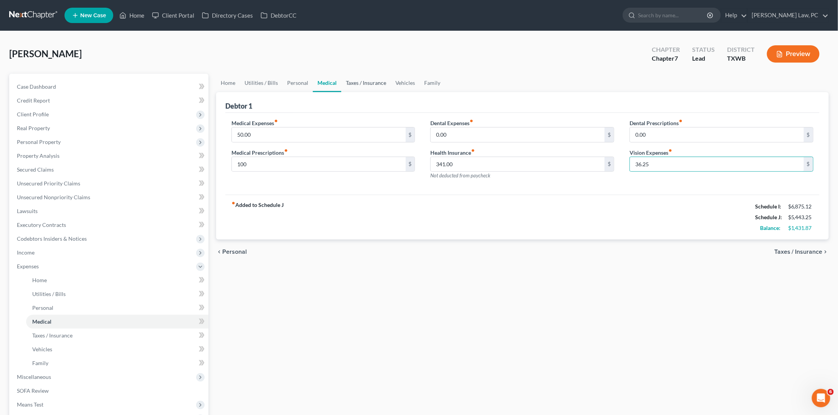
click at [366, 81] on link "Taxes / Insurance" at bounding box center [366, 83] width 50 height 18
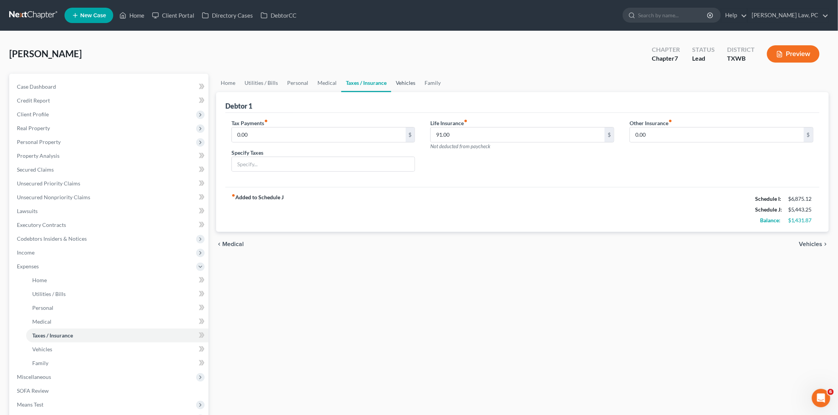
click at [401, 85] on link "Vehicles" at bounding box center [405, 83] width 29 height 18
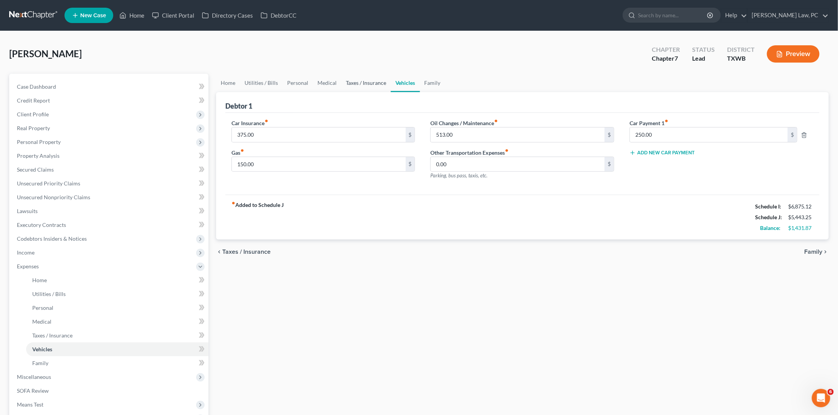
click at [382, 86] on link "Taxes / Insurance" at bounding box center [366, 83] width 50 height 18
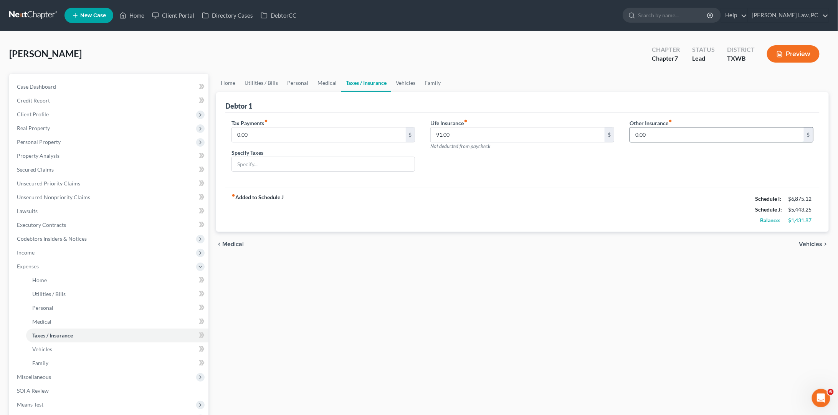
click at [680, 138] on input "0.00" at bounding box center [717, 134] width 174 height 15
type input "2"
type input "15"
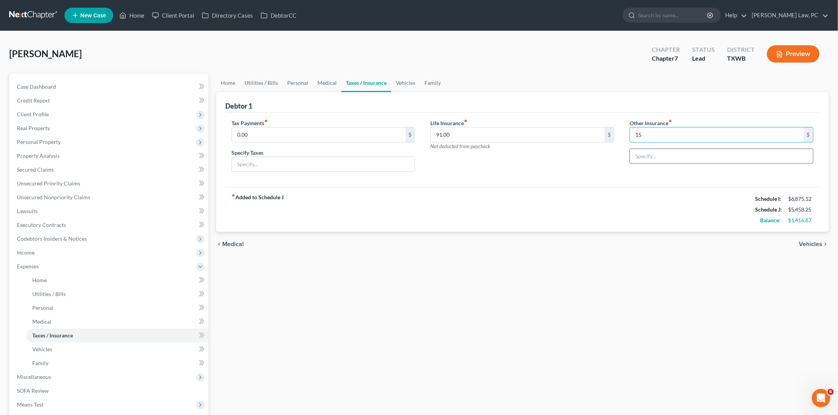
click at [718, 153] on input "text" at bounding box center [721, 156] width 183 height 15
type input "Son's Rental Insurance in College Dorm"
click at [430, 86] on link "Family" at bounding box center [432, 83] width 25 height 18
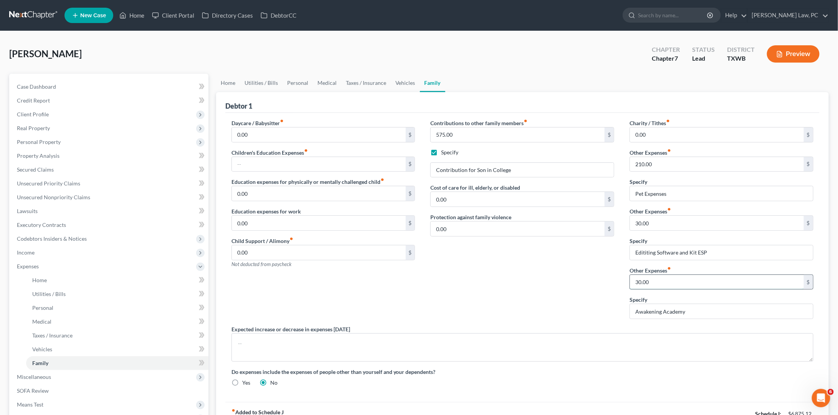
click at [708, 279] on input "30.00" at bounding box center [717, 282] width 174 height 15
type input "60"
click at [680, 219] on input "30.00" at bounding box center [717, 223] width 174 height 15
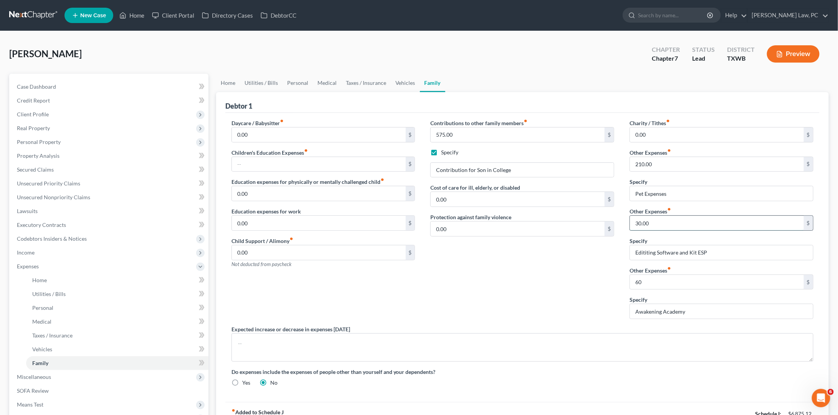
click at [680, 219] on input "30.00" at bounding box center [717, 223] width 174 height 15
type input "60"
click at [652, 282] on input "60" at bounding box center [717, 282] width 174 height 15
type input "30"
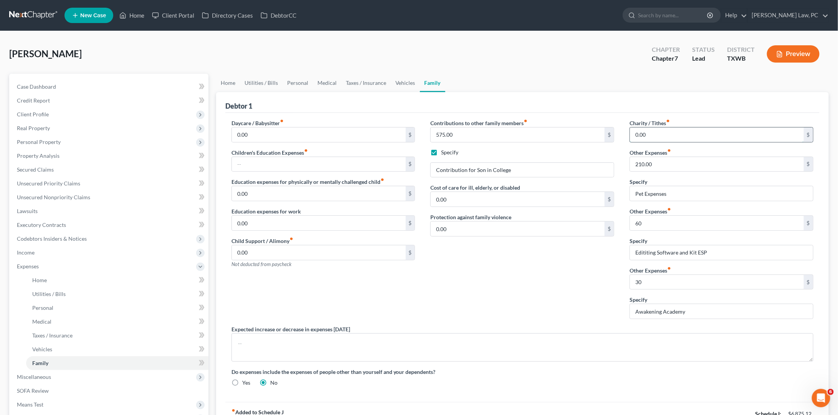
click at [679, 133] on input "0.00" at bounding box center [717, 134] width 174 height 15
click at [288, 164] on input "text" at bounding box center [319, 164] width 174 height 15
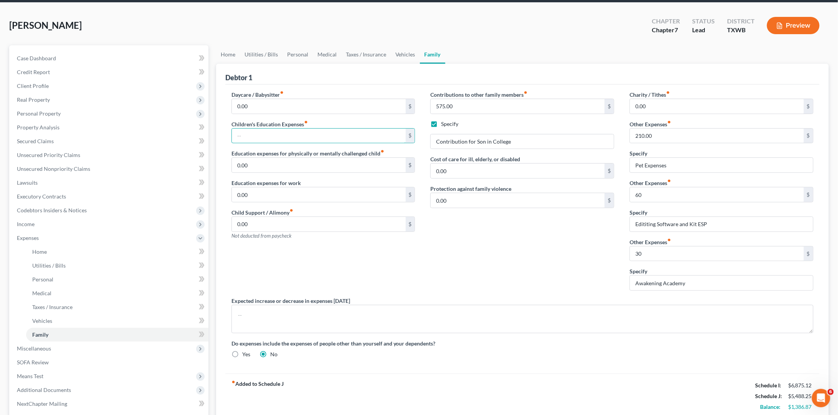
scroll to position [27, 0]
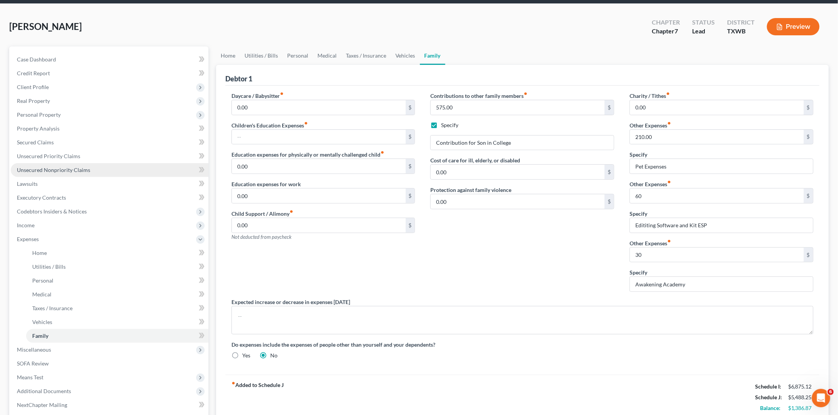
click at [38, 167] on span "Unsecured Nonpriority Claims" at bounding box center [53, 170] width 73 height 7
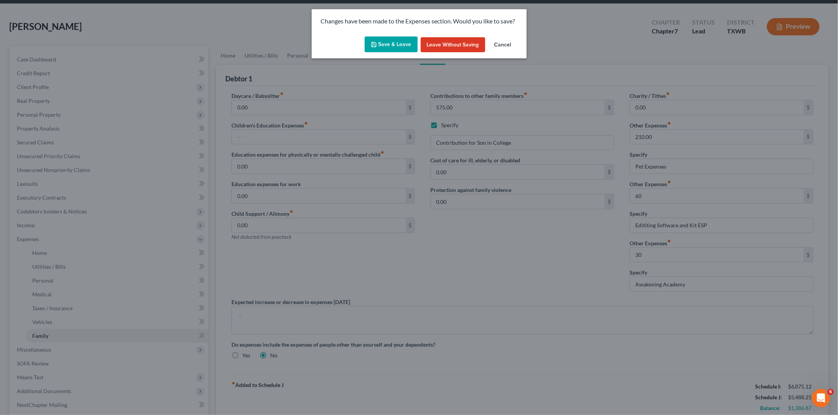
click at [397, 48] on button "Save & Leave" at bounding box center [391, 44] width 53 height 16
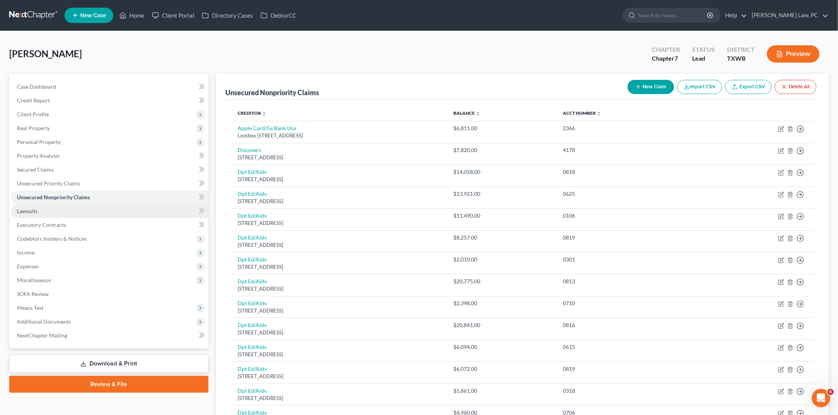
click at [73, 204] on link "Lawsuits" at bounding box center [110, 211] width 198 height 14
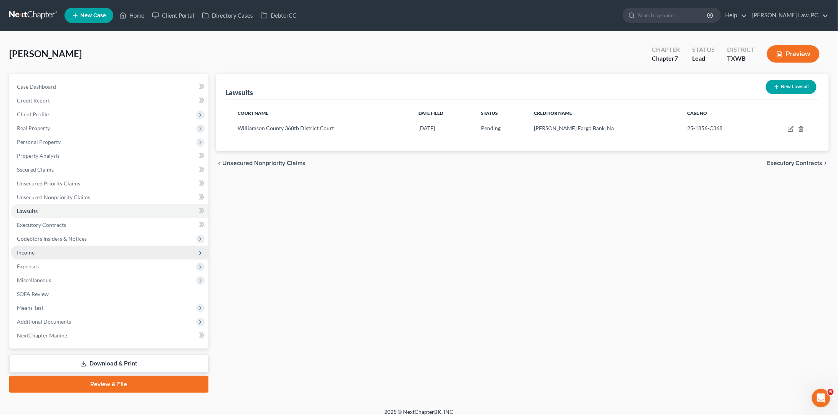
click at [44, 247] on span "Income" at bounding box center [110, 253] width 198 height 14
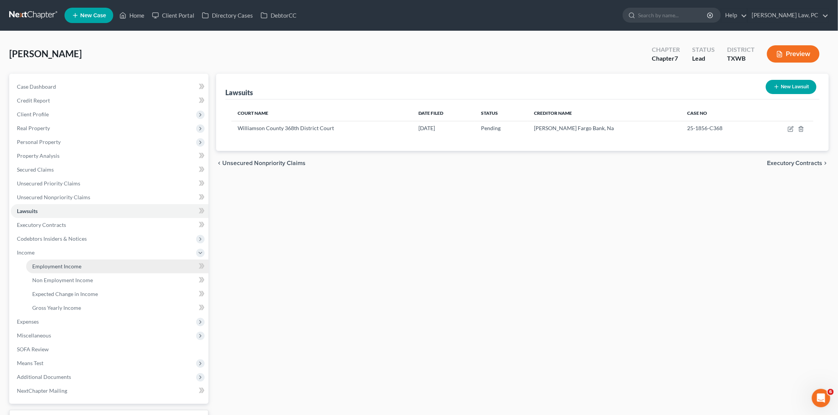
click at [64, 263] on span "Employment Income" at bounding box center [56, 266] width 49 height 7
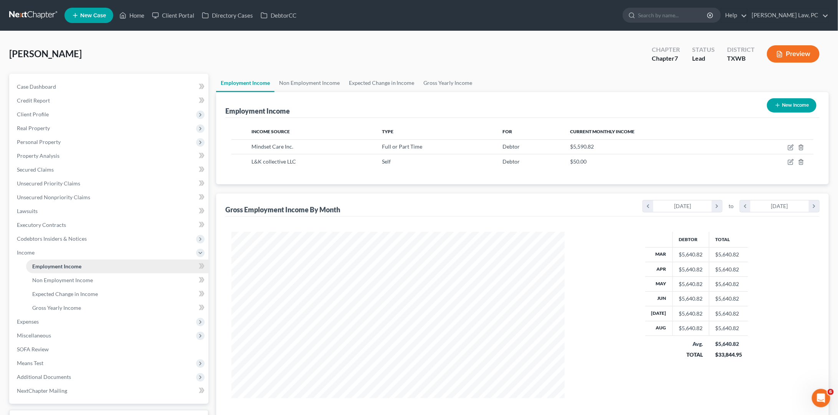
scroll to position [167, 349]
click at [790, 161] on icon "button" at bounding box center [791, 162] width 6 height 6
select select "1"
select select "0"
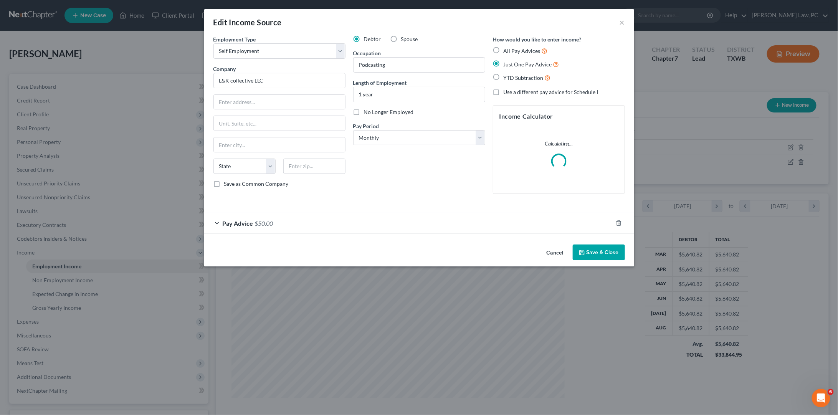
click at [300, 230] on div "Pay Advice $50.00" at bounding box center [408, 223] width 409 height 20
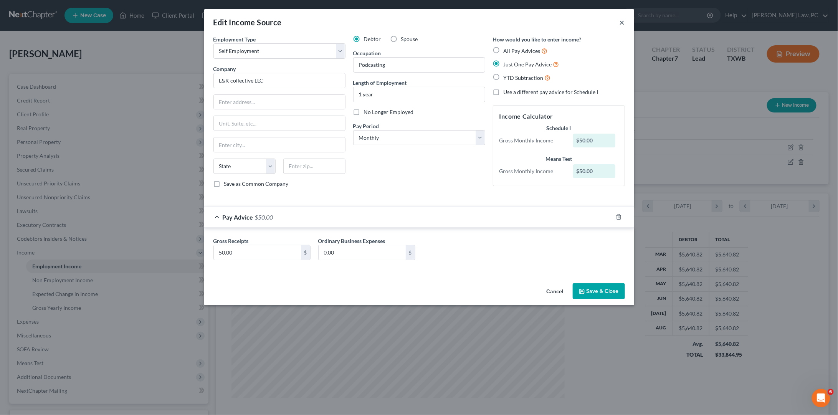
click at [621, 21] on button "×" at bounding box center [622, 22] width 5 height 9
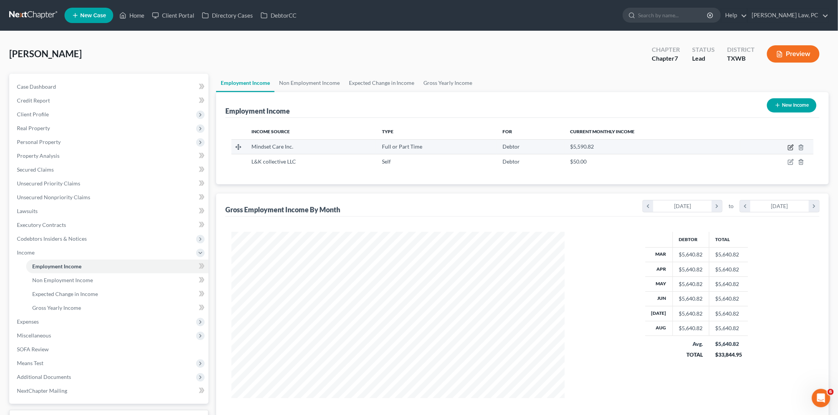
click at [791, 146] on icon "button" at bounding box center [791, 146] width 3 height 3
select select "0"
select select "2"
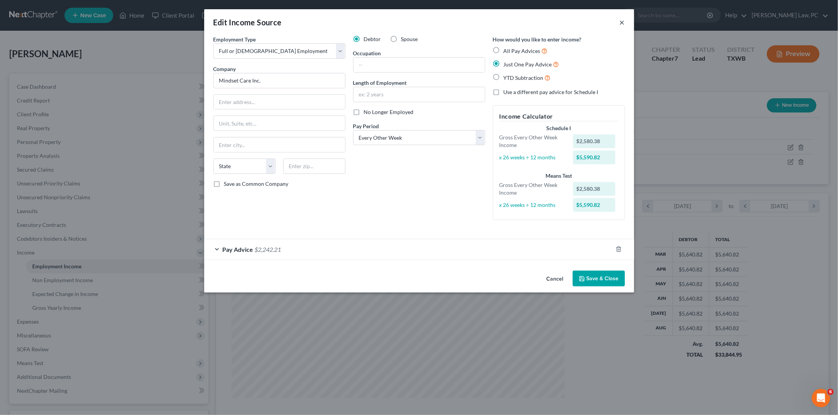
click at [621, 23] on button "×" at bounding box center [622, 22] width 5 height 9
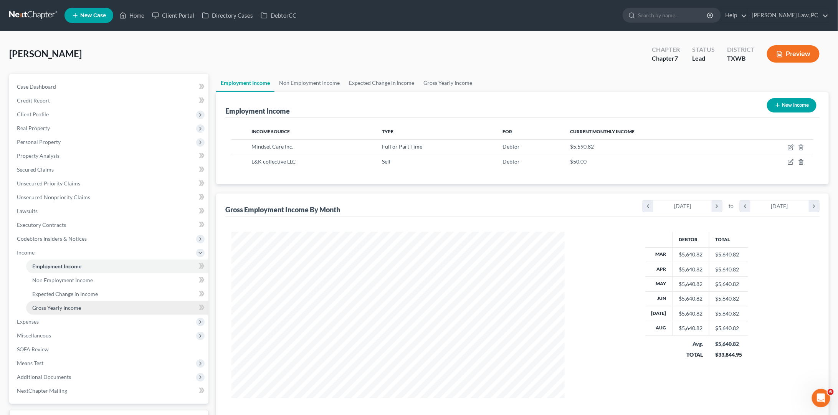
click at [45, 304] on span "Gross Yearly Income" at bounding box center [56, 307] width 49 height 7
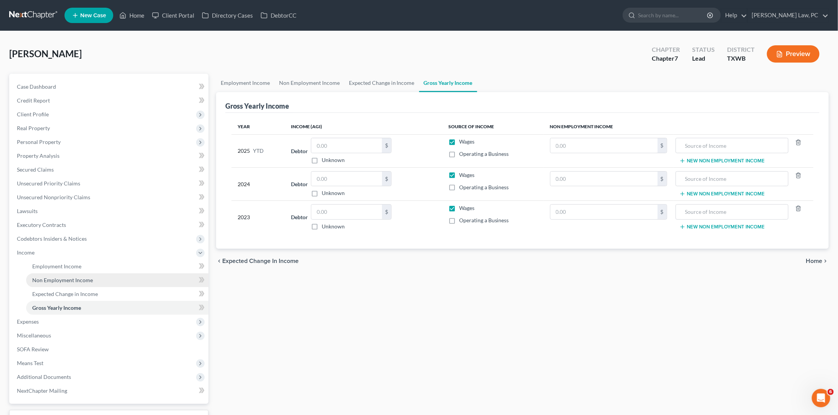
click at [63, 277] on span "Non Employment Income" at bounding box center [62, 280] width 61 height 7
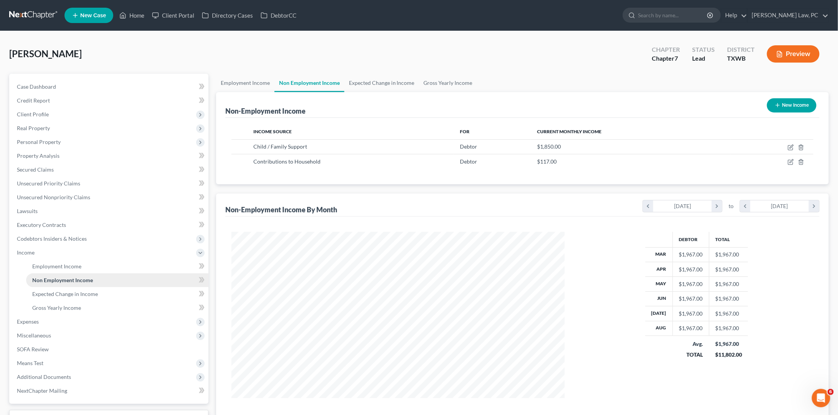
scroll to position [167, 349]
click at [250, 81] on link "Employment Income" at bounding box center [245, 83] width 58 height 18
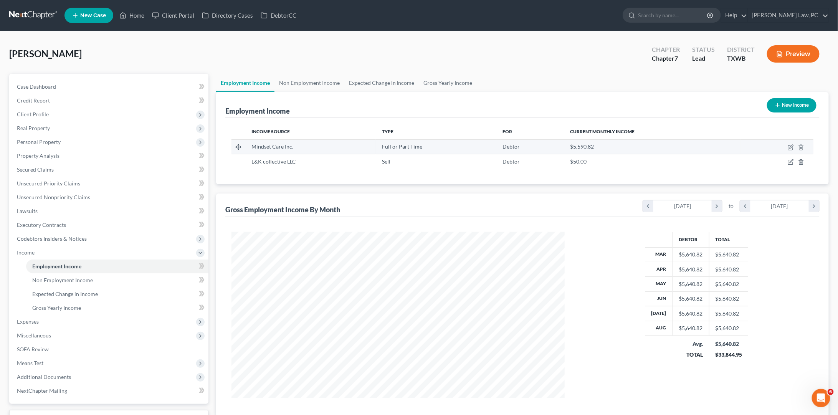
scroll to position [167, 349]
click at [789, 161] on icon "button" at bounding box center [791, 162] width 6 height 6
select select "1"
select select "0"
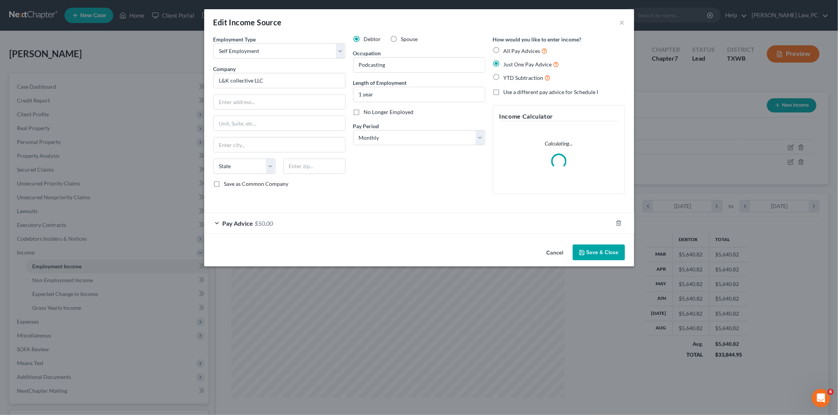
click at [401, 216] on div "Pay Advice $50.00" at bounding box center [408, 223] width 409 height 20
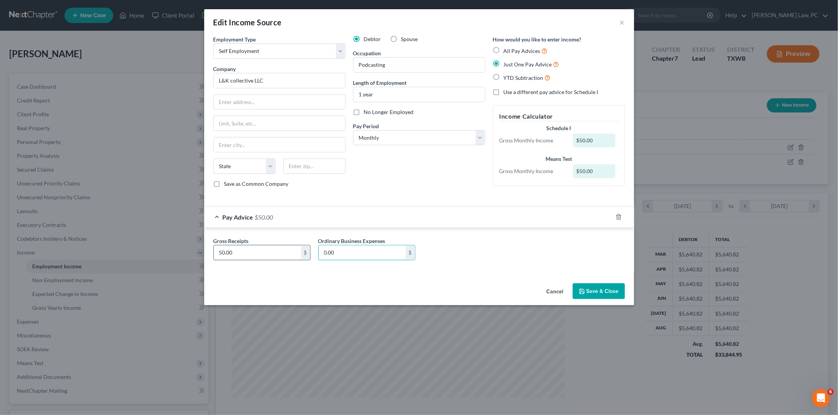
drag, startPoint x: 345, startPoint y: 250, endPoint x: 293, endPoint y: 247, distance: 52.0
type input "27"
click at [602, 283] on button "Save & Close" at bounding box center [599, 291] width 52 height 16
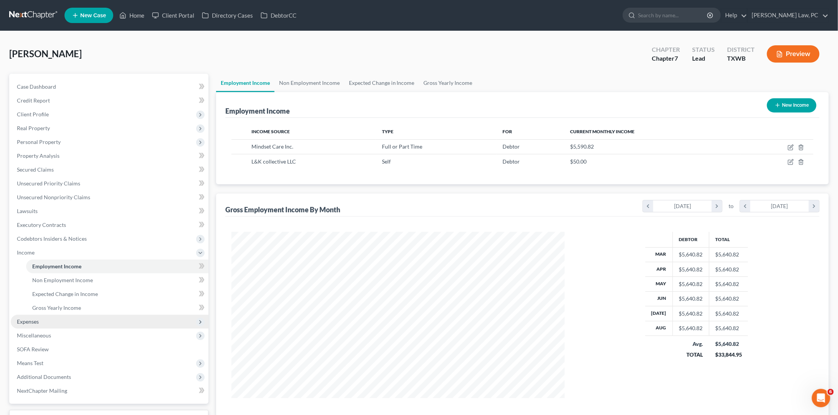
click at [40, 315] on span "Expenses" at bounding box center [110, 322] width 198 height 14
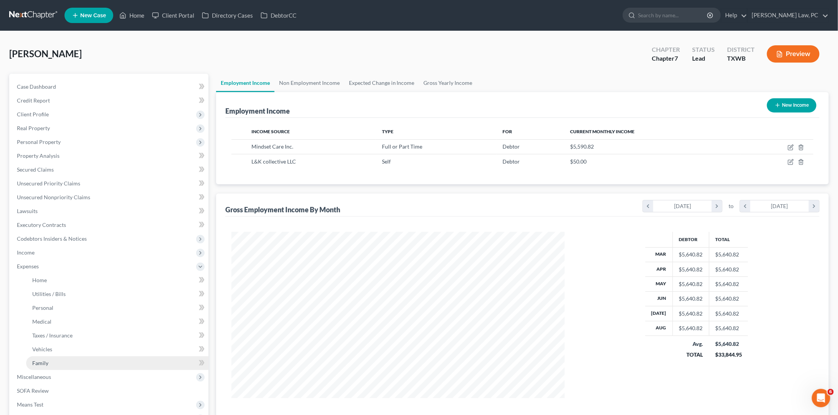
click at [52, 356] on link "Family" at bounding box center [117, 363] width 182 height 14
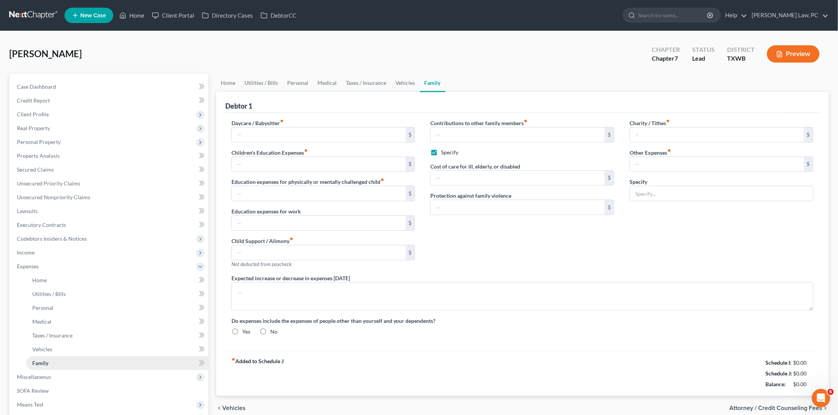
type input "0.00"
type input "575.00"
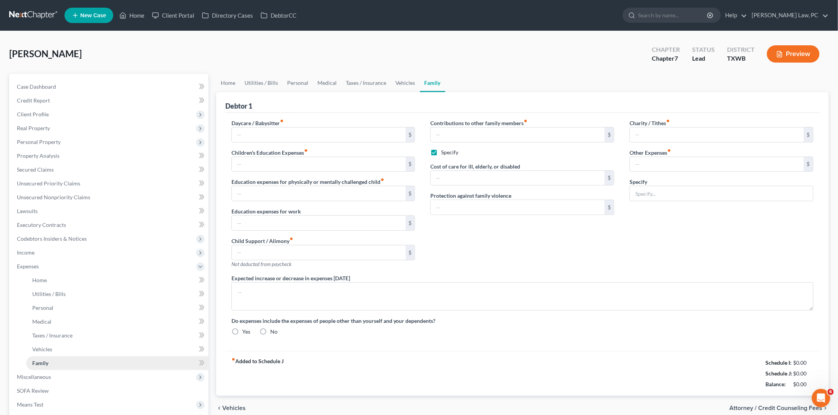
checkbox input "true"
type input "0.00"
type input "210.00"
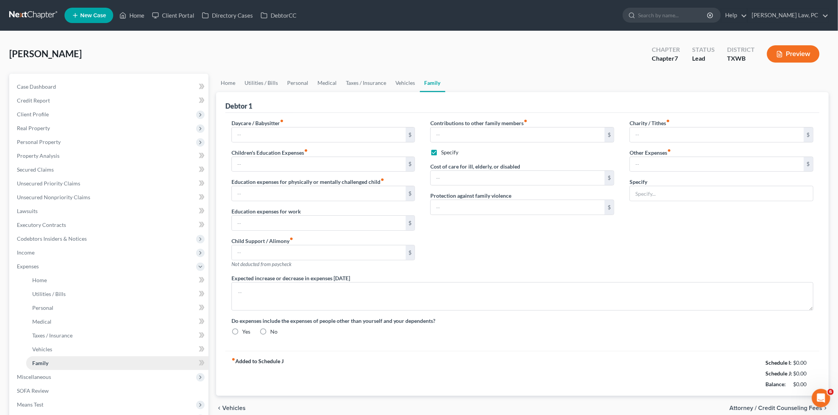
type input "Pet Expenses"
radio input "true"
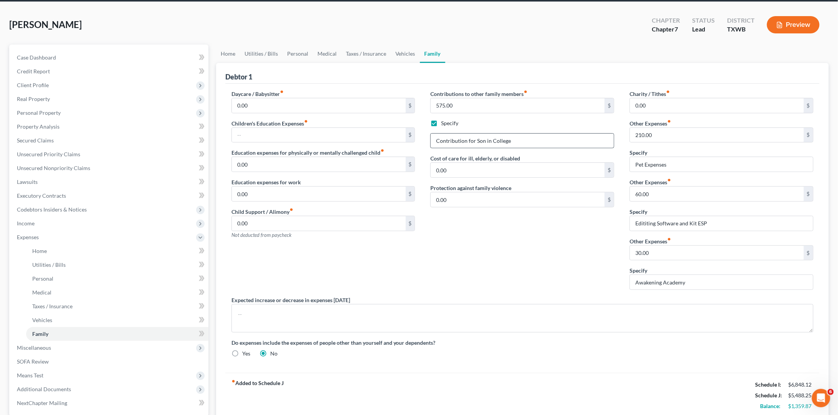
scroll to position [33, 0]
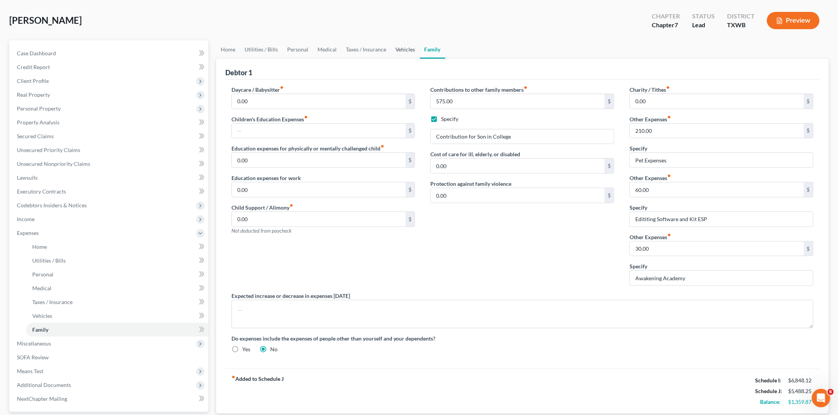
click at [403, 49] on link "Vehicles" at bounding box center [405, 49] width 29 height 18
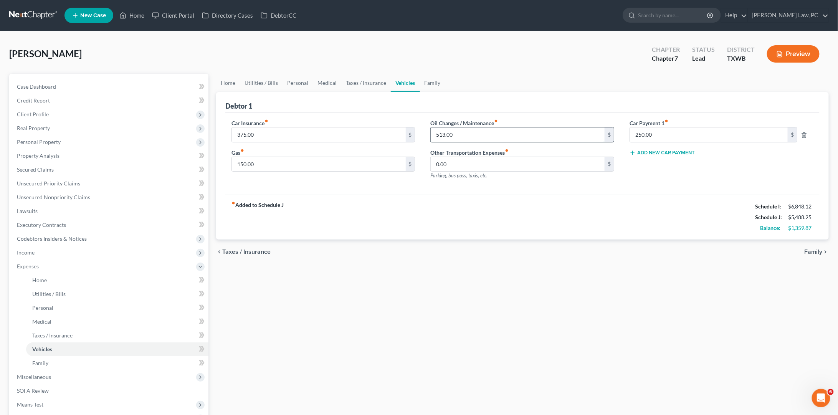
click at [470, 134] on input "513.00" at bounding box center [518, 134] width 174 height 15
type input "57"
drag, startPoint x: 264, startPoint y: 162, endPoint x: 190, endPoint y: 161, distance: 74.5
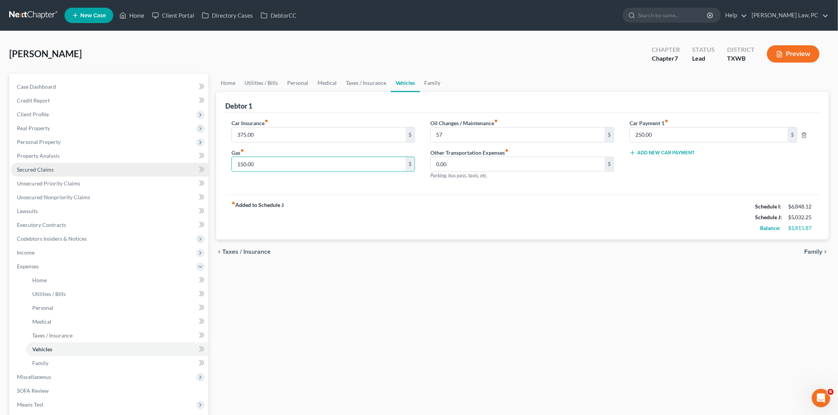
click at [189, 161] on div "Petition Navigation Case Dashboard Payments Invoices Payments Payments Credit R…" at bounding box center [418, 282] width 827 height 416
type input "200"
click at [365, 77] on link "Taxes / Insurance" at bounding box center [366, 83] width 50 height 18
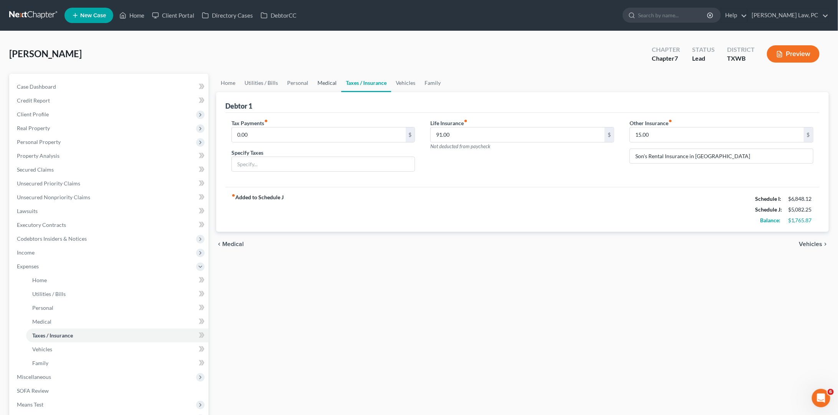
click at [327, 83] on link "Medical" at bounding box center [327, 83] width 28 height 18
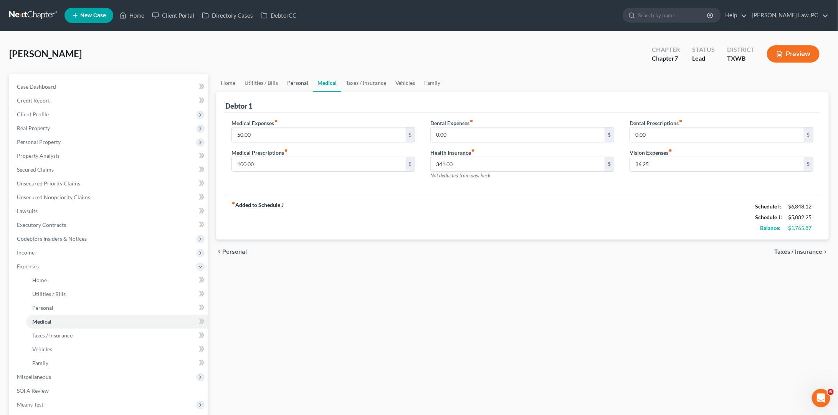
click at [299, 85] on link "Personal" at bounding box center [298, 83] width 30 height 18
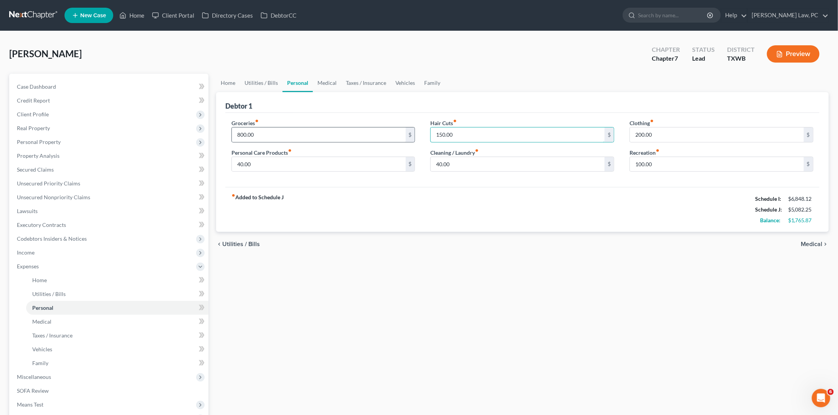
drag, startPoint x: 457, startPoint y: 134, endPoint x: 414, endPoint y: 134, distance: 43.4
click at [413, 134] on div "Groceries fiber_manual_record 800.00 $ Personal Care Products fiber_manual_reco…" at bounding box center [522, 148] width 597 height 59
type input "100"
drag, startPoint x: 268, startPoint y: 133, endPoint x: 192, endPoint y: 131, distance: 76.1
click at [192, 131] on div "Petition Navigation Case Dashboard Payments Invoices Payments Payments Credit R…" at bounding box center [418, 282] width 827 height 416
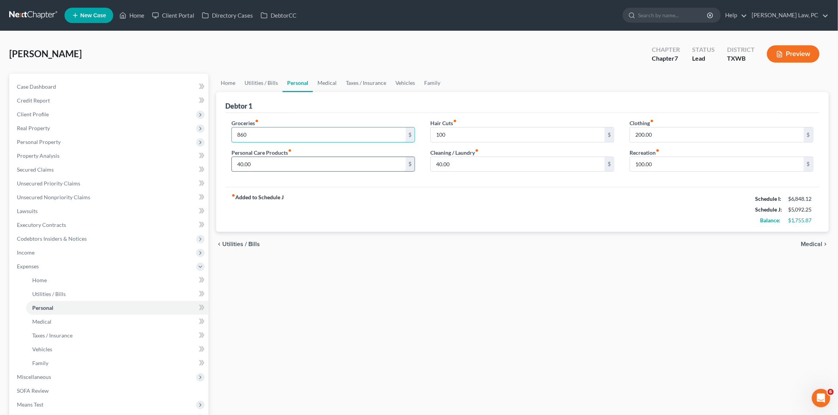
type input "860"
drag, startPoint x: 260, startPoint y: 163, endPoint x: 215, endPoint y: 163, distance: 45.3
click at [215, 163] on div "Home Utilities / Bills Personal Medical Taxes / Insurance Vehicles Family Debto…" at bounding box center [522, 282] width 621 height 416
type input "65"
drag, startPoint x: 456, startPoint y: 164, endPoint x: 407, endPoint y: 162, distance: 49.2
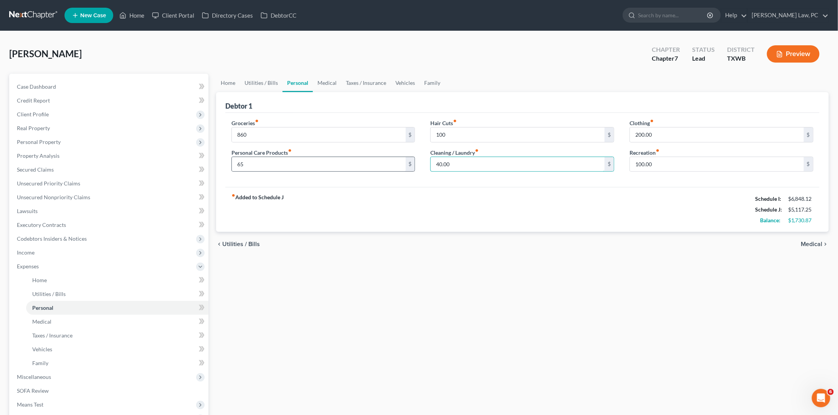
click at [407, 162] on div "Groceries fiber_manual_record 860 $ Personal Care Products fiber_manual_record …" at bounding box center [522, 148] width 597 height 59
type input "80"
drag, startPoint x: 667, startPoint y: 129, endPoint x: 686, endPoint y: 130, distance: 18.8
click at [686, 130] on input "200.00" at bounding box center [717, 134] width 174 height 15
type input "150"
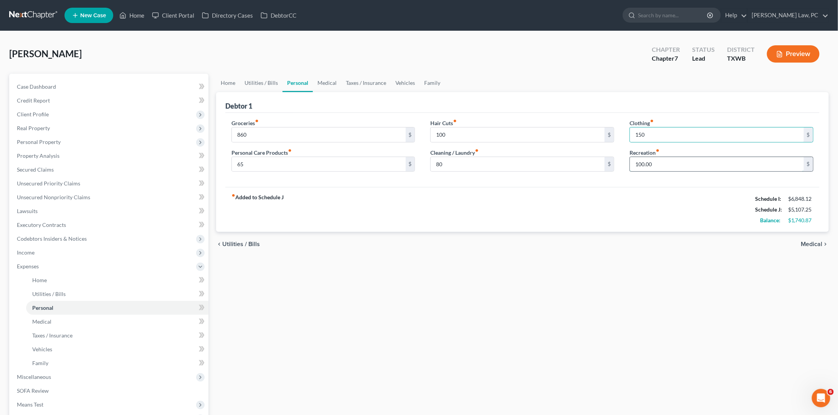
click at [673, 161] on input "100.00" at bounding box center [717, 164] width 174 height 15
drag, startPoint x: 673, startPoint y: 161, endPoint x: 615, endPoint y: 160, distance: 58.0
click at [615, 160] on div "Groceries fiber_manual_record 860 $ Personal Care Products fiber_manual_record …" at bounding box center [522, 148] width 597 height 59
type input "150"
click at [267, 78] on link "Utilities / Bills" at bounding box center [261, 83] width 43 height 18
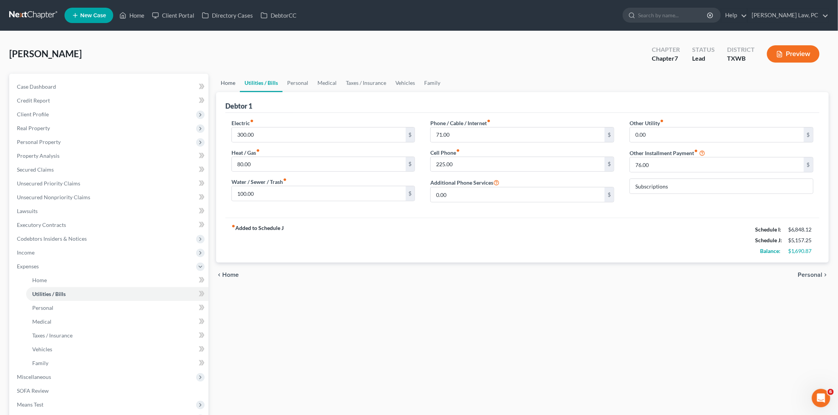
click at [222, 81] on link "Home" at bounding box center [228, 83] width 24 height 18
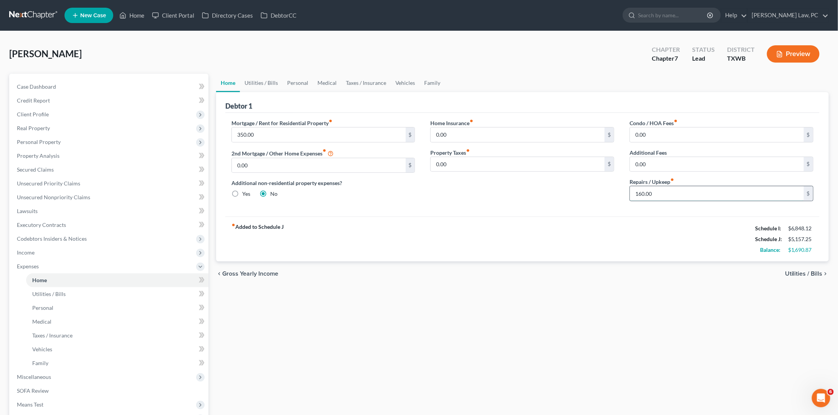
click at [657, 191] on input "160.00" at bounding box center [717, 193] width 174 height 15
drag, startPoint x: 657, startPoint y: 191, endPoint x: 610, endPoint y: 188, distance: 47.3
click at [610, 188] on div "Mortgage / Rent for Residential Property fiber_manual_record 350.00 $ 2nd Mortg…" at bounding box center [522, 163] width 597 height 88
click at [542, 230] on div "fiber_manual_record Added to Schedule J Schedule I: $6,848.12 Schedule J: $5,09…" at bounding box center [522, 239] width 594 height 45
click at [35, 246] on span "Income" at bounding box center [110, 253] width 198 height 14
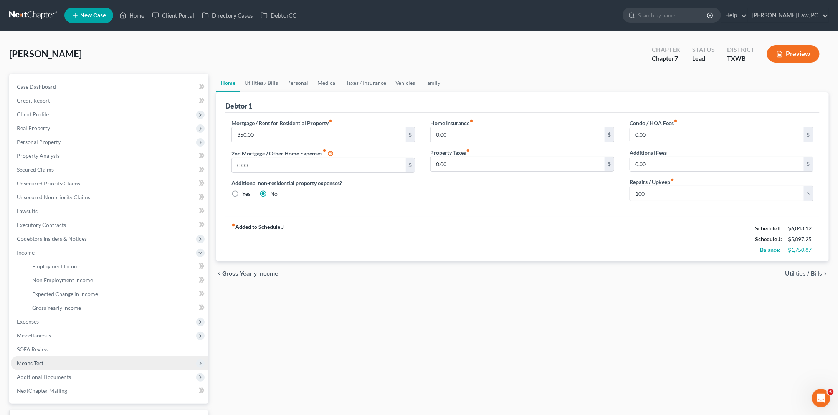
click at [40, 360] on span "Means Test" at bounding box center [30, 363] width 26 height 7
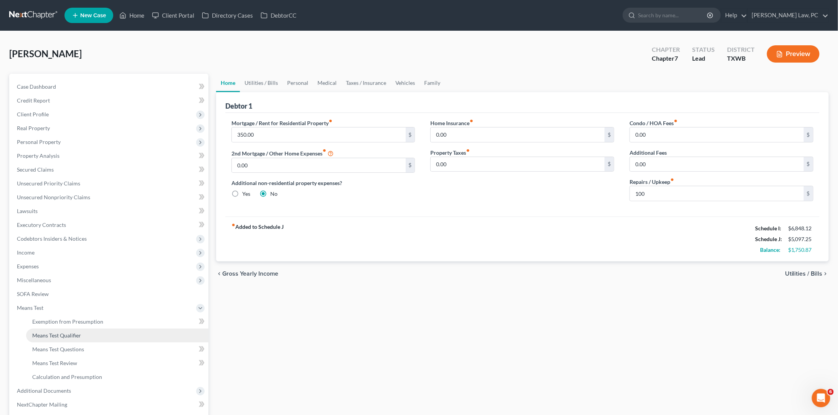
click at [55, 329] on link "Means Test Qualifier" at bounding box center [117, 336] width 182 height 14
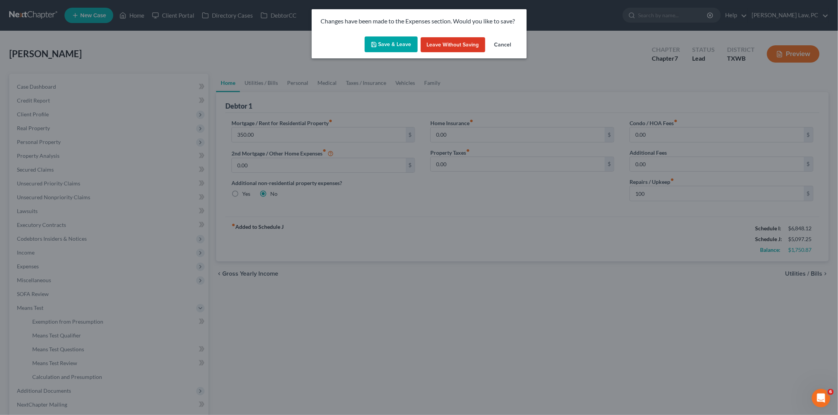
click at [388, 44] on button "Save & Leave" at bounding box center [391, 44] width 53 height 16
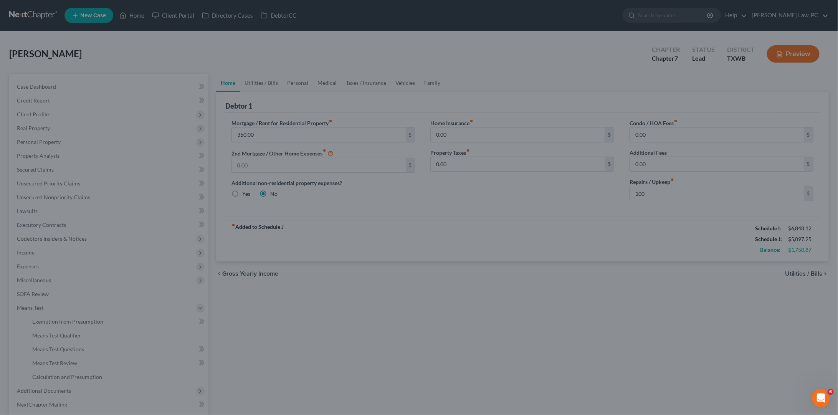
type input "100.00"
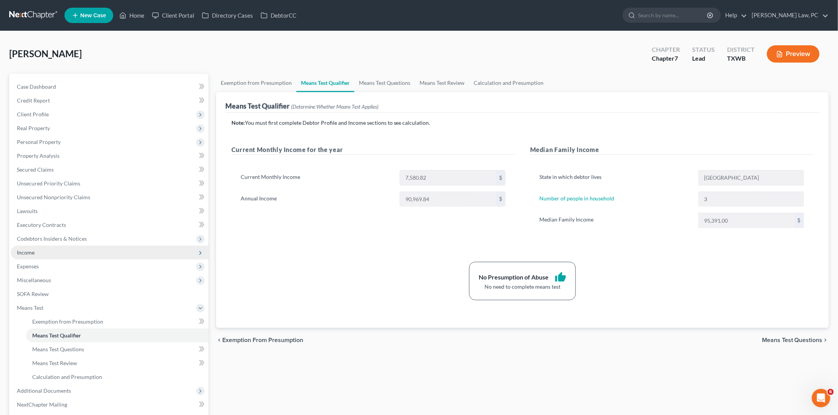
click at [30, 249] on span "Income" at bounding box center [26, 252] width 18 height 7
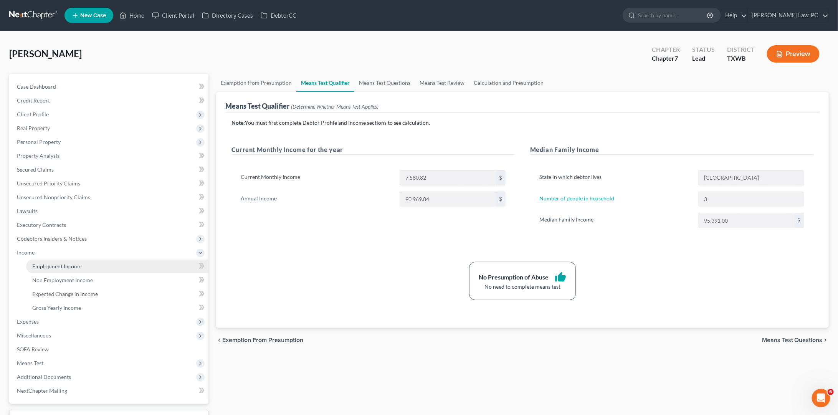
click at [93, 260] on link "Employment Income" at bounding box center [117, 267] width 182 height 14
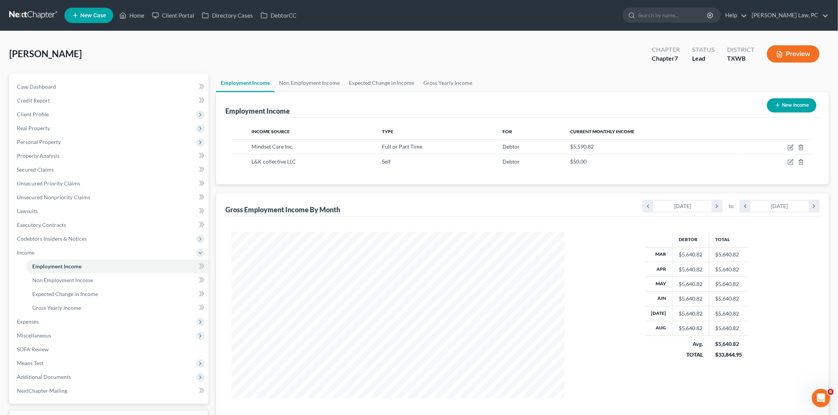
scroll to position [167, 349]
click at [790, 145] on icon "button" at bounding box center [791, 147] width 6 height 6
select select "0"
select select "2"
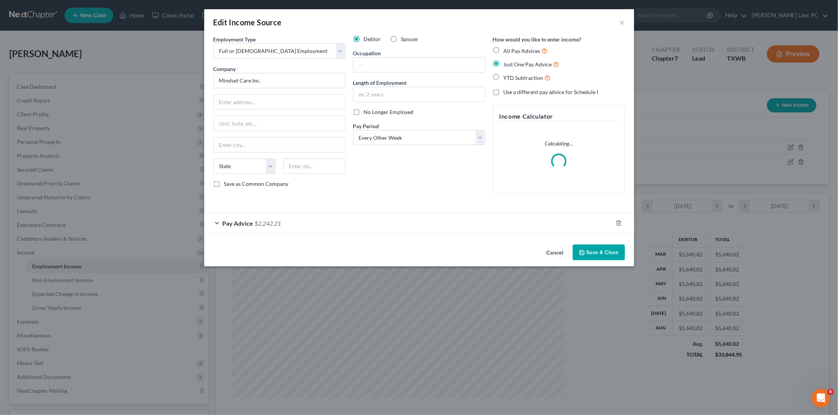
click at [301, 224] on div "Pay Advice $2,242.21" at bounding box center [408, 223] width 409 height 20
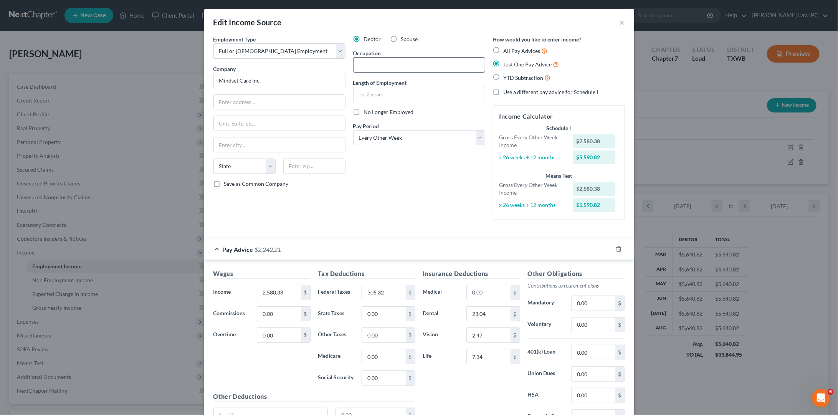
click at [395, 64] on input "text" at bounding box center [419, 65] width 131 height 15
type input "Paralegal"
click at [374, 96] on input "text" at bounding box center [419, 94] width 131 height 15
type input "6 months"
click at [623, 24] on button "×" at bounding box center [622, 22] width 5 height 9
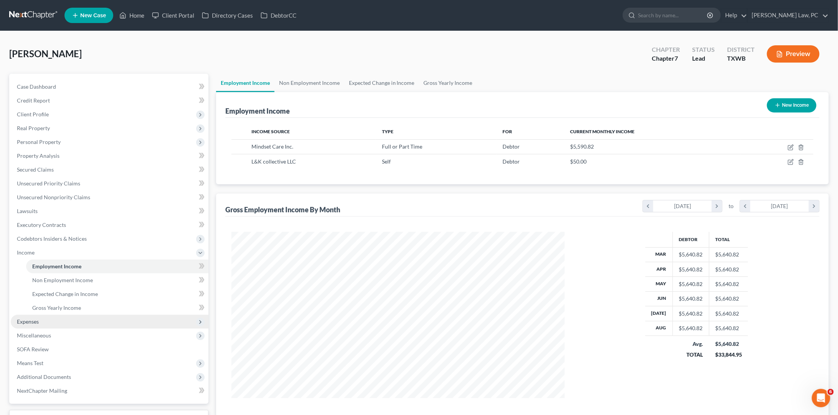
click at [29, 315] on span "Expenses" at bounding box center [110, 322] width 198 height 14
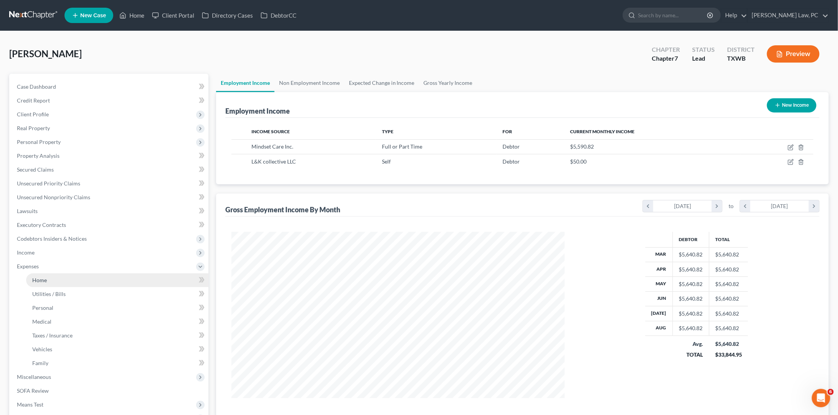
click at [42, 277] on span "Home" at bounding box center [39, 280] width 15 height 7
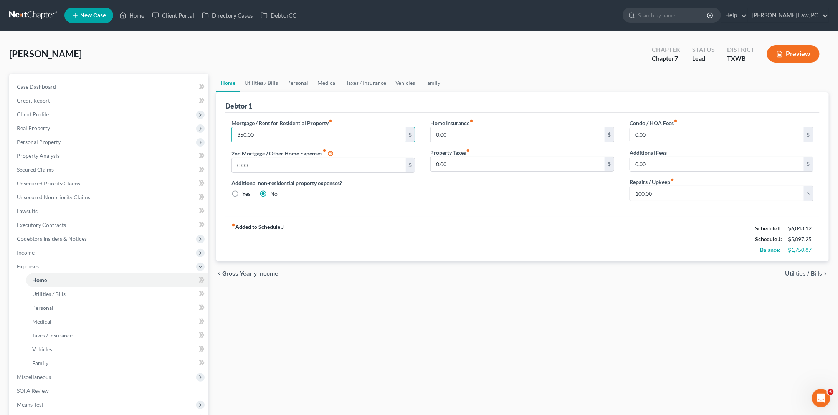
drag, startPoint x: 262, startPoint y: 133, endPoint x: 215, endPoint y: 130, distance: 47.0
click at [215, 130] on div "Home Utilities / Bills Personal Medical Taxes / Insurance Vehicles Family Debto…" at bounding box center [522, 282] width 621 height 416
type input "2,200"
click at [263, 83] on link "Utilities / Bills" at bounding box center [261, 83] width 43 height 18
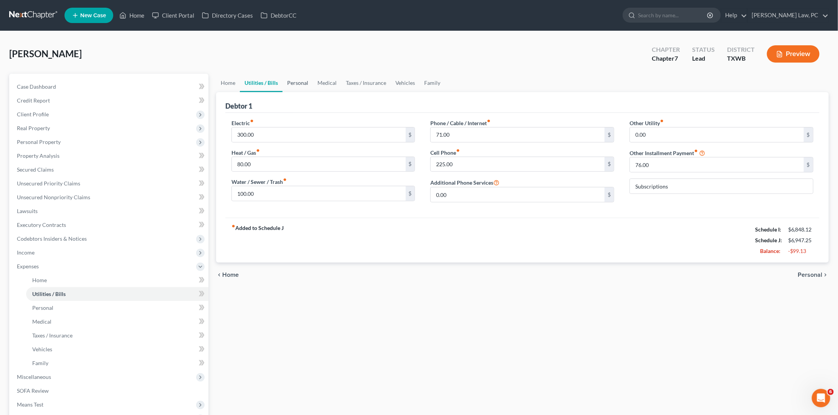
click at [299, 83] on link "Personal" at bounding box center [298, 83] width 30 height 18
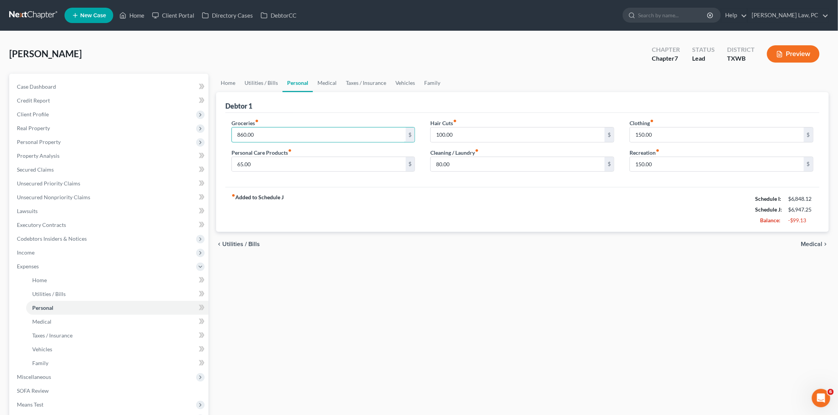
drag, startPoint x: 275, startPoint y: 133, endPoint x: 216, endPoint y: 133, distance: 58.7
click at [216, 133] on div "Debtor 1 Groceries fiber_manual_record 860.00 $ Personal Care Products fiber_ma…" at bounding box center [522, 162] width 613 height 140
type input "800"
click at [293, 113] on div "Groceries fiber_manual_record 800 $ Personal Care Products fiber_manual_record …" at bounding box center [522, 150] width 594 height 74
click at [327, 84] on link "Medical" at bounding box center [327, 83] width 28 height 18
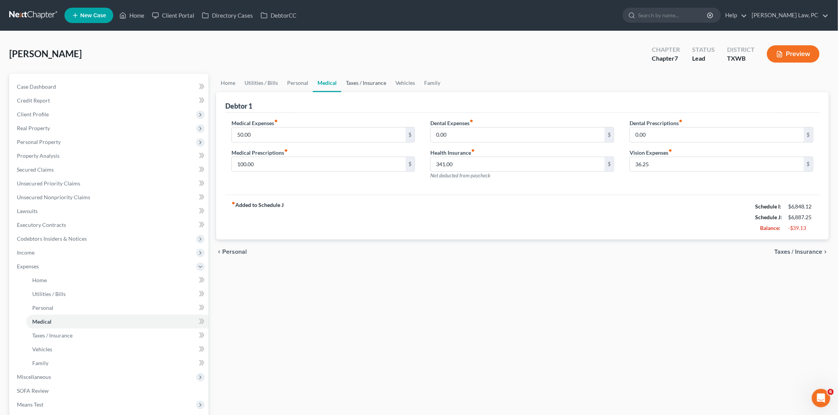
click at [374, 86] on link "Taxes / Insurance" at bounding box center [366, 83] width 50 height 18
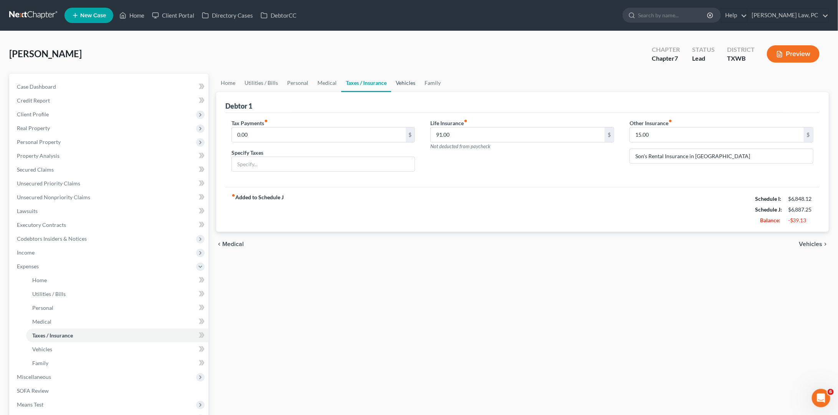
click at [407, 85] on link "Vehicles" at bounding box center [405, 83] width 29 height 18
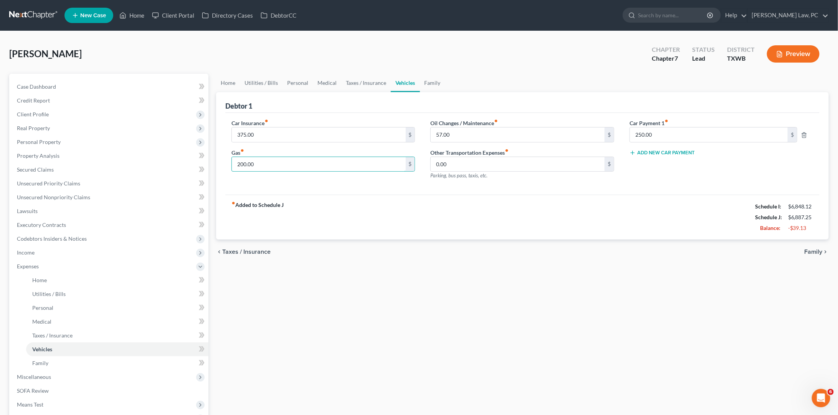
drag, startPoint x: 284, startPoint y: 162, endPoint x: 224, endPoint y: 161, distance: 59.9
click at [224, 161] on div "Car Insurance fiber_manual_record 375.00 $ Gas fiber_manual_record 200.00 $" at bounding box center [323, 152] width 199 height 67
type input "150"
click at [432, 81] on link "Family" at bounding box center [432, 83] width 25 height 18
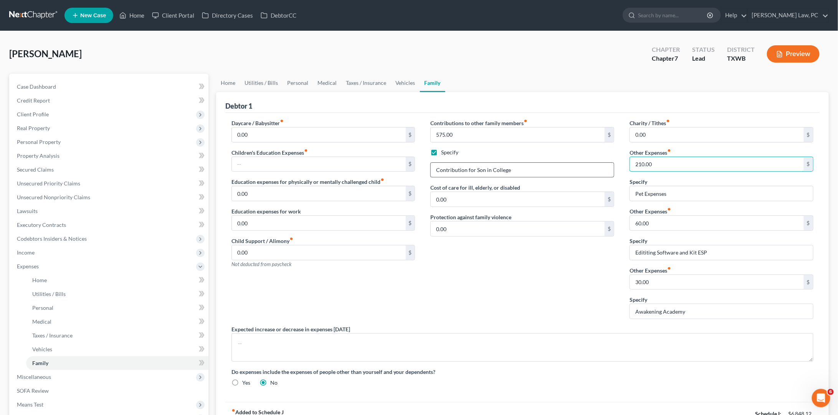
drag, startPoint x: 661, startPoint y: 164, endPoint x: 599, endPoint y: 164, distance: 61.4
click at [599, 164] on div "Daycare / Babysitter fiber_manual_record 0.00 $ Children's Education Expenses f…" at bounding box center [522, 256] width 597 height 274
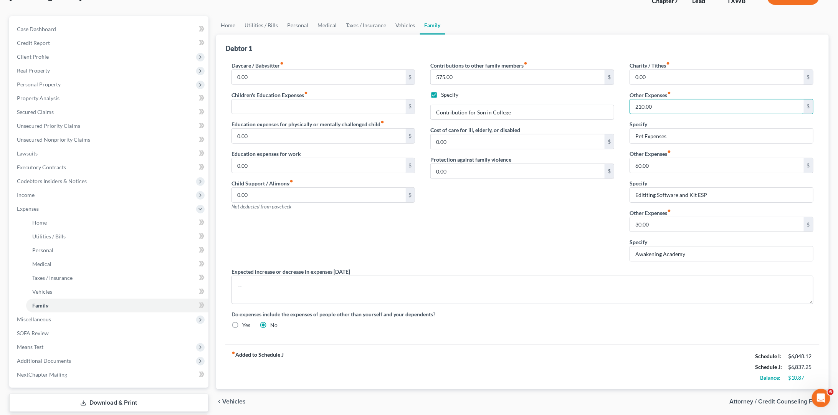
scroll to position [57, 0]
type input "120"
click at [505, 258] on div "Contributions to other family members fiber_manual_record 575.00 $ Specify Cont…" at bounding box center [522, 165] width 199 height 206
click at [404, 24] on link "Vehicles" at bounding box center [405, 26] width 29 height 18
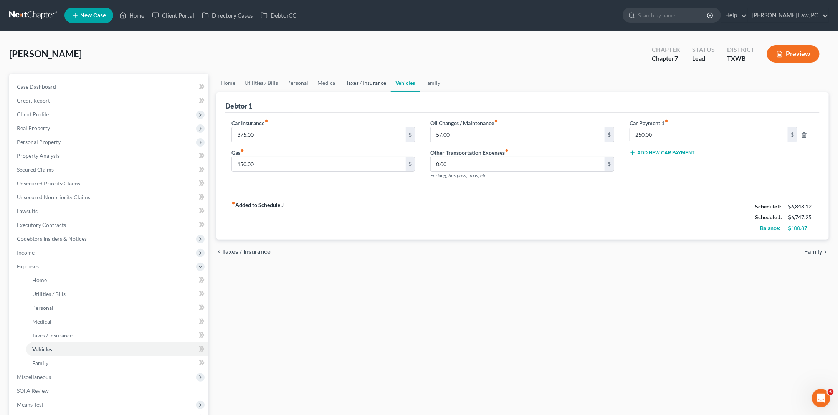
click at [367, 79] on link "Taxes / Insurance" at bounding box center [366, 83] width 50 height 18
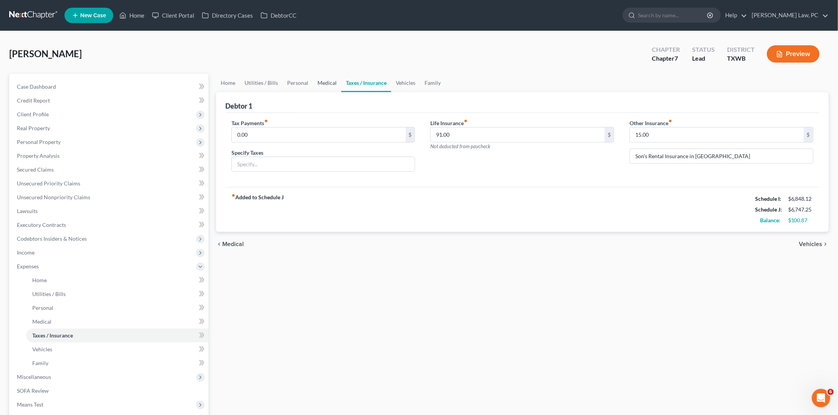
click at [326, 83] on link "Medical" at bounding box center [327, 83] width 28 height 18
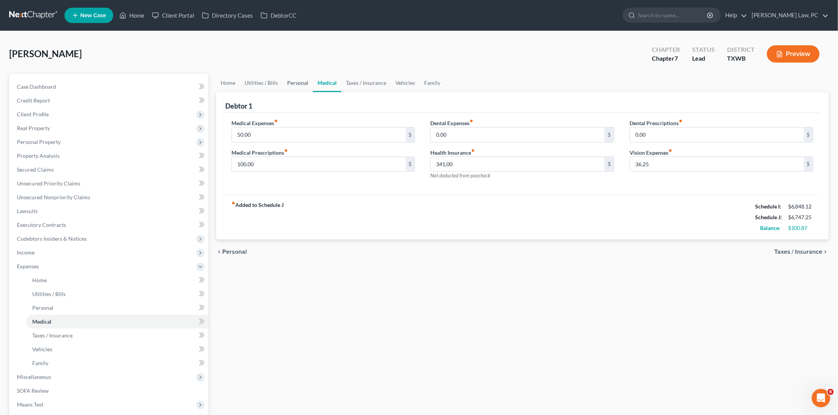
click at [294, 83] on link "Personal" at bounding box center [298, 83] width 30 height 18
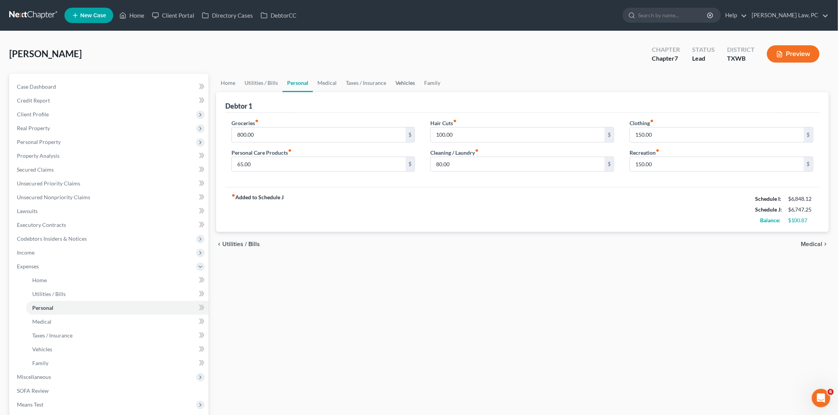
click at [400, 84] on link "Vehicles" at bounding box center [405, 83] width 29 height 18
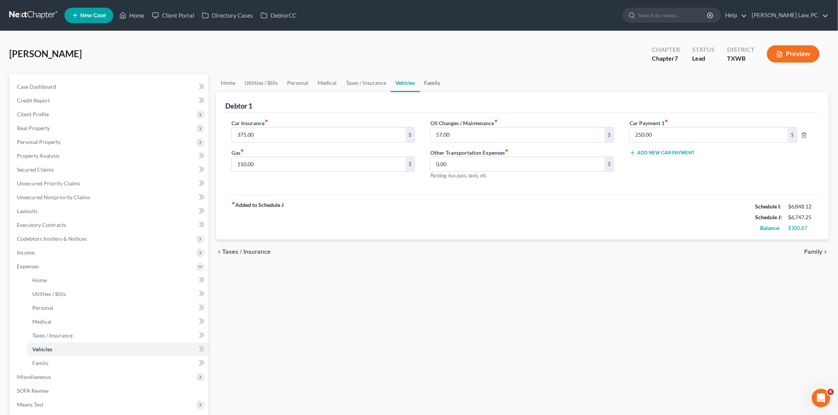
click at [431, 84] on link "Family" at bounding box center [432, 83] width 25 height 18
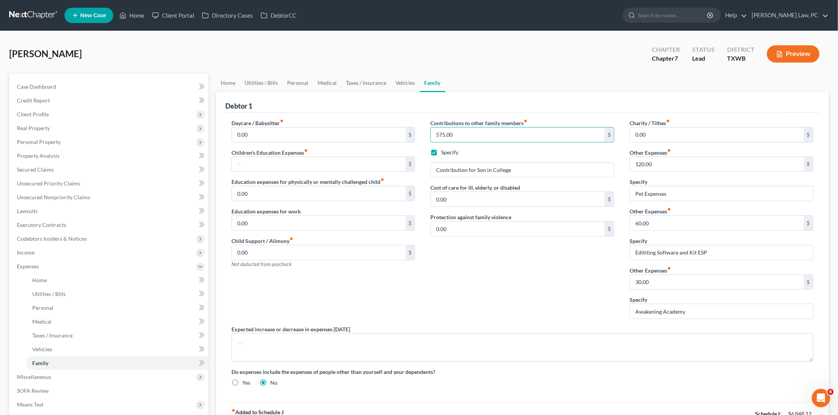
drag, startPoint x: 457, startPoint y: 132, endPoint x: 424, endPoint y: 131, distance: 33.0
click at [424, 131] on div "Contributions to other family members fiber_manual_record 575.00 $ Specify Cont…" at bounding box center [522, 222] width 199 height 206
type input "300"
click at [479, 234] on div "Contributions to other family members fiber_manual_record 300 $ Specify Contrib…" at bounding box center [522, 222] width 199 height 206
drag, startPoint x: 657, startPoint y: 161, endPoint x: 627, endPoint y: 160, distance: 30.0
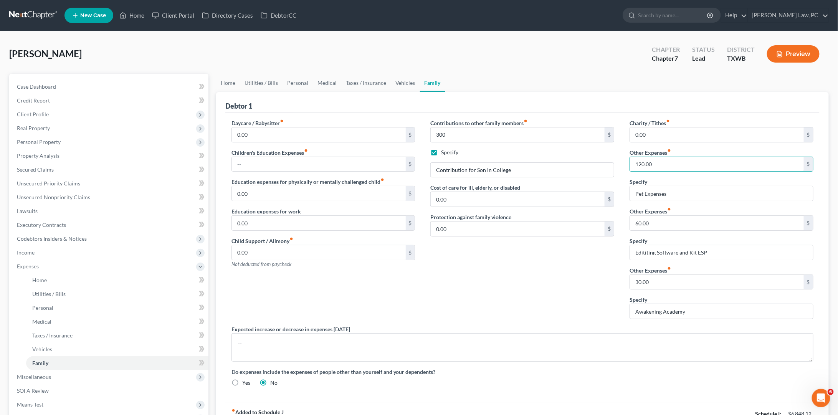
click at [627, 160] on div "Charity / Tithes fiber_manual_record 0.00 $ Other Expenses fiber_manual_record …" at bounding box center [721, 222] width 199 height 206
type input "150"
click at [412, 81] on link "Vehicles" at bounding box center [405, 83] width 29 height 18
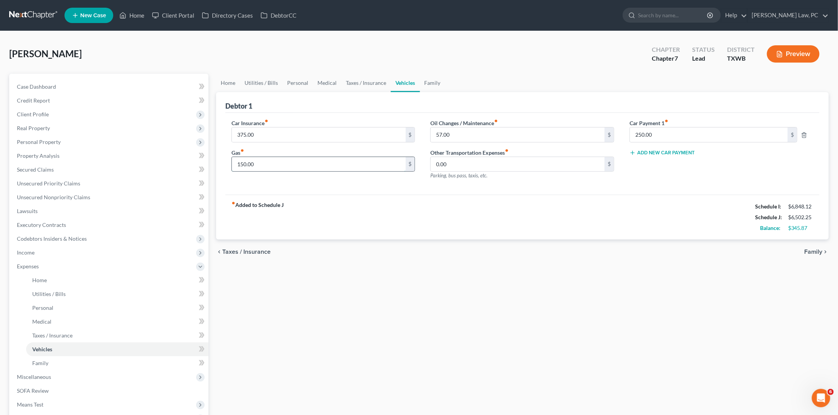
drag, startPoint x: 244, startPoint y: 157, endPoint x: 283, endPoint y: 162, distance: 38.6
click at [283, 162] on input "150.00" at bounding box center [319, 164] width 174 height 15
type input "200"
click at [371, 83] on link "Taxes / Insurance" at bounding box center [366, 83] width 50 height 18
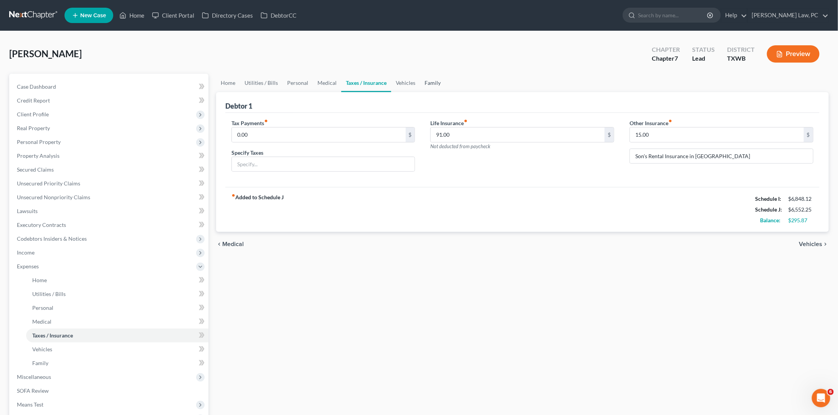
click at [428, 83] on link "Family" at bounding box center [432, 83] width 25 height 18
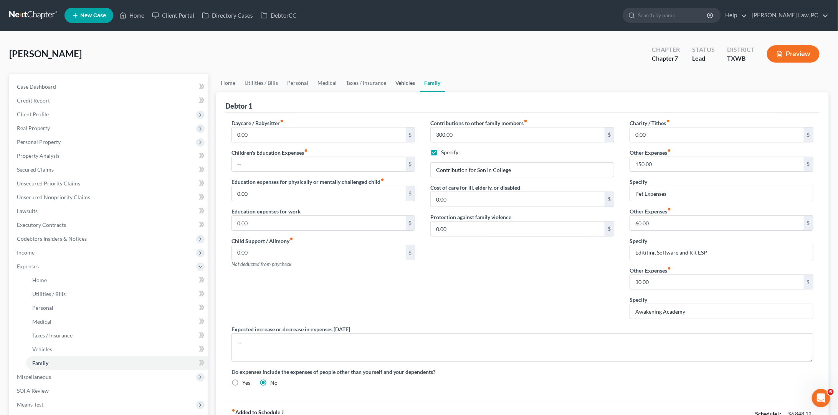
click at [403, 80] on link "Vehicles" at bounding box center [405, 83] width 29 height 18
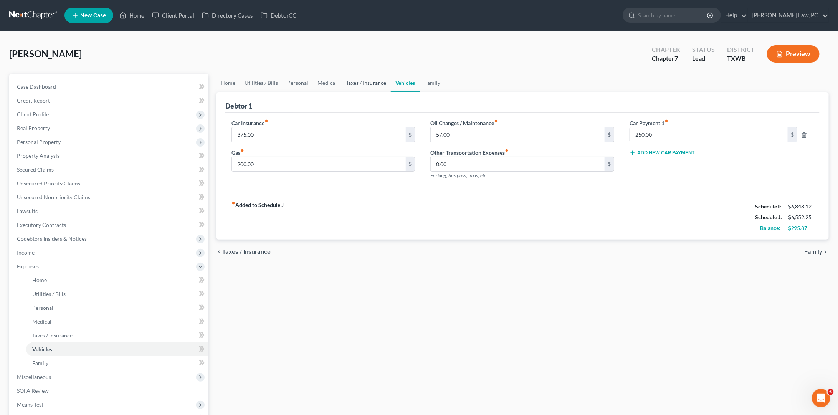
click at [360, 84] on link "Taxes / Insurance" at bounding box center [366, 83] width 50 height 18
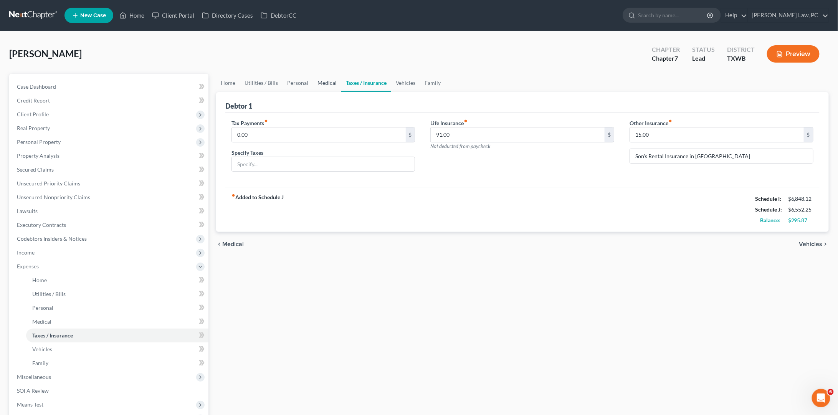
click at [323, 84] on link "Medical" at bounding box center [327, 83] width 28 height 18
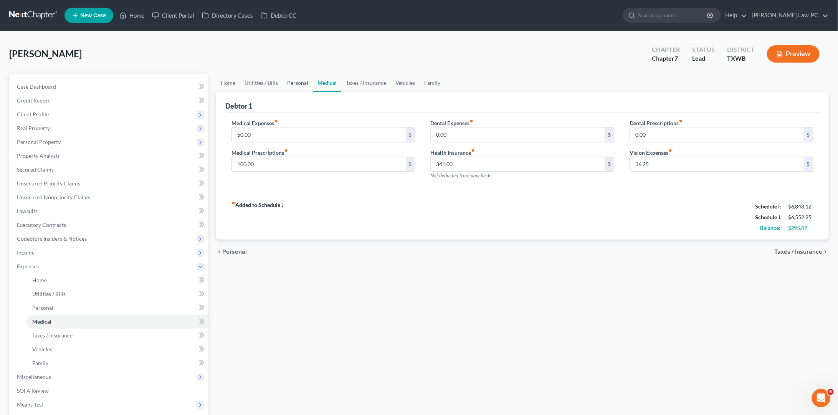
click at [295, 85] on link "Personal" at bounding box center [298, 83] width 30 height 18
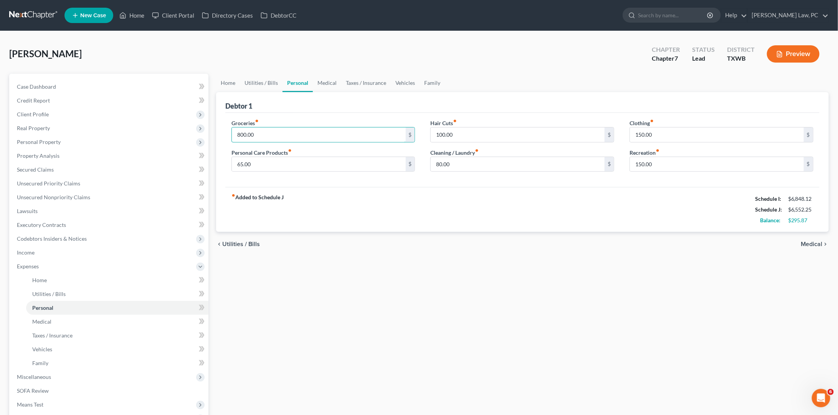
drag, startPoint x: 258, startPoint y: 137, endPoint x: 219, endPoint y: 135, distance: 38.9
click at [219, 135] on div "Debtor 1 Groceries fiber_manual_record 800.00 $ Personal Care Products fiber_ma…" at bounding box center [522, 162] width 613 height 140
type input "850"
click at [273, 82] on link "Utilities / Bills" at bounding box center [261, 83] width 43 height 18
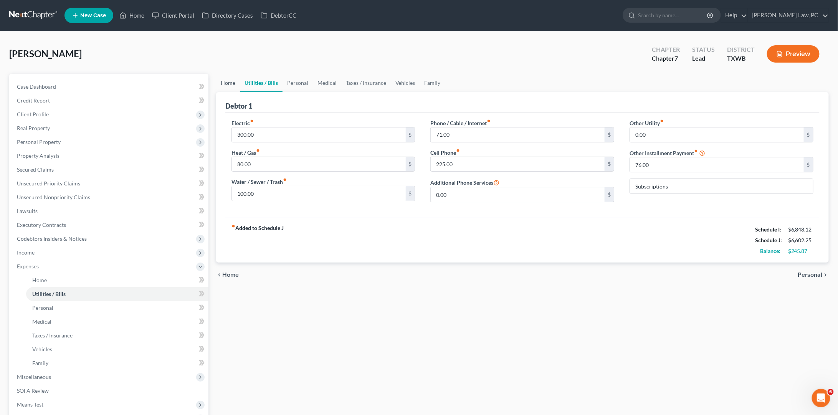
click at [232, 81] on link "Home" at bounding box center [228, 83] width 24 height 18
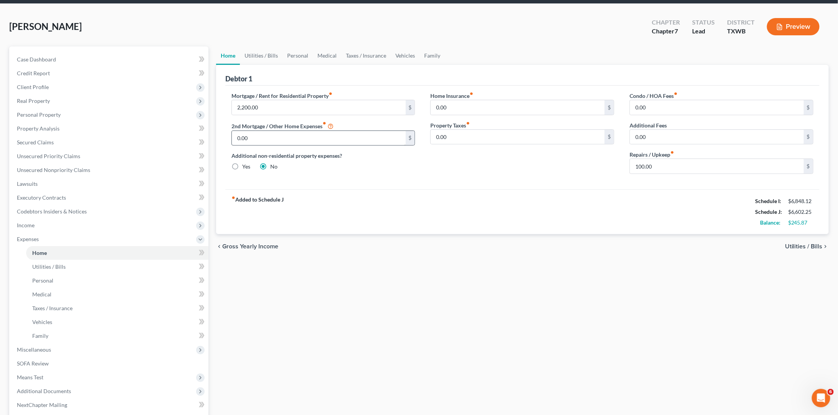
scroll to position [33, 0]
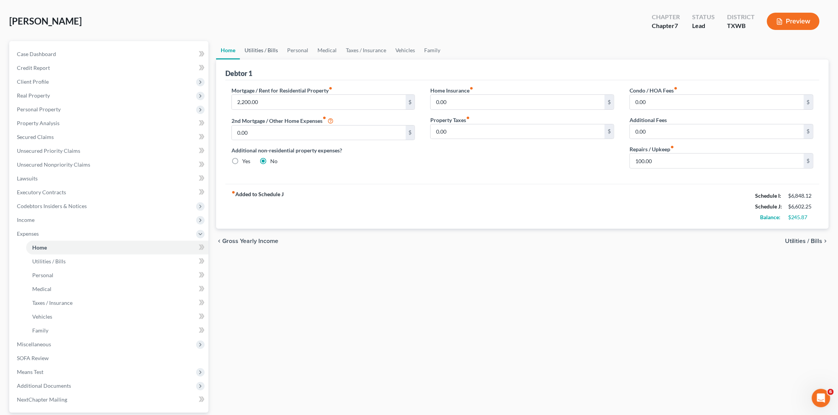
click at [263, 50] on link "Utilities / Bills" at bounding box center [261, 50] width 43 height 18
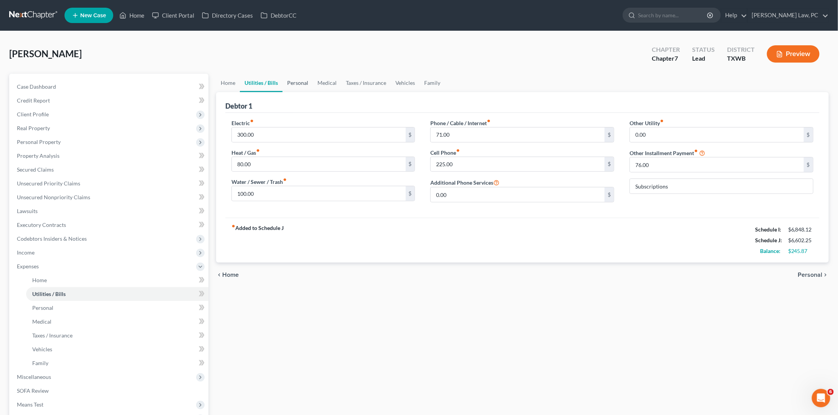
click at [299, 86] on link "Personal" at bounding box center [298, 83] width 30 height 18
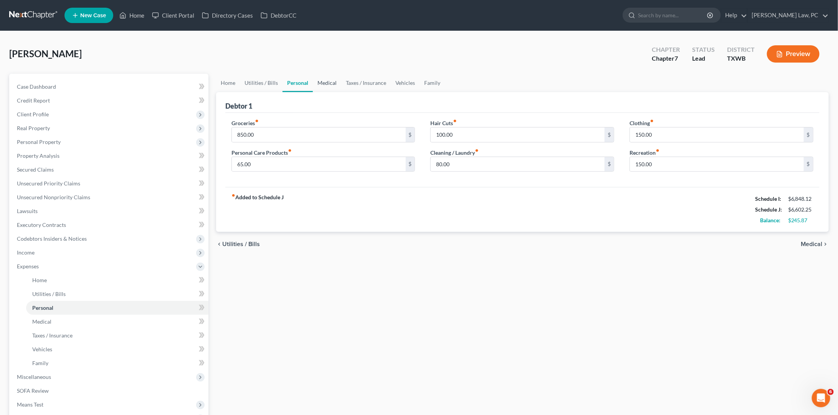
click at [326, 85] on link "Medical" at bounding box center [327, 83] width 28 height 18
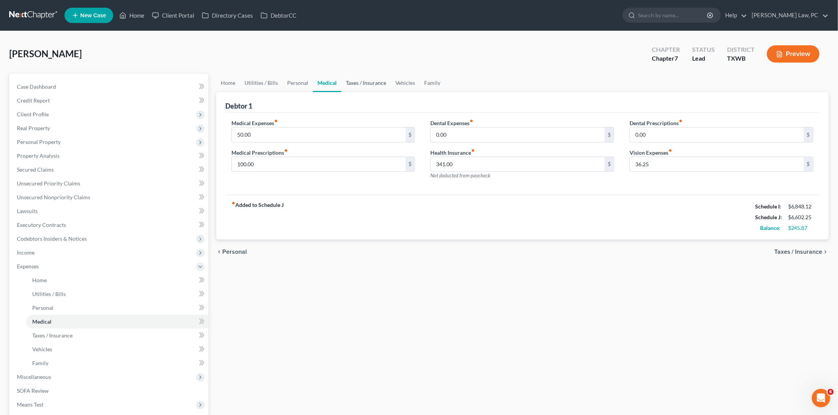
click at [367, 85] on link "Taxes / Insurance" at bounding box center [366, 83] width 50 height 18
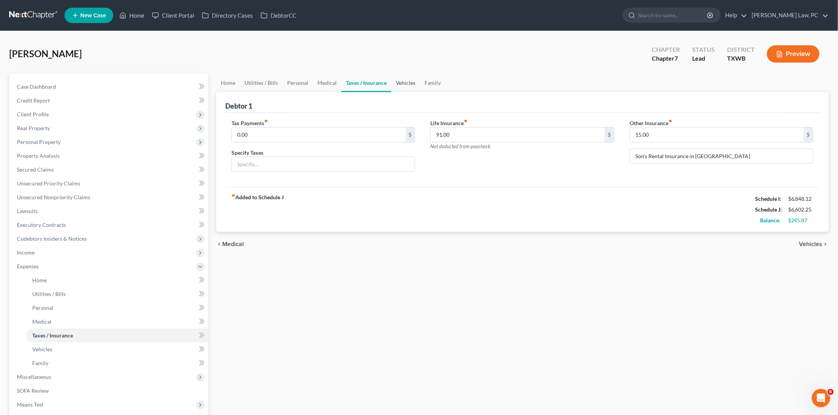
click at [406, 86] on link "Vehicles" at bounding box center [405, 83] width 29 height 18
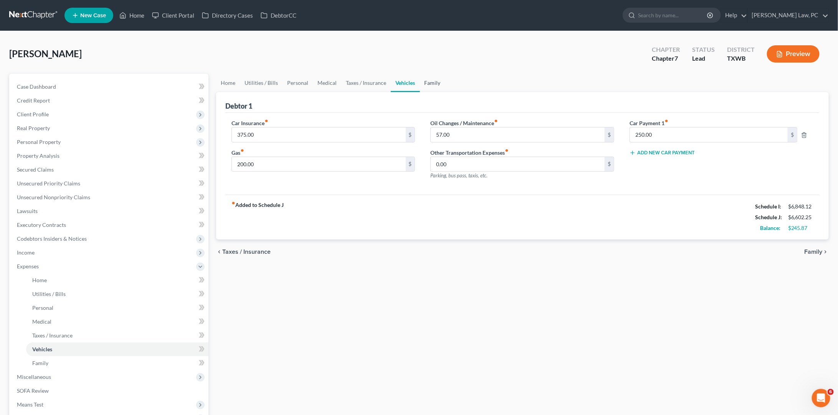
click at [434, 83] on link "Family" at bounding box center [432, 83] width 25 height 18
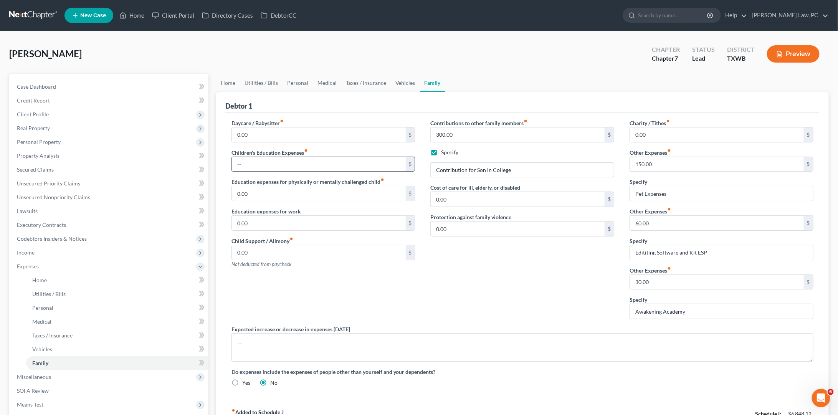
click at [270, 159] on input "text" at bounding box center [319, 164] width 174 height 15
click at [248, 163] on input "text" at bounding box center [319, 164] width 174 height 15
type input "80"
click at [481, 291] on div "Contributions to other family members fiber_manual_record 300.00 $ Specify Cont…" at bounding box center [522, 222] width 199 height 206
click at [407, 83] on link "Vehicles" at bounding box center [405, 83] width 29 height 18
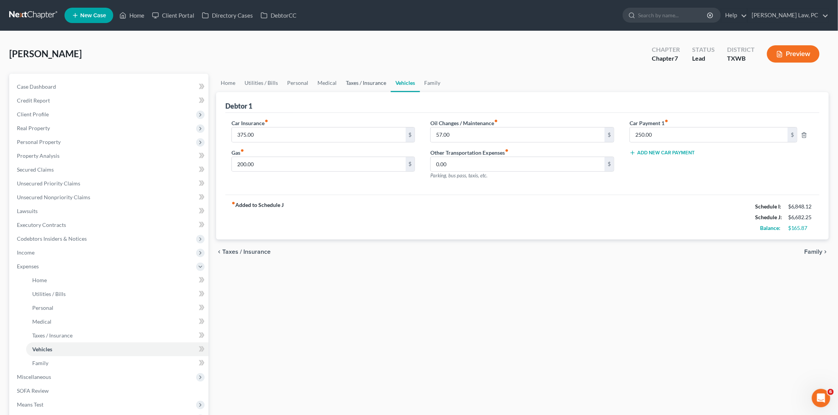
click at [362, 82] on link "Taxes / Insurance" at bounding box center [366, 83] width 50 height 18
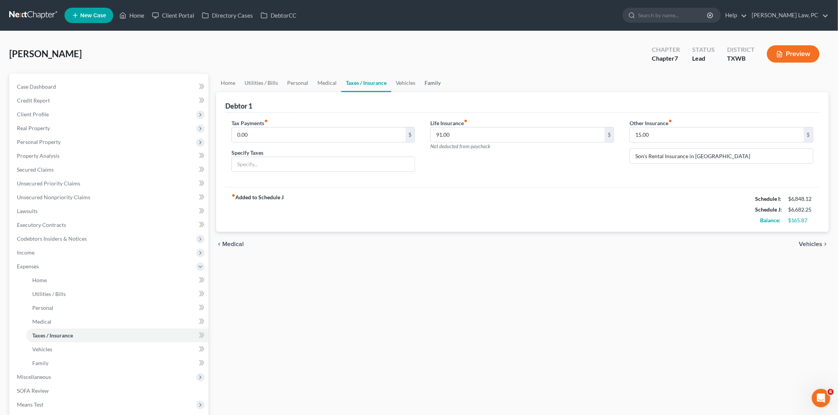
click at [437, 81] on link "Family" at bounding box center [432, 83] width 25 height 18
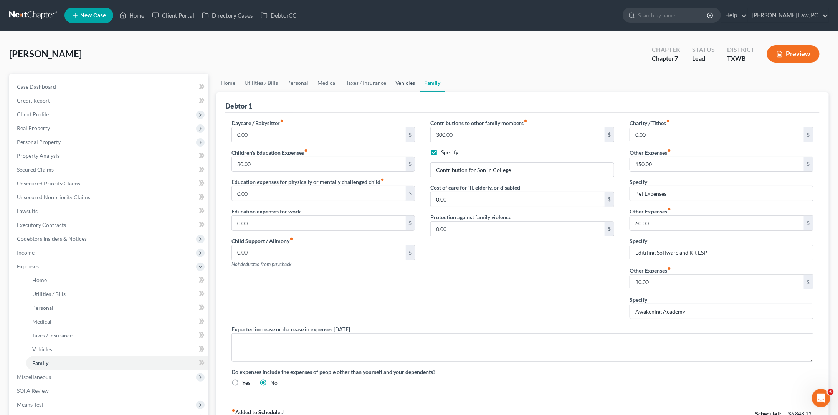
click at [402, 81] on link "Vehicles" at bounding box center [405, 83] width 29 height 18
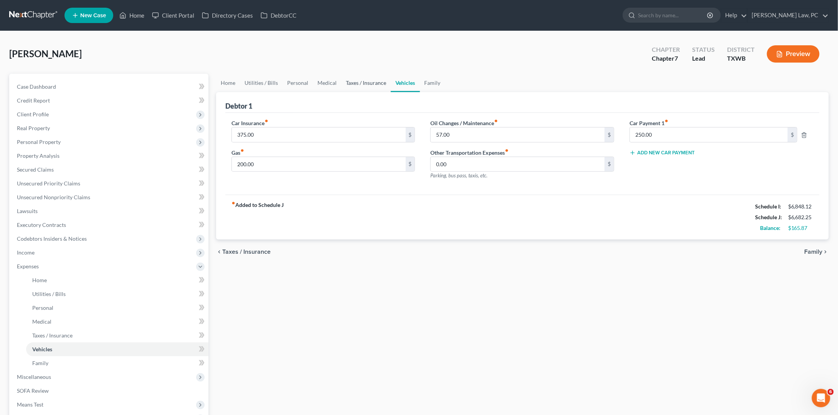
click at [364, 86] on link "Taxes / Insurance" at bounding box center [366, 83] width 50 height 18
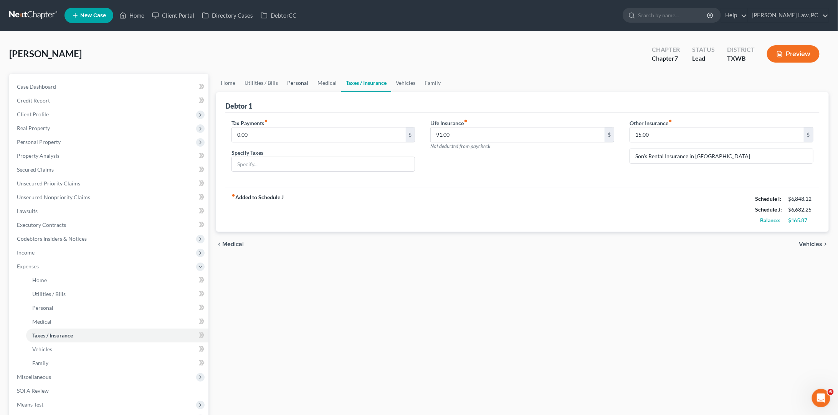
click at [306, 85] on link "Personal" at bounding box center [298, 83] width 30 height 18
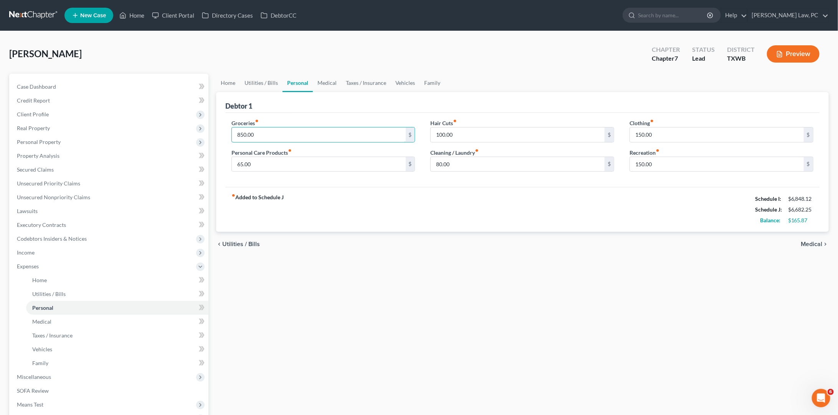
drag, startPoint x: 260, startPoint y: 134, endPoint x: 227, endPoint y: 131, distance: 33.2
click at [227, 131] on div "Groceries fiber_manual_record 850.00 $ Personal Care Products fiber_manual_reco…" at bounding box center [323, 148] width 199 height 59
type input "860"
drag, startPoint x: 261, startPoint y: 163, endPoint x: 220, endPoint y: 162, distance: 41.1
click at [220, 162] on div "Debtor 1 Groceries fiber_manual_record 860 $ Personal Care Products fiber_manua…" at bounding box center [522, 162] width 613 height 140
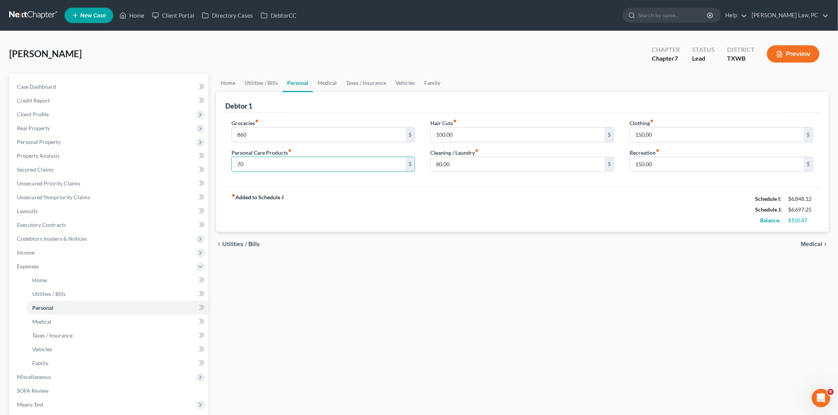
type input "70"
click at [419, 211] on div "fiber_manual_record Added to Schedule J Schedule I: $6,848.12 Schedule J: $6,69…" at bounding box center [522, 209] width 594 height 45
click at [323, 83] on link "Medical" at bounding box center [327, 83] width 28 height 18
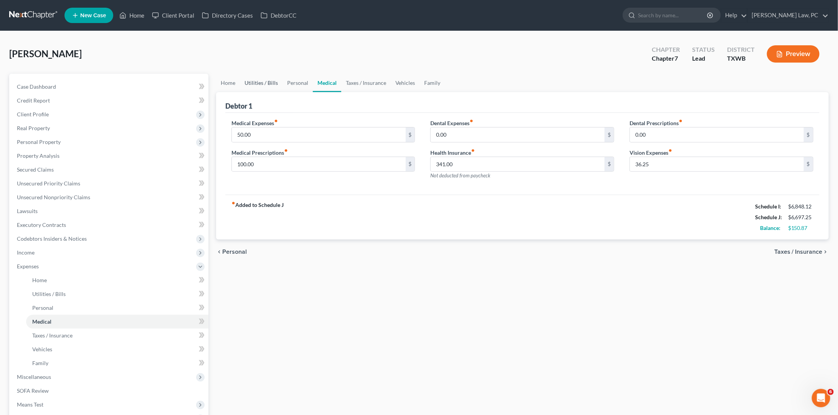
click at [264, 81] on link "Utilities / Bills" at bounding box center [261, 83] width 43 height 18
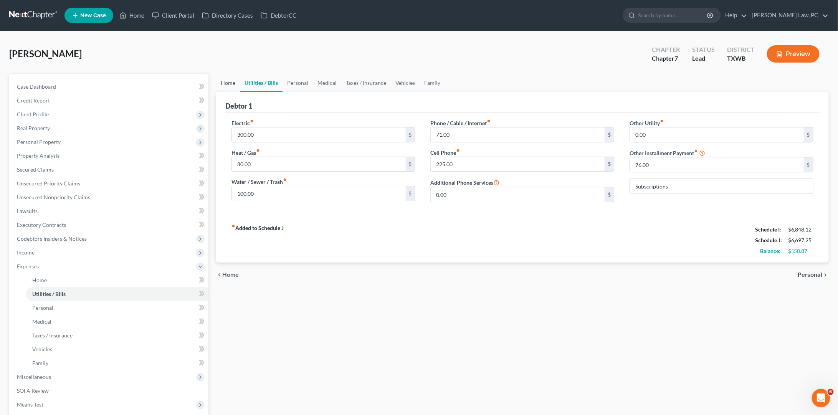
click at [222, 80] on link "Home" at bounding box center [228, 83] width 24 height 18
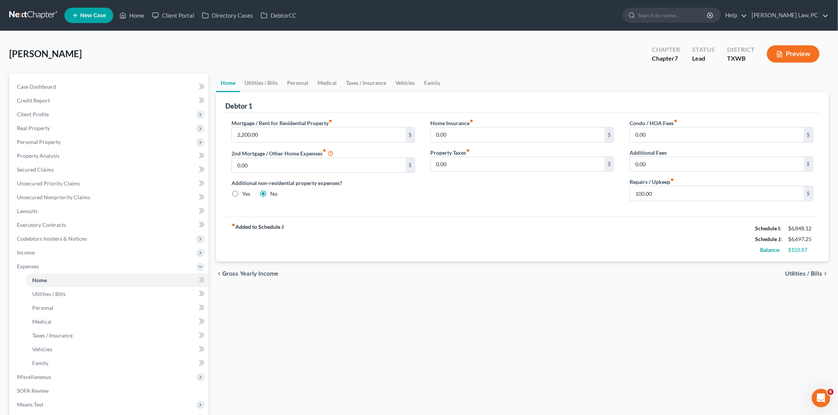
click at [518, 227] on div "fiber_manual_record Added to Schedule J Schedule I: $6,848.12 Schedule J: $6,69…" at bounding box center [522, 239] width 594 height 45
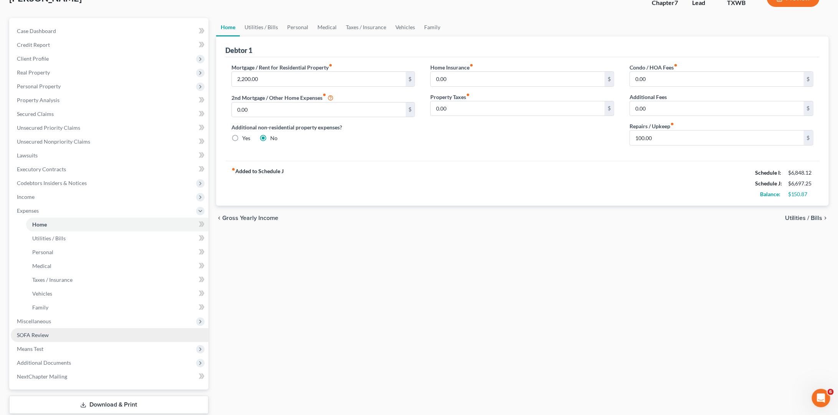
scroll to position [60, 0]
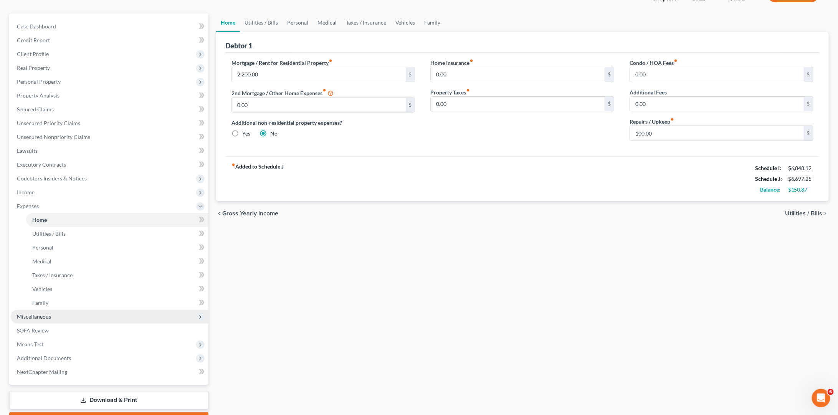
click at [27, 313] on span "Miscellaneous" at bounding box center [34, 316] width 34 height 7
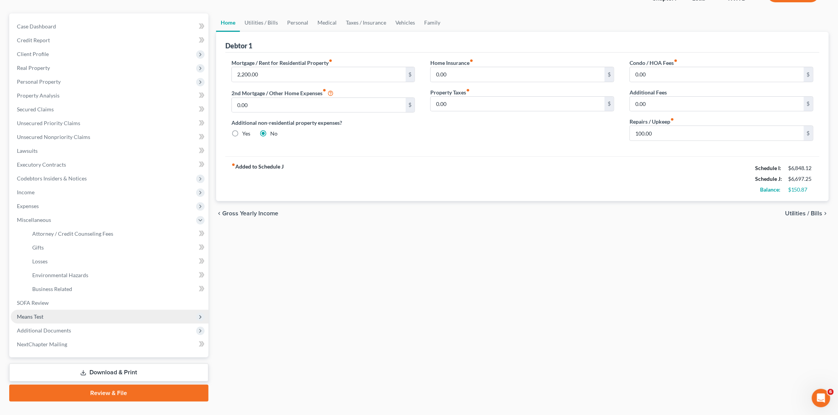
click at [42, 313] on span "Means Test" at bounding box center [30, 316] width 26 height 7
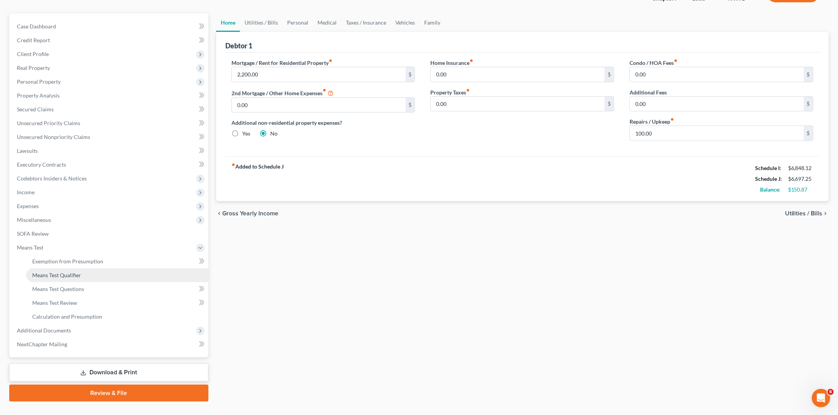
click at [76, 272] on span "Means Test Qualifier" at bounding box center [56, 275] width 49 height 7
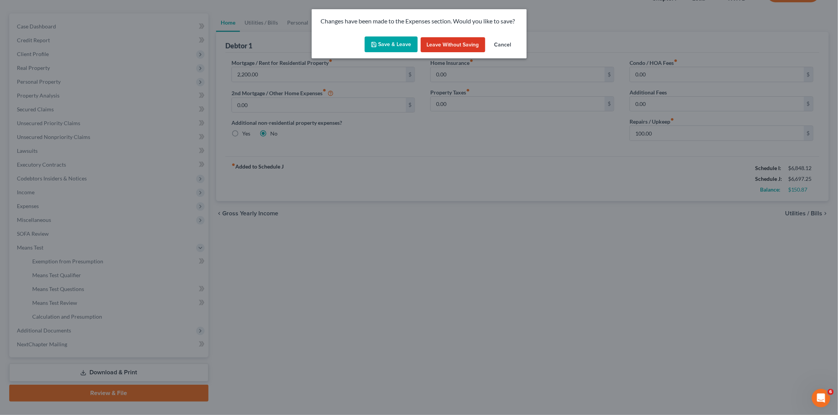
click at [390, 40] on button "Save & Leave" at bounding box center [391, 44] width 53 height 16
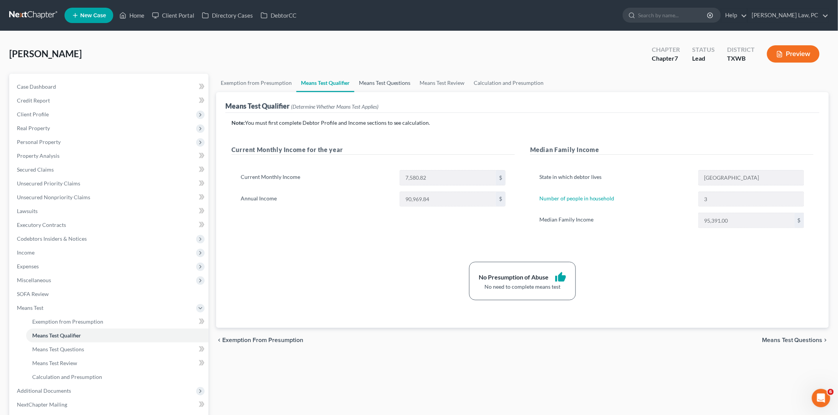
click at [385, 81] on link "Means Test Questions" at bounding box center [384, 83] width 61 height 18
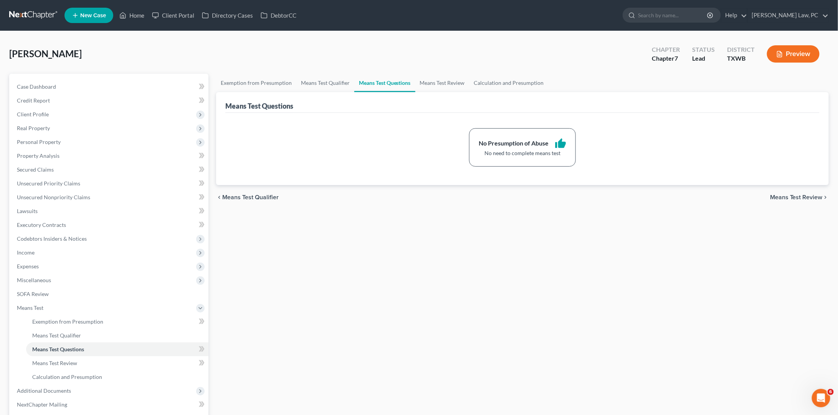
click at [442, 72] on div "Anderson, Luisa Upgraded Chapter Chapter 7 Status Lead District TXWB Preview" at bounding box center [419, 56] width 820 height 33
click at [444, 81] on link "Means Test Review" at bounding box center [442, 83] width 54 height 18
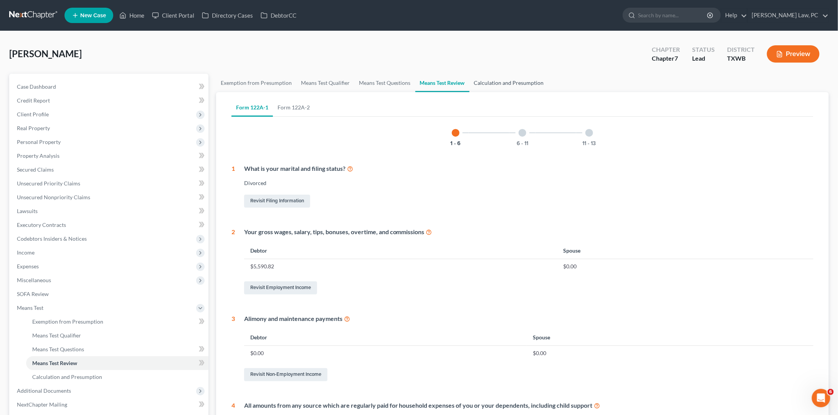
click at [506, 81] on link "Calculation and Presumption" at bounding box center [509, 83] width 79 height 18
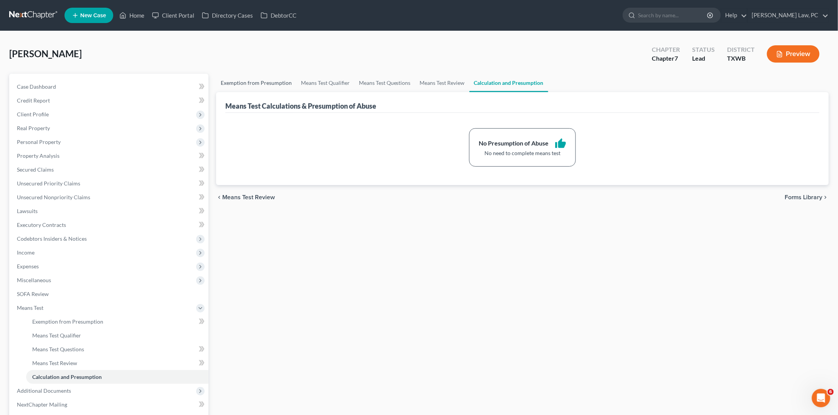
click at [279, 86] on link "Exemption from Presumption" at bounding box center [256, 83] width 80 height 18
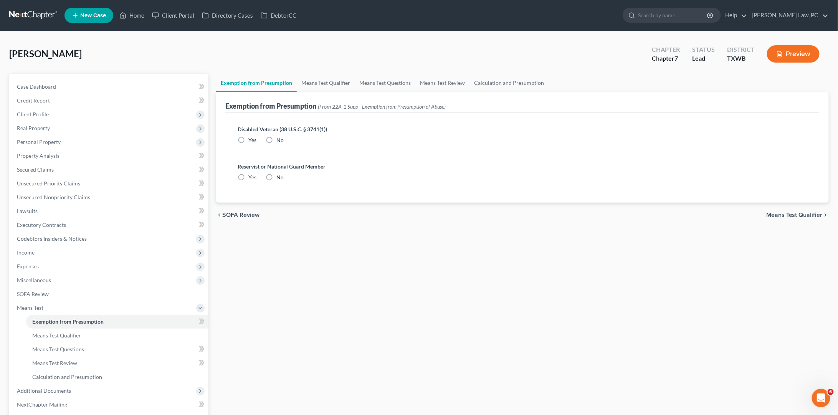
radio input "true"
click at [53, 387] on span "Additional Documents" at bounding box center [44, 390] width 54 height 7
click at [65, 346] on span "Client Document Storage" at bounding box center [62, 349] width 60 height 7
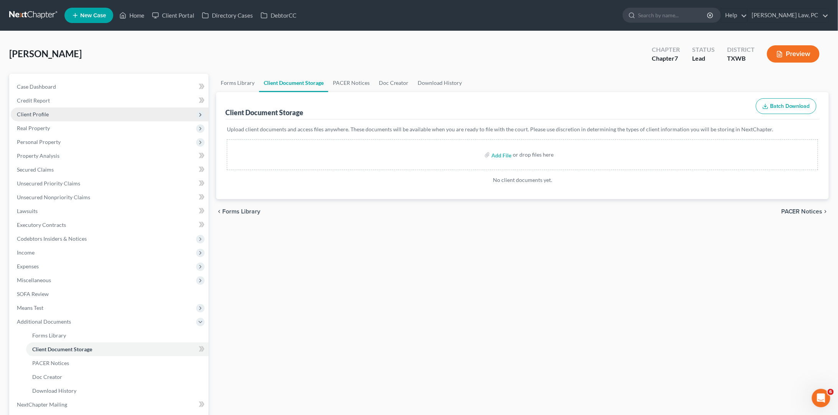
click at [43, 113] on span "Client Profile" at bounding box center [33, 114] width 32 height 7
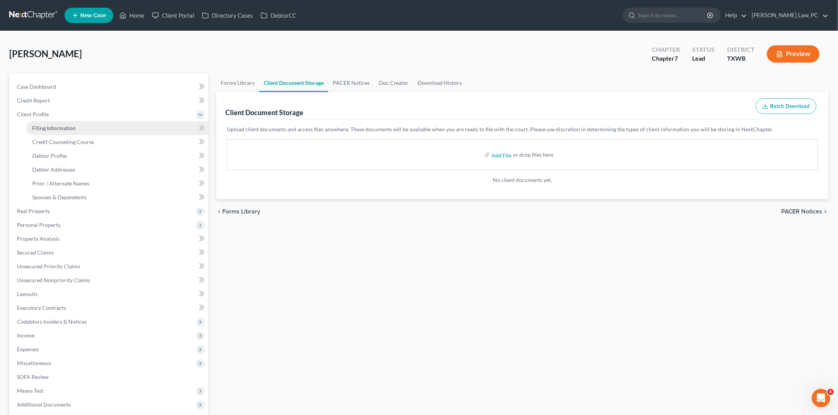
click at [58, 127] on span "Filing Information" at bounding box center [53, 128] width 43 height 7
select select "1"
select select "0"
select select "80"
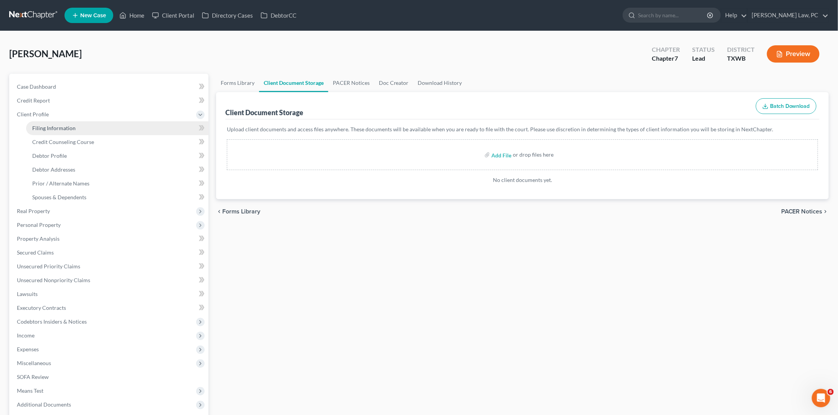
select select "1"
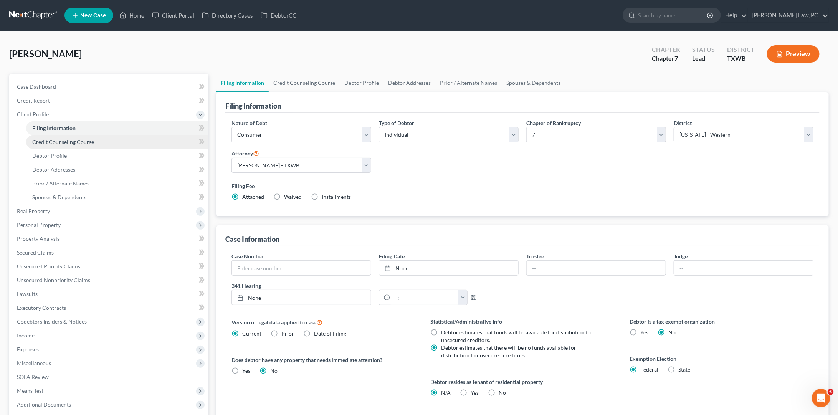
click at [69, 139] on span "Credit Counseling Course" at bounding box center [63, 142] width 62 height 7
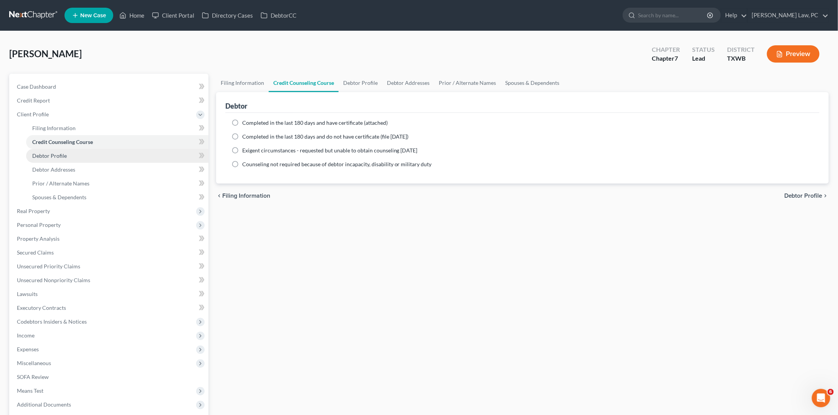
click at [61, 156] on link "Debtor Profile" at bounding box center [117, 156] width 182 height 14
select select "3"
select select "2"
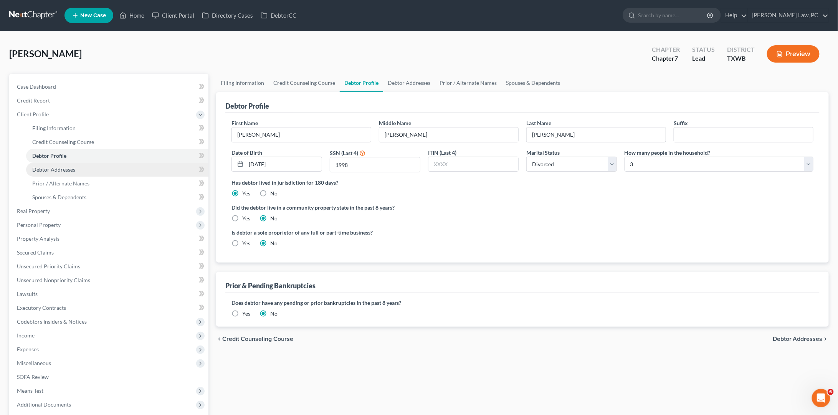
click at [67, 167] on span "Debtor Addresses" at bounding box center [53, 169] width 43 height 7
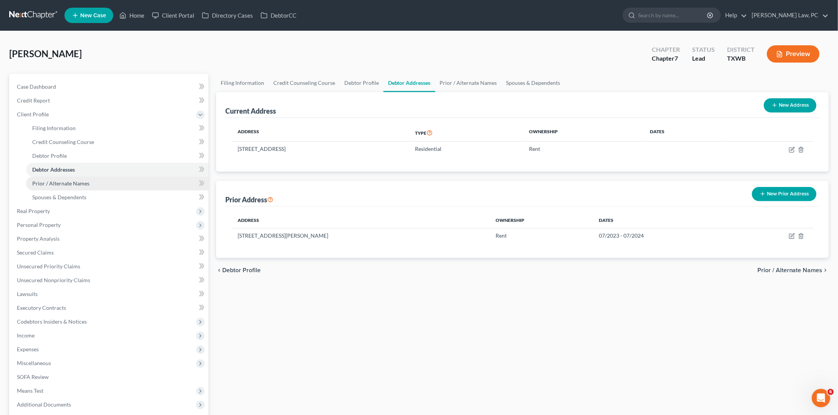
click at [72, 180] on span "Prior / Alternate Names" at bounding box center [60, 183] width 57 height 7
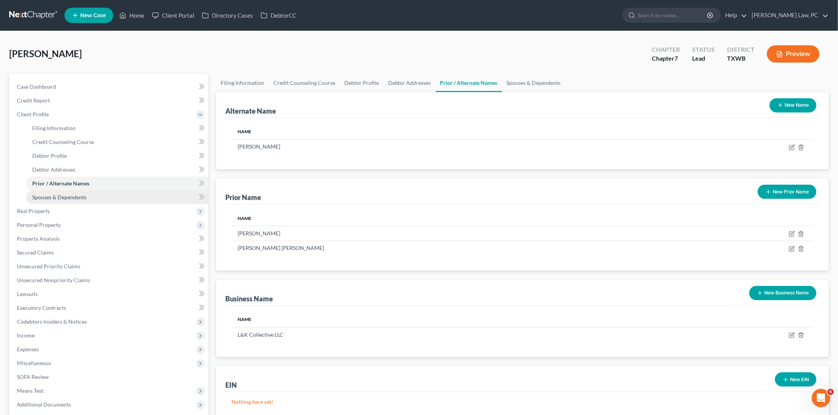
click at [67, 199] on link "Spouses & Dependents" at bounding box center [117, 197] width 182 height 14
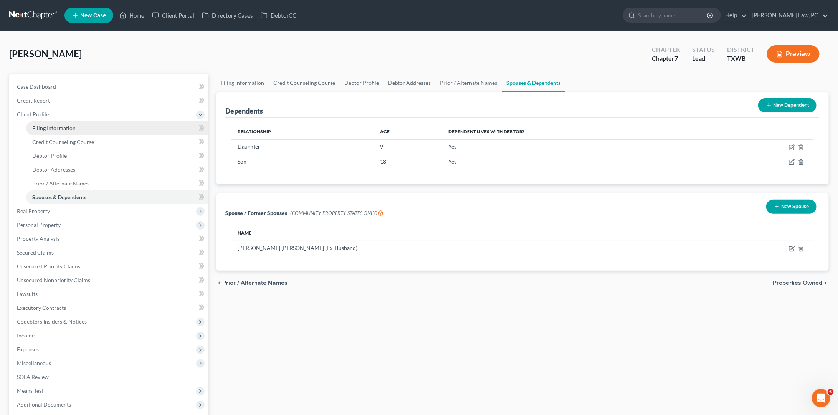
click at [57, 125] on span "Filing Information" at bounding box center [53, 128] width 43 height 7
select select "1"
select select "0"
select select "80"
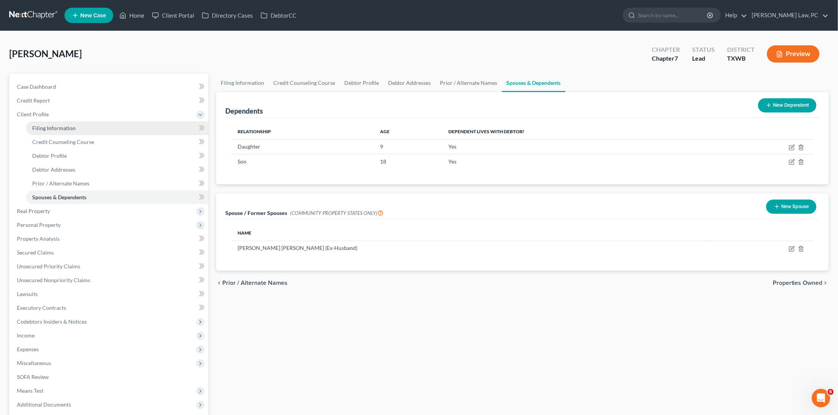
select select "1"
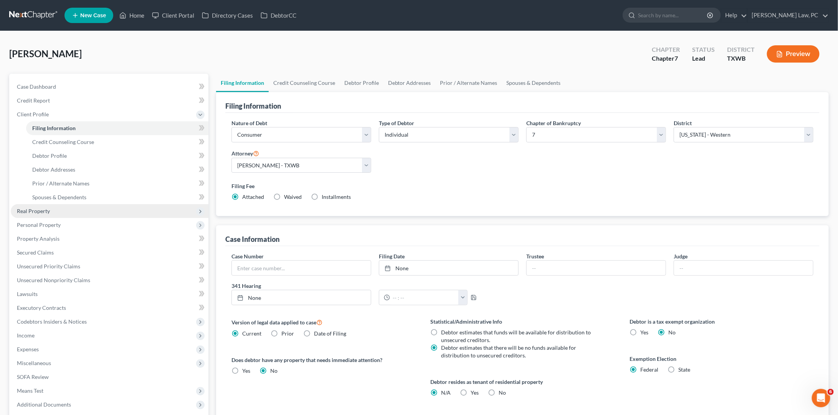
click at [40, 208] on span "Real Property" at bounding box center [33, 211] width 33 height 7
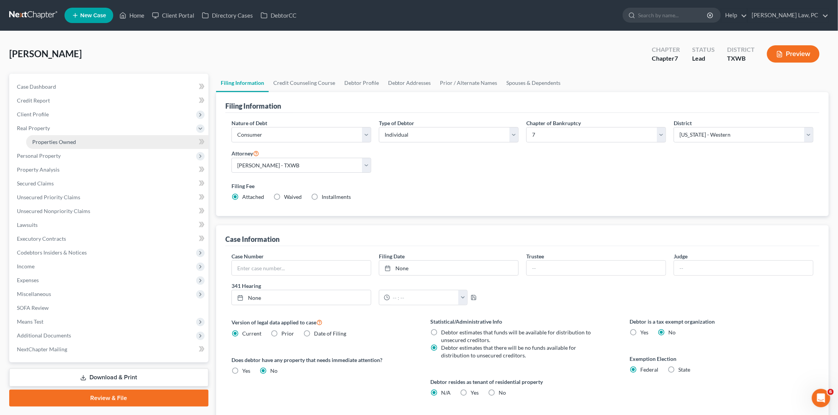
click at [65, 141] on span "Properties Owned" at bounding box center [54, 142] width 44 height 7
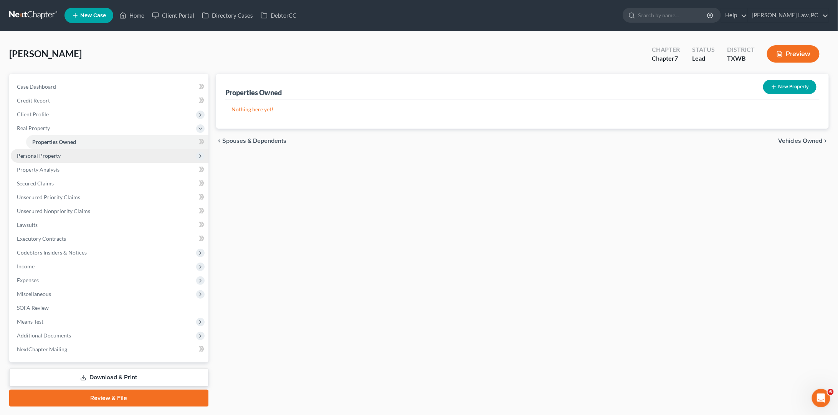
click at [49, 149] on span "Personal Property" at bounding box center [110, 156] width 198 height 14
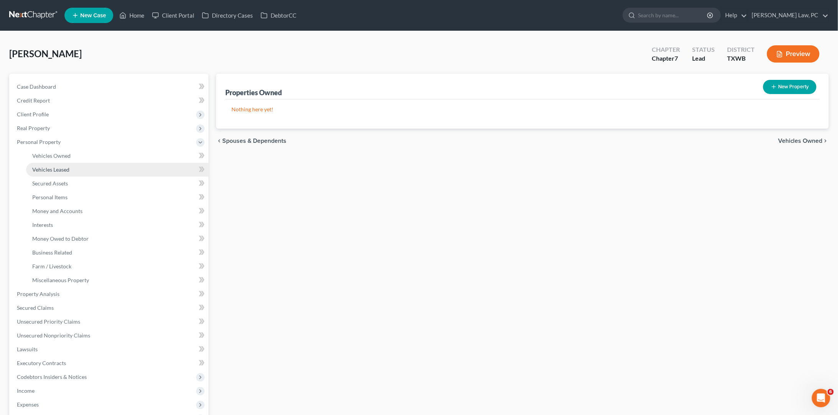
click at [55, 163] on link "Vehicles Leased" at bounding box center [117, 170] width 182 height 14
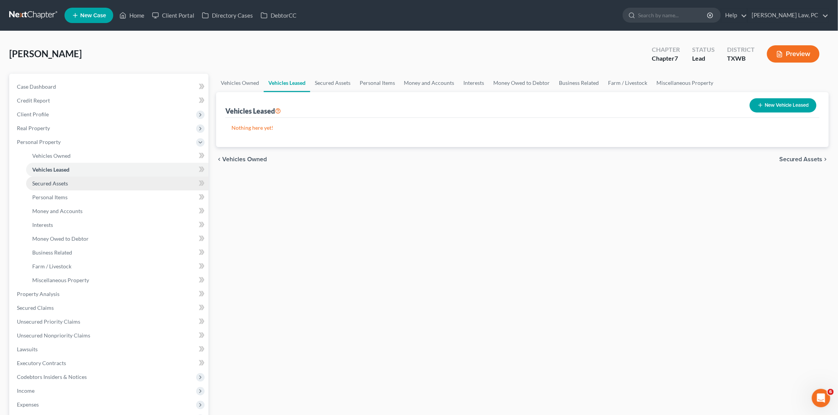
click at [71, 177] on link "Secured Assets" at bounding box center [117, 184] width 182 height 14
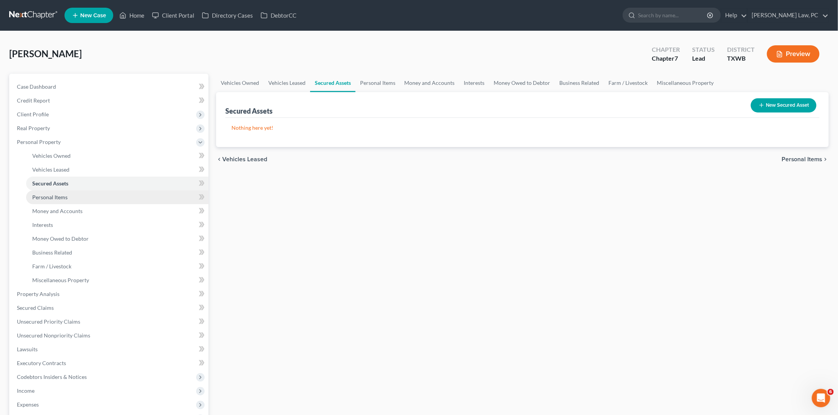
click at [70, 196] on link "Personal Items" at bounding box center [117, 197] width 182 height 14
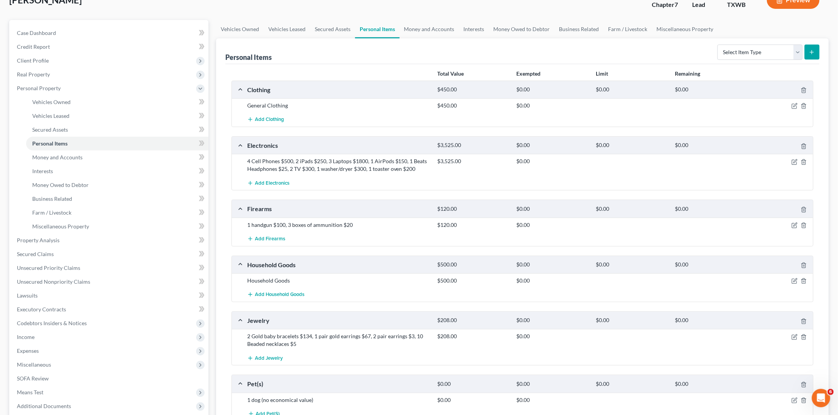
scroll to position [65, 0]
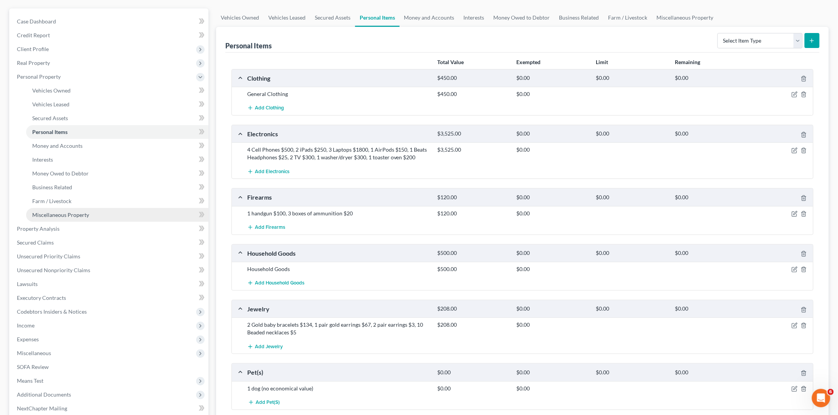
click at [73, 212] on span "Miscellaneous Property" at bounding box center [60, 215] width 57 height 7
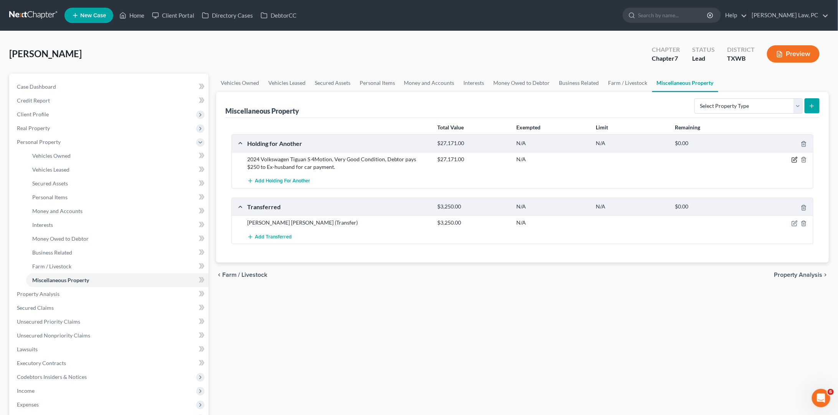
click at [796, 157] on icon "button" at bounding box center [795, 160] width 6 height 6
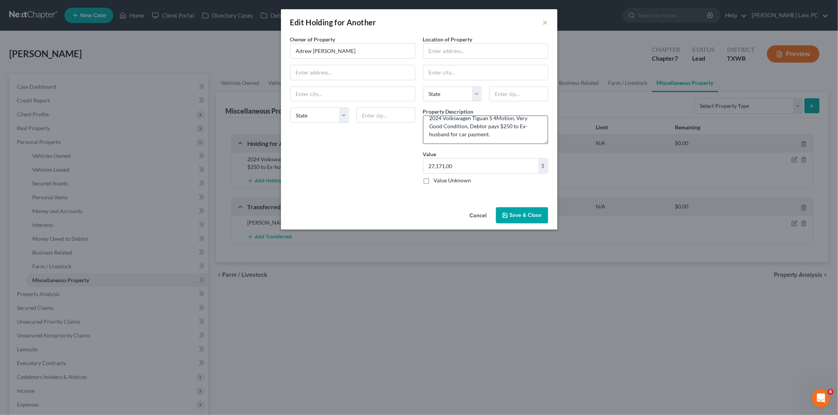
scroll to position [3, 0]
click at [546, 21] on button "×" at bounding box center [545, 22] width 5 height 9
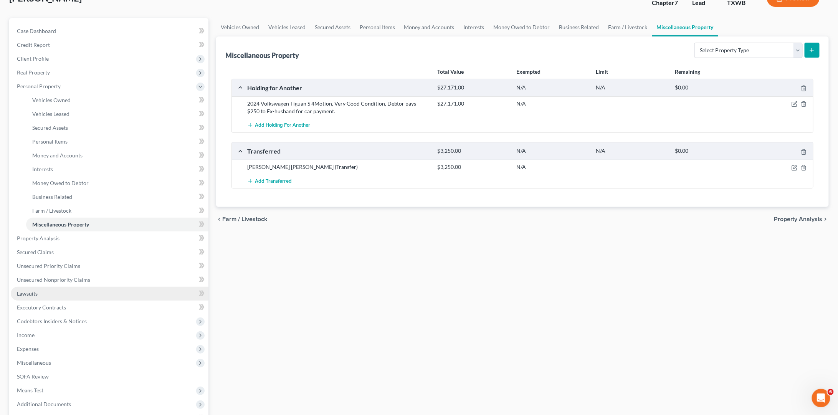
scroll to position [77, 0]
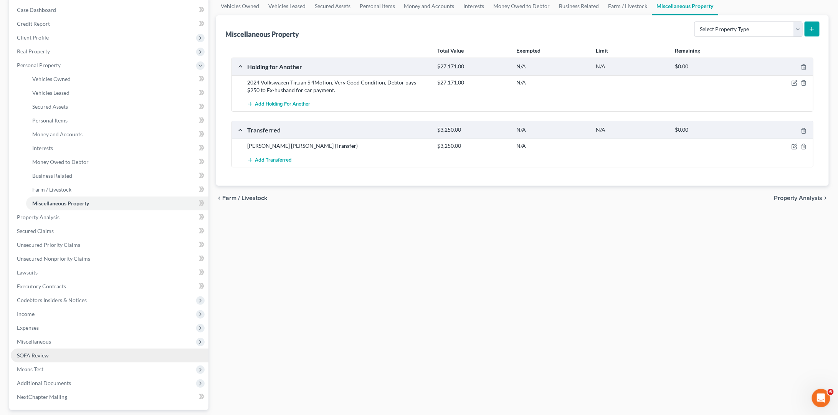
click at [24, 352] on span "SOFA Review" at bounding box center [33, 355] width 32 height 7
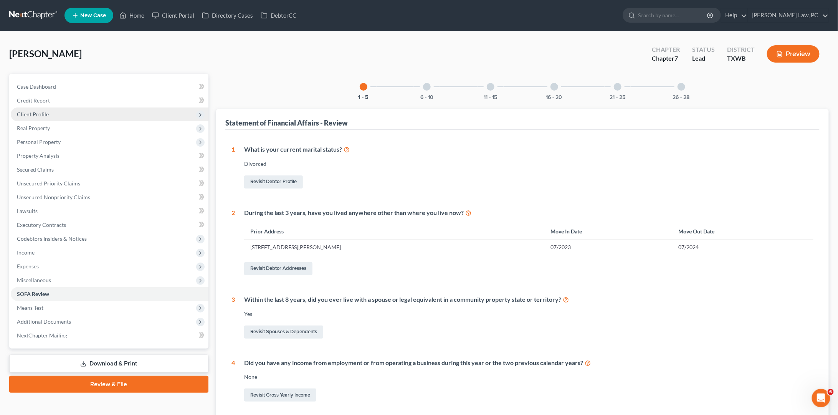
click at [93, 113] on span "Client Profile" at bounding box center [110, 115] width 198 height 14
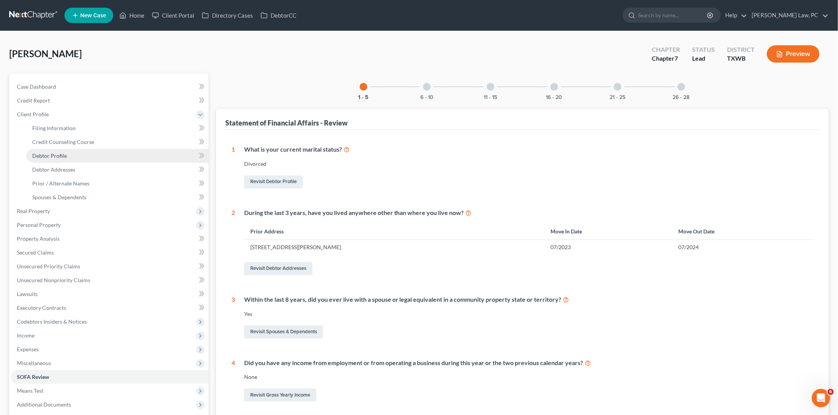
click at [99, 157] on link "Debtor Profile" at bounding box center [117, 156] width 182 height 14
select select "3"
select select "2"
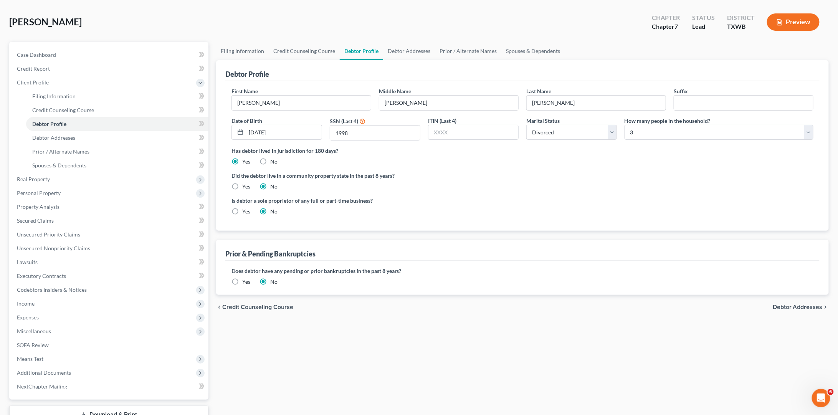
scroll to position [42, 0]
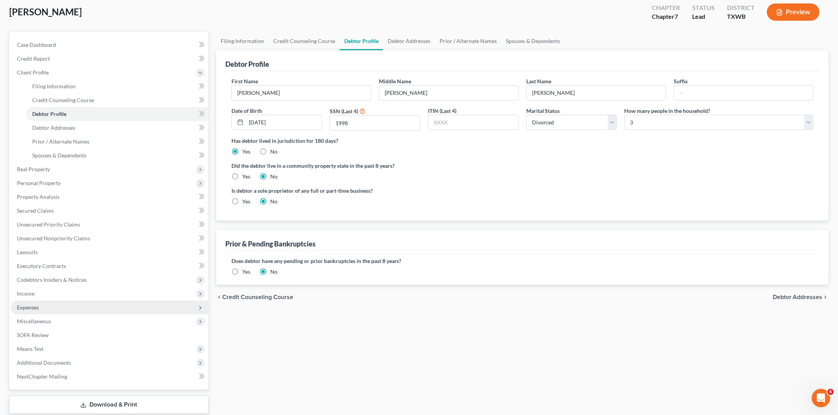
click at [40, 301] on span "Expenses" at bounding box center [110, 308] width 198 height 14
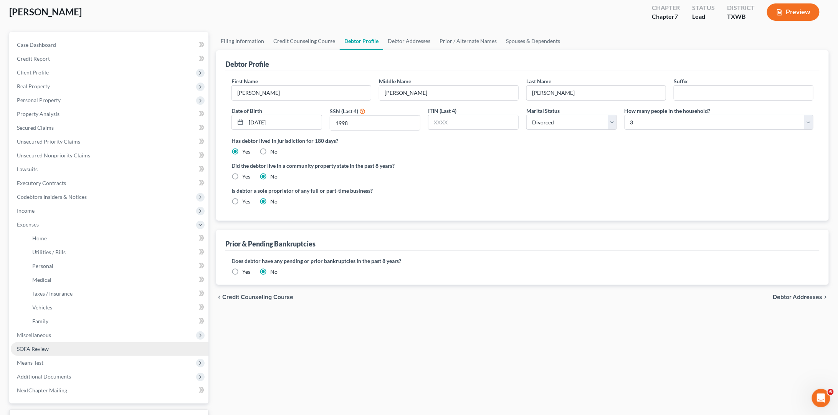
click at [64, 342] on link "SOFA Review" at bounding box center [110, 349] width 198 height 14
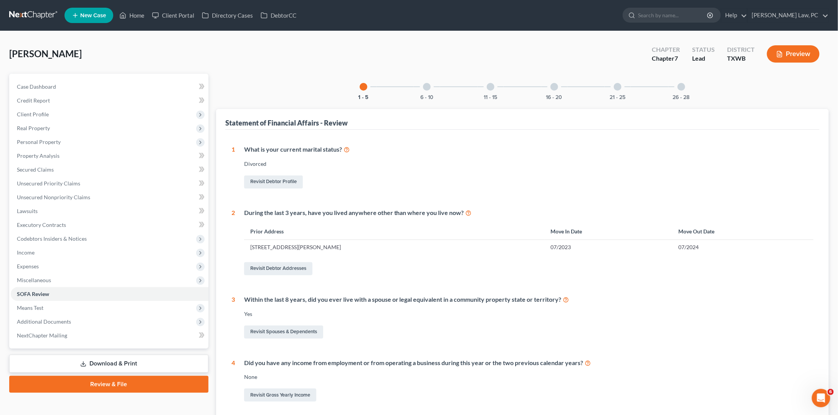
click at [428, 85] on div at bounding box center [427, 87] width 8 height 8
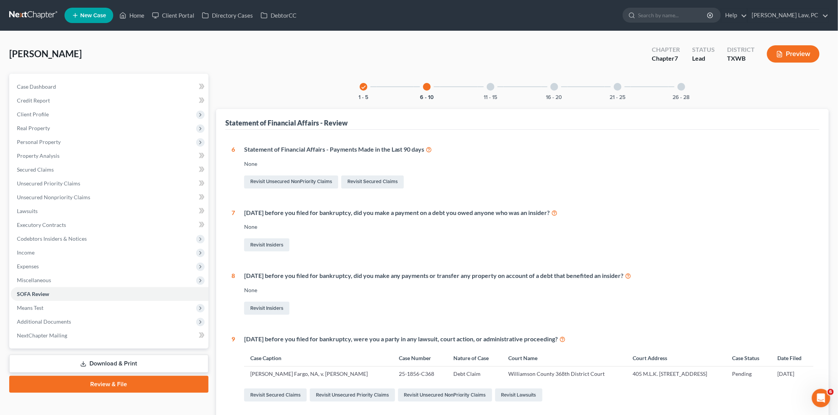
click at [492, 89] on div at bounding box center [491, 87] width 8 height 8
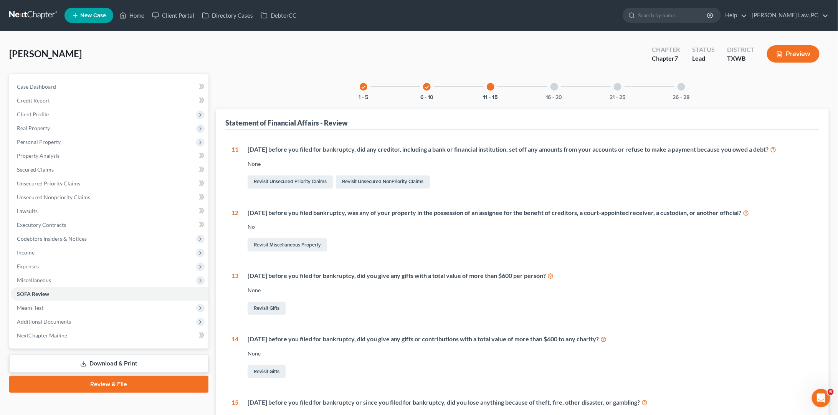
click at [554, 89] on div at bounding box center [555, 87] width 8 height 8
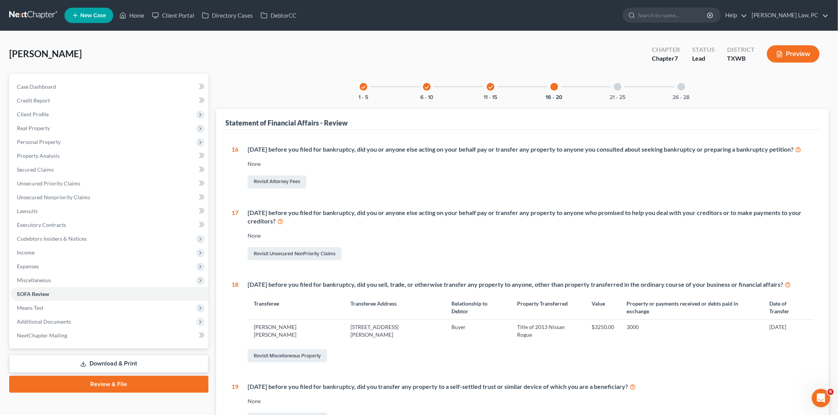
click at [621, 86] on div at bounding box center [618, 87] width 8 height 8
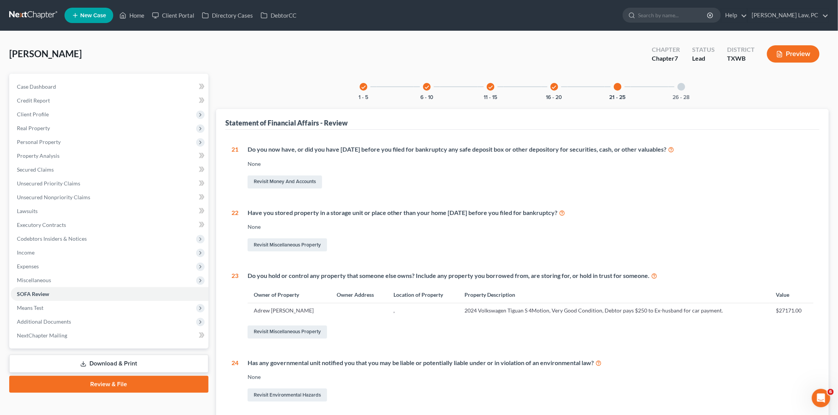
click at [682, 90] on div "26 - 28" at bounding box center [682, 87] width 26 height 26
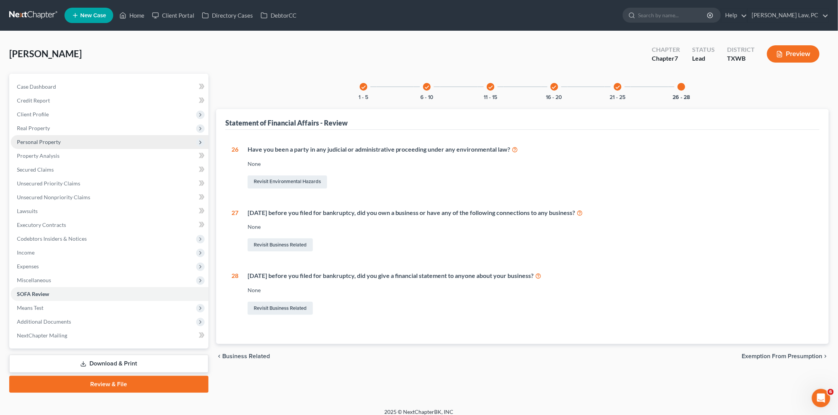
click at [53, 140] on span "Personal Property" at bounding box center [39, 142] width 44 height 7
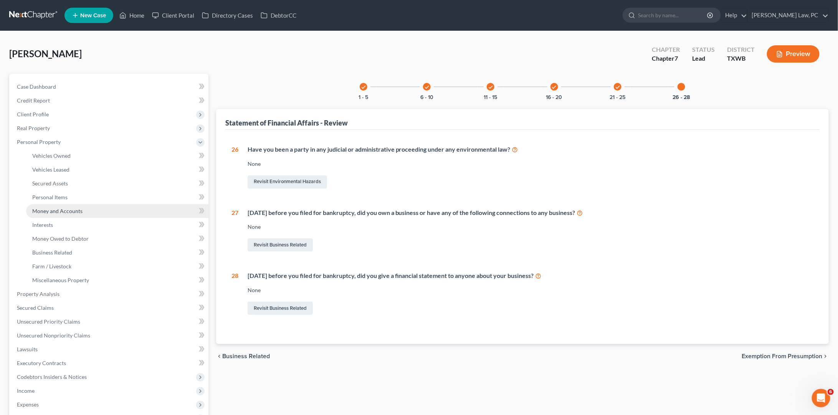
click at [71, 208] on span "Money and Accounts" at bounding box center [57, 211] width 50 height 7
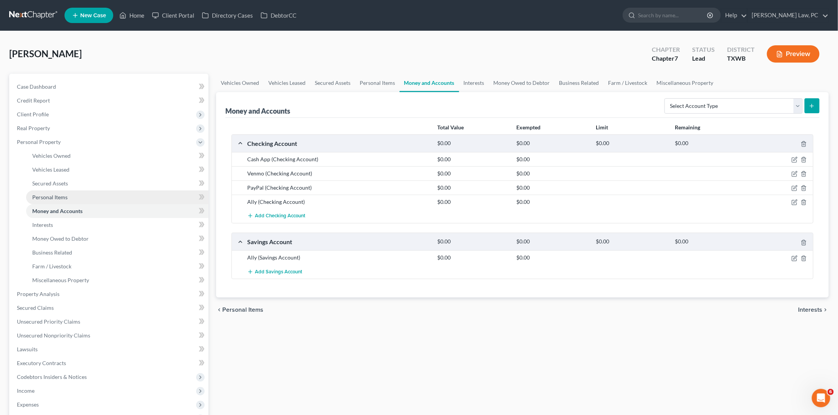
click at [48, 194] on span "Personal Items" at bounding box center [49, 197] width 35 height 7
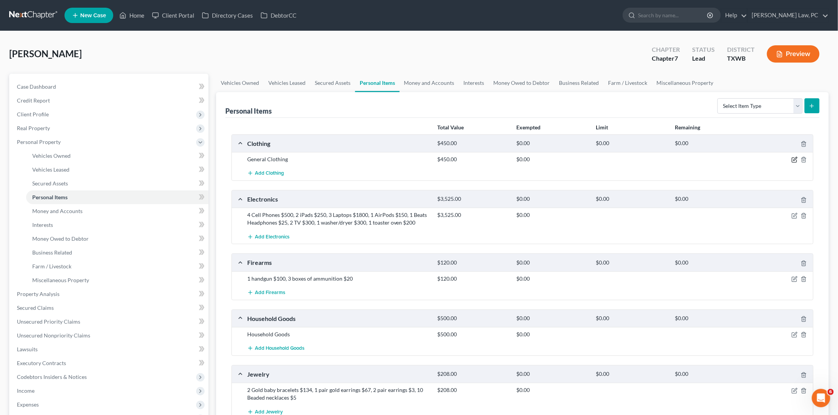
click at [794, 157] on icon "button" at bounding box center [795, 160] width 6 height 6
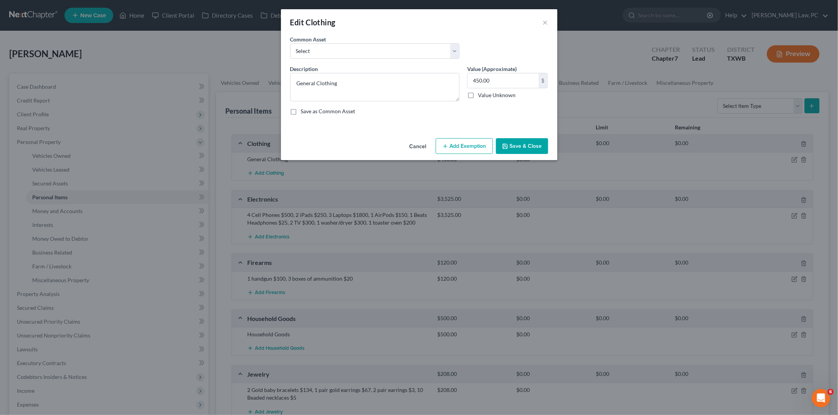
click at [459, 145] on button "Add Exemption" at bounding box center [464, 146] width 57 height 16
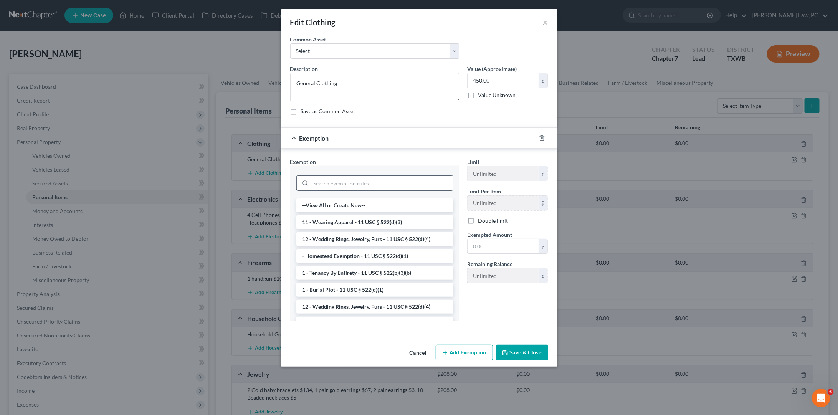
click at [393, 182] on input "search" at bounding box center [382, 183] width 142 height 15
click at [365, 216] on li "11 - Wearing Apparel - 11 USC § 522(d)(3)" at bounding box center [374, 222] width 157 height 14
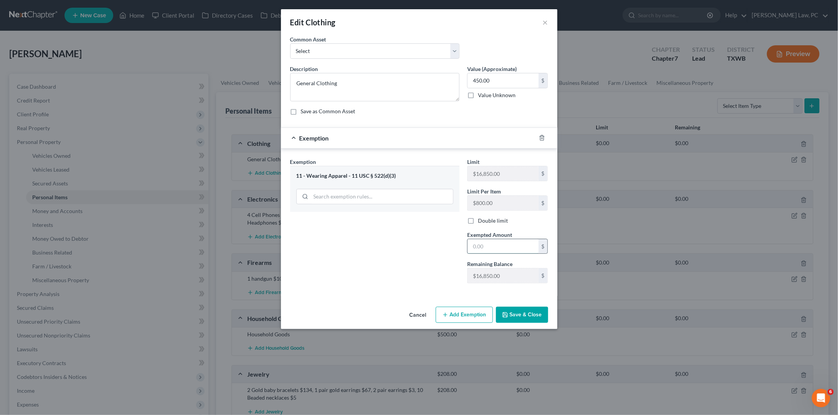
click at [493, 244] on input "text" at bounding box center [503, 246] width 71 height 15
type input "450"
click at [509, 307] on button "Save & Close" at bounding box center [522, 315] width 52 height 16
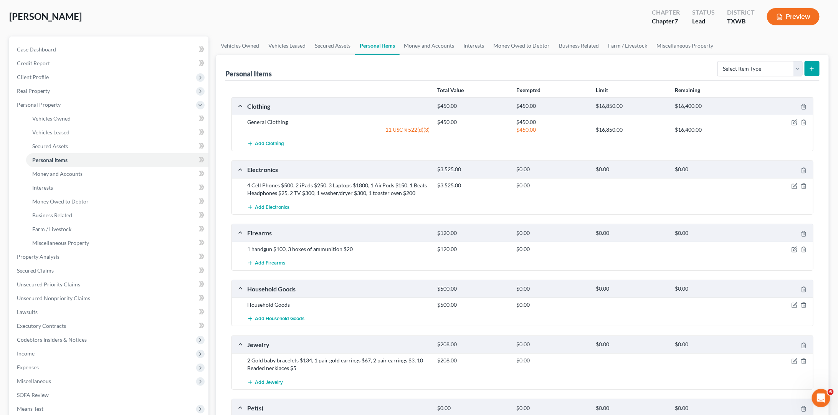
scroll to position [40, 0]
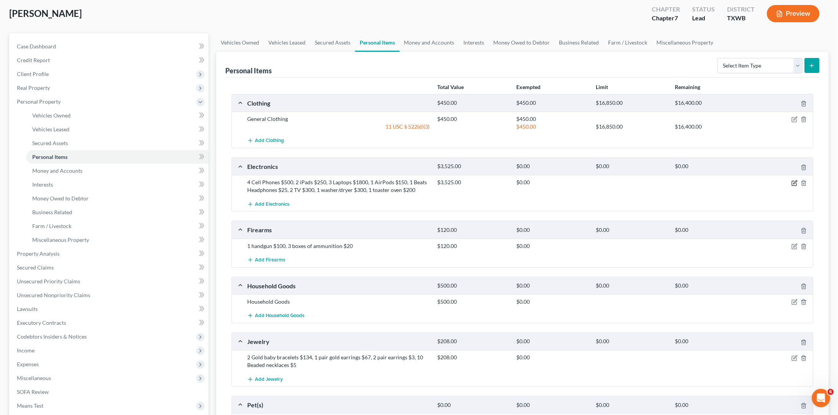
click at [796, 183] on icon "button" at bounding box center [795, 183] width 6 height 6
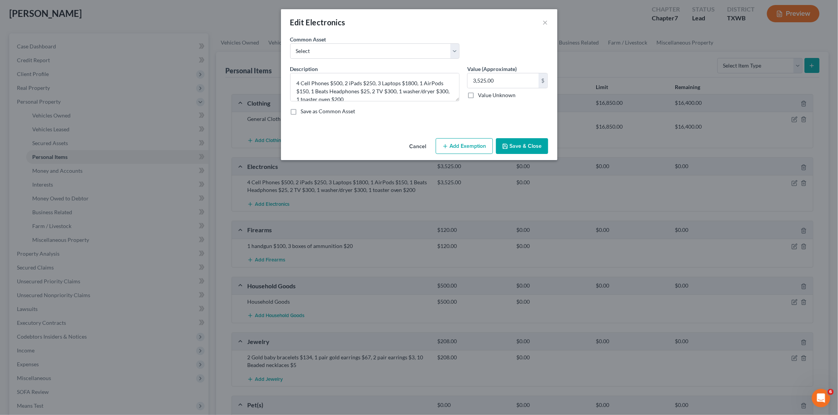
click at [480, 144] on button "Add Exemption" at bounding box center [464, 146] width 57 height 16
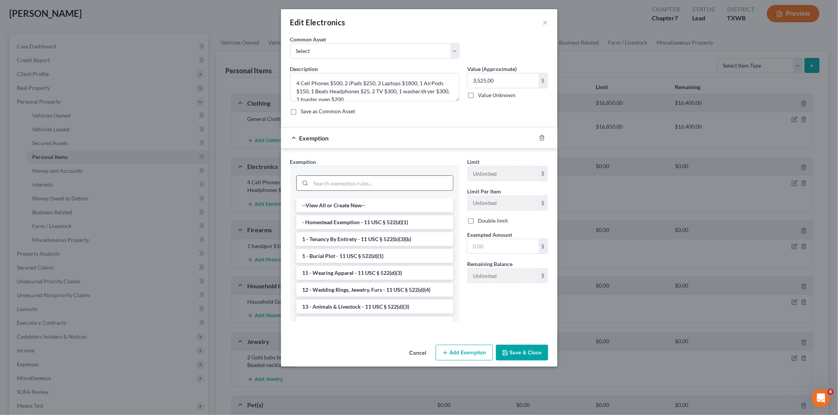
click at [394, 179] on input "search" at bounding box center [382, 183] width 142 height 15
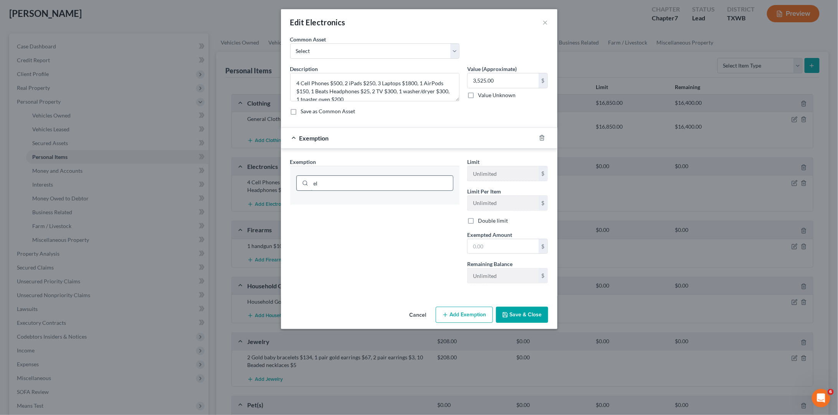
type input "e"
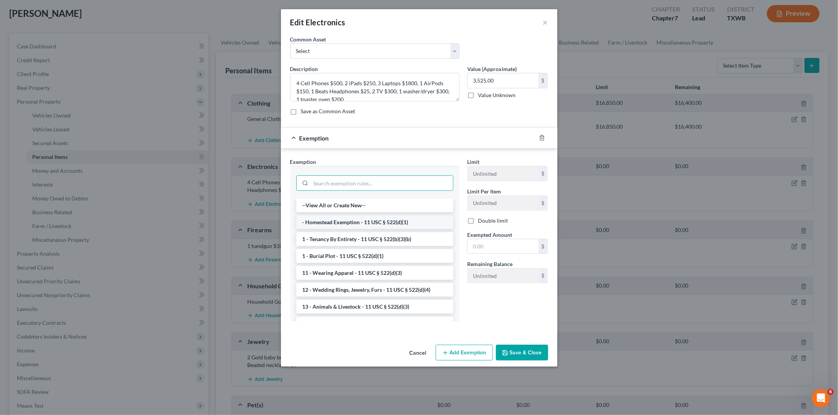
click at [337, 217] on li "- Homestead Exemption - 11 USC § 522(d)(1)" at bounding box center [374, 222] width 157 height 14
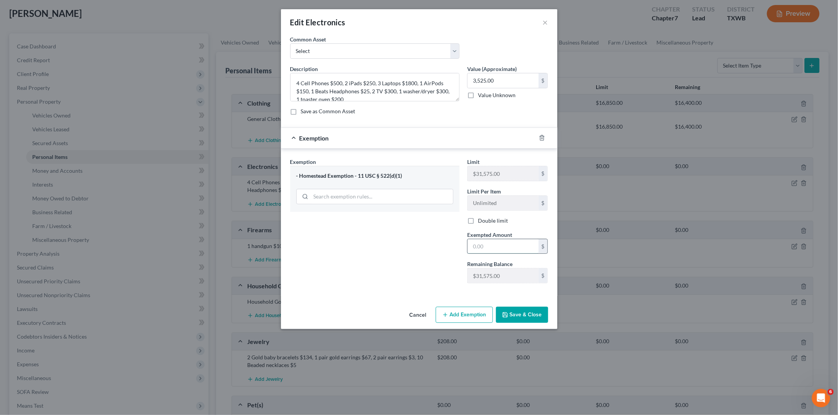
click at [500, 245] on input "text" at bounding box center [503, 246] width 71 height 15
type input "3,525"
click at [521, 316] on button "Save & Close" at bounding box center [522, 315] width 52 height 16
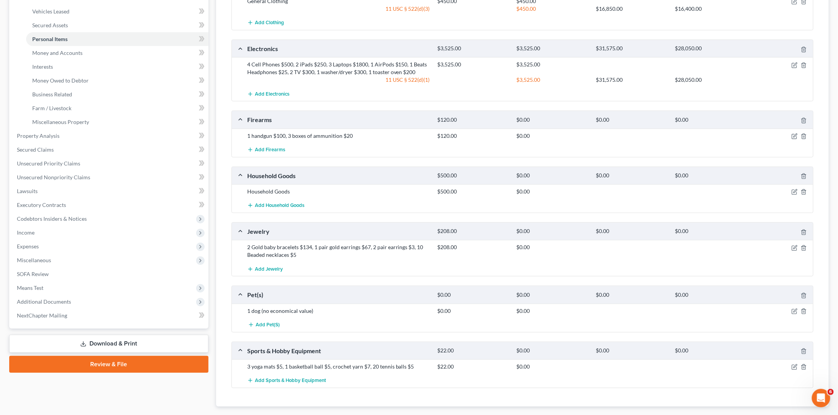
scroll to position [166, 0]
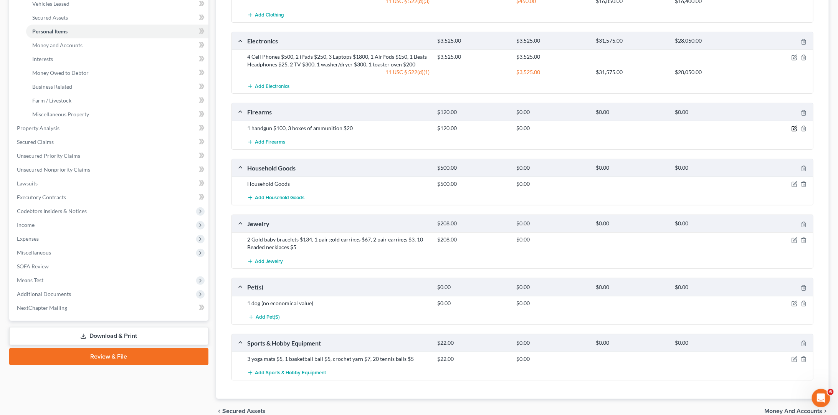
click at [795, 126] on icon "button" at bounding box center [795, 129] width 6 height 6
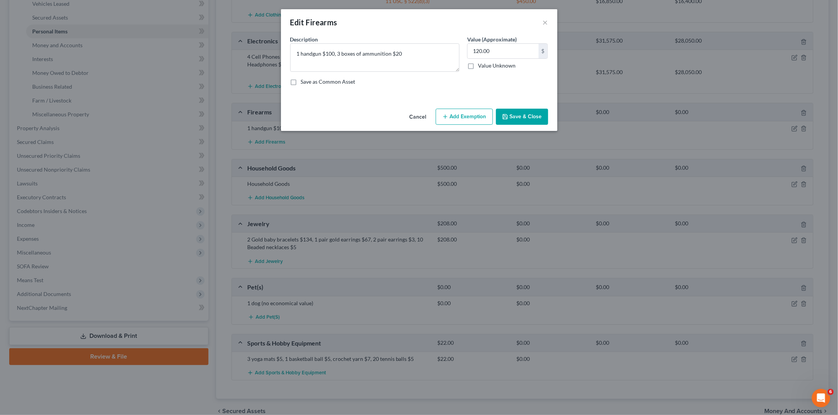
click at [459, 118] on button "Add Exemption" at bounding box center [464, 117] width 57 height 16
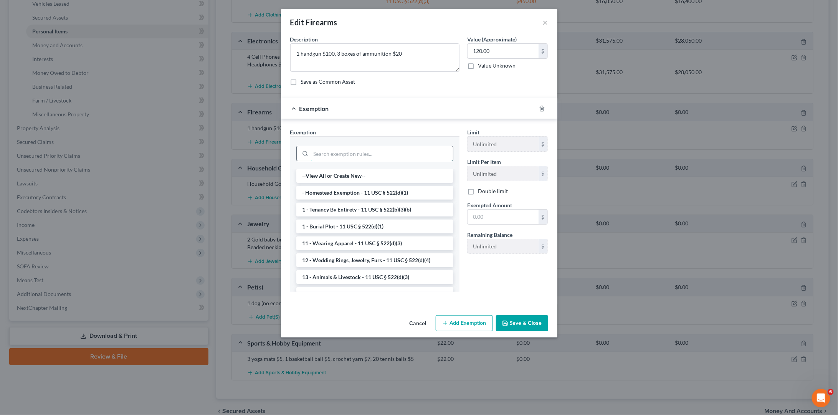
click at [391, 152] on input "search" at bounding box center [382, 153] width 142 height 15
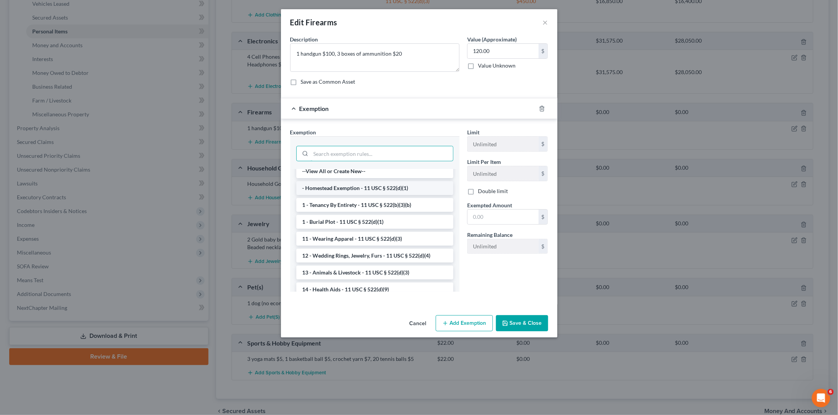
scroll to position [0, 0]
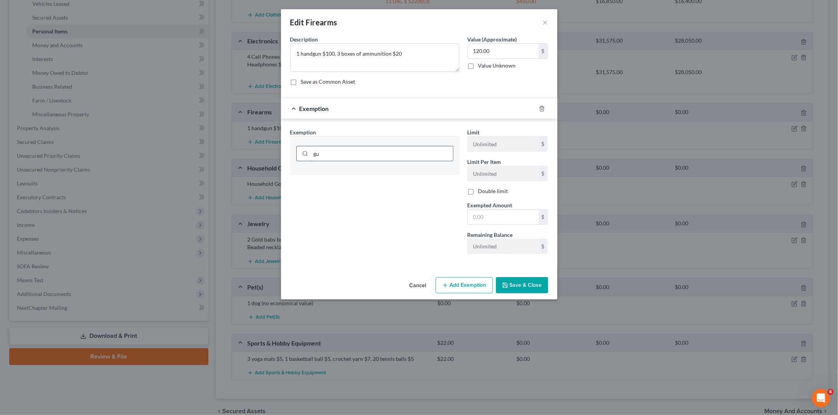
type input "g"
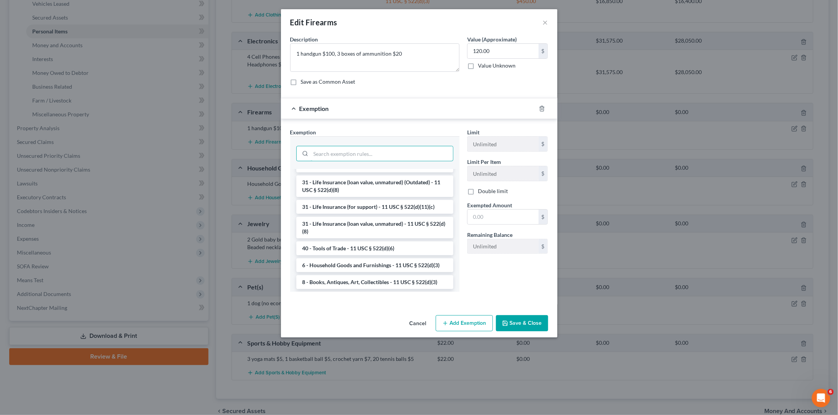
scroll to position [574, 0]
click at [353, 293] on li "9 - Hobby Equipment - 11 USC § 522(d)(3)" at bounding box center [374, 300] width 157 height 14
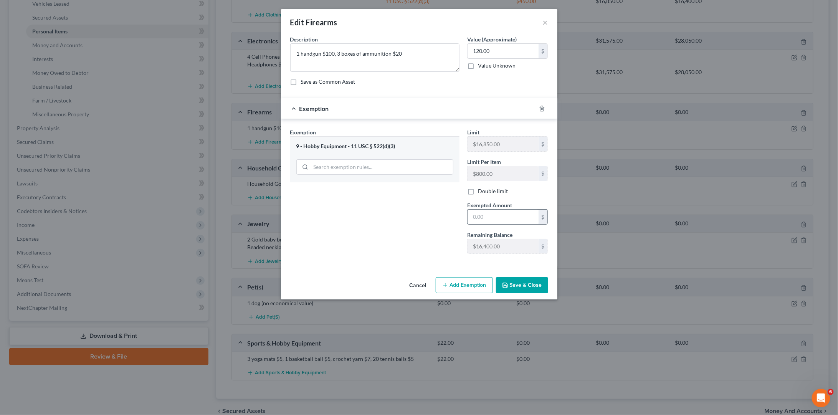
click at [493, 212] on input "text" at bounding box center [503, 217] width 71 height 15
type input "120"
click at [527, 280] on button "Save & Close" at bounding box center [522, 285] width 52 height 16
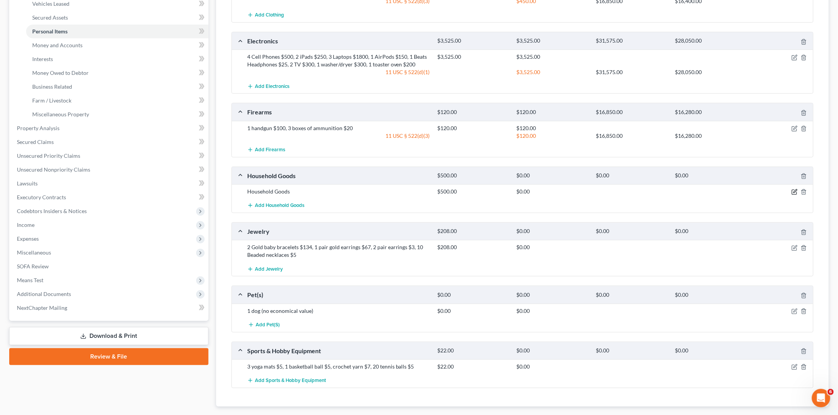
click at [794, 189] on icon "button" at bounding box center [795, 192] width 6 height 6
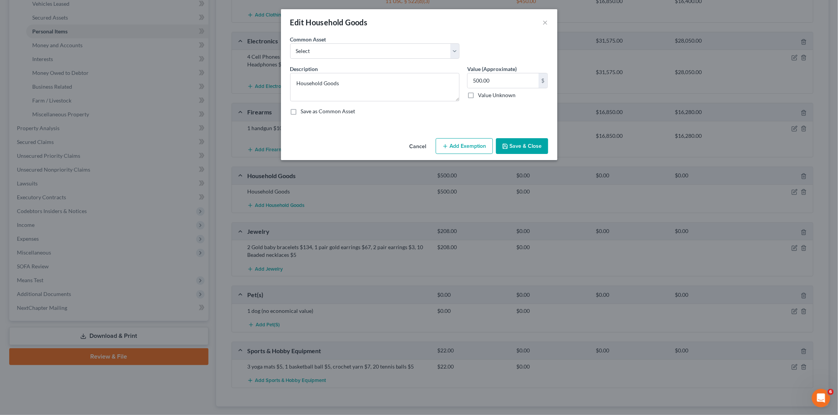
click at [473, 135] on div "Cancel Add Exemption Save & Close" at bounding box center [419, 147] width 276 height 25
click at [463, 156] on div "Cancel Add Exemption Save & Close" at bounding box center [419, 147] width 276 height 25
click at [470, 148] on button "Add Exemption" at bounding box center [464, 146] width 57 height 16
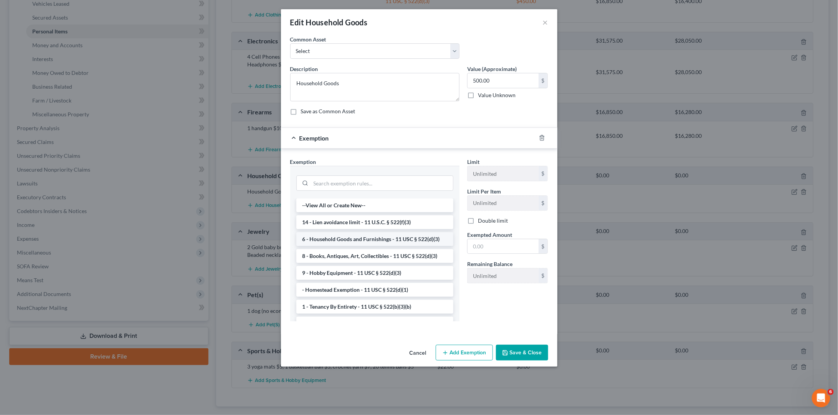
click at [379, 234] on li "6 - Household Goods and Furnishings - 11 USC § 522(d)(3)" at bounding box center [374, 239] width 157 height 14
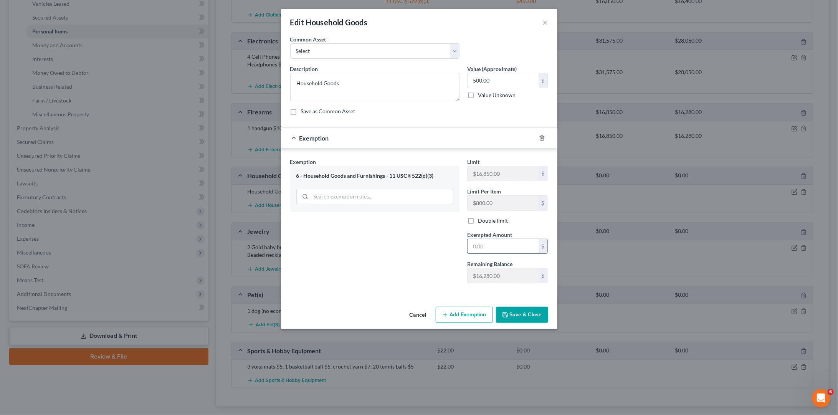
click at [505, 243] on input "text" at bounding box center [503, 246] width 71 height 15
type input "500"
click at [508, 312] on icon "button" at bounding box center [505, 315] width 6 height 6
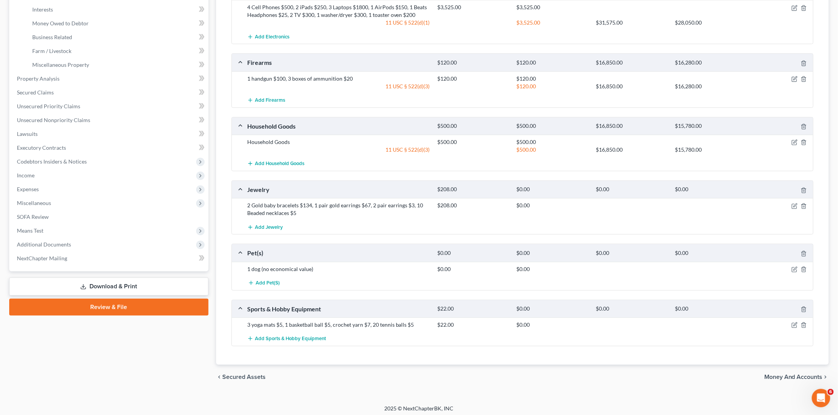
scroll to position [214, 0]
click at [794, 205] on icon "button" at bounding box center [795, 208] width 6 height 6
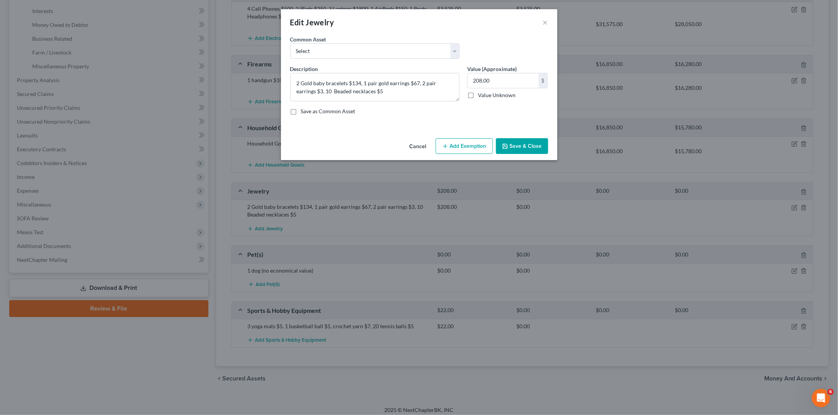
click at [469, 138] on button "Add Exemption" at bounding box center [464, 146] width 57 height 16
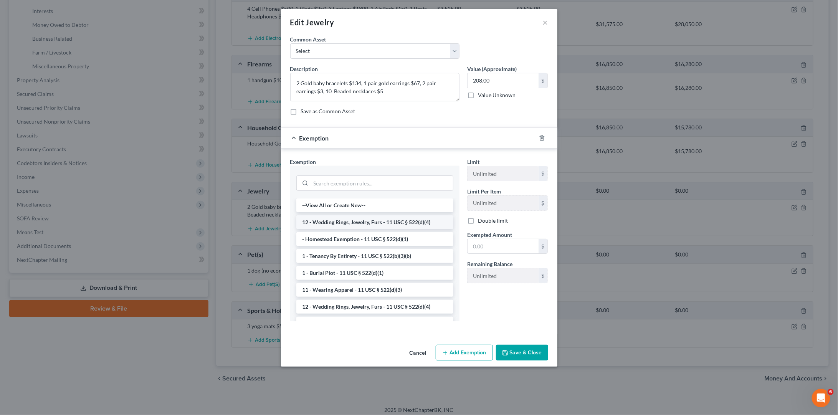
click at [404, 220] on li "12 - Wedding Rings, Jewelry, Furs - 11 USC § 522(d)(4)" at bounding box center [374, 222] width 157 height 14
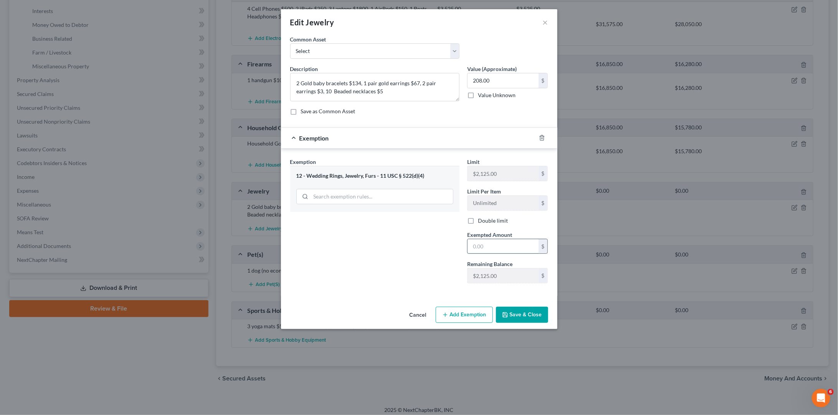
click at [488, 239] on input "text" at bounding box center [503, 246] width 71 height 15
type input "208"
click at [529, 312] on button "Save & Close" at bounding box center [522, 315] width 52 height 16
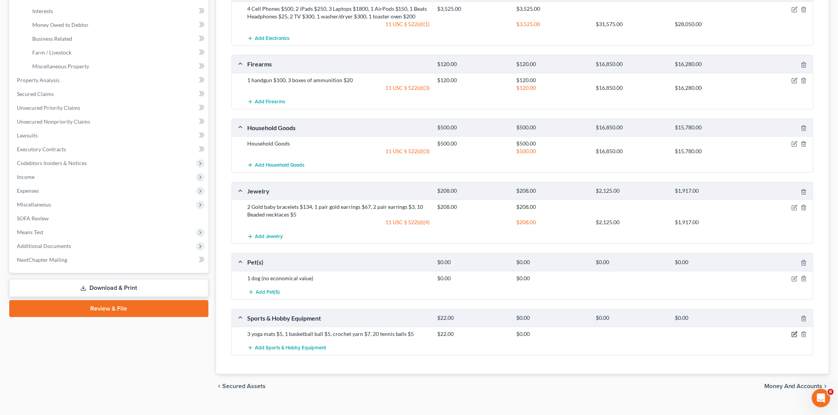
click at [795, 331] on icon "button" at bounding box center [795, 334] width 6 height 6
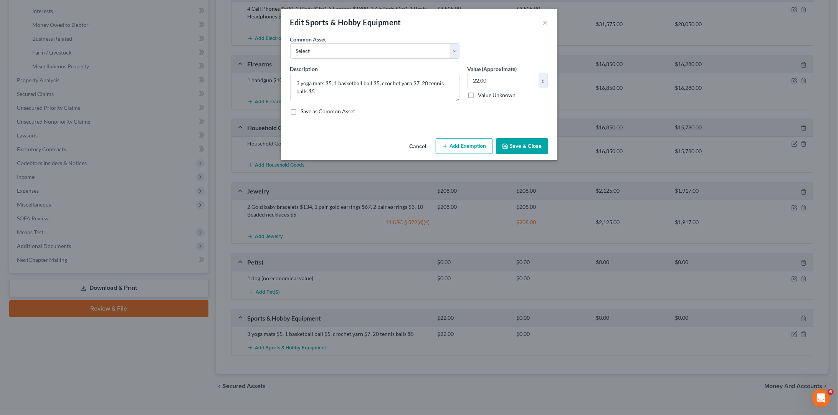
click at [456, 147] on button "Add Exemption" at bounding box center [464, 146] width 57 height 16
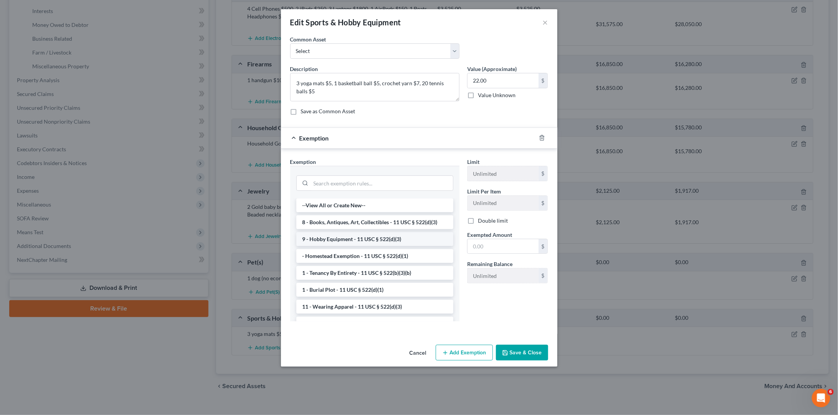
click at [380, 237] on li "9 - Hobby Equipment - 11 USC § 522(d)(3)" at bounding box center [374, 239] width 157 height 14
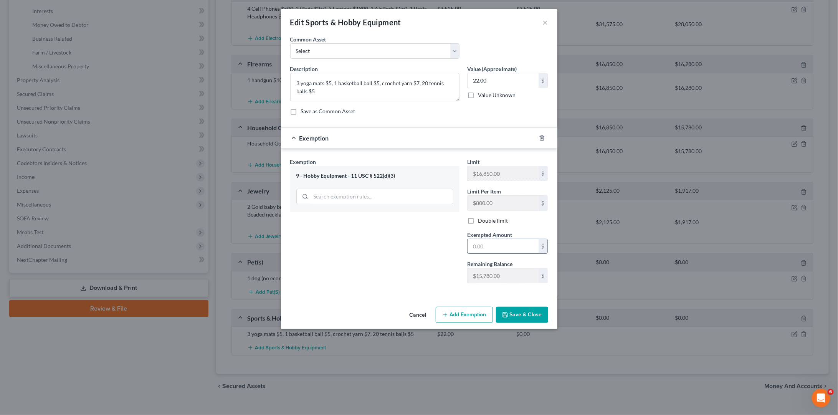
click at [509, 245] on input "text" at bounding box center [503, 246] width 71 height 15
type input "22"
click at [513, 310] on button "Save & Close" at bounding box center [522, 315] width 52 height 16
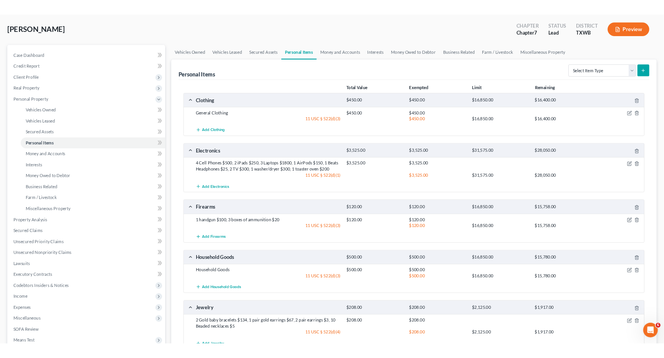
scroll to position [27, 0]
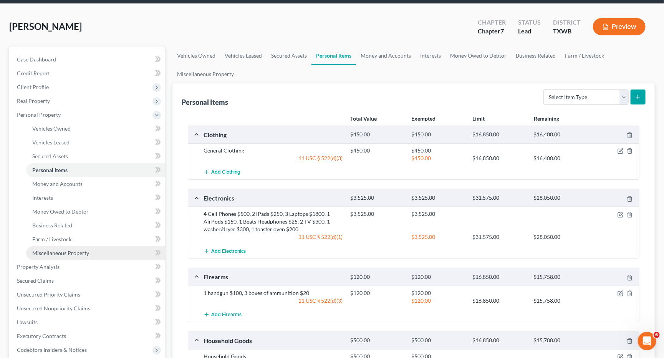
click at [97, 249] on link "Miscellaneous Property" at bounding box center [95, 253] width 139 height 14
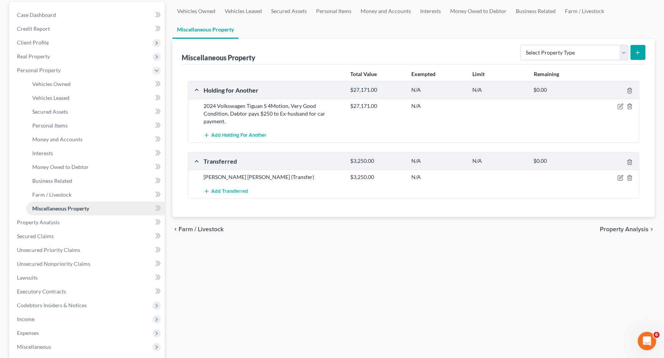
scroll to position [73, 0]
click at [40, 149] on span "Interests" at bounding box center [42, 152] width 21 height 7
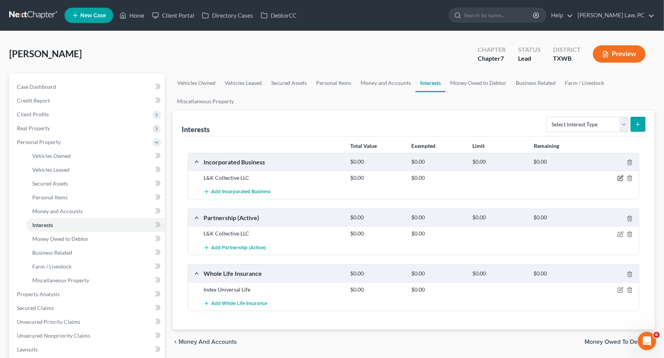
click at [619, 177] on icon "button" at bounding box center [620, 178] width 6 height 6
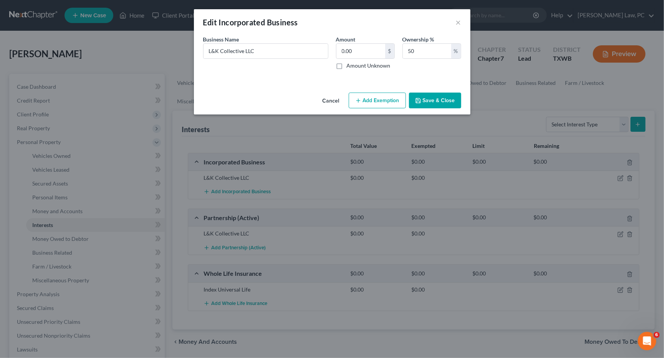
click at [455, 23] on div "Edit Incorporated Business ×" at bounding box center [332, 22] width 276 height 26
click at [457, 22] on button "×" at bounding box center [458, 22] width 5 height 9
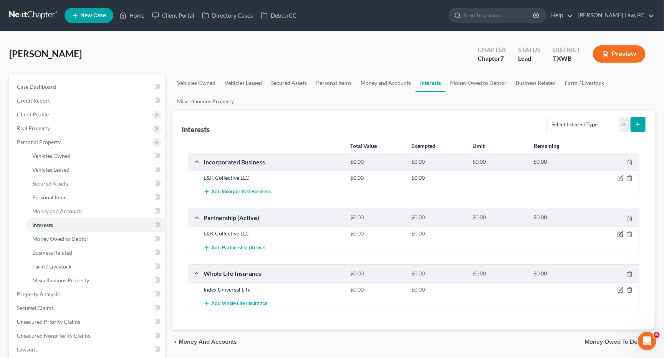
click at [620, 232] on icon "button" at bounding box center [620, 233] width 3 height 3
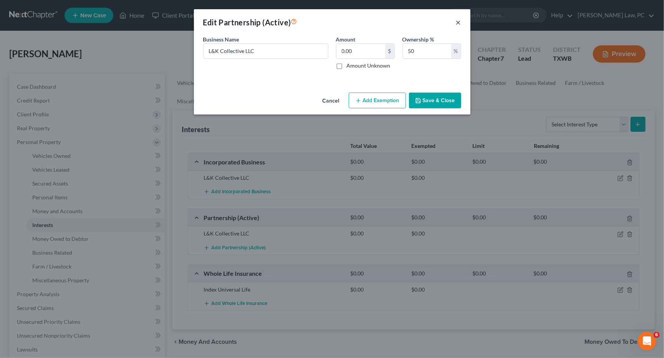
click at [456, 21] on button "×" at bounding box center [458, 22] width 5 height 9
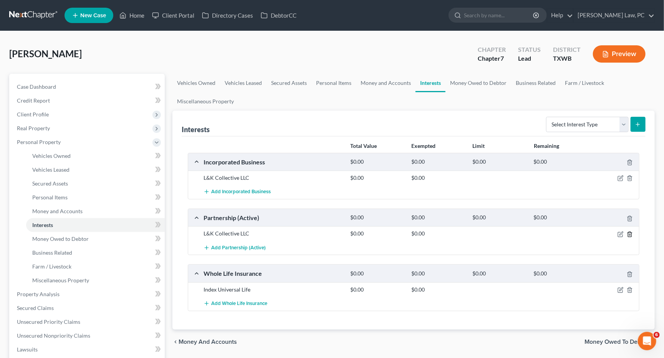
click at [631, 232] on icon "button" at bounding box center [629, 234] width 3 height 5
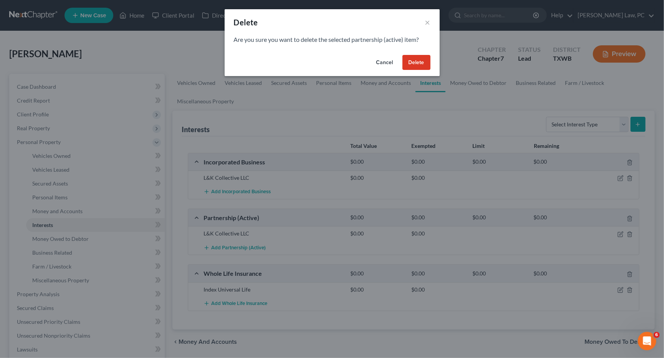
click at [416, 67] on button "Delete" at bounding box center [416, 62] width 28 height 15
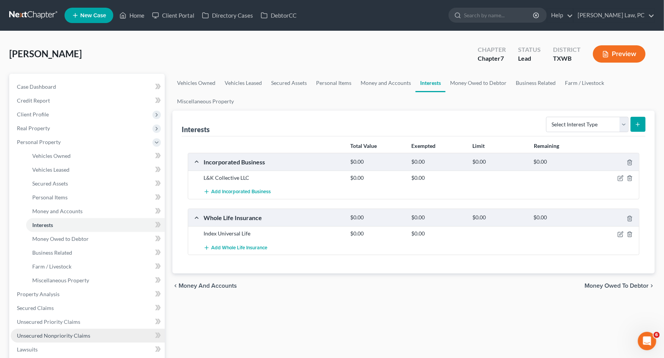
click at [73, 332] on span "Unsecured Nonpriority Claims" at bounding box center [53, 335] width 73 height 7
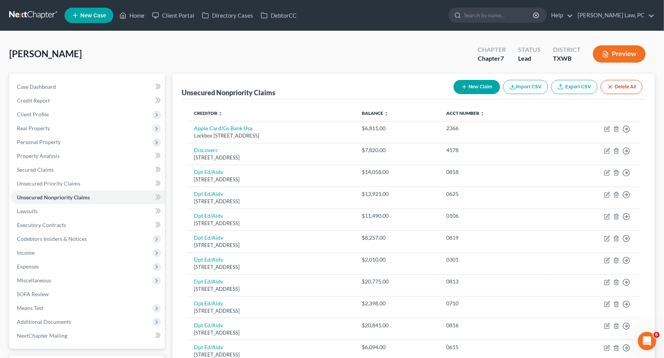
click at [482, 86] on button "New Claim" at bounding box center [476, 87] width 46 height 14
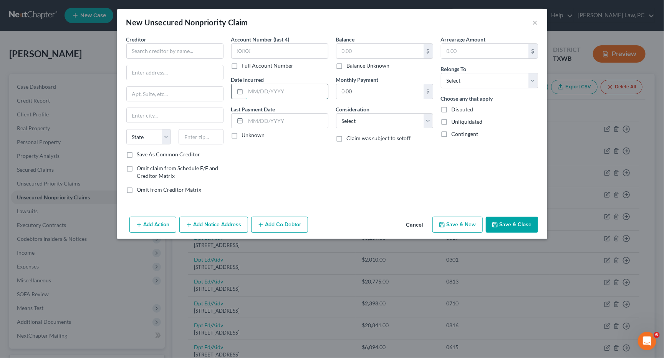
click at [291, 93] on input "text" at bounding box center [287, 91] width 82 height 15
type input "7"
type input "07/15/2025"
select select "4"
select select "0"
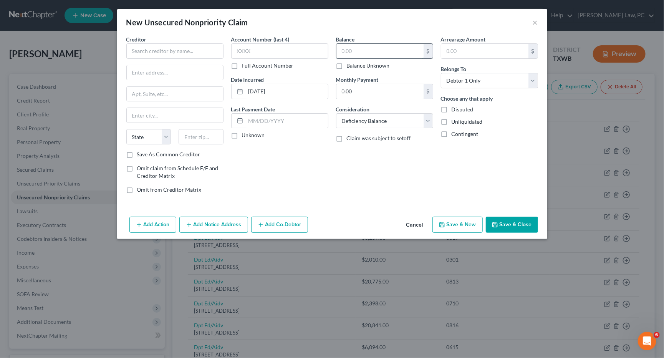
click at [405, 50] on input "text" at bounding box center [379, 51] width 87 height 15
type input "2,558.39"
click at [180, 51] on input "text" at bounding box center [174, 50] width 97 height 15
click at [185, 51] on input "Palm Valley Aquisition,LLC" at bounding box center [174, 50] width 97 height 15
click at [173, 52] on input "Palm Valley Aquisition, LLC" at bounding box center [174, 50] width 97 height 15
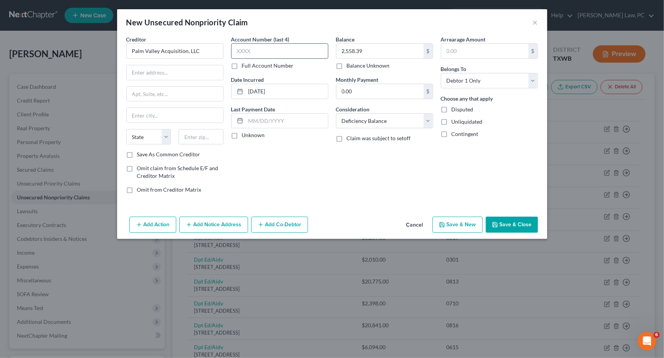
type input "Palm Valley Acquisition, LLC"
type input "1301 N A.W. Grimes Blvd."
type input "78665"
type input "Sandy"
select select "45"
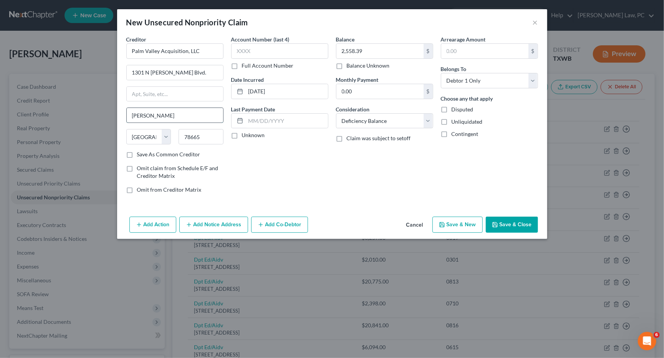
click at [195, 116] on input "Sandy" at bounding box center [175, 115] width 96 height 15
type input "Round Rock"
click at [518, 221] on button "Save & Close" at bounding box center [512, 225] width 52 height 16
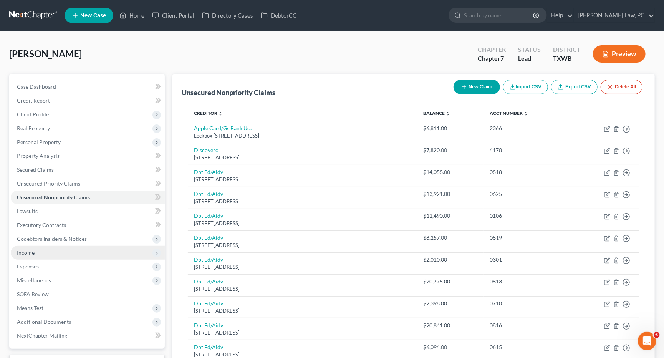
click at [36, 247] on span "Income" at bounding box center [88, 253] width 154 height 14
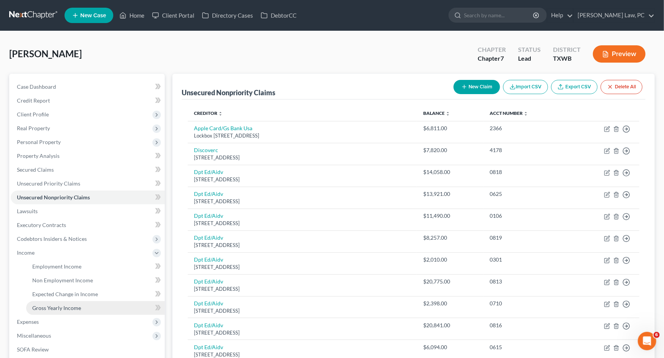
click at [53, 304] on span "Gross Yearly Income" at bounding box center [56, 307] width 49 height 7
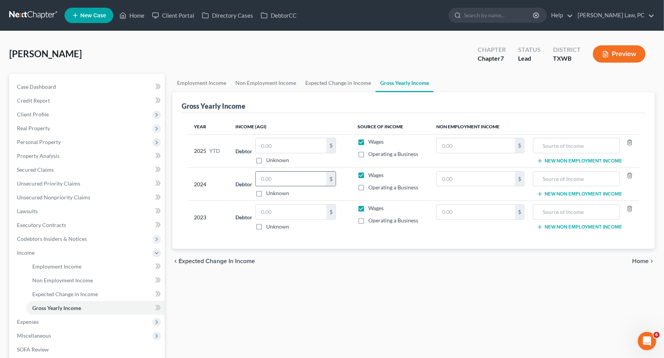
click at [299, 180] on input "text" at bounding box center [291, 179] width 71 height 15
type input "13,838"
click at [286, 214] on input "text" at bounding box center [291, 212] width 71 height 15
type input "72,231"
click at [342, 271] on div "chevron_left Expected Change in Income Home chevron_right" at bounding box center [413, 261] width 482 height 25
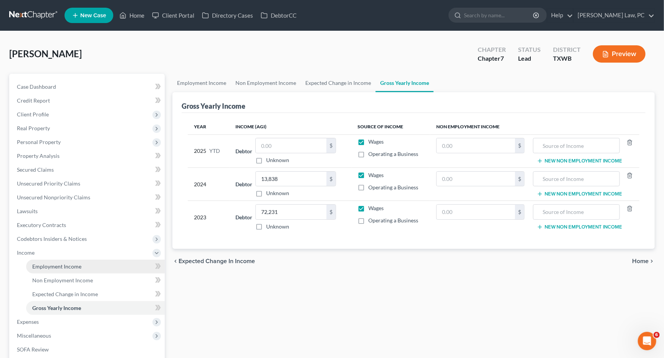
click at [73, 263] on span "Employment Income" at bounding box center [56, 266] width 49 height 7
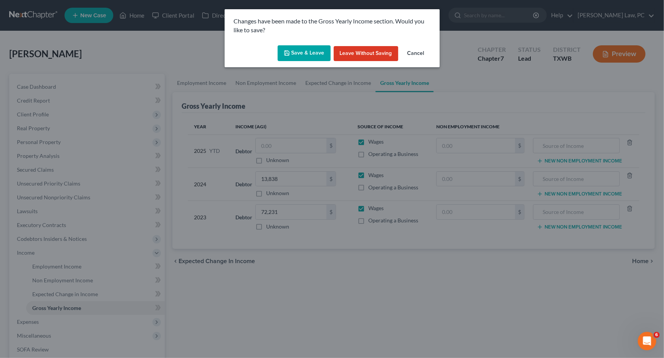
click at [296, 50] on button "Save & Leave" at bounding box center [304, 53] width 53 height 16
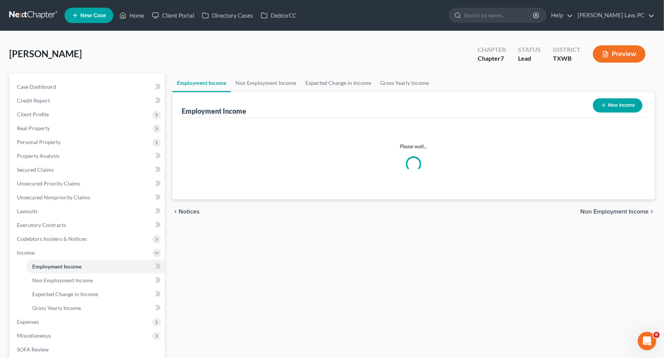
click at [93, 180] on link "Unsecured Priority Claims" at bounding box center [88, 184] width 154 height 14
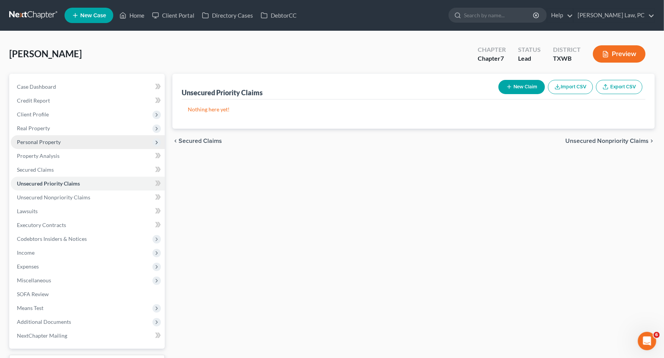
click at [111, 139] on span "Personal Property" at bounding box center [88, 142] width 154 height 14
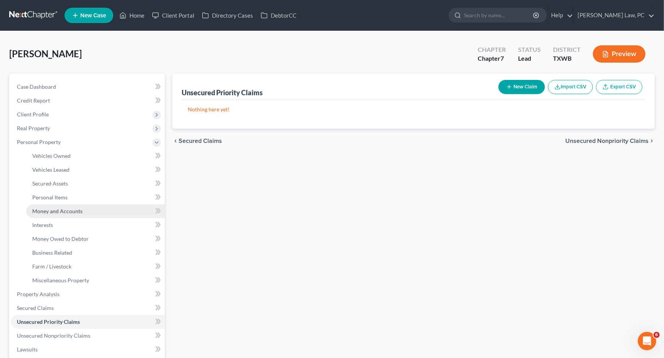
click at [100, 209] on link "Money and Accounts" at bounding box center [95, 211] width 139 height 14
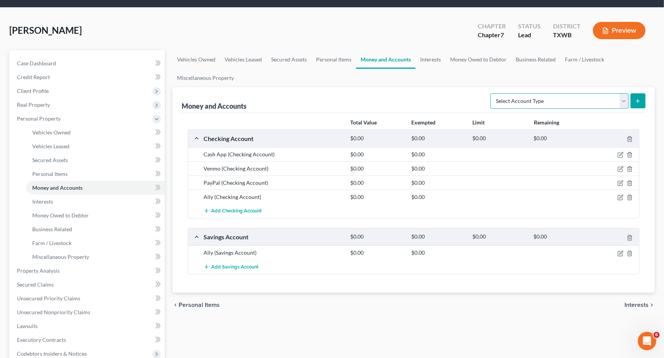
scroll to position [29, 0]
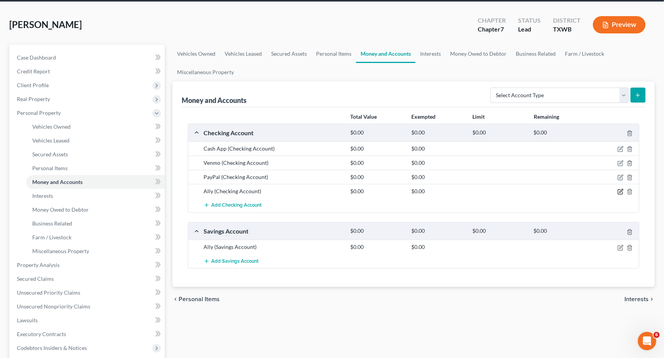
click at [620, 190] on icon "button" at bounding box center [620, 190] width 3 height 3
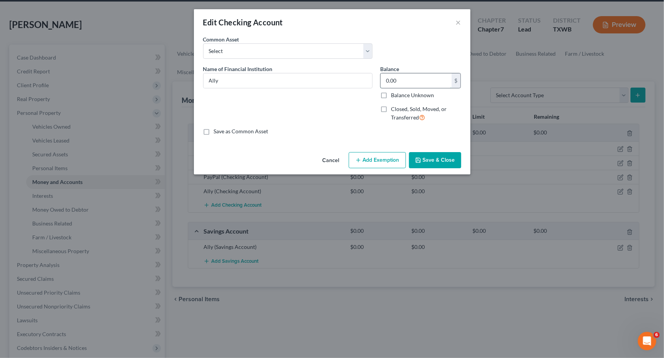
click at [397, 83] on input "0.00" at bounding box center [416, 80] width 71 height 15
type input "2,076.60"
click at [439, 155] on button "Save & Close" at bounding box center [435, 160] width 52 height 16
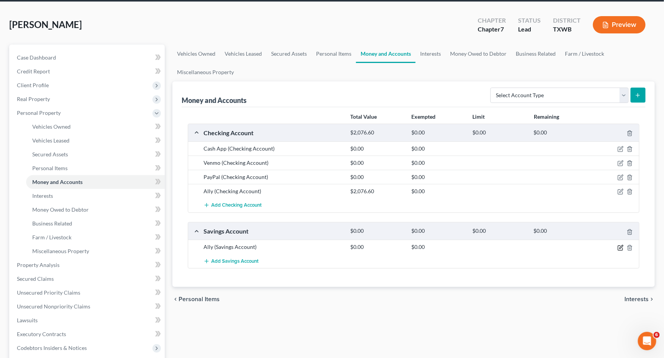
click at [620, 245] on icon "button" at bounding box center [620, 246] width 3 height 3
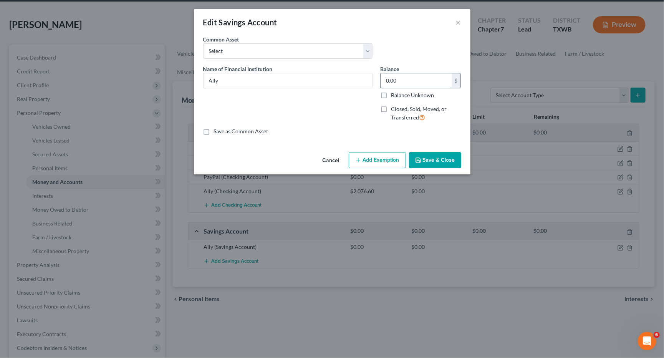
click at [422, 83] on input "0.00" at bounding box center [416, 80] width 71 height 15
type input "1.53"
click at [434, 158] on button "Save & Close" at bounding box center [435, 160] width 52 height 16
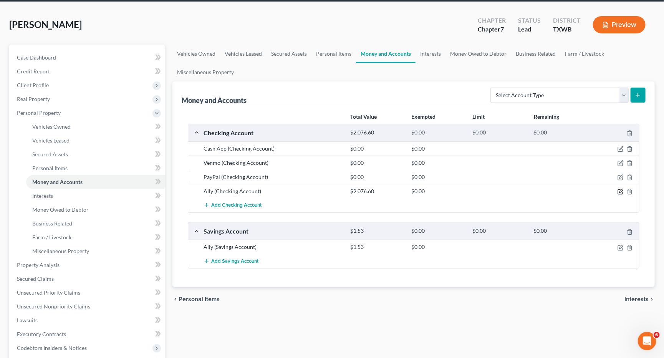
click at [620, 190] on icon "button" at bounding box center [620, 190] width 3 height 3
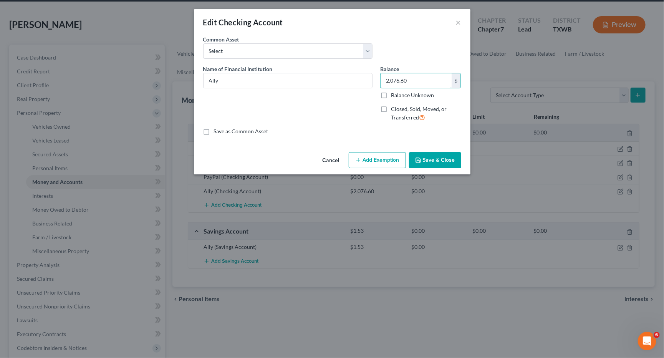
drag, startPoint x: 408, startPoint y: 80, endPoint x: 379, endPoint y: 80, distance: 29.2
click at [379, 80] on div "Balance 2,076.60 $ Balance Unknown Balance Undetermined 2,076.60 $ Balance Unkn…" at bounding box center [420, 96] width 89 height 63
type input "2,075.07"
click at [442, 157] on button "Save & Close" at bounding box center [435, 160] width 52 height 16
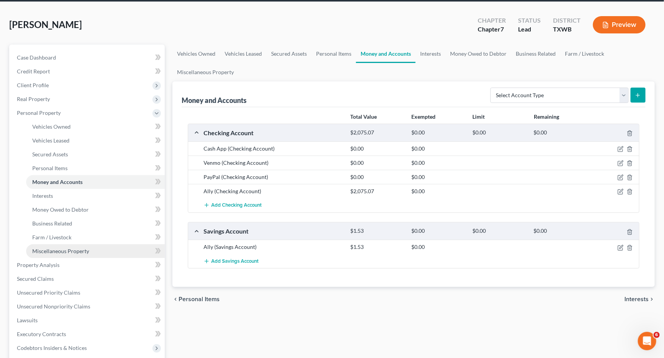
click at [71, 248] on span "Miscellaneous Property" at bounding box center [60, 251] width 57 height 7
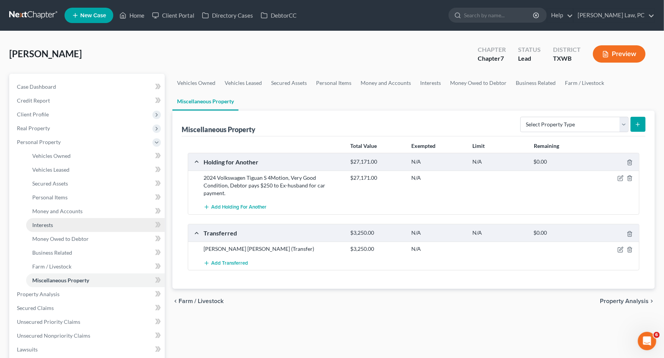
click at [69, 219] on link "Interests" at bounding box center [95, 225] width 139 height 14
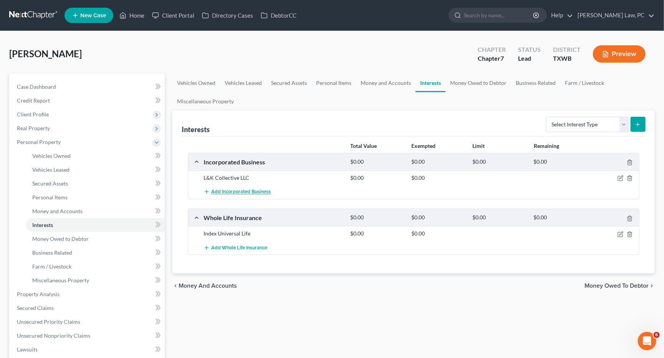
click at [264, 191] on span "Add Incorporated Business" at bounding box center [241, 192] width 60 height 6
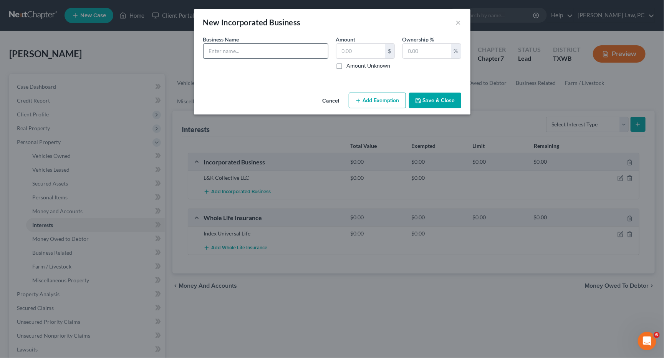
click at [304, 48] on input "text" at bounding box center [266, 51] width 124 height 15
type input "Silky Tales"
click at [422, 52] on input "text" at bounding box center [427, 51] width 48 height 15
type input "100"
click at [415, 99] on icon "button" at bounding box center [418, 101] width 6 height 6
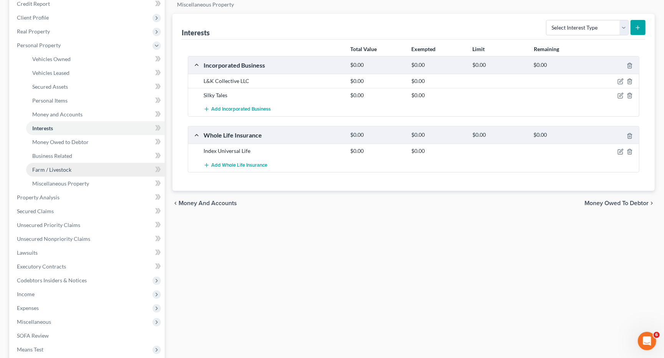
scroll to position [98, 0]
click at [619, 95] on icon "button" at bounding box center [620, 95] width 6 height 6
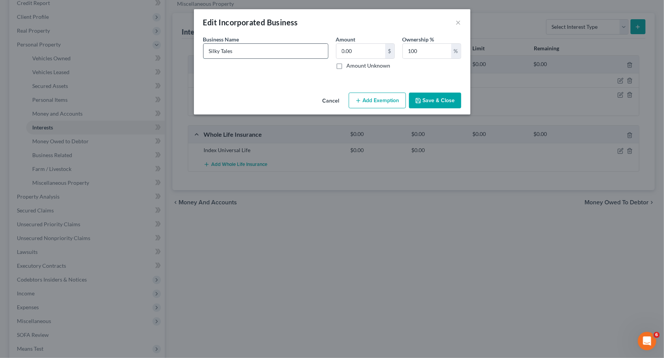
click at [295, 53] on input "Silky Tales" at bounding box center [266, 51] width 124 height 15
type input "Silky Tales, LLC"
click at [441, 101] on button "Save & Close" at bounding box center [435, 101] width 52 height 16
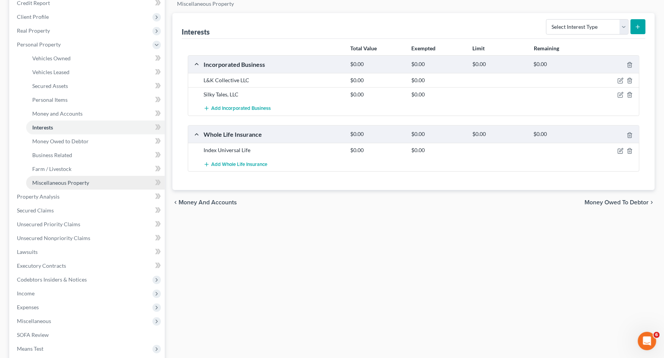
click at [73, 179] on span "Miscellaneous Property" at bounding box center [60, 182] width 57 height 7
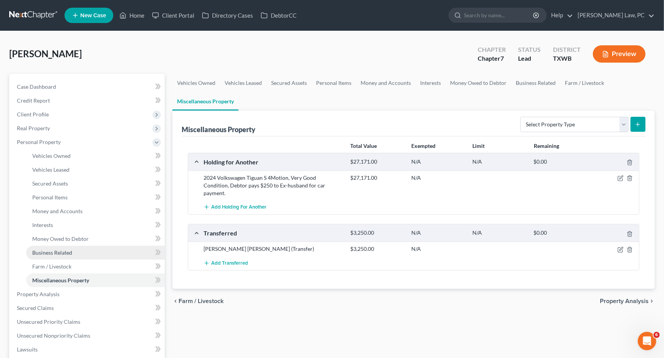
click at [55, 249] on span "Business Related" at bounding box center [52, 252] width 40 height 7
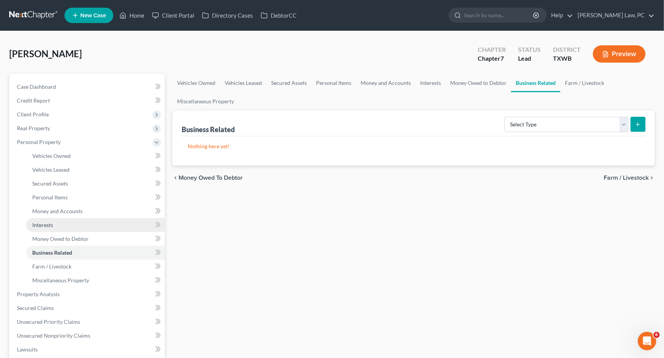
click at [73, 221] on link "Interests" at bounding box center [95, 225] width 139 height 14
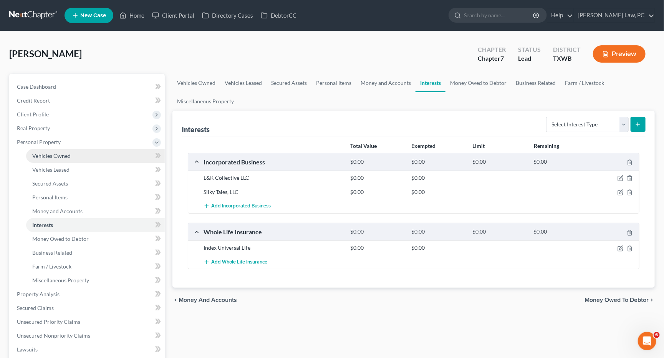
click at [81, 156] on link "Vehicles Owned" at bounding box center [95, 156] width 139 height 14
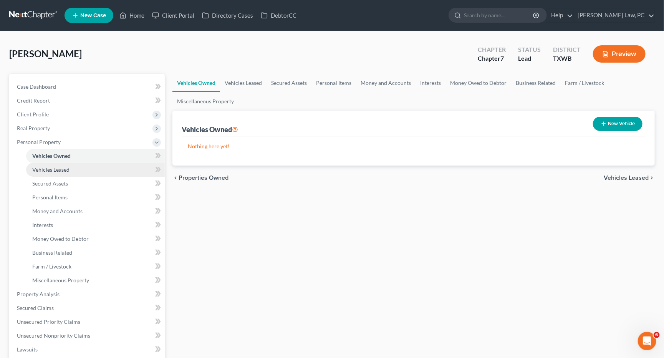
click at [74, 165] on link "Vehicles Leased" at bounding box center [95, 170] width 139 height 14
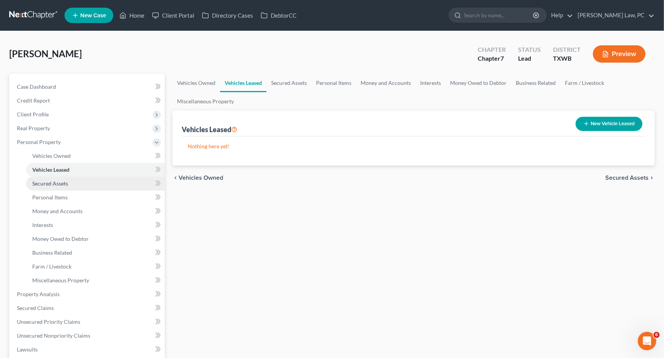
click at [73, 181] on link "Secured Assets" at bounding box center [95, 184] width 139 height 14
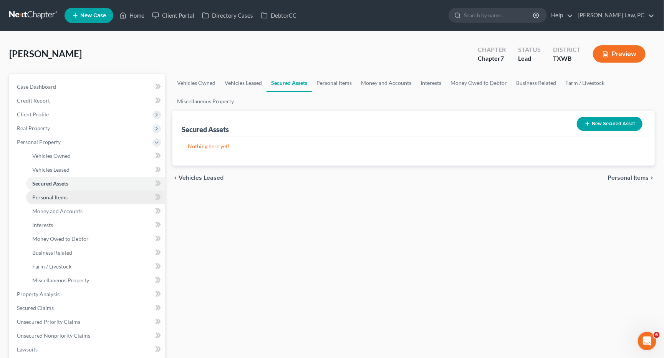
click at [75, 194] on link "Personal Items" at bounding box center [95, 197] width 139 height 14
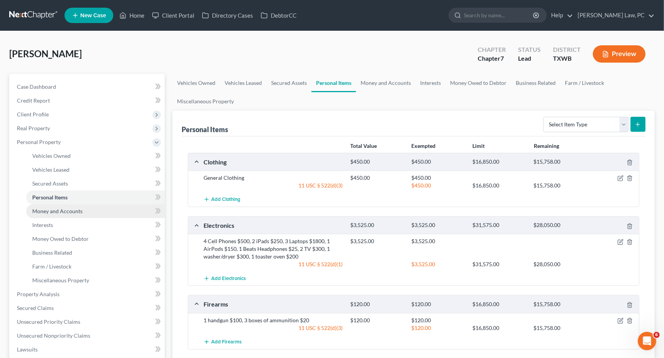
click at [72, 208] on span "Money and Accounts" at bounding box center [57, 211] width 50 height 7
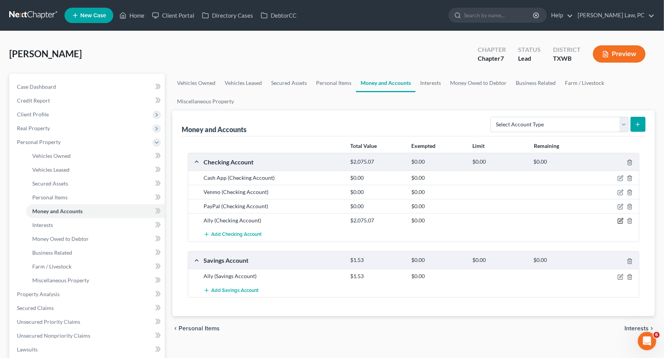
click at [620, 218] on icon "button" at bounding box center [620, 221] width 6 height 6
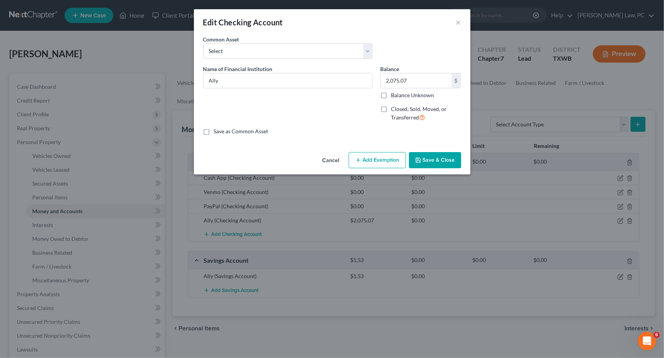
click at [364, 155] on button "Add Exemption" at bounding box center [377, 160] width 57 height 16
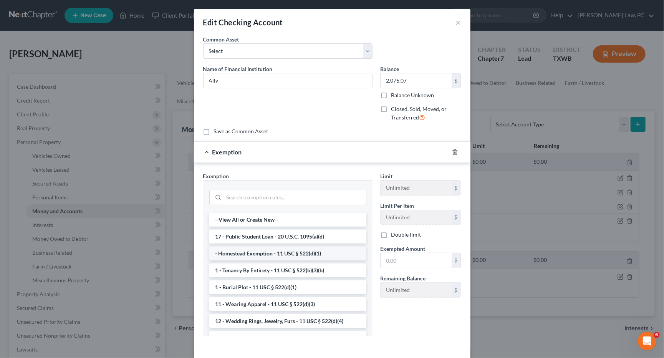
click at [305, 249] on li "- Homestead Exemption - 11 USC § 522(d)(1)" at bounding box center [287, 254] width 157 height 14
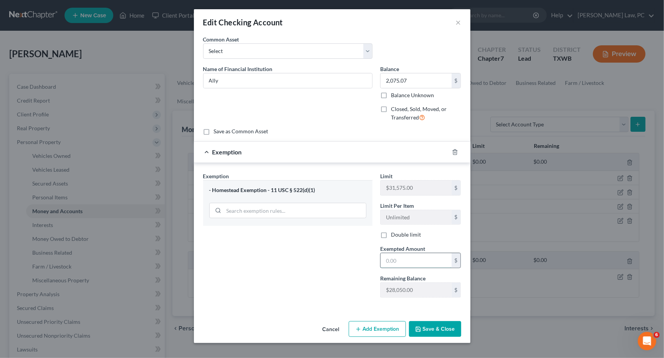
click at [415, 253] on input "text" at bounding box center [416, 260] width 71 height 15
type input "2,075"
click at [257, 190] on div "- Homestead Exemption - 11 USC § 522(d)(1)" at bounding box center [287, 190] width 157 height 7
click at [454, 146] on div at bounding box center [460, 152] width 22 height 12
click at [454, 149] on icon "button" at bounding box center [455, 152] width 6 height 6
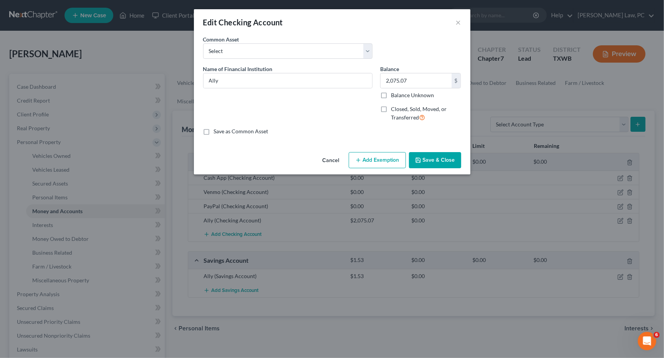
click at [379, 157] on button "Add Exemption" at bounding box center [377, 160] width 57 height 16
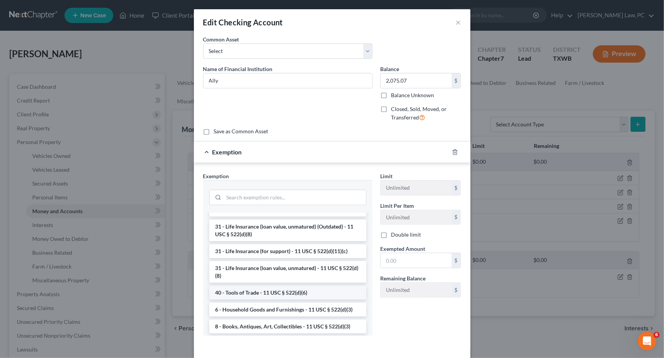
scroll to position [590, 0]
click at [303, 197] on input "search" at bounding box center [295, 197] width 142 height 15
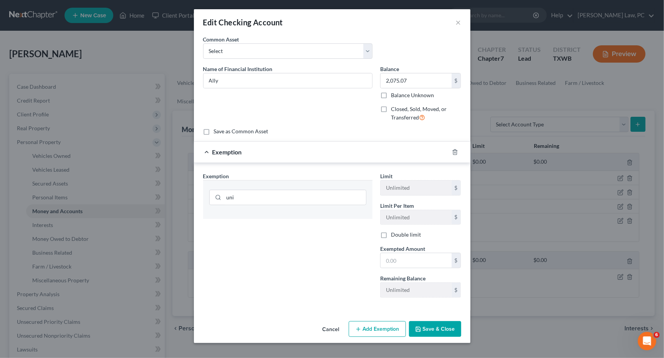
drag, startPoint x: 303, startPoint y: 197, endPoint x: 306, endPoint y: 253, distance: 55.7
click at [306, 253] on div "Exemption Set must be selected for CA. Exemption * uni" at bounding box center [287, 238] width 177 height 132
click at [319, 191] on input "uni" at bounding box center [295, 197] width 142 height 15
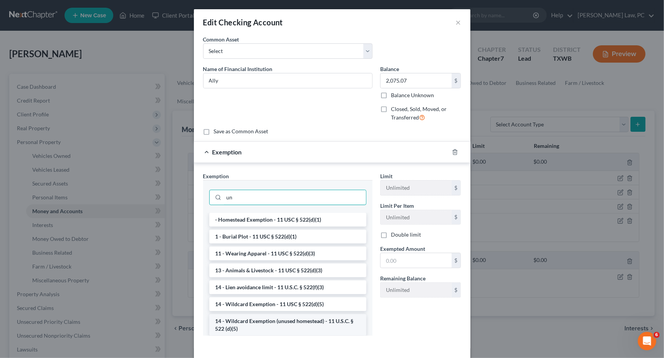
type input "un"
click at [301, 322] on li "14 - Wildcard Exemption (unused homestead) - 11 U.S.C. § 522 (d)(5)" at bounding box center [287, 325] width 157 height 22
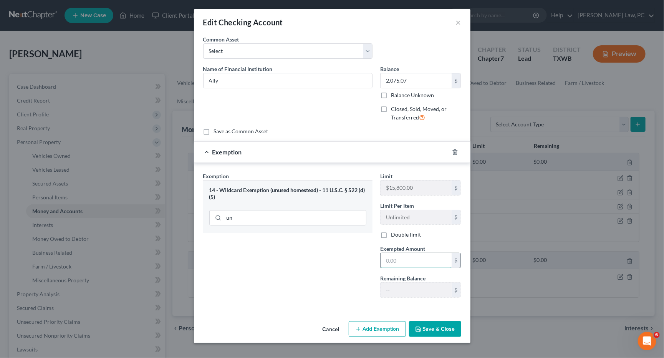
click at [418, 258] on input "text" at bounding box center [416, 260] width 71 height 15
type input "2,075"
click at [434, 328] on button "Save & Close" at bounding box center [435, 329] width 52 height 16
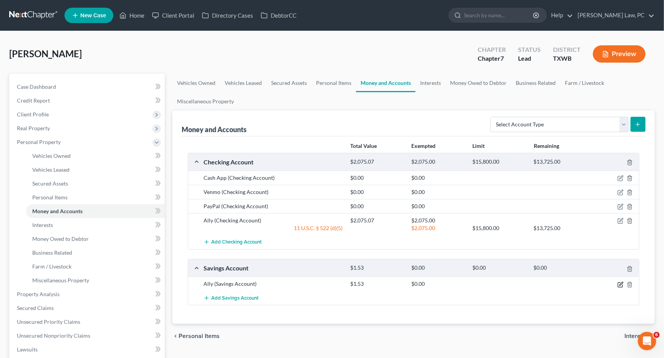
click at [620, 281] on icon "button" at bounding box center [620, 284] width 6 height 6
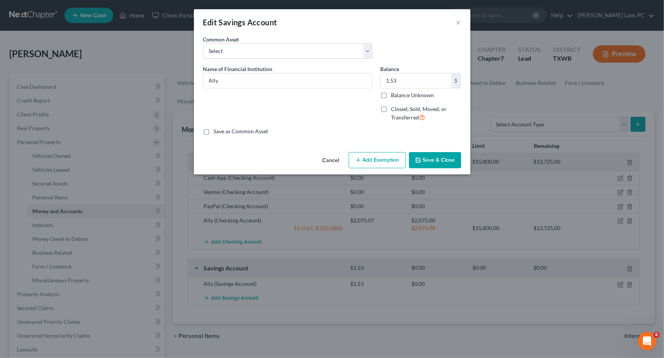
click at [396, 163] on button "Add Exemption" at bounding box center [377, 160] width 57 height 16
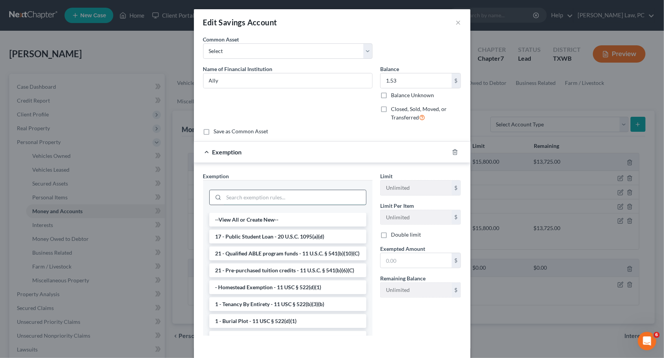
click at [306, 198] on input "search" at bounding box center [295, 197] width 142 height 15
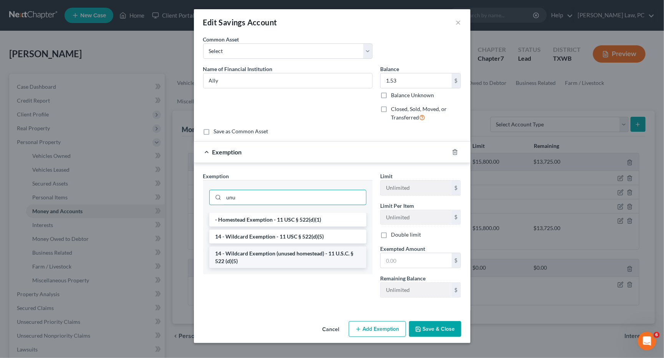
type input "unu"
click at [256, 255] on li "14 - Wildcard Exemption (unused homestead) - 11 U.S.C. § 522 (d)(5)" at bounding box center [287, 258] width 157 height 22
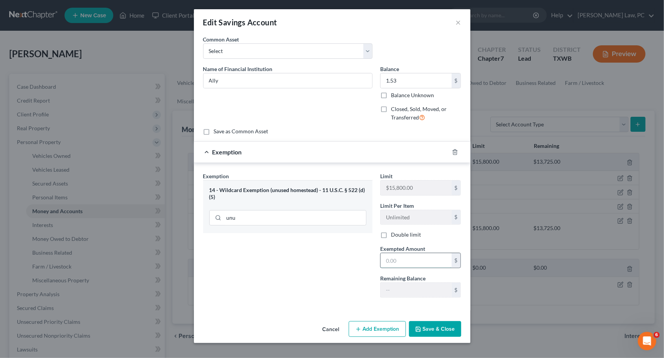
click at [418, 257] on input "text" at bounding box center [416, 260] width 71 height 15
type input "1.53"
click at [447, 324] on button "Save & Close" at bounding box center [435, 329] width 52 height 16
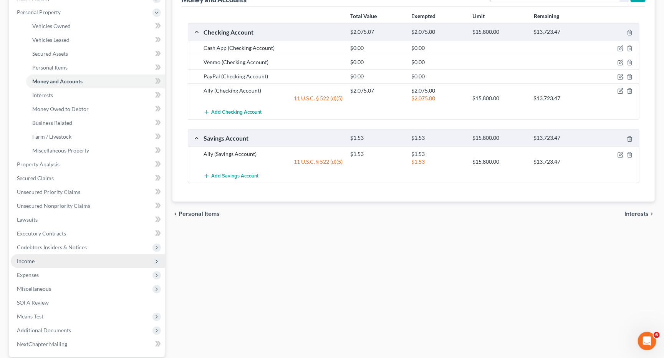
scroll to position [132, 0]
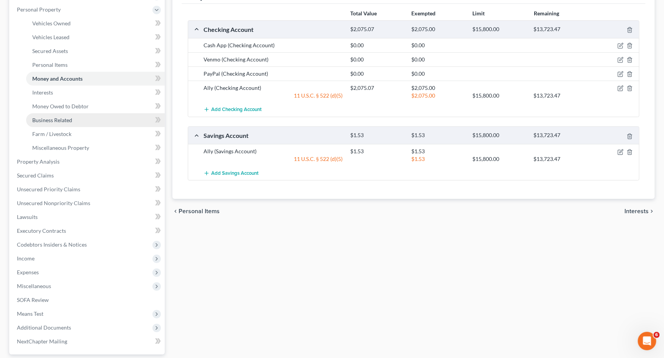
click at [88, 113] on link "Business Related" at bounding box center [95, 120] width 139 height 14
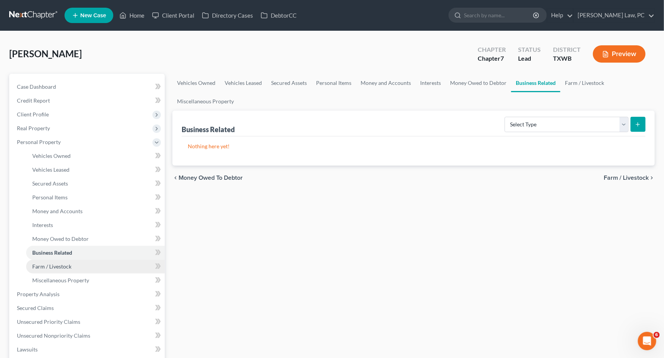
click at [111, 260] on link "Farm / Livestock" at bounding box center [95, 267] width 139 height 14
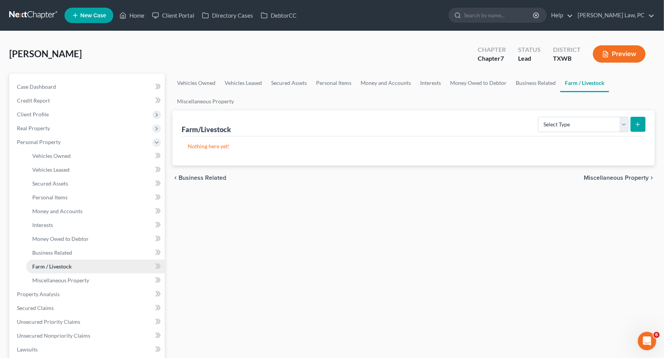
click at [106, 265] on link "Farm / Livestock" at bounding box center [95, 267] width 139 height 14
click at [99, 275] on link "Miscellaneous Property" at bounding box center [95, 280] width 139 height 14
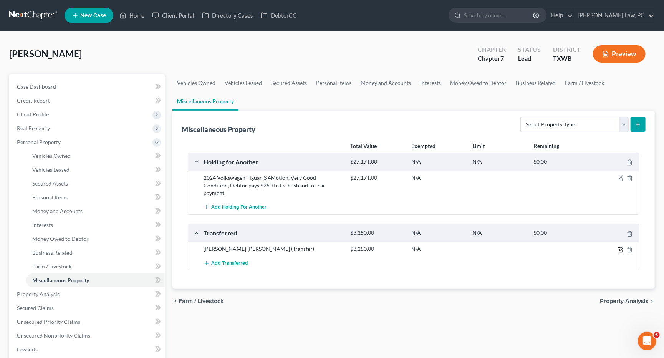
click at [621, 247] on icon "button" at bounding box center [620, 250] width 6 height 6
select select "Ordinary ([DATE])"
select select "45"
select select "Ordinary ([DATE])"
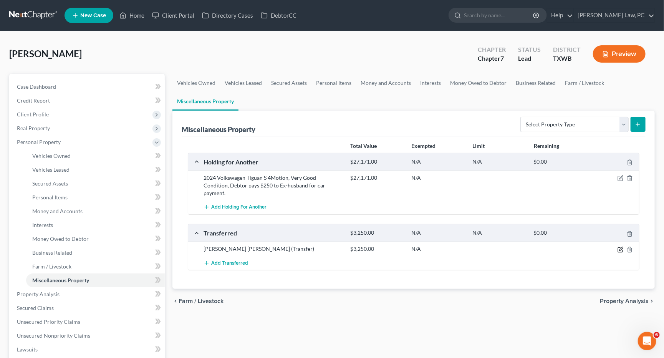
select select "45"
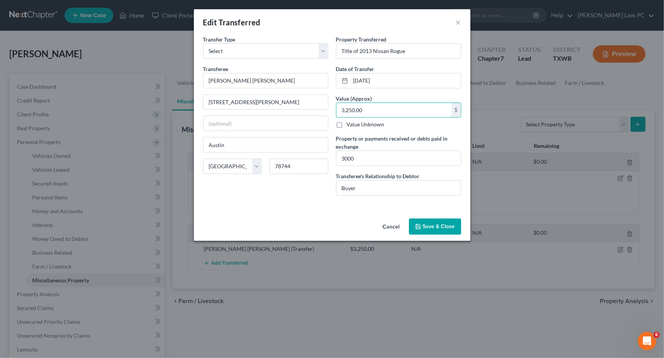
drag, startPoint x: 373, startPoint y: 107, endPoint x: 331, endPoint y: 109, distance: 41.9
click at [331, 109] on div "Transfer Type * Select Ordinary ([DATE]) [DATE] Transferee * [PERSON_NAME] [PER…" at bounding box center [332, 118] width 266 height 166
type input "3.00"
type input "3"
type input "30.00"
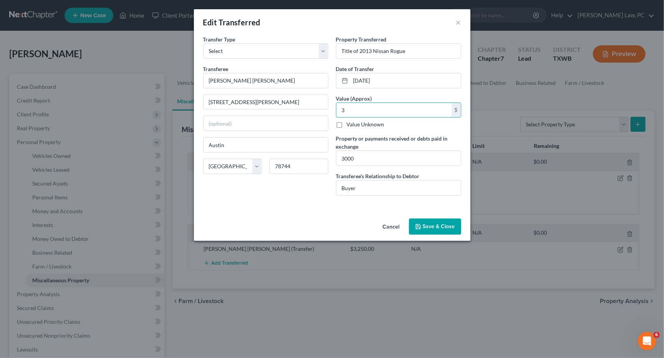
type input "30"
type input "300.00"
type input "300"
type input "3,000.00"
type input "3,000"
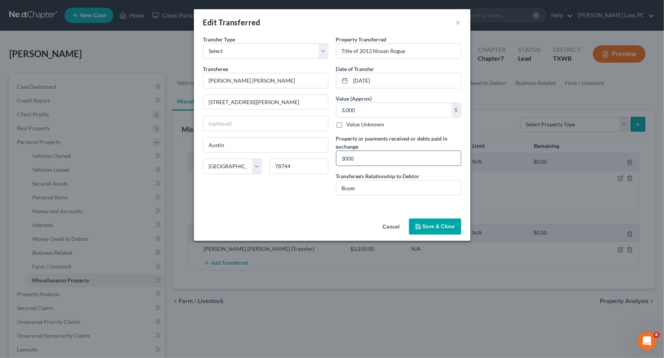
drag, startPoint x: 374, startPoint y: 157, endPoint x: 340, endPoint y: 156, distance: 34.2
click at [340, 156] on input "3000" at bounding box center [398, 158] width 124 height 15
click at [418, 227] on button "Save & Close" at bounding box center [435, 226] width 52 height 16
click at [457, 22] on button "×" at bounding box center [458, 22] width 5 height 9
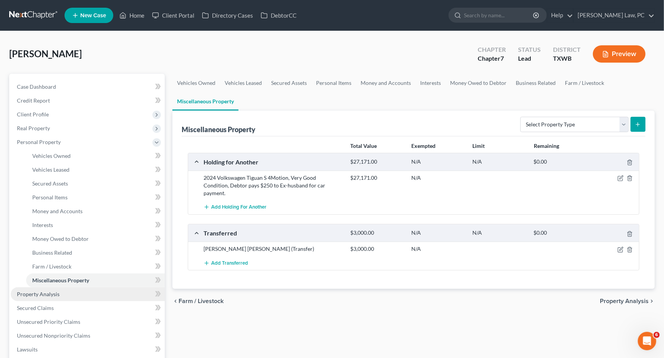
click at [67, 288] on link "Property Analysis" at bounding box center [88, 294] width 154 height 14
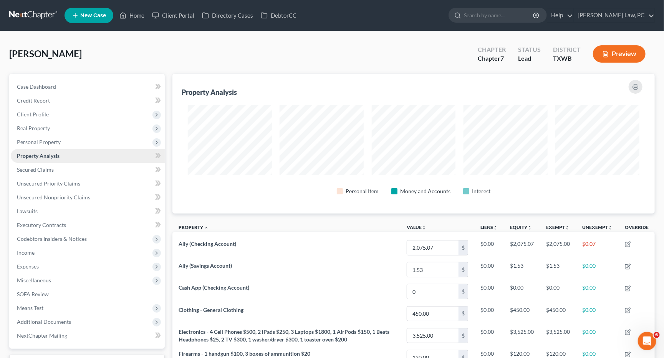
scroll to position [139, 482]
click at [53, 142] on span "Personal Property" at bounding box center [39, 142] width 44 height 7
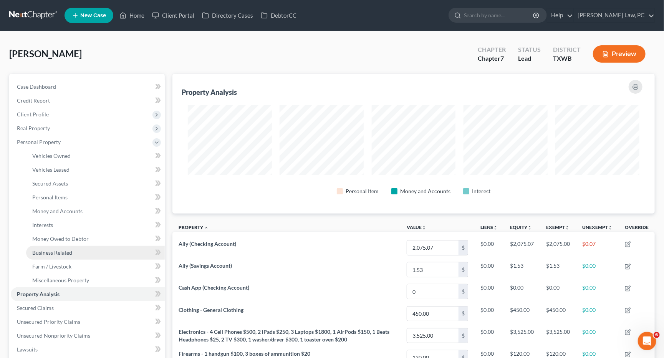
click at [60, 246] on link "Business Related" at bounding box center [95, 253] width 139 height 14
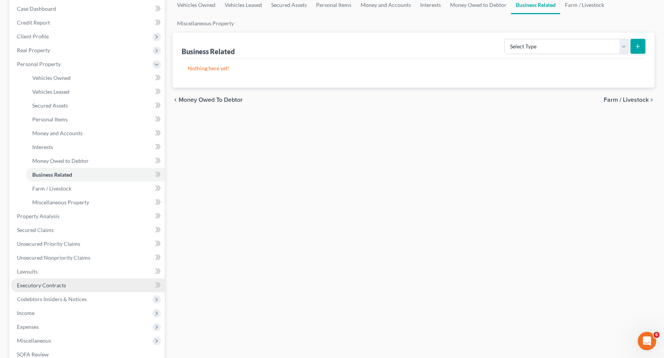
scroll to position [101, 0]
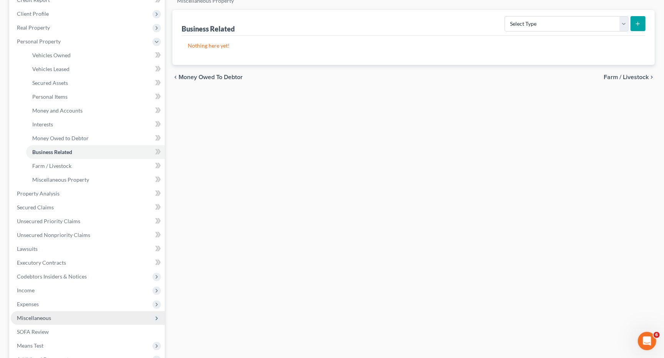
click at [37, 314] on span "Miscellaneous" at bounding box center [34, 317] width 34 height 7
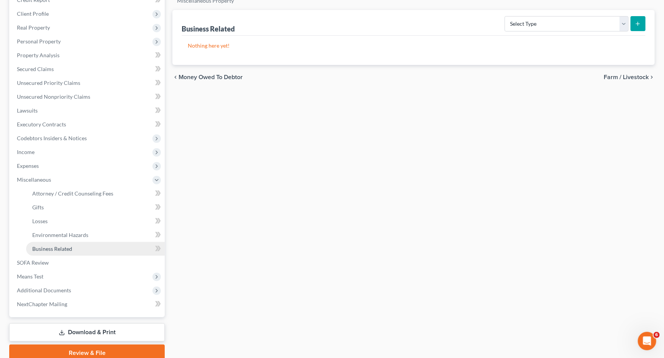
click at [53, 245] on span "Business Related" at bounding box center [52, 248] width 40 height 7
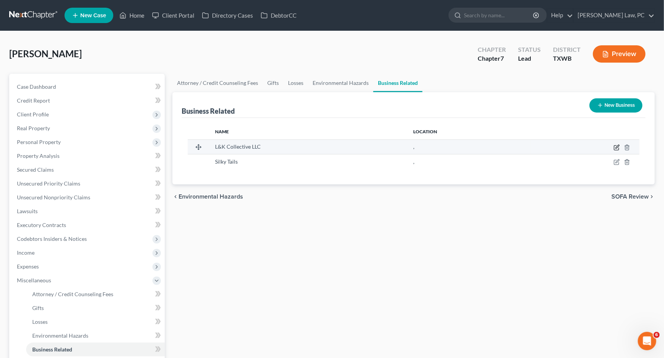
click at [616, 146] on icon "button" at bounding box center [617, 147] width 6 height 6
select select "member"
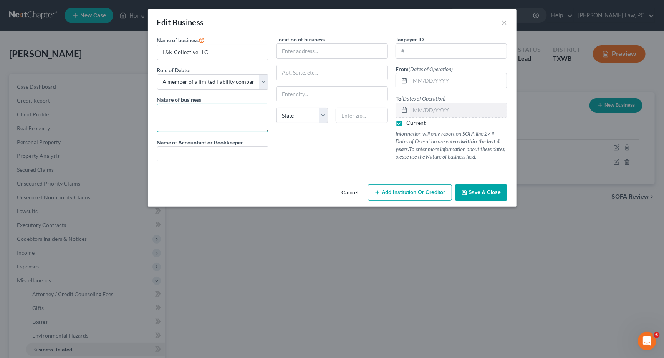
click at [241, 116] on textarea at bounding box center [213, 118] width 112 height 28
type textarea "Digital Media/Podcast"
click at [440, 79] on input "text" at bounding box center [458, 80] width 97 height 15
click at [483, 189] on span "Save & Close" at bounding box center [485, 192] width 32 height 7
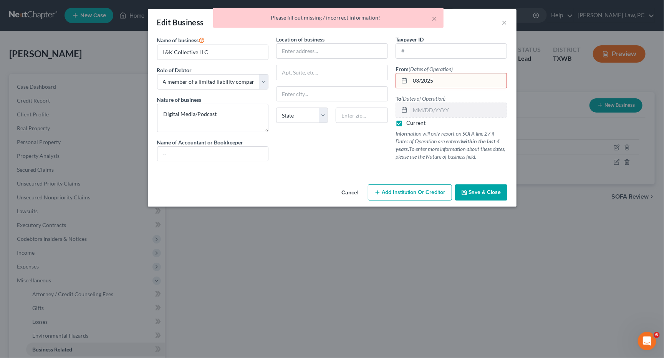
click at [432, 76] on input "03/2025" at bounding box center [458, 80] width 97 height 15
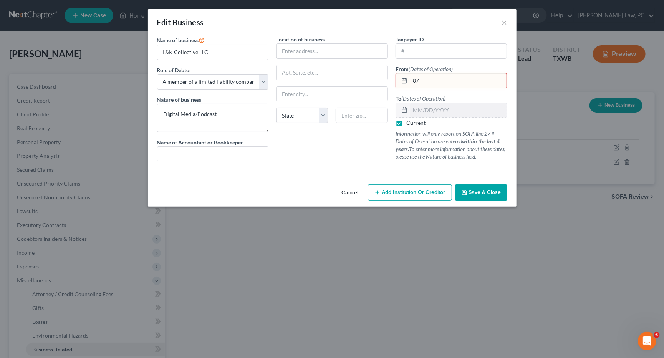
type input "0"
type input "03/01/2025"
click at [488, 190] on span "Save & Close" at bounding box center [485, 192] width 32 height 7
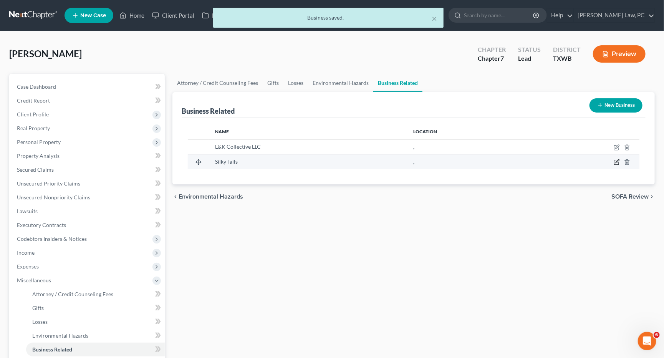
click at [615, 162] on icon "button" at bounding box center [617, 162] width 6 height 6
select select "member"
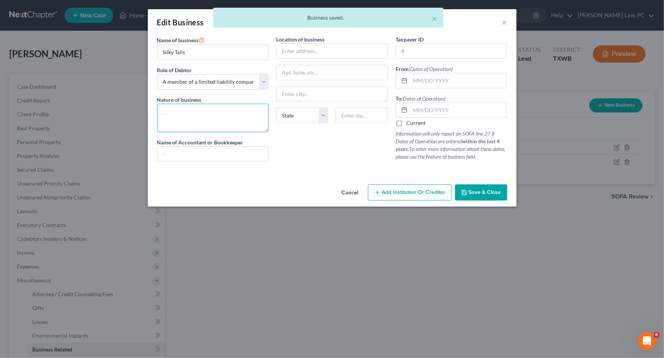
click at [199, 119] on textarea at bounding box center [213, 118] width 112 height 28
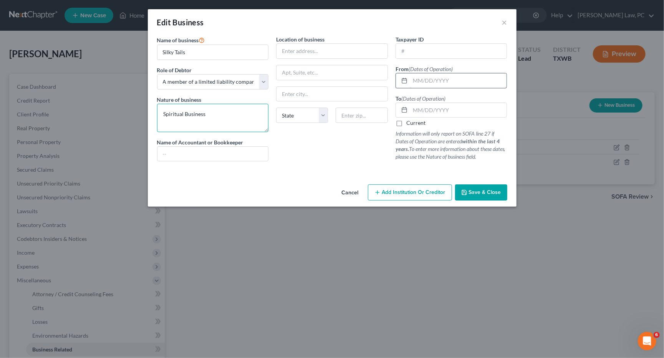
type textarea "Spiritual Business"
click at [453, 83] on input "text" at bounding box center [458, 80] width 97 height 15
type input "11/01/2023"
click at [448, 106] on input "text" at bounding box center [458, 110] width 97 height 15
type input "Silky Tales"
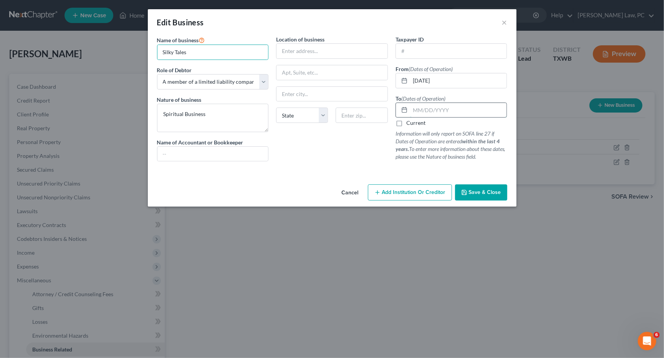
click at [445, 107] on input "text" at bounding box center [458, 110] width 97 height 15
type input "05/01/2024"
click at [480, 189] on span "Save & Close" at bounding box center [485, 192] width 32 height 7
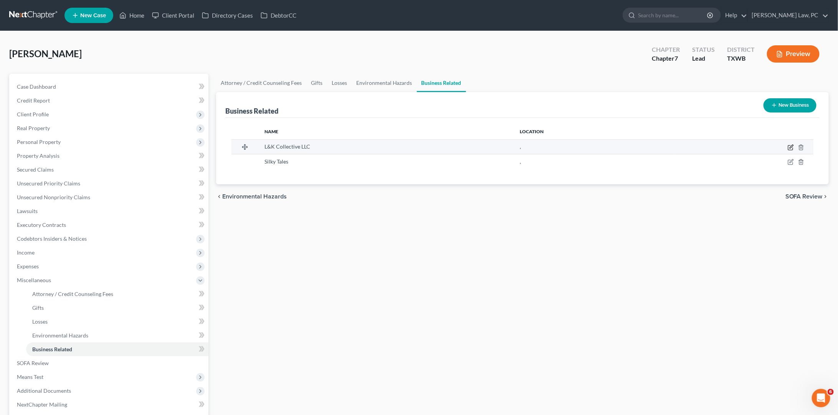
click at [664, 146] on icon "button" at bounding box center [791, 147] width 6 height 6
select select "member"
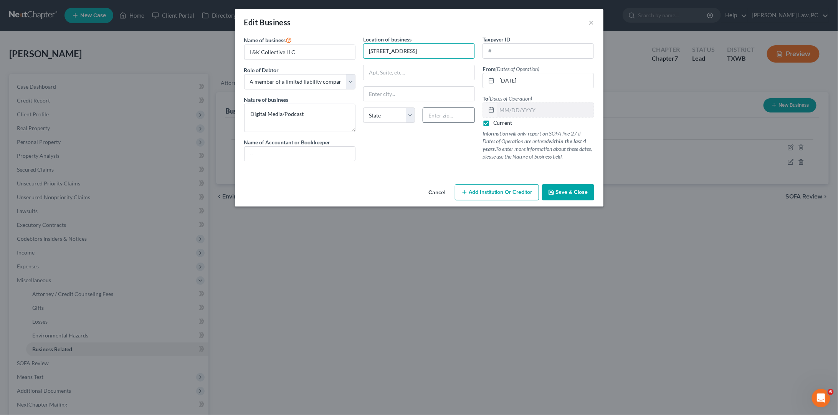
type input "705 Crane Canyon Pl"
type input "78665"
type input "Sandy"
select select "45"
click at [444, 93] on input "Sandy" at bounding box center [419, 94] width 111 height 15
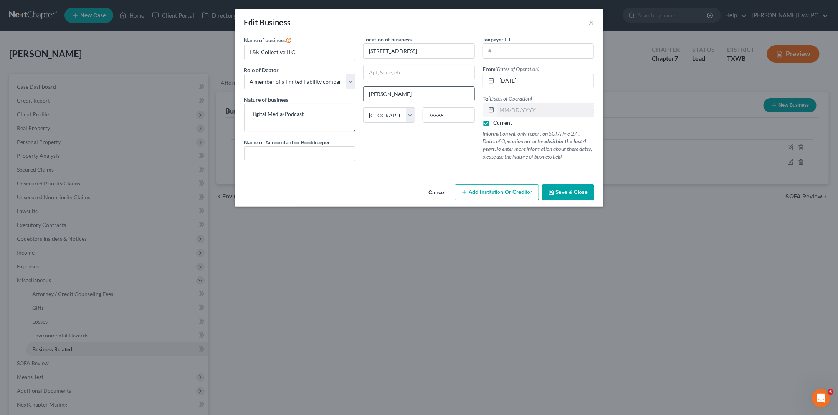
click at [444, 93] on input "Sandy" at bounding box center [419, 94] width 111 height 15
type input "Round Rock"
click at [564, 191] on span "Save & Close" at bounding box center [572, 192] width 32 height 7
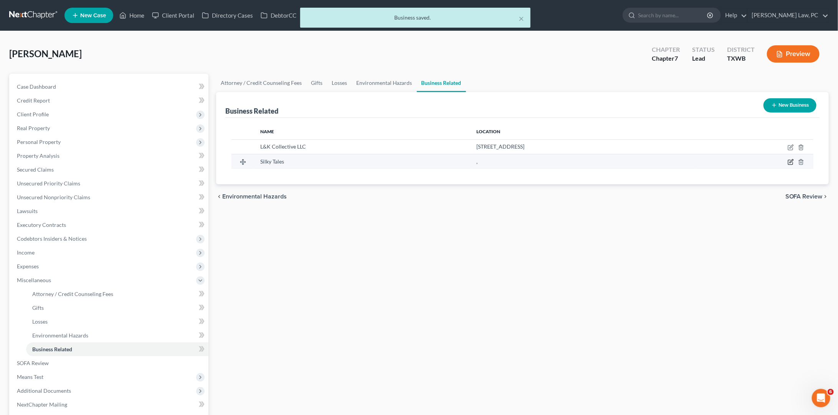
click at [664, 162] on icon "button" at bounding box center [791, 162] width 6 height 6
select select "member"
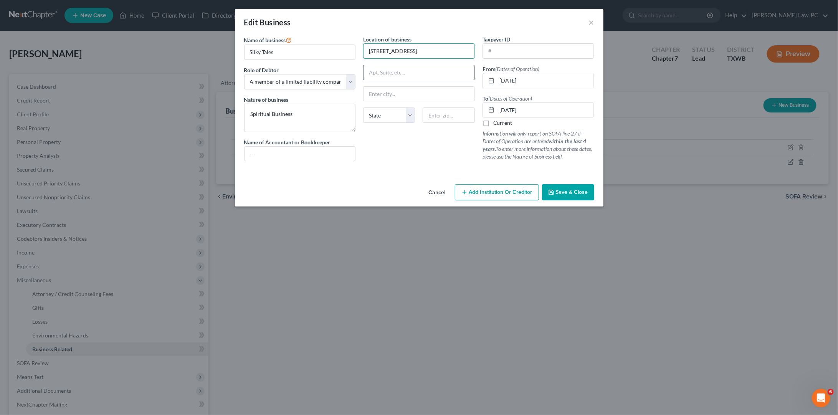
type input "705 Crane Canyon Pl"
type input "78665"
type input "Sandy"
select select "45"
click at [424, 96] on input "Sandy" at bounding box center [419, 94] width 111 height 15
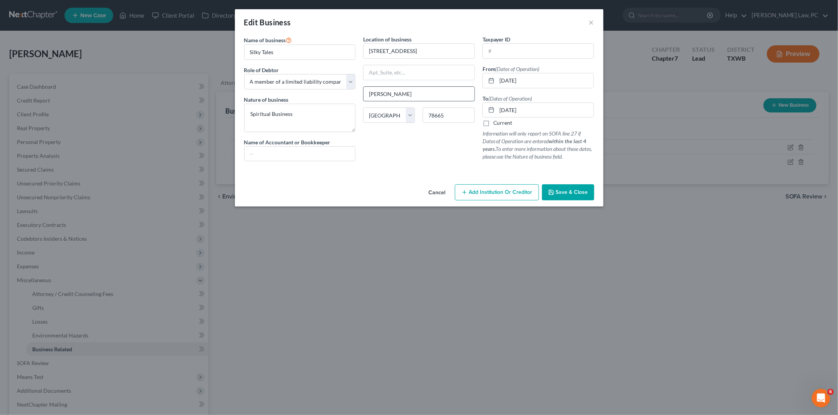
click at [424, 96] on input "Sandy" at bounding box center [419, 94] width 111 height 15
type input "Round Rock"
click at [405, 48] on input "705 Crane Canyon Pl" at bounding box center [419, 51] width 111 height 15
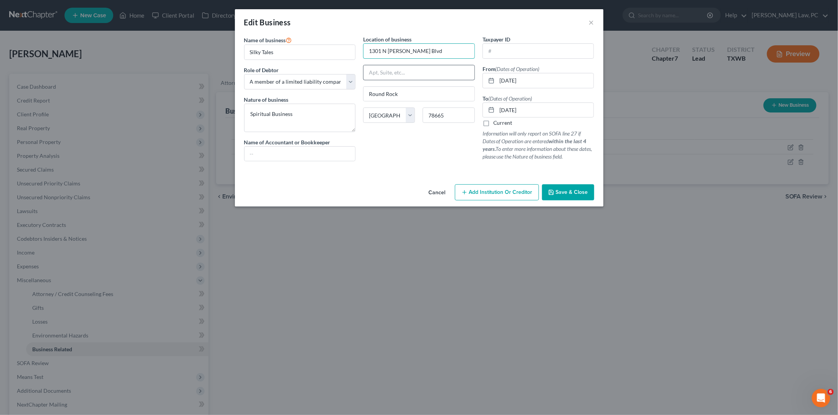
type input "1301 N A.W. Grimes Blvd"
click at [400, 72] on input "text" at bounding box center [419, 72] width 111 height 15
type input "Apt #816"
click at [574, 189] on span "Save & Close" at bounding box center [572, 192] width 32 height 7
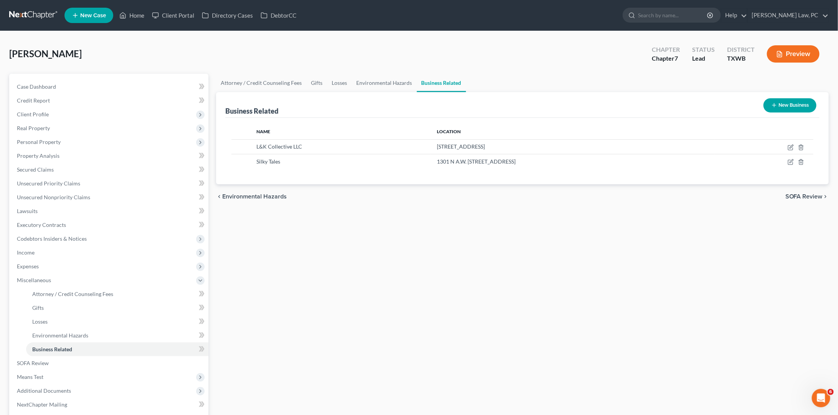
click at [41, 11] on link at bounding box center [33, 15] width 49 height 14
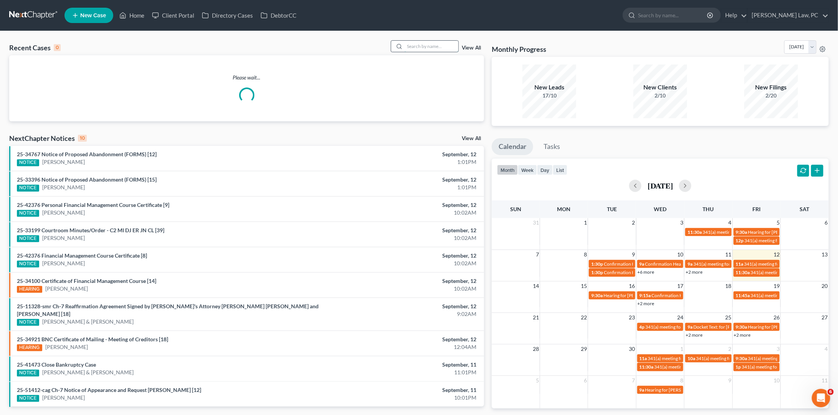
click at [446, 50] on input "search" at bounding box center [432, 46] width 54 height 11
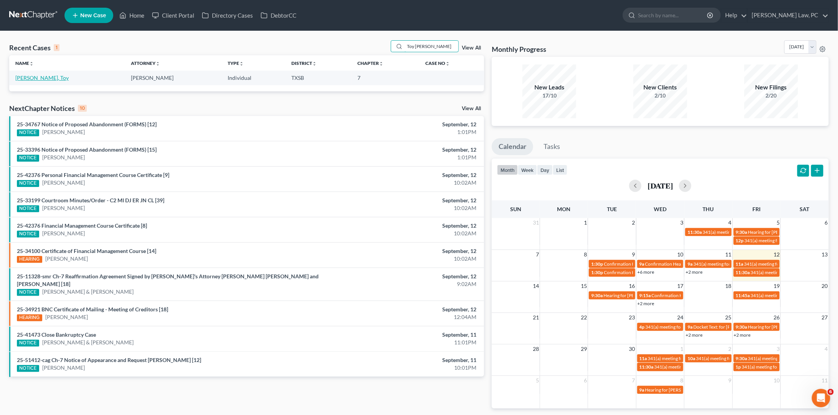
type input "Toy [PERSON_NAME]"
click at [55, 79] on link "[PERSON_NAME], Toy" at bounding box center [41, 77] width 53 height 7
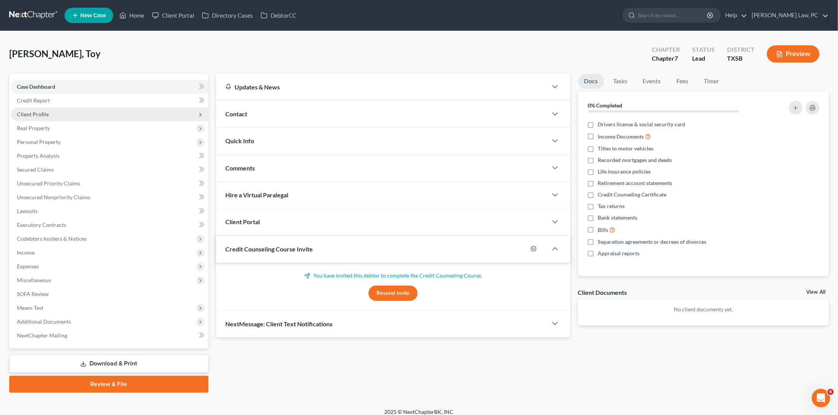
click at [96, 109] on span "Client Profile" at bounding box center [110, 115] width 198 height 14
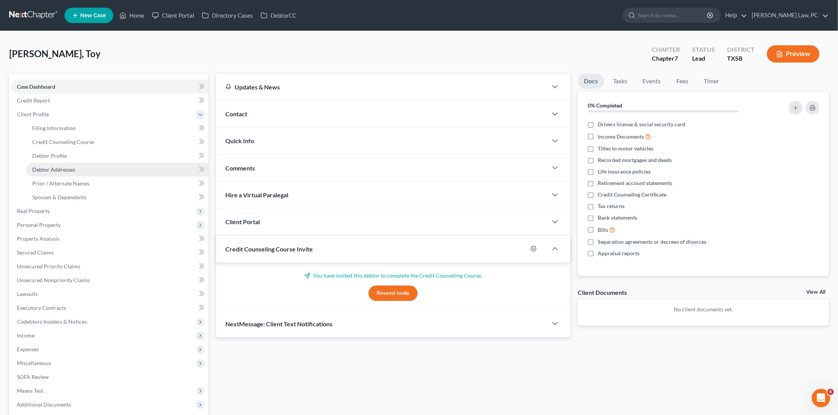
click at [73, 166] on span "Debtor Addresses" at bounding box center [53, 169] width 43 height 7
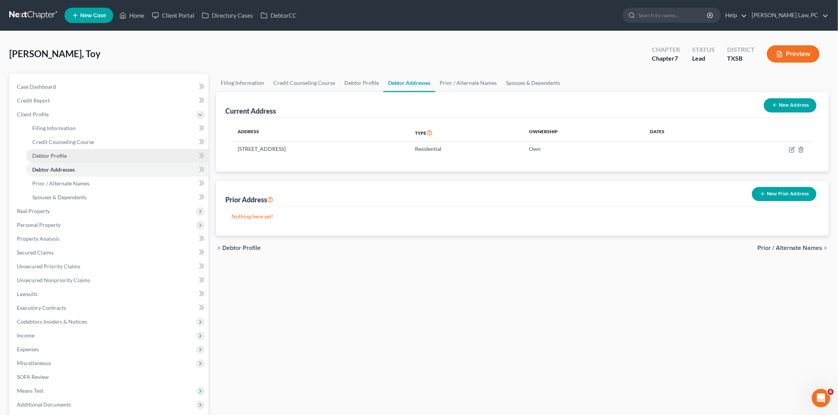
click at [73, 152] on link "Debtor Profile" at bounding box center [117, 156] width 182 height 14
select select "0"
select select "1"
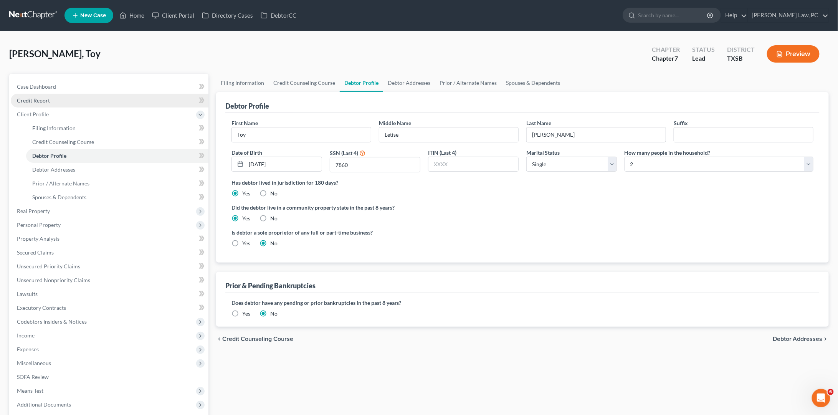
click at [73, 99] on link "Credit Report" at bounding box center [110, 101] width 198 height 14
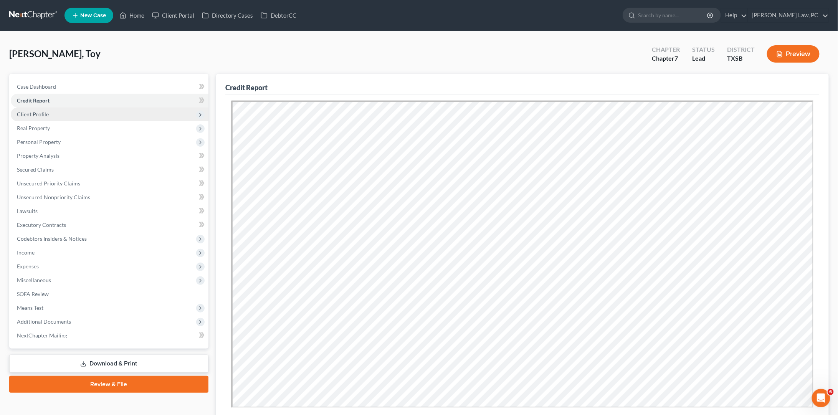
click at [62, 108] on span "Client Profile" at bounding box center [110, 115] width 198 height 14
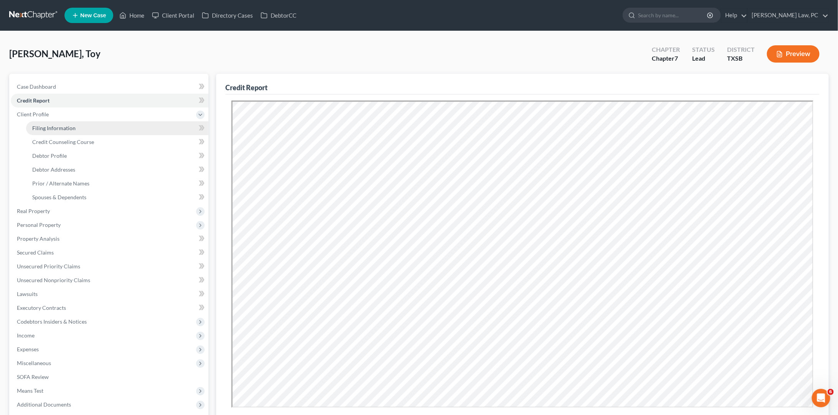
click at [71, 128] on span "Filing Information" at bounding box center [53, 128] width 43 height 7
select select "1"
select select "0"
select select "45"
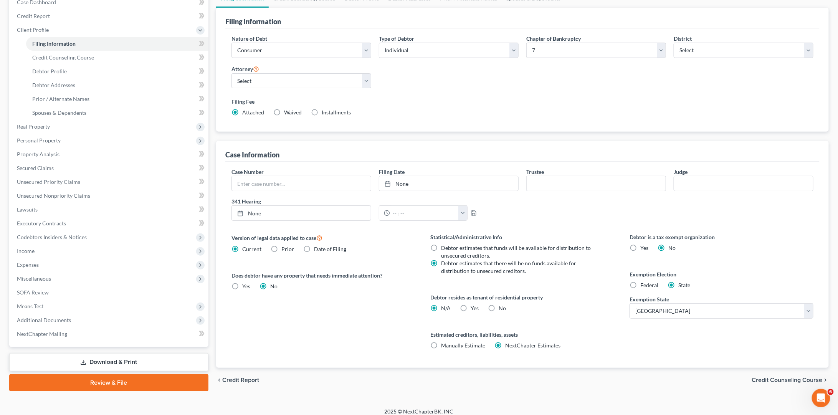
scroll to position [84, 0]
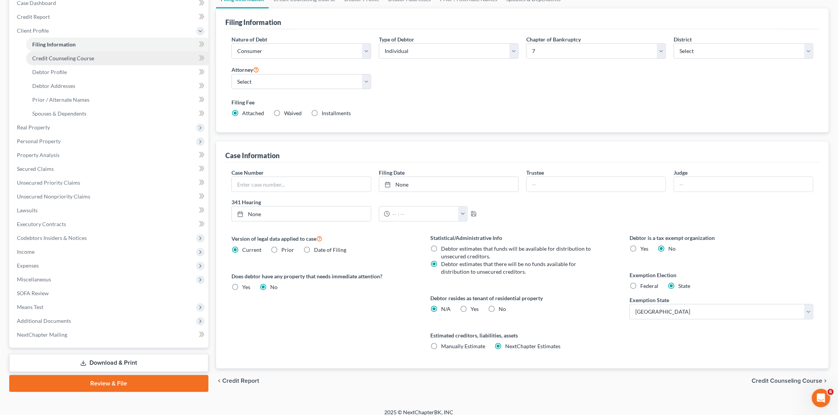
click at [108, 56] on link "Credit Counseling Course" at bounding box center [117, 58] width 182 height 14
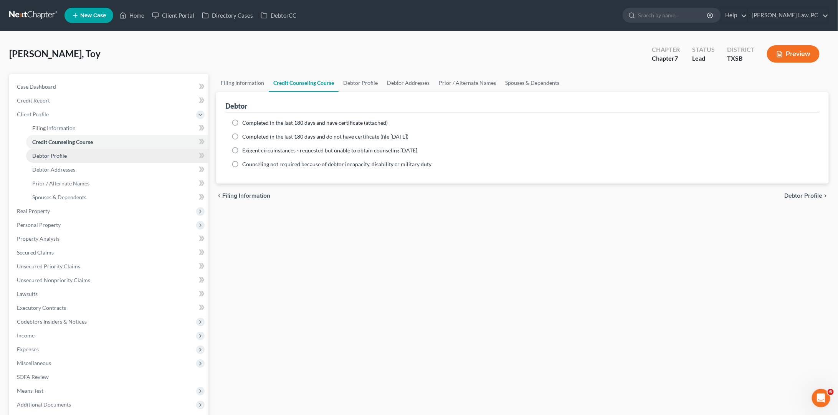
click at [84, 152] on link "Debtor Profile" at bounding box center [117, 156] width 182 height 14
select select "0"
select select "1"
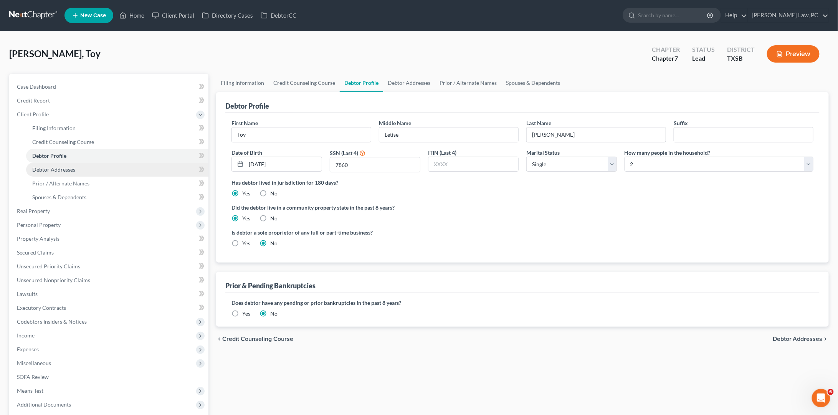
click at [111, 167] on link "Debtor Addresses" at bounding box center [117, 170] width 182 height 14
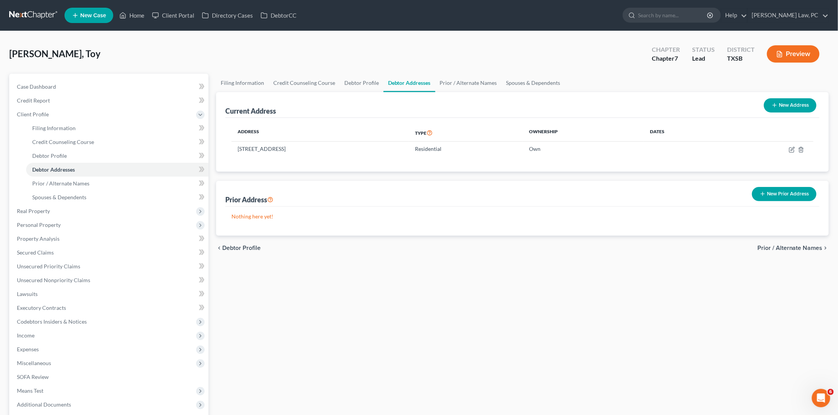
click at [771, 191] on button "New Prior Address" at bounding box center [784, 194] width 65 height 14
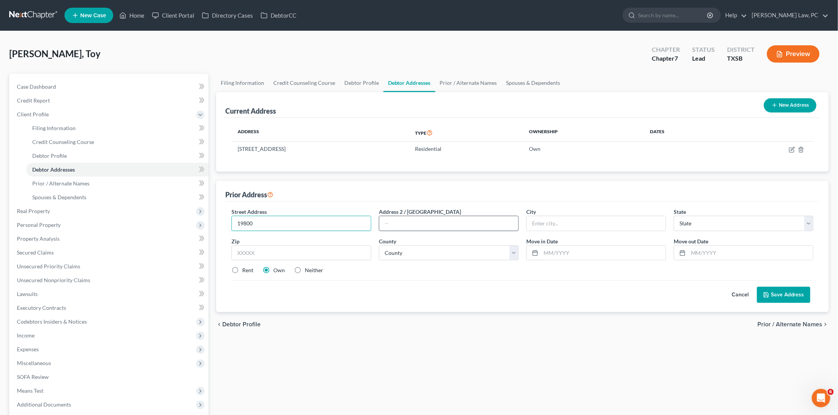
type input "19800"
type input "Apt 211"
type input "77346"
click at [307, 219] on input "19800" at bounding box center [301, 223] width 139 height 15
type input "Humble"
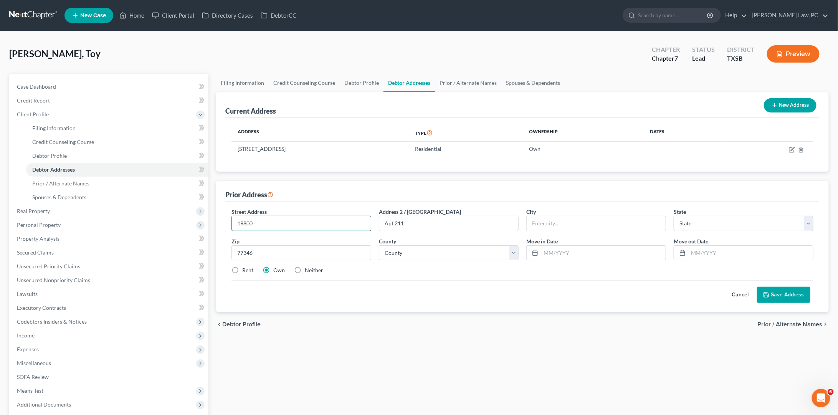
select select "45"
select select "100"
click at [598, 254] on input "text" at bounding box center [603, 253] width 125 height 15
type input "01/2002"
click at [697, 249] on input "text" at bounding box center [750, 253] width 125 height 15
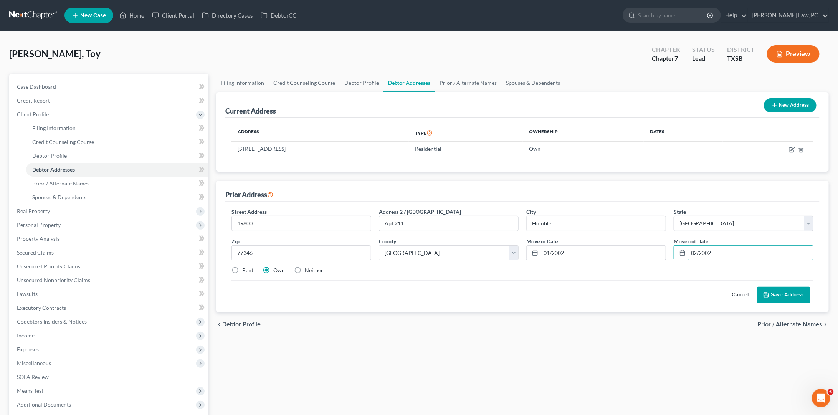
type input "02/2002"
click at [802, 296] on button "Save Address" at bounding box center [783, 295] width 53 height 16
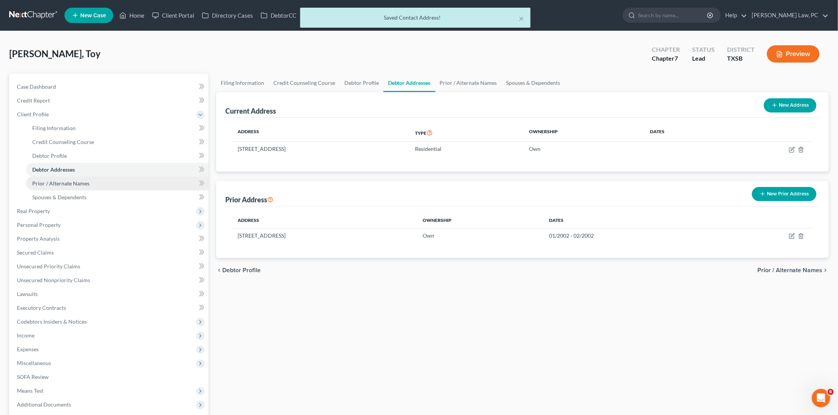
click at [136, 180] on link "Prior / Alternate Names" at bounding box center [117, 184] width 182 height 14
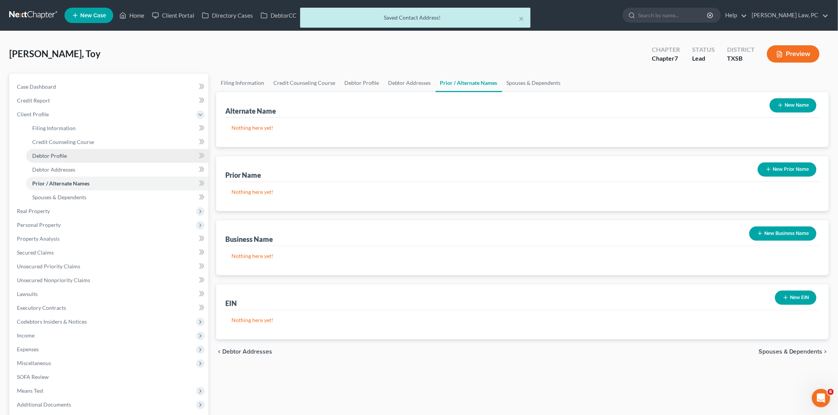
click at [101, 154] on link "Debtor Profile" at bounding box center [117, 156] width 182 height 14
select select "0"
select select "1"
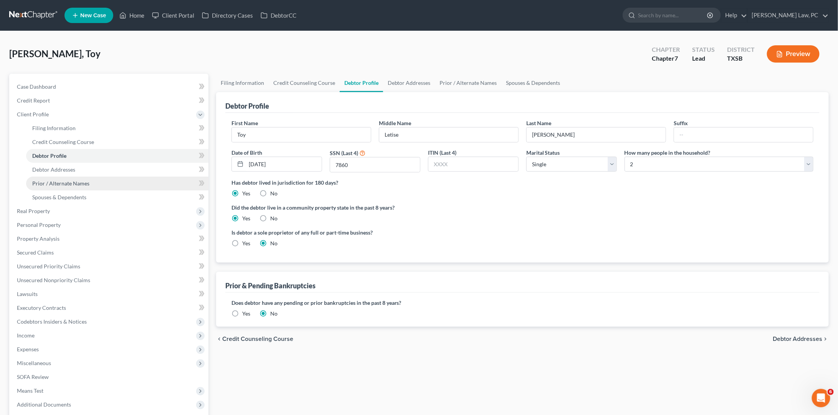
click at [63, 180] on span "Prior / Alternate Names" at bounding box center [60, 183] width 57 height 7
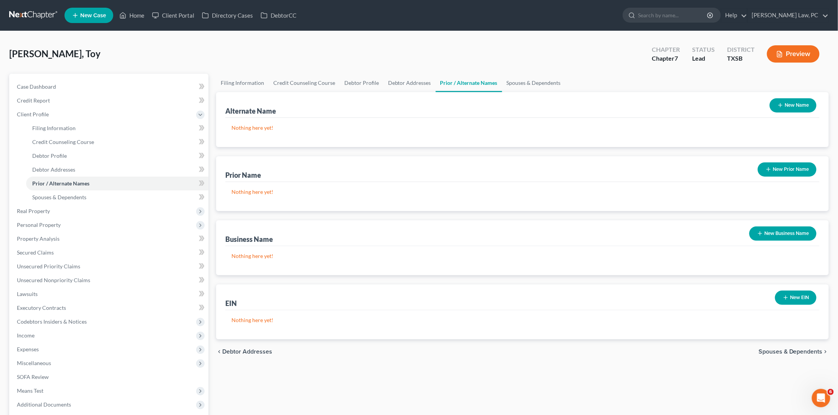
click at [794, 107] on button "New Name" at bounding box center [793, 105] width 47 height 14
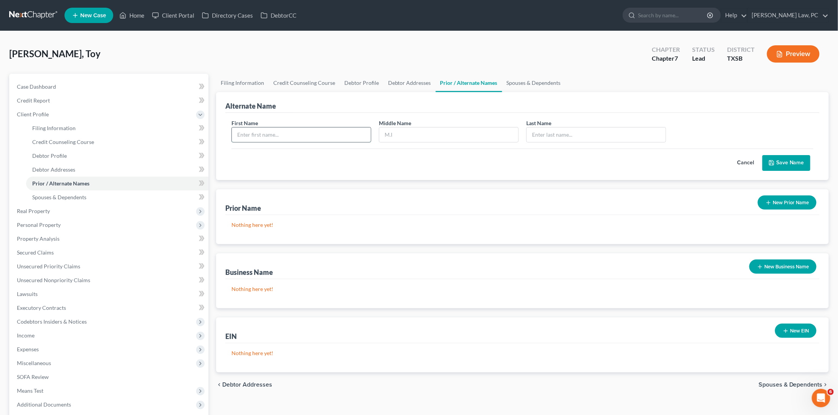
click at [319, 134] on input "text" at bounding box center [301, 134] width 139 height 15
type input "Toy"
click at [548, 132] on input "text" at bounding box center [596, 134] width 139 height 15
type input "[PERSON_NAME]"
click at [791, 161] on button "Save Name" at bounding box center [787, 163] width 48 height 16
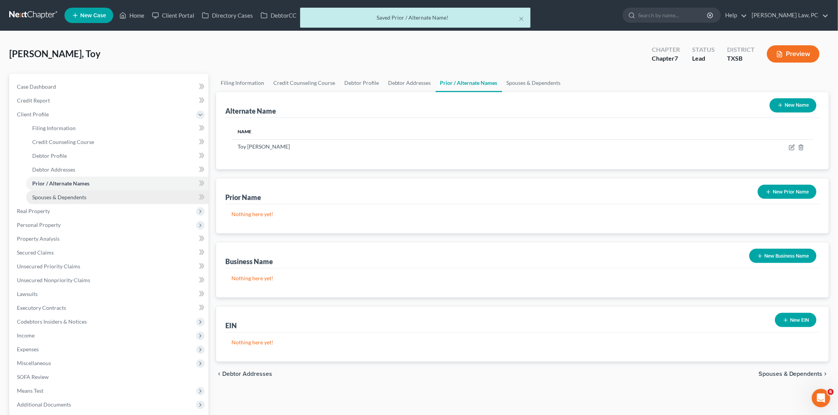
click at [128, 190] on link "Spouses & Dependents" at bounding box center [117, 197] width 182 height 14
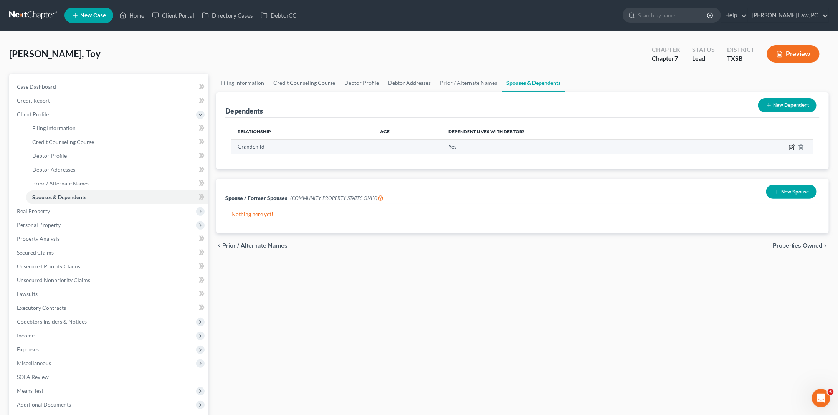
click at [791, 145] on icon "button" at bounding box center [792, 147] width 6 height 6
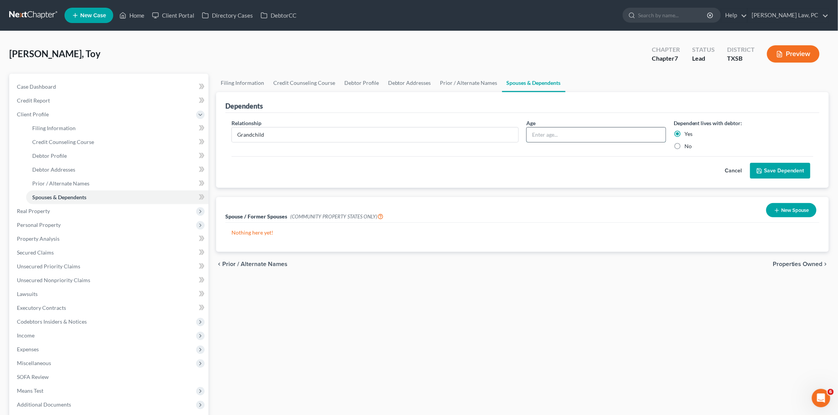
click at [576, 140] on input "text" at bounding box center [596, 134] width 139 height 15
type input "4"
click at [772, 172] on button "Save Dependent" at bounding box center [780, 171] width 60 height 16
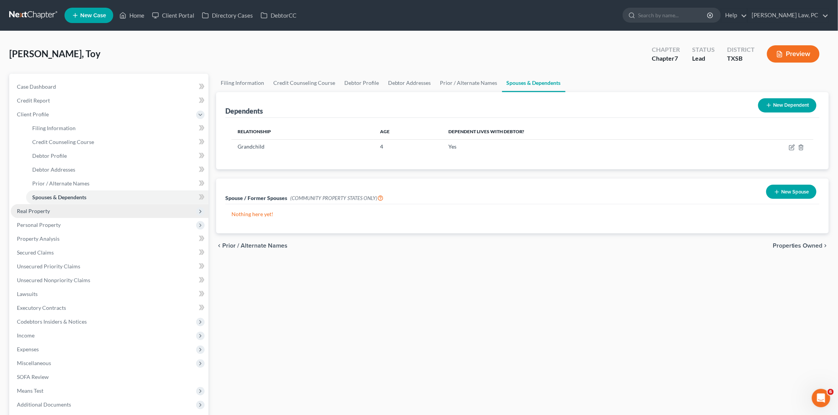
click at [105, 210] on span "Real Property" at bounding box center [110, 211] width 198 height 14
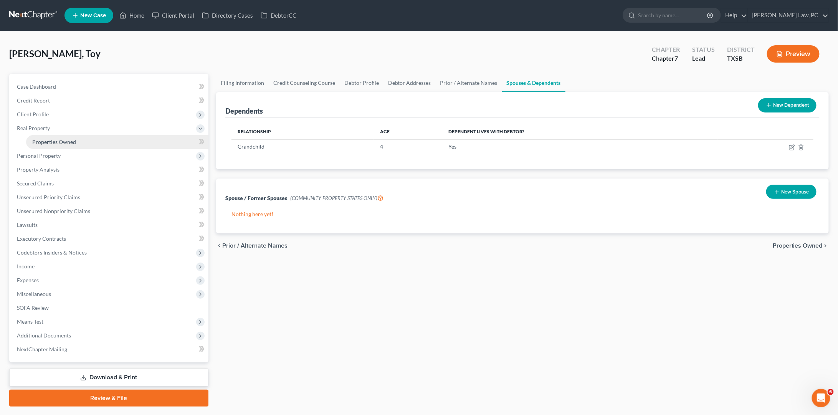
click at [70, 141] on span "Properties Owned" at bounding box center [54, 142] width 44 height 7
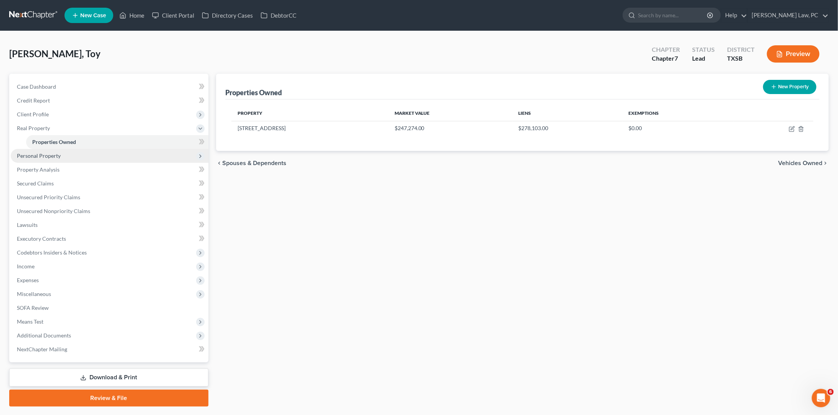
click at [79, 152] on span "Personal Property" at bounding box center [110, 156] width 198 height 14
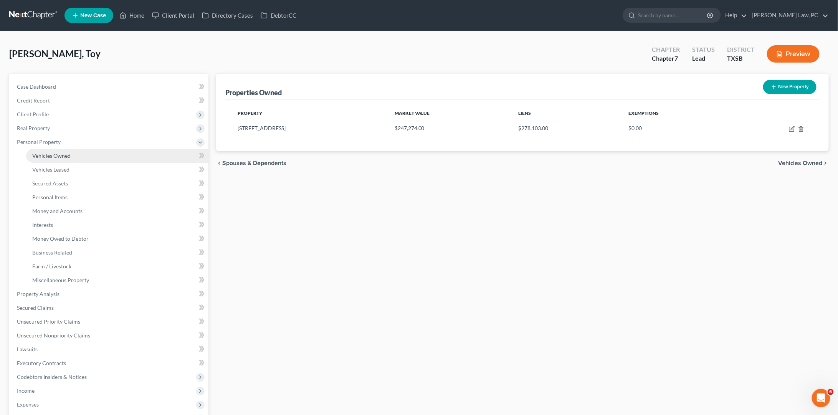
click at [76, 155] on link "Vehicles Owned" at bounding box center [117, 156] width 182 height 14
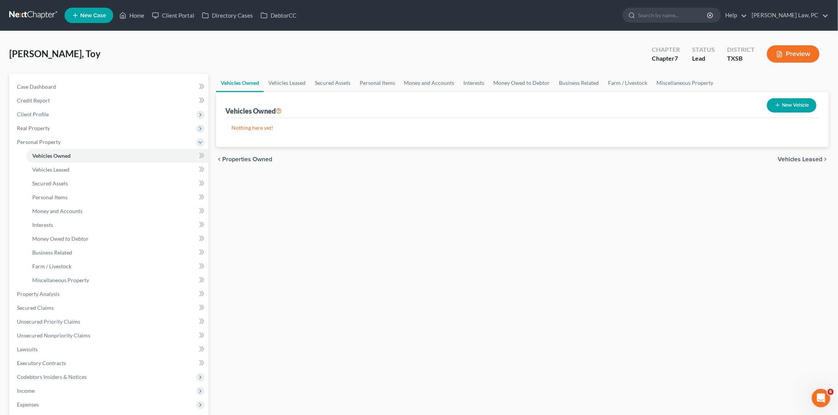
click at [784, 103] on button "New Vehicle" at bounding box center [792, 105] width 50 height 14
select select "0"
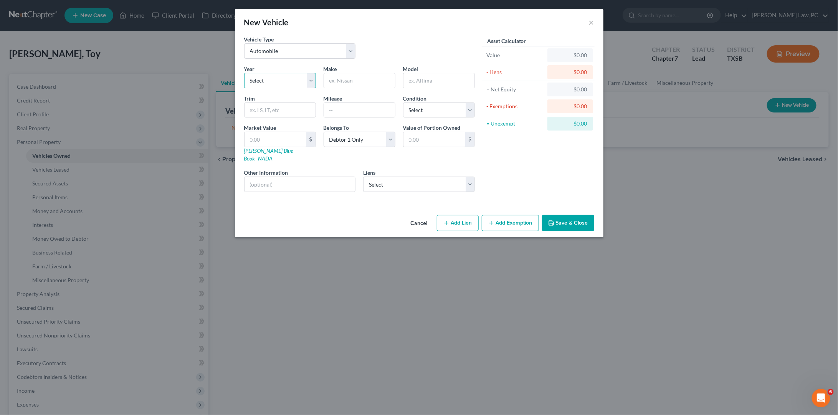
select select "16"
click at [349, 77] on input "text" at bounding box center [359, 80] width 71 height 15
type input "Toyota"
click at [415, 74] on input "text" at bounding box center [439, 80] width 71 height 15
type input "Camry"
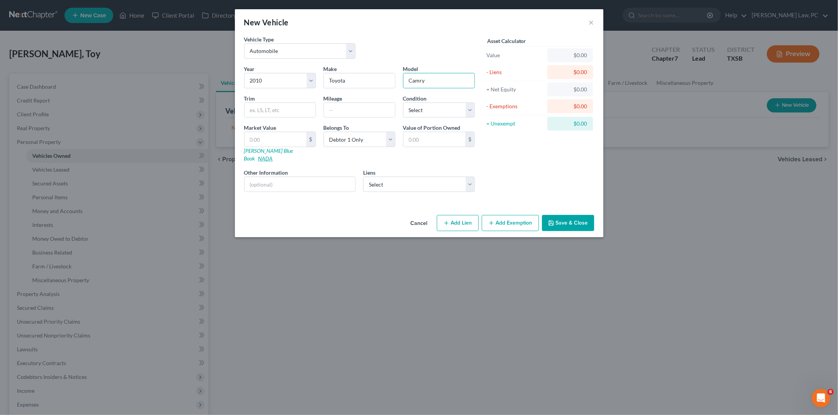
click at [273, 155] on link "NADA" at bounding box center [265, 158] width 15 height 7
click at [285, 109] on input "text" at bounding box center [280, 110] width 71 height 15
type input "LE"
select select "3"
click at [262, 136] on input "text" at bounding box center [276, 139] width 62 height 15
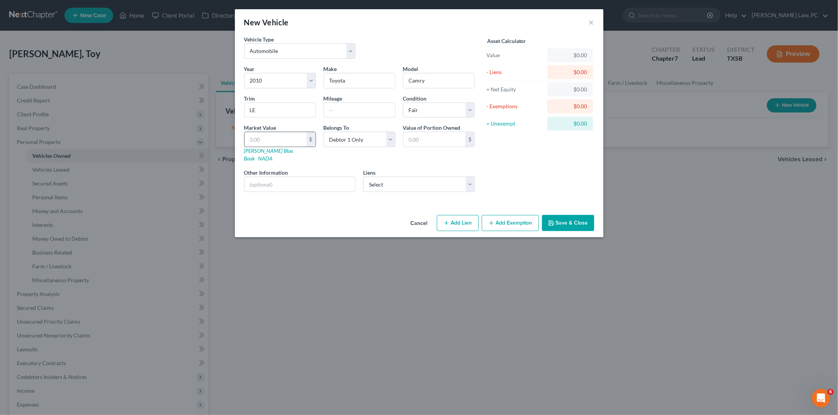
paste input "3,000"
type input "3,000"
type input "3,000.00"
type input "3,000"
click at [582, 215] on button "Save & Close" at bounding box center [568, 223] width 52 height 16
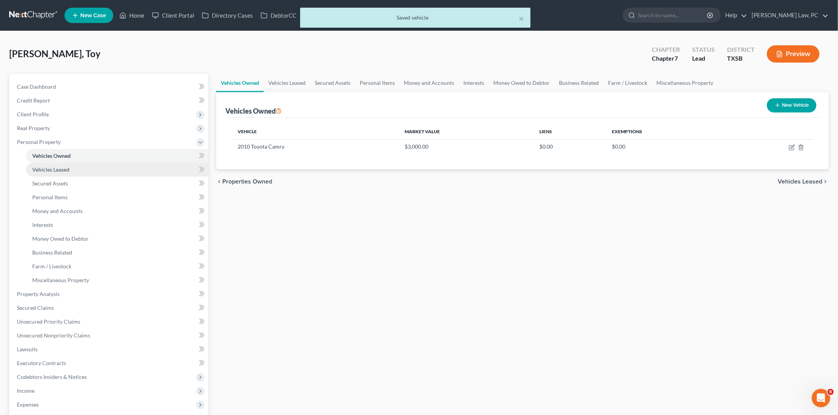
click at [134, 168] on link "Vehicles Leased" at bounding box center [117, 170] width 182 height 14
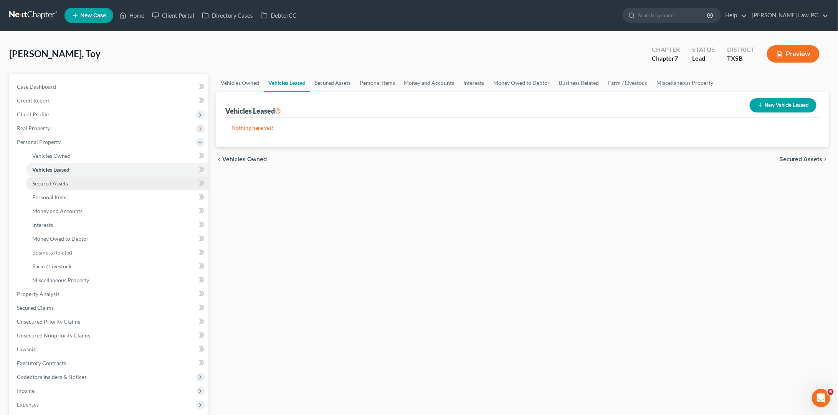
click at [96, 180] on link "Secured Assets" at bounding box center [117, 184] width 182 height 14
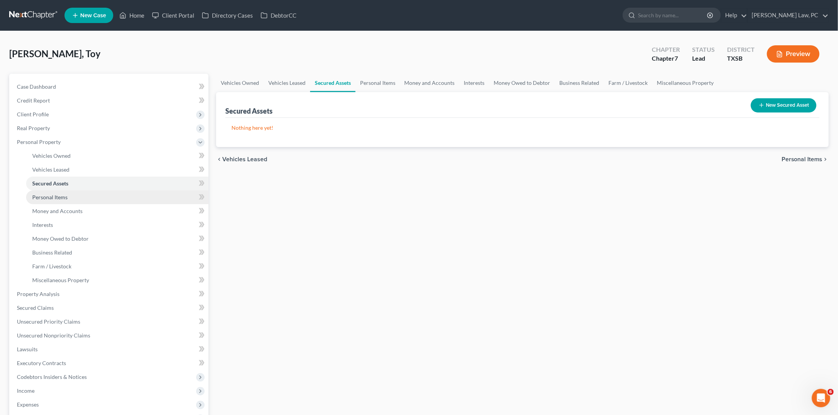
click at [93, 192] on link "Personal Items" at bounding box center [117, 197] width 182 height 14
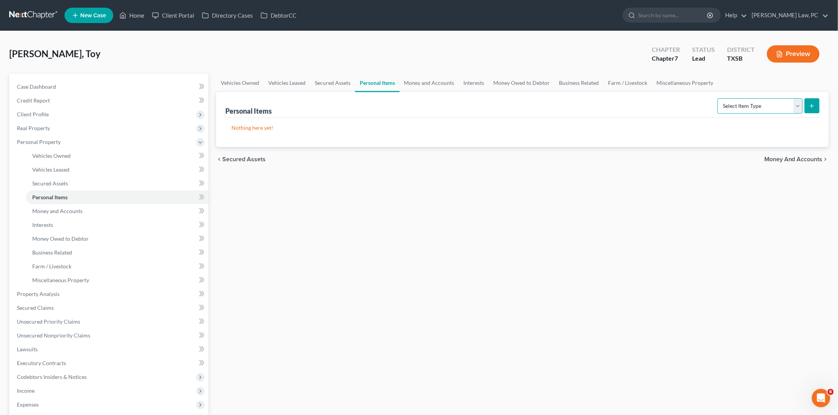
select select "clothing"
click at [811, 106] on icon "submit" at bounding box center [812, 106] width 6 height 6
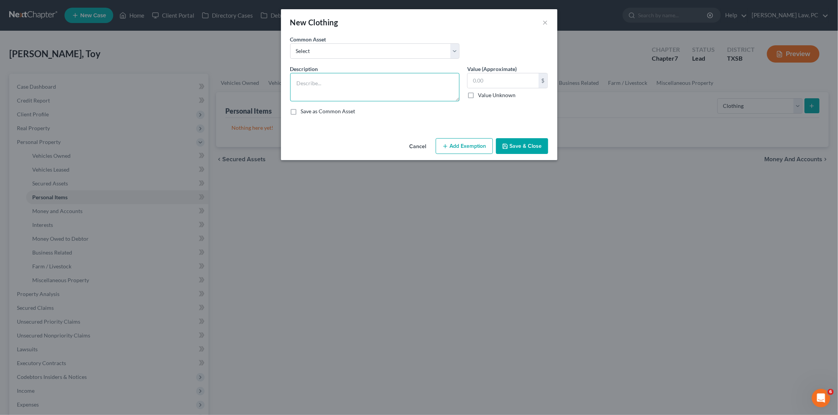
click at [404, 86] on textarea at bounding box center [374, 87] width 169 height 28
click at [298, 78] on textarea "T-Shirts" at bounding box center [374, 87] width 169 height 28
click at [328, 84] on textarea "1 T-Shirts" at bounding box center [374, 87] width 169 height 28
click at [407, 83] on textarea "1 T-Shirts $.50, 12 Blouses $12, 7 Dresses $21, 4 jeans" at bounding box center [374, 87] width 169 height 28
click at [432, 81] on textarea "1 T-Shirts $.50, 12 Blouses $12, 7 Dresses $21, 4 jeans" at bounding box center [374, 87] width 169 height 28
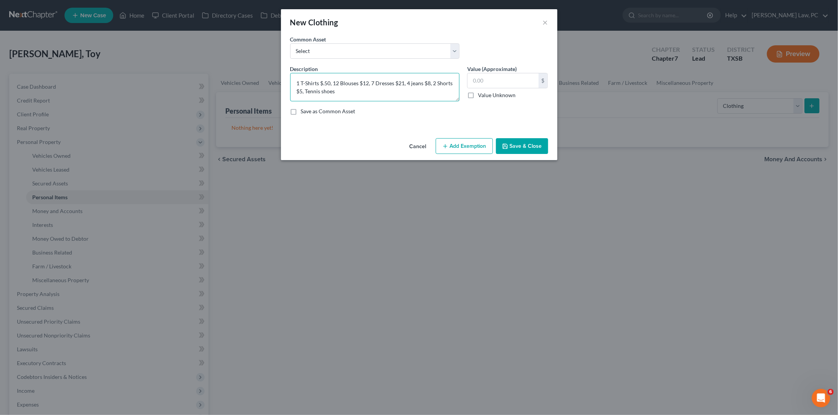
click at [306, 89] on textarea "1 T-Shirts $.50, 12 Blouses $12, 7 Dresses $21, 4 jeans $8, 2 Shorts $5, Tennis…" at bounding box center [374, 87] width 169 height 28
click at [369, 89] on textarea "1 T-Shirts $.50, 12 Blouses $12, 7 Dresses $21, 4 jeans $8, 2 Shorts $5, 3 Tenn…" at bounding box center [374, 87] width 169 height 28
click at [351, 90] on textarea "1 T-Shirts $.50, 12 Blouses $12, 7 Dresses $21, 4 jeans $8, 2 Shorts $5, 3 Tenn…" at bounding box center [374, 87] width 169 height 28
click at [409, 92] on textarea "1 T-Shirts $.50, 12 Blouses $12, 7 Dresses $21, 4 jeans $8, 2 Shorts $5, 3 Tenn…" at bounding box center [374, 87] width 169 height 28
type textarea "1 T-Shirts $.50, 12 Blouses $12, 7 Dresses $21, 4 jeans $8, 2 Shorts $5, 3 Tenn…"
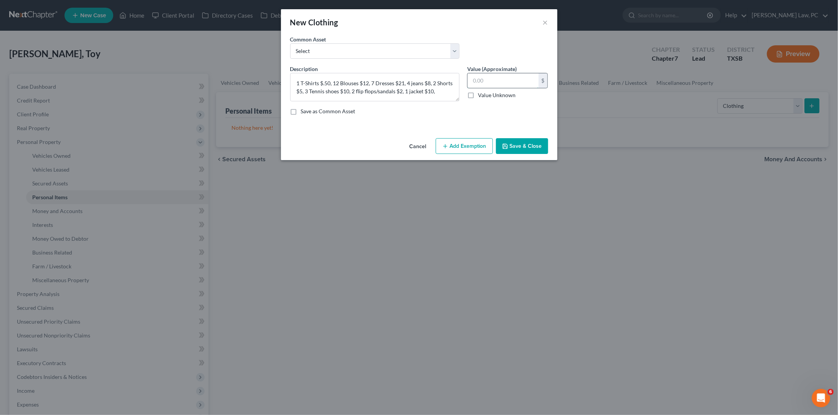
click at [492, 86] on input "text" at bounding box center [503, 80] width 71 height 15
type input "68.5"
click at [527, 142] on button "Save & Close" at bounding box center [522, 146] width 52 height 16
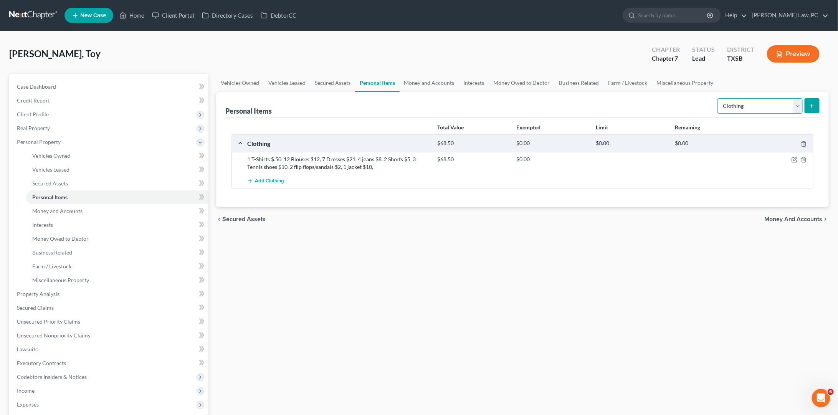
select select "electronics"
click at [813, 107] on icon "submit" at bounding box center [812, 106] width 6 height 6
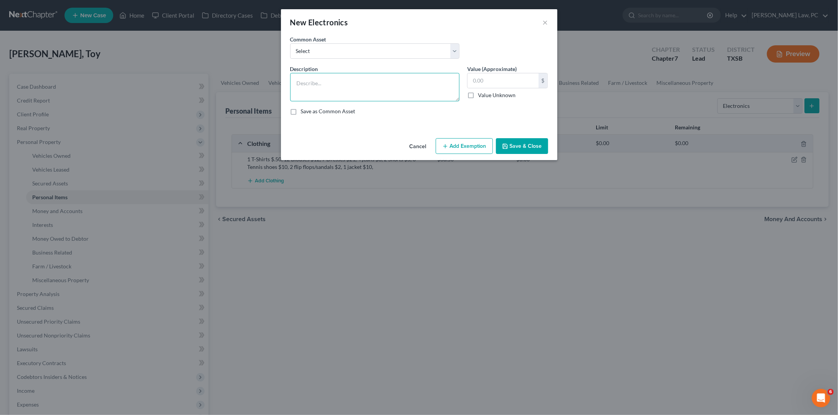
click at [431, 89] on textarea at bounding box center [374, 87] width 169 height 28
click at [296, 79] on textarea "Cell phone" at bounding box center [374, 87] width 169 height 28
click at [331, 81] on textarea "1 Cell phone" at bounding box center [374, 87] width 169 height 28
click at [341, 83] on textarea "1 Cell phone $200, AirPods" at bounding box center [374, 87] width 169 height 28
click at [379, 84] on textarea "1 Cell phone $200, 1 AirPods" at bounding box center [374, 87] width 169 height 28
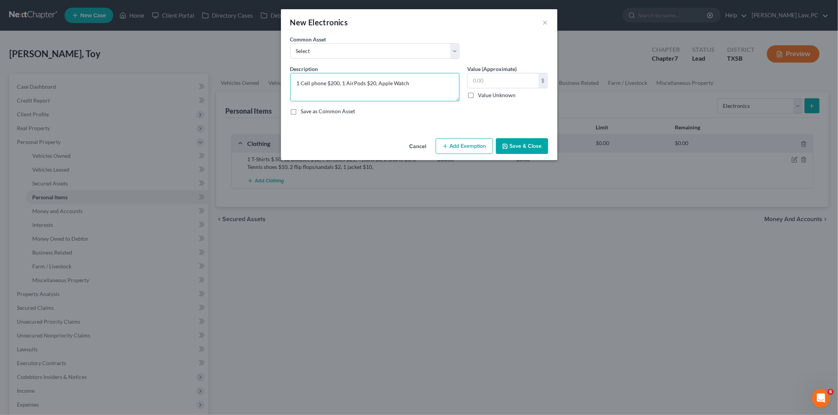
click at [378, 84] on textarea "1 Cell phone $200, 1 AirPods $20, Apple Watch" at bounding box center [374, 87] width 169 height 28
click at [421, 81] on textarea "1 Cell phone $200, 1 AirPods $20, 1 Apple Watch" at bounding box center [374, 87] width 169 height 28
click at [426, 78] on textarea "1 Cell phone $200, 1 AirPods $20, 1 Apple Watch $100, iPad" at bounding box center [374, 87] width 169 height 28
click at [452, 83] on textarea "1 Cell phone $200, 1 AirPods $20, 1 Apple Watch $100, 1 iPad" at bounding box center [374, 87] width 169 height 28
click at [311, 86] on textarea "1 Cell phone $200, 1 AirPods $20, 1 Apple Watch $100, 1 iPad $100, TV" at bounding box center [374, 87] width 169 height 28
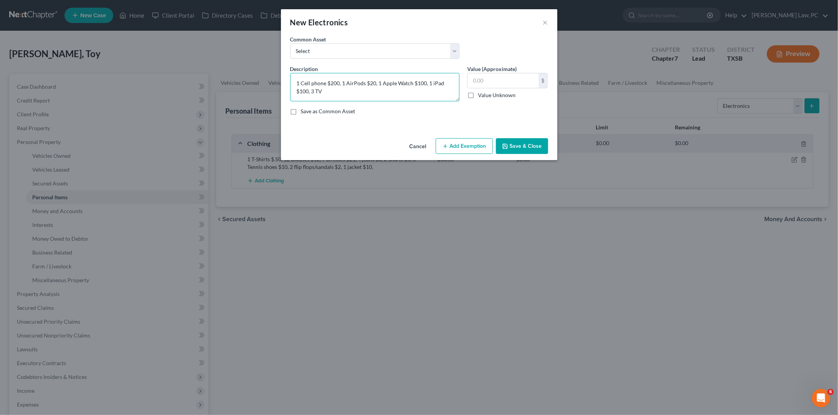
click at [333, 92] on textarea "1 Cell phone $200, 1 AirPods $20, 1 Apple Watch $100, 1 iPad $100, 3 TV" at bounding box center [374, 87] width 169 height 28
click at [398, 90] on textarea "1 Cell phone $200, 1 AirPods $20, 1 Apple Watch $100, 1 iPad $100, 3 TV $150, 1…" at bounding box center [374, 87] width 169 height 28
click at [434, 91] on textarea "1 Cell phone $200, 1 AirPods $20, 1 Apple Watch $100, 1 iPad $100, 3 TV $150, 1…" at bounding box center [374, 87] width 169 height 28
click at [400, 91] on textarea "1 Cell phone $200, 1 AirPods $20, 1 Apple Watch $100, 1 iPad $100, 3 TV $150, 1…" at bounding box center [374, 87] width 169 height 28
click at [424, 88] on textarea "1 Cell phone $200, 1 AirPods $20, 1 Apple Watch $100, 1 iPad $100, 3 TV $150, 1…" at bounding box center [374, 87] width 169 height 28
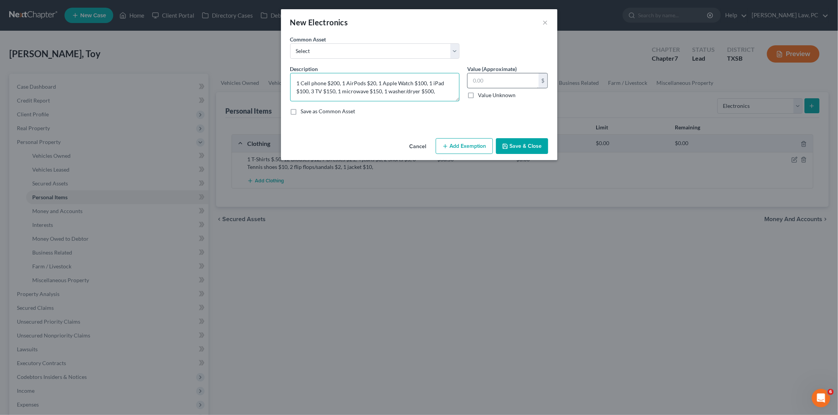
type textarea "1 Cell phone $200, 1 AirPods $20, 1 Apple Watch $100, 1 iPad $100, 3 TV $150, 1…"
click at [516, 76] on input "text" at bounding box center [503, 80] width 71 height 15
type input "1,070"
click at [435, 92] on textarea "1 Cell phone $200, 1 AirPods $20, 1 Apple Watch $100, 1 iPad $100, 3 TV $150, 1…" at bounding box center [374, 87] width 169 height 28
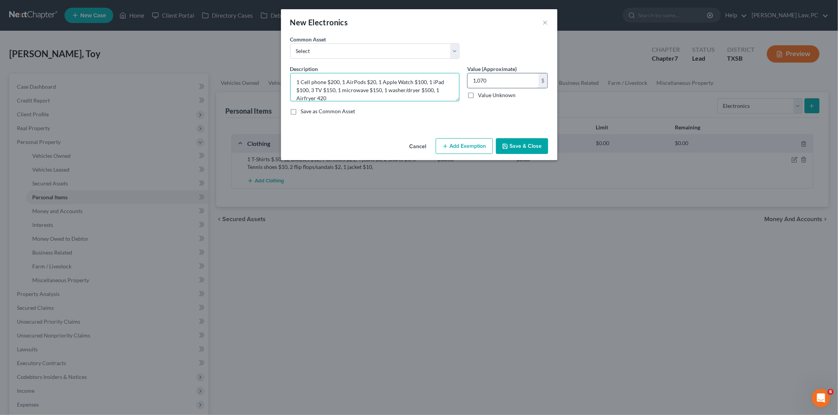
type textarea "1 Cell phone $200, 1 AirPods $20, 1 Apple Watch $100, 1 iPad $100, 3 TV $150, 1…"
click at [500, 83] on input "1,070" at bounding box center [503, 80] width 71 height 15
type input "1,090"
click at [513, 147] on button "Save & Close" at bounding box center [522, 146] width 52 height 16
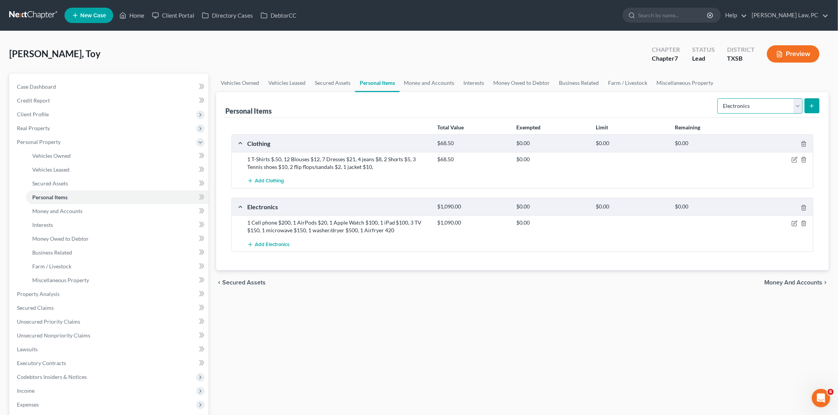
select select "household_goods"
click at [809, 105] on button "submit" at bounding box center [812, 105] width 15 height 15
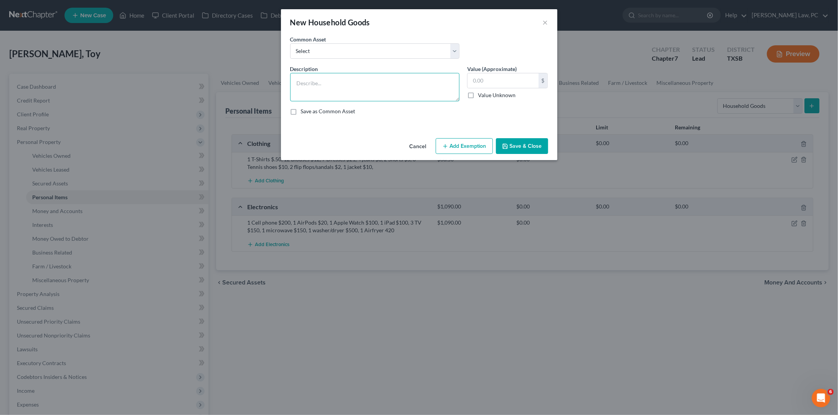
click at [385, 88] on textarea at bounding box center [374, 87] width 169 height 28
click at [296, 91] on textarea "Dinning Table with 4 chairs $200, Sofa $500, 5 Nightstands $100, Bed frames" at bounding box center [374, 87] width 169 height 28
click at [332, 88] on textarea "Dinning Table with 4 chairs $200, Sofa $500, 5 Nightstands $100, 3 Bed frames" at bounding box center [374, 87] width 169 height 28
click at [391, 90] on textarea "Dinning Table with 4 chairs $200, Sofa $500, 5 Nightstands $100, 3 Bed frames $…" at bounding box center [374, 87] width 169 height 28
drag, startPoint x: 341, startPoint y: 90, endPoint x: 333, endPoint y: 90, distance: 8.1
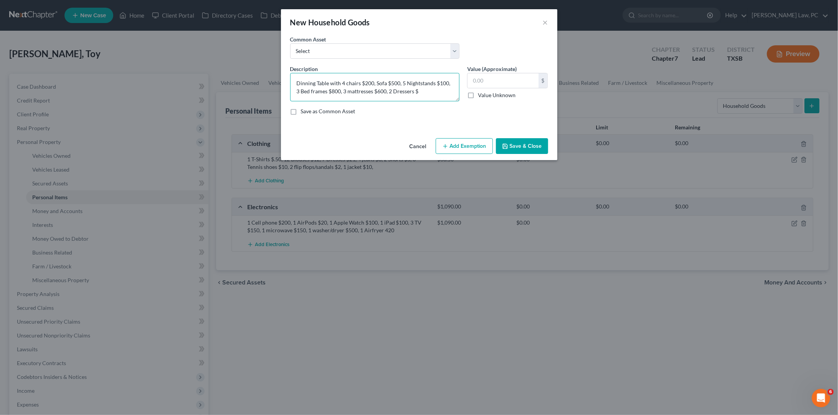
click at [333, 90] on textarea "Dinning Table with 4 chairs $200, Sofa $500, 5 Nightstands $100, 3 Bed frames $…" at bounding box center [374, 87] width 169 height 28
click at [442, 80] on textarea "Dinning Table with 4 chairs $200, Sofa $500, 5 Nightstands $100, 3 Bed frames $…" at bounding box center [374, 87] width 169 height 28
click at [429, 91] on textarea "Dinning Table with 4 chairs $200, Sofa $500, 5 Nightstands $125, 3 Bed frames $…" at bounding box center [374, 87] width 169 height 28
click at [388, 87] on textarea "Dinning Table with 4 chairs $200, Sofa $500, 5 Nightstands $125, 3 Bed frames $…" at bounding box center [374, 87] width 169 height 28
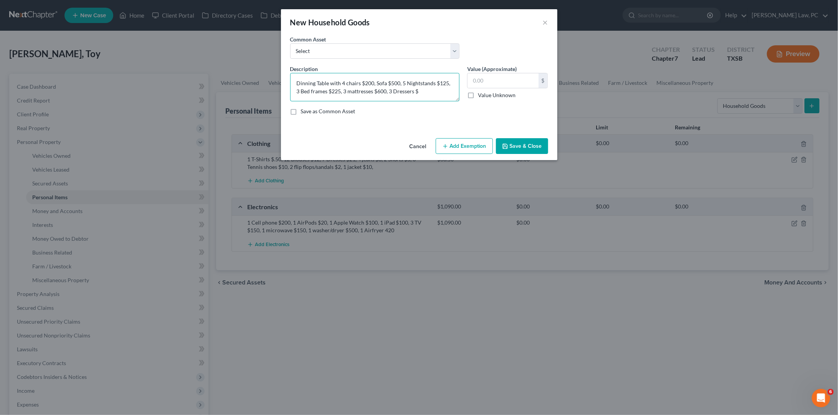
click at [419, 90] on textarea "Dinning Table with 4 chairs $200, Sofa $500, 5 Nightstands $125, 3 Bed frames $…" at bounding box center [374, 87] width 169 height 28
click at [311, 94] on textarea "Dinning Table with 4 chairs $200, Sofa $500, 5 Nightstands $125, 3 Bed frames $…" at bounding box center [374, 87] width 169 height 28
click at [380, 98] on textarea "Dinning Table with 4 chairs $200, Sofa $500, 5 Nightstands $125, 3 Bed frames $…" at bounding box center [374, 87] width 169 height 28
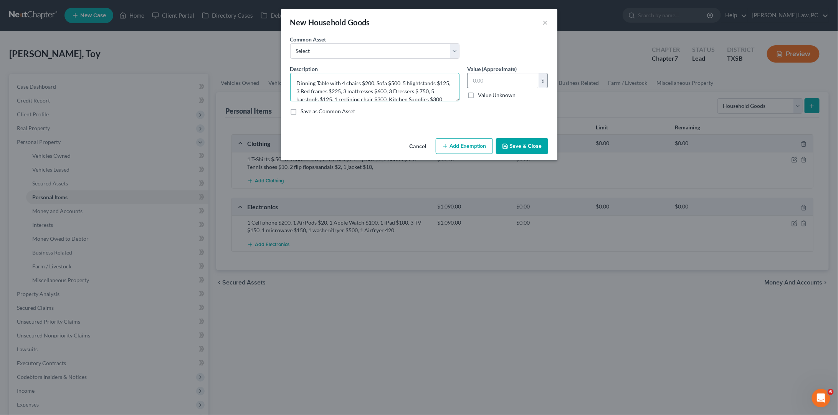
type textarea "Dinning Table with 4 chairs $200, Sofa $500, 5 Nightstands $125, 3 Bed frames $…"
click at [498, 81] on input "text" at bounding box center [503, 80] width 71 height 15
type input "3,125"
click at [523, 145] on button "Save & Close" at bounding box center [522, 146] width 52 height 16
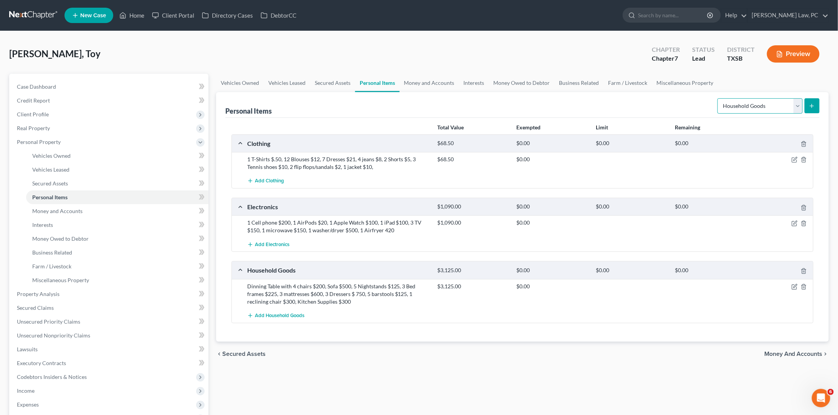
select select "pets"
click at [810, 108] on icon "submit" at bounding box center [812, 106] width 6 height 6
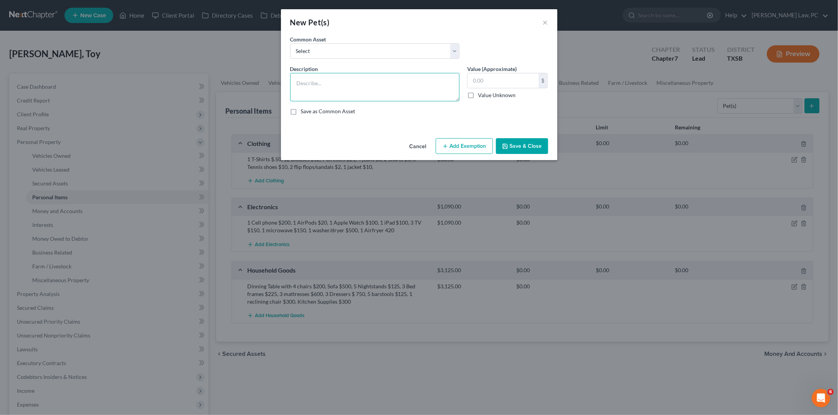
click at [419, 86] on textarea at bounding box center [374, 87] width 169 height 28
type textarea "1 cat (No economical value)"
click at [534, 143] on button "Save & Close" at bounding box center [522, 146] width 52 height 16
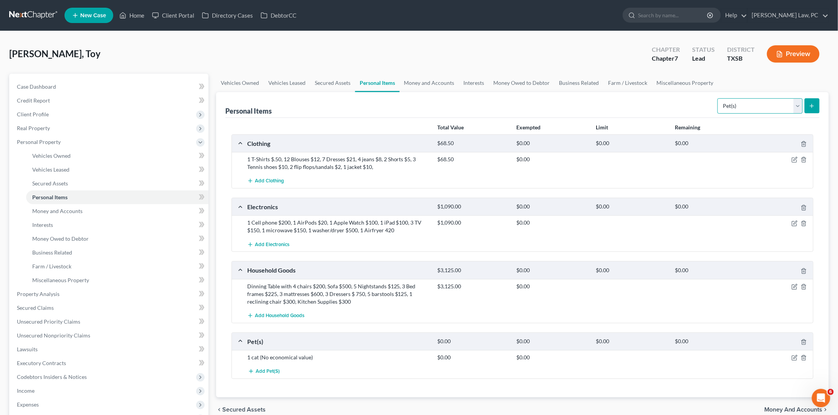
select select "jewelry"
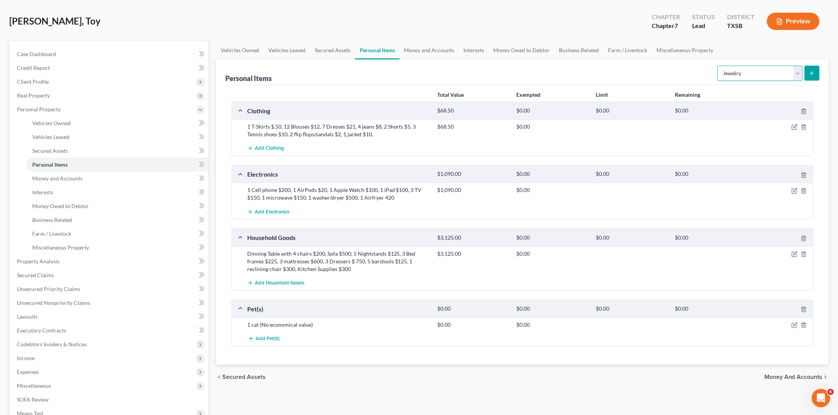
scroll to position [46, 0]
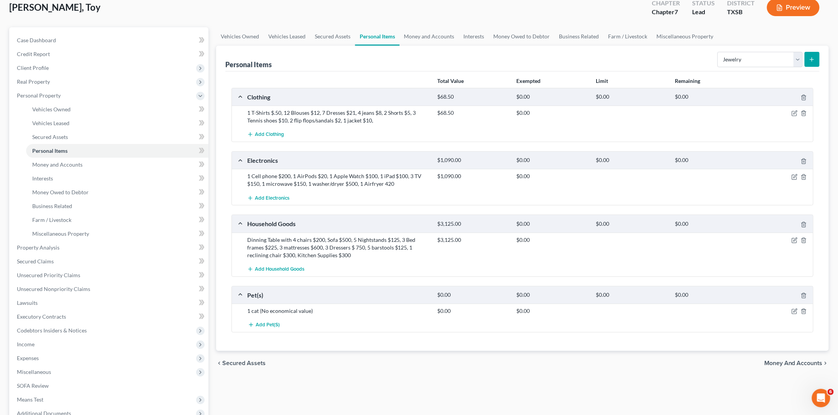
click at [811, 57] on icon "submit" at bounding box center [812, 59] width 6 height 6
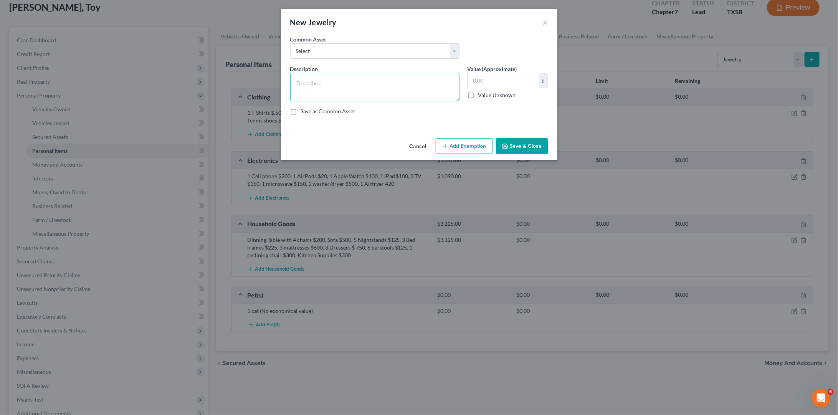
click at [408, 96] on textarea at bounding box center [374, 87] width 169 height 28
click at [299, 81] on textarea "2 pairs of Gold" at bounding box center [374, 87] width 169 height 28
click at [344, 83] on textarea "3 pairs of Gold" at bounding box center [374, 87] width 169 height 28
type textarea "3 pairs of Gold studs $40"
click at [484, 77] on input "text" at bounding box center [503, 80] width 71 height 15
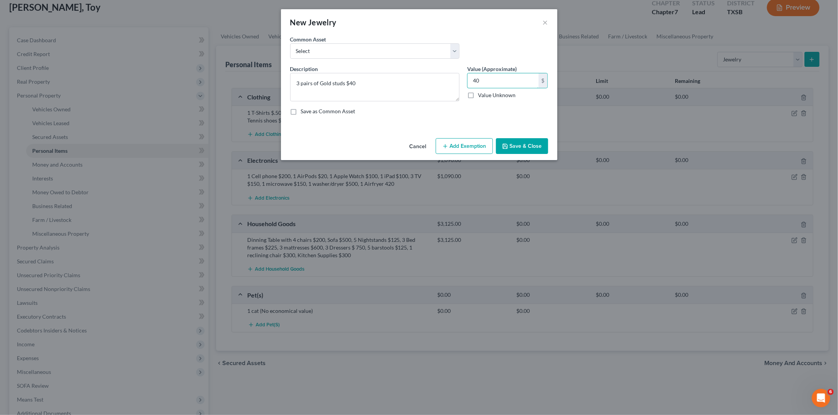
type input "40"
click at [526, 147] on button "Save & Close" at bounding box center [522, 146] width 52 height 16
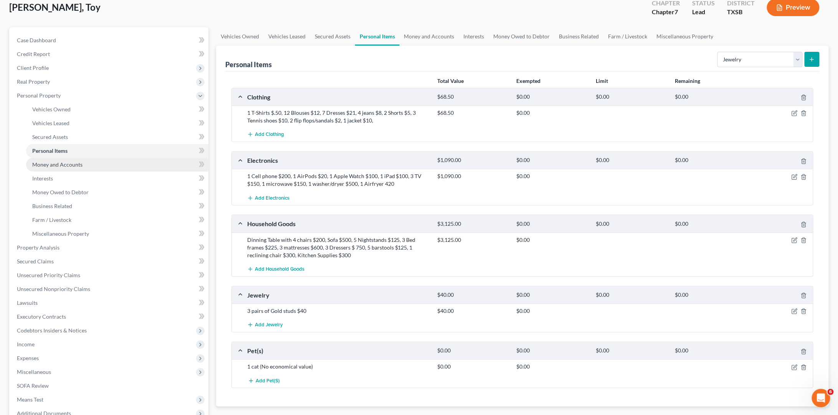
click at [116, 158] on link "Money and Accounts" at bounding box center [117, 165] width 182 height 14
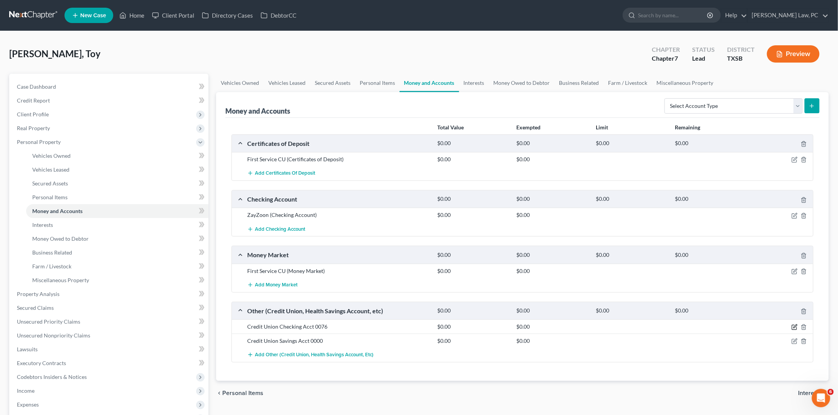
click at [794, 326] on icon "button" at bounding box center [795, 326] width 3 height 3
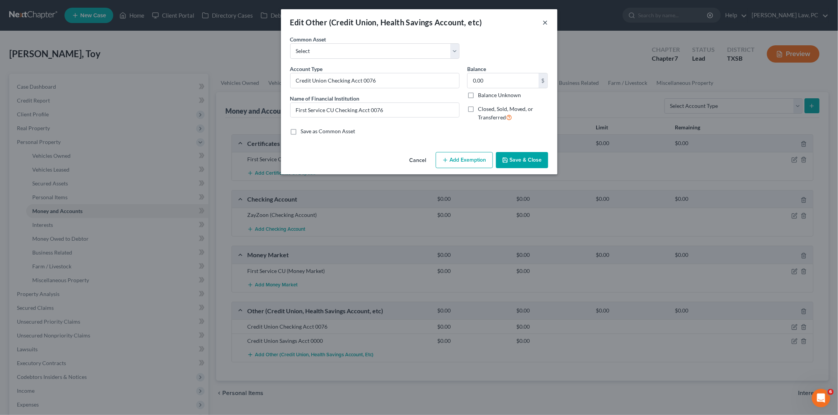
click at [543, 24] on button "×" at bounding box center [545, 22] width 5 height 9
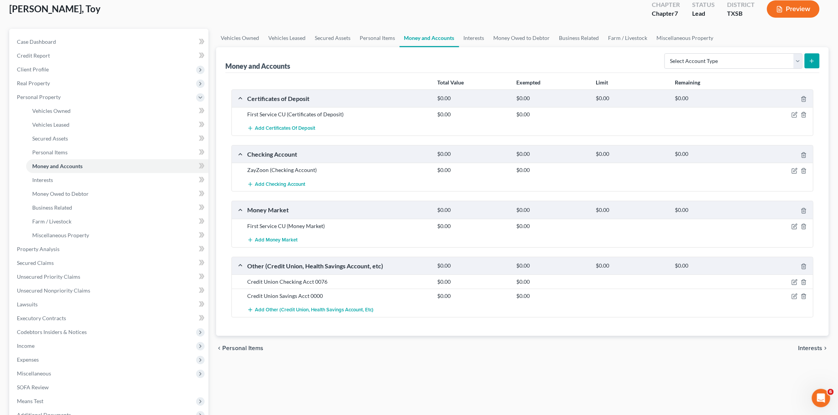
scroll to position [45, 0]
click at [90, 175] on link "Interests" at bounding box center [117, 180] width 182 height 14
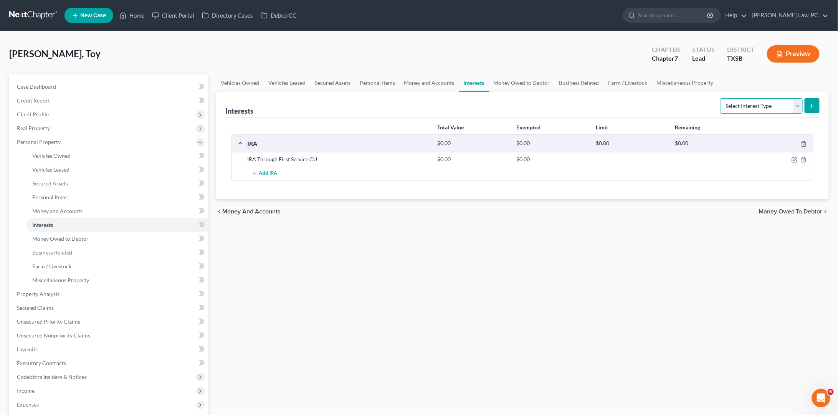
select select "whole_life_insurance"
click at [811, 110] on button "submit" at bounding box center [812, 105] width 15 height 15
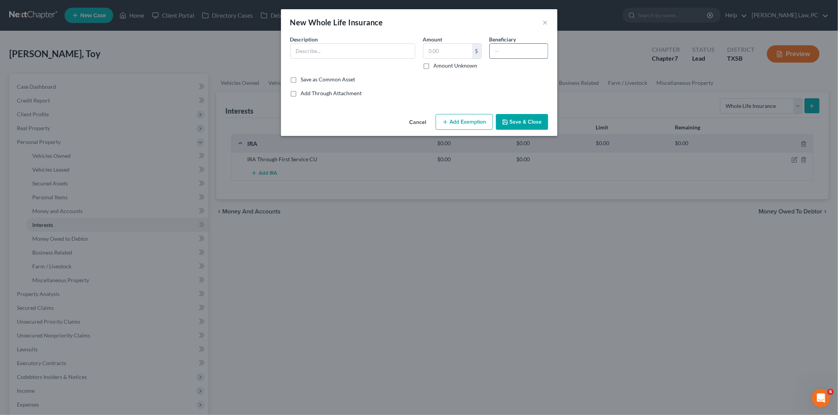
click at [533, 52] on input "text" at bounding box center [519, 51] width 58 height 15
type input "Children"
click at [395, 53] on input "text" at bounding box center [353, 51] width 124 height 15
type input "Life Insurance Through [GEOGRAPHIC_DATA]"
click at [528, 123] on button "Save & Close" at bounding box center [522, 122] width 52 height 16
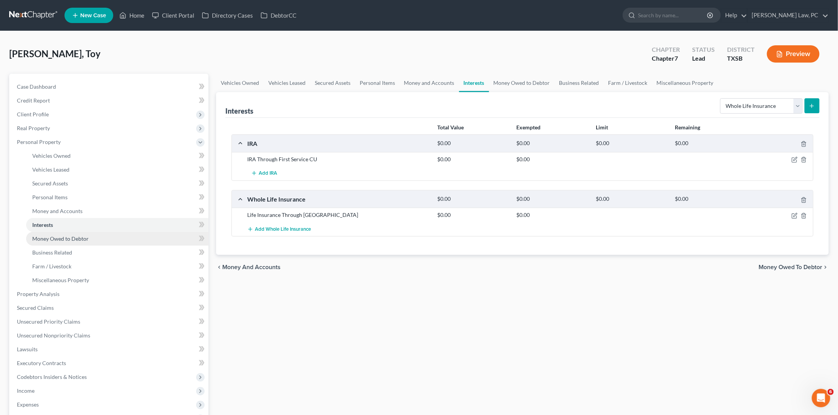
click at [121, 233] on link "Money Owed to Debtor" at bounding box center [117, 239] width 182 height 14
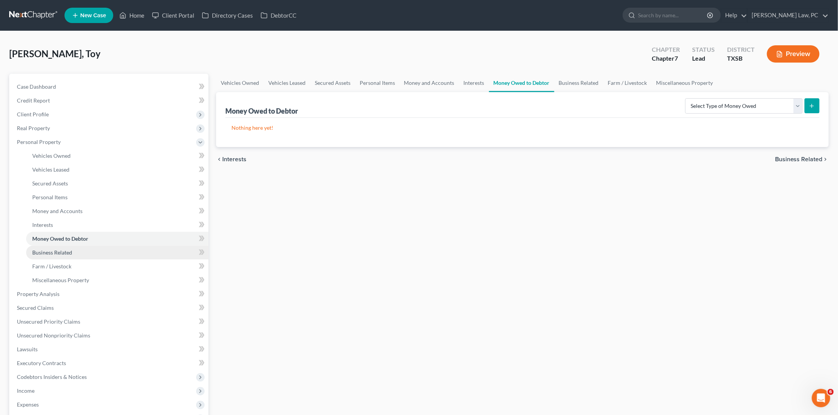
click at [119, 247] on link "Business Related" at bounding box center [117, 253] width 182 height 14
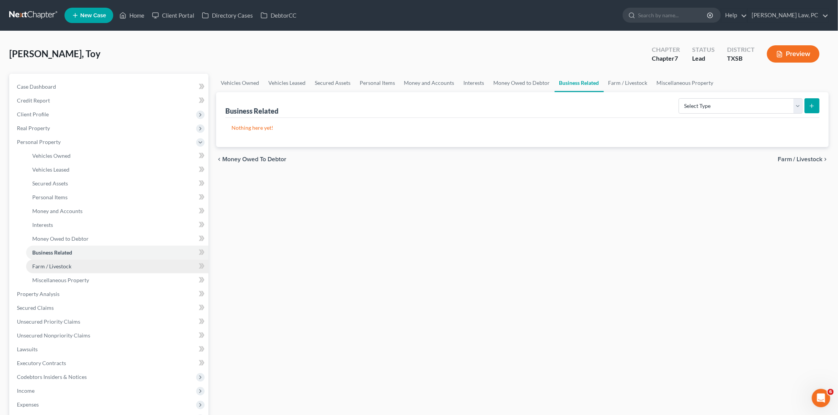
click at [55, 263] on span "Farm / Livestock" at bounding box center [51, 266] width 39 height 7
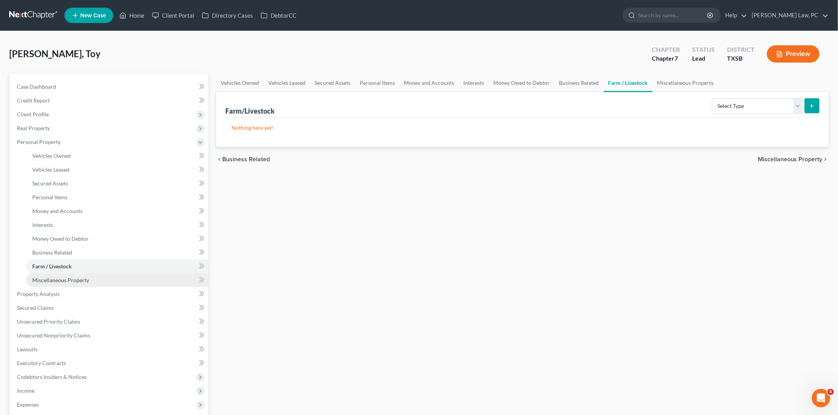
click at [126, 273] on link "Miscellaneous Property" at bounding box center [117, 280] width 182 height 14
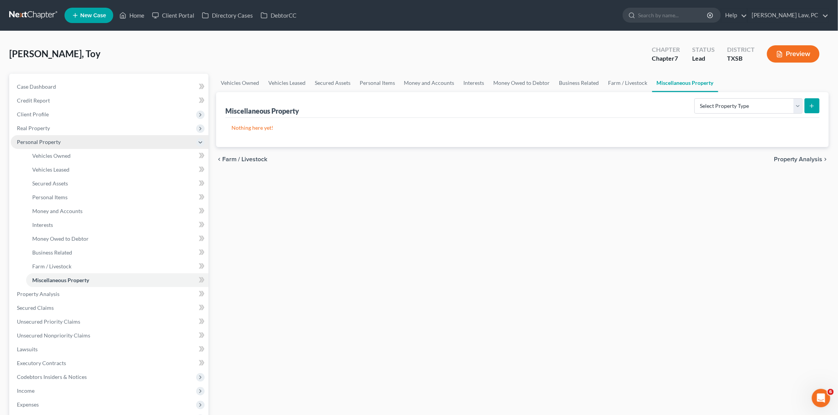
click at [46, 139] on span "Personal Property" at bounding box center [39, 142] width 44 height 7
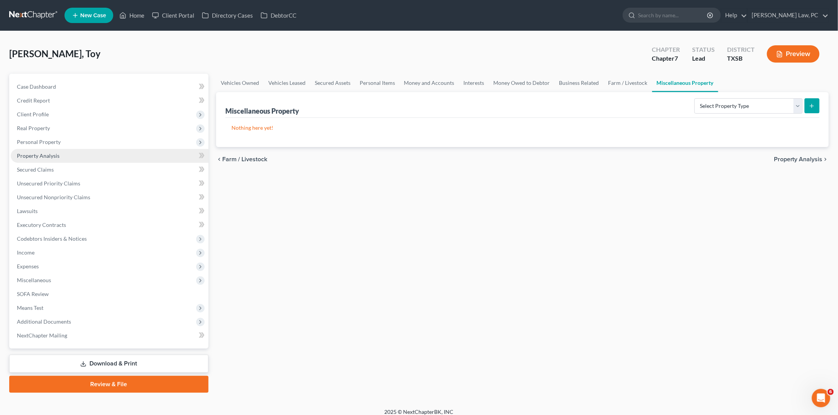
click at [48, 156] on span "Property Analysis" at bounding box center [38, 155] width 43 height 7
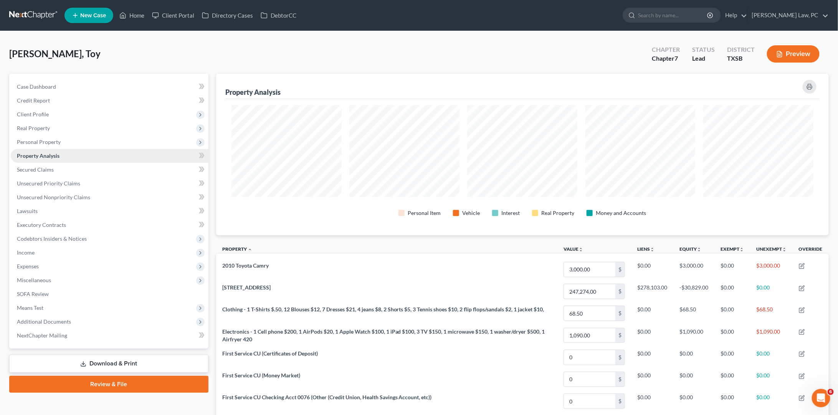
scroll to position [161, 613]
click at [57, 163] on link "Secured Claims" at bounding box center [110, 170] width 198 height 14
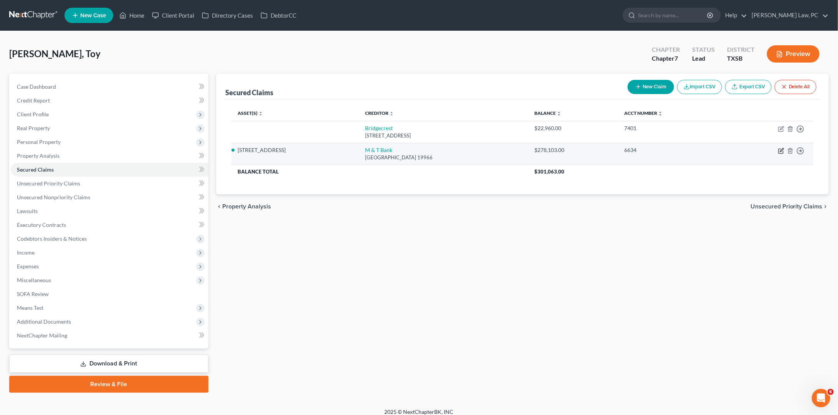
click at [781, 150] on icon "button" at bounding box center [781, 151] width 6 height 6
select select "7"
select select "2"
select select "0"
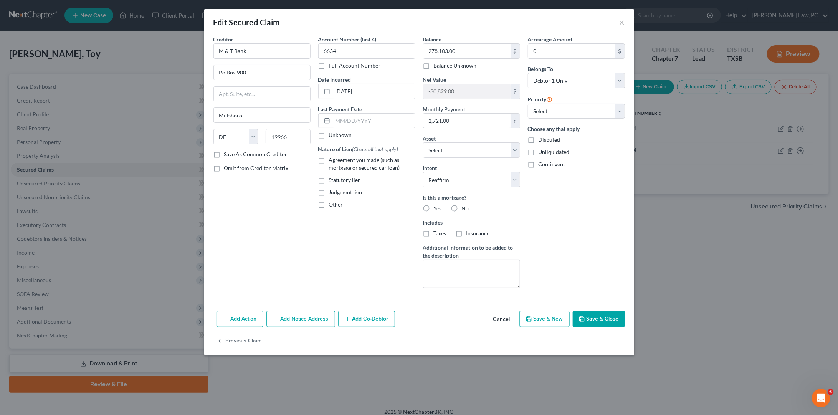
click at [329, 158] on label "Agreement you made (such as mortgage or secured car loan)" at bounding box center [372, 163] width 86 height 15
click at [332, 158] on input "Agreement you made (such as mortgage or secured car loan)" at bounding box center [334, 158] width 5 height 5
checkbox input "true"
click at [434, 205] on label "Yes" at bounding box center [438, 209] width 8 height 8
click at [437, 205] on input "Yes" at bounding box center [439, 207] width 5 height 5
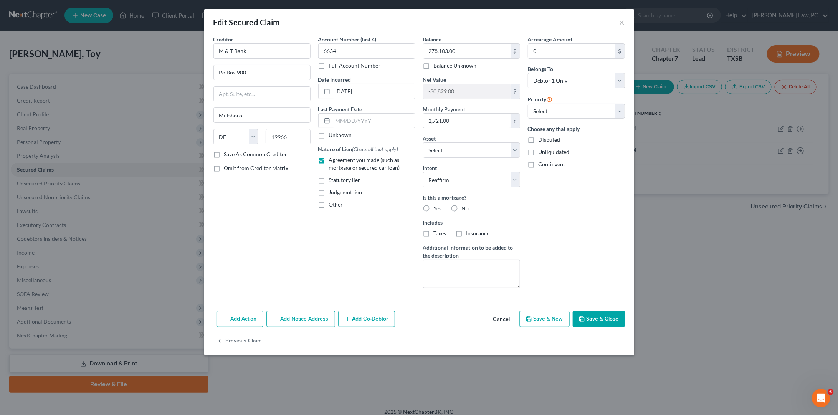
radio input "true"
type input "09/"
click at [374, 119] on input "09/" at bounding box center [374, 121] width 82 height 15
click at [623, 22] on button "×" at bounding box center [622, 22] width 5 height 9
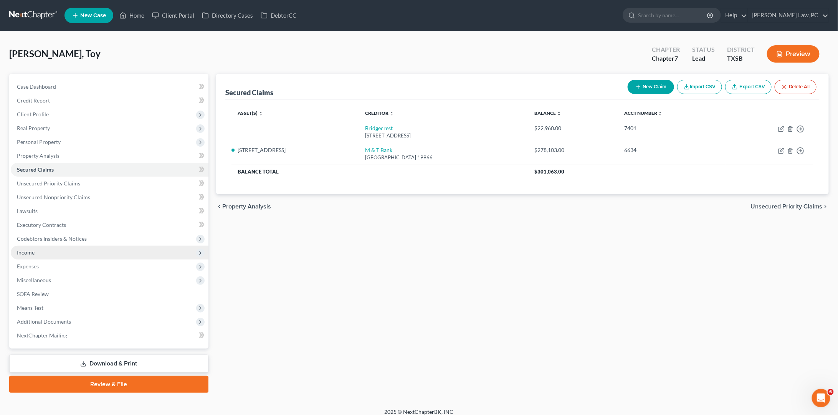
click at [45, 249] on span "Income" at bounding box center [110, 253] width 198 height 14
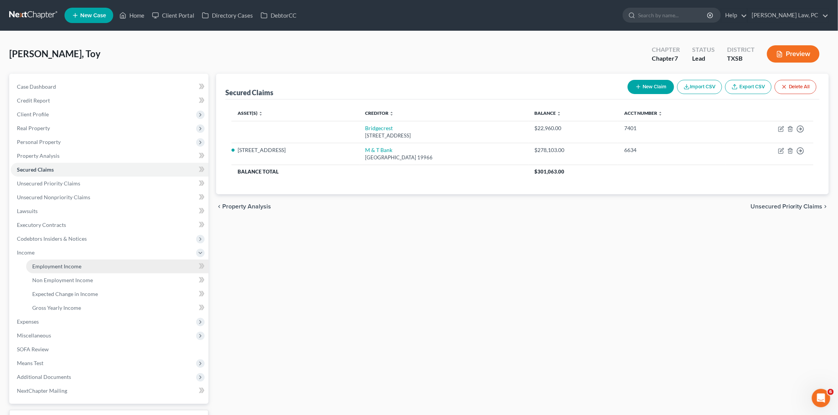
click at [57, 263] on span "Employment Income" at bounding box center [56, 266] width 49 height 7
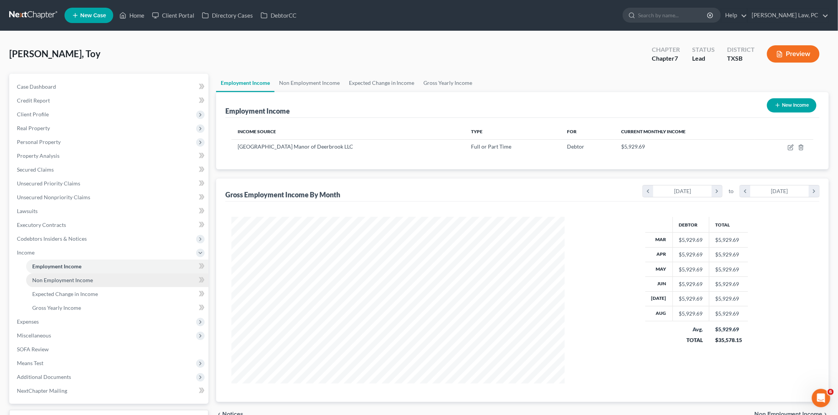
scroll to position [167, 349]
click at [791, 145] on icon "button" at bounding box center [791, 147] width 6 height 6
select select "0"
select select "45"
select select "2"
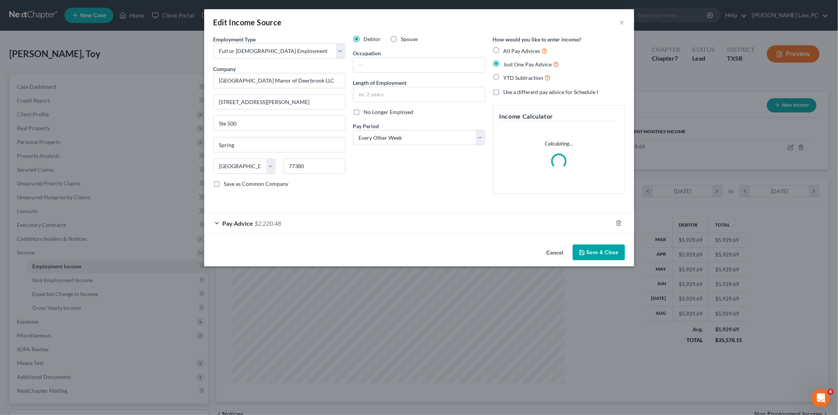
click at [609, 248] on div "Edit Income Source × Employment Type * Select Full or [DEMOGRAPHIC_DATA] Employ…" at bounding box center [419, 137] width 430 height 257
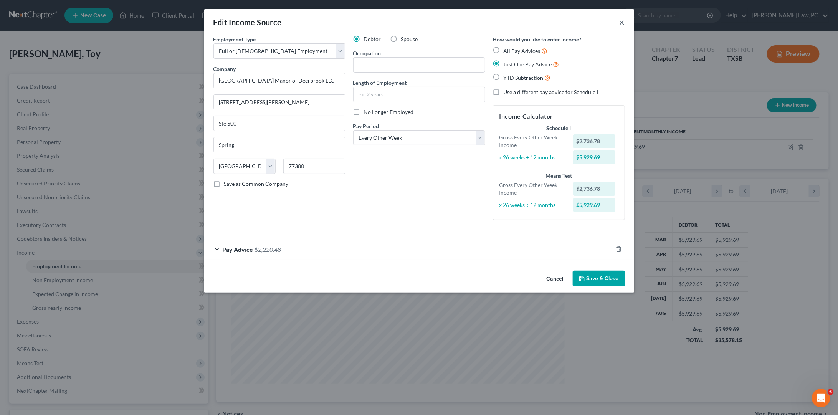
click at [624, 22] on button "×" at bounding box center [622, 22] width 5 height 9
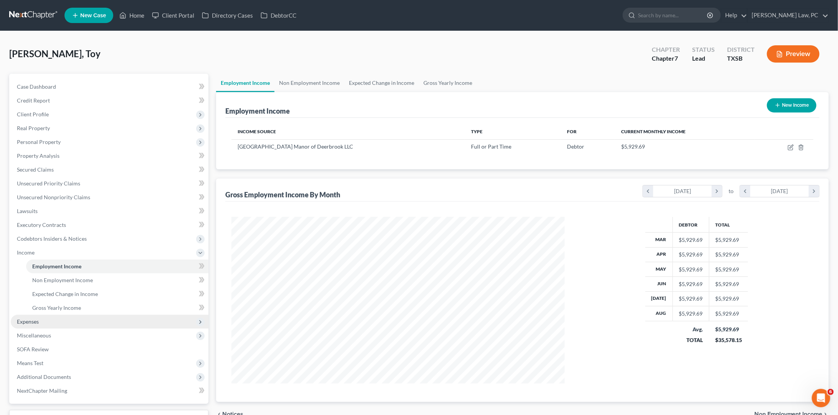
click at [49, 315] on span "Expenses" at bounding box center [110, 322] width 198 height 14
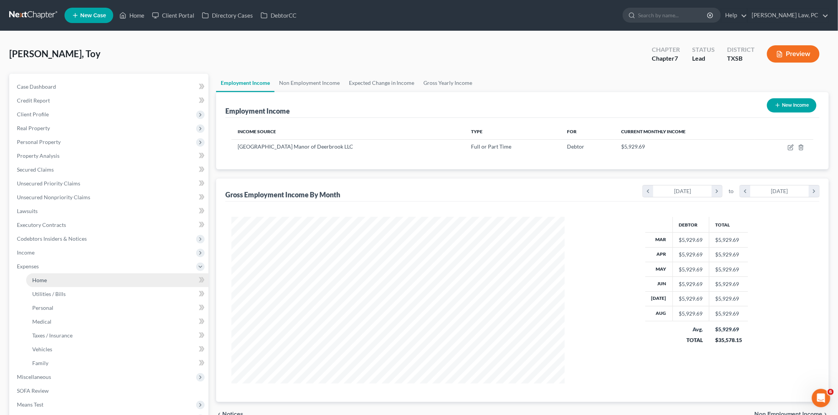
click at [43, 277] on span "Home" at bounding box center [39, 280] width 15 height 7
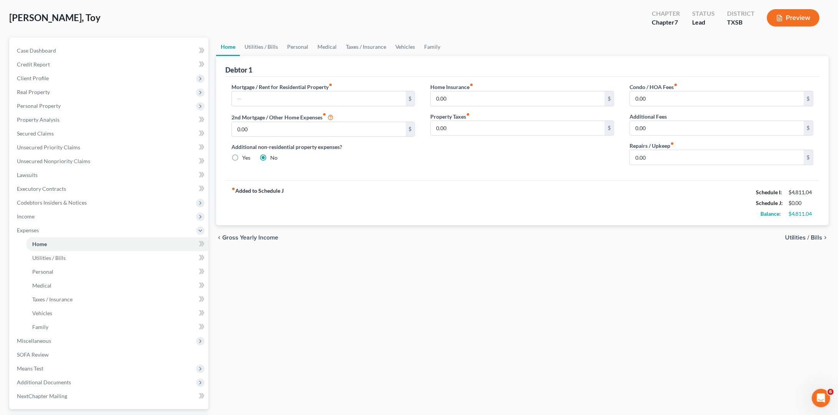
scroll to position [36, 0]
click at [253, 48] on link "Utilities / Bills" at bounding box center [261, 47] width 43 height 18
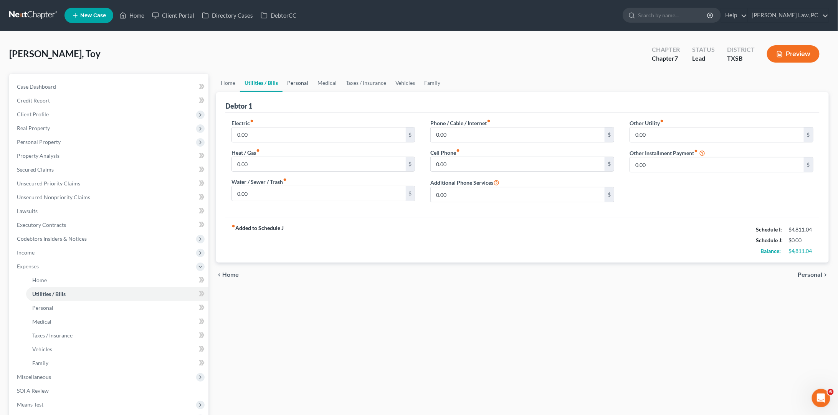
click at [308, 79] on link "Personal" at bounding box center [298, 83] width 30 height 18
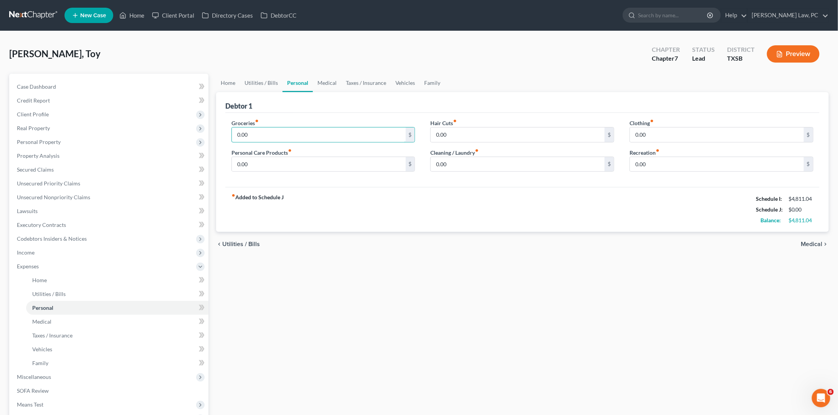
drag, startPoint x: 250, startPoint y: 131, endPoint x: 217, endPoint y: 127, distance: 33.6
click at [216, 128] on div "Debtor 1 Groceries fiber_manual_record 0.00 $ Personal Care Products fiber_manu…" at bounding box center [522, 162] width 613 height 140
type input "860"
click at [329, 88] on link "Medical" at bounding box center [327, 83] width 28 height 18
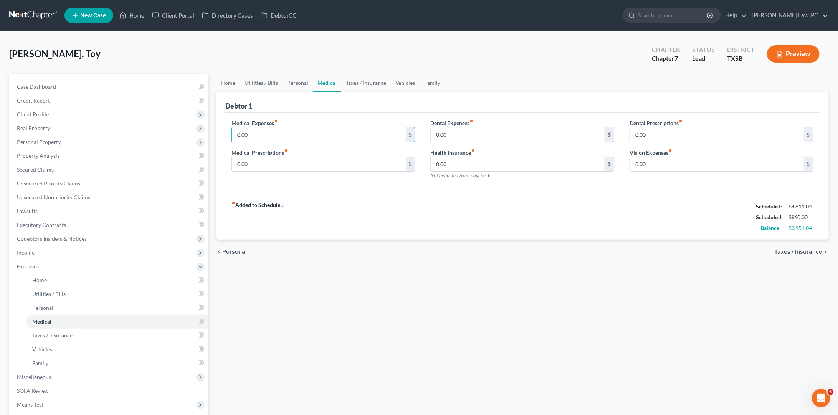
drag, startPoint x: 252, startPoint y: 135, endPoint x: 222, endPoint y: 133, distance: 29.6
click at [222, 133] on div "Debtor 1 Medical Expenses fiber_manual_record 0.00 $ Medical Prescriptions fibe…" at bounding box center [522, 166] width 613 height 148
type input "100"
click at [361, 85] on link "Taxes / Insurance" at bounding box center [366, 83] width 50 height 18
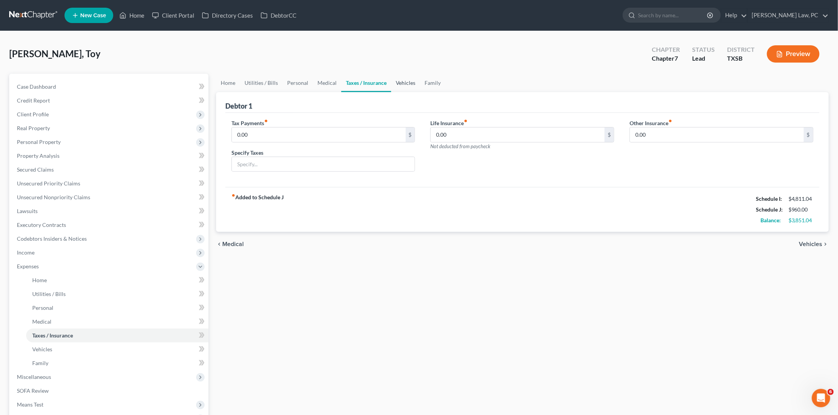
click at [400, 86] on link "Vehicles" at bounding box center [405, 83] width 29 height 18
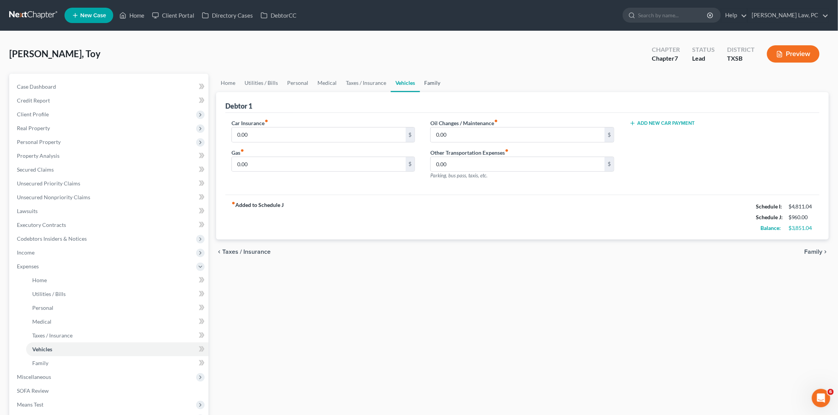
click at [429, 83] on link "Family" at bounding box center [432, 83] width 25 height 18
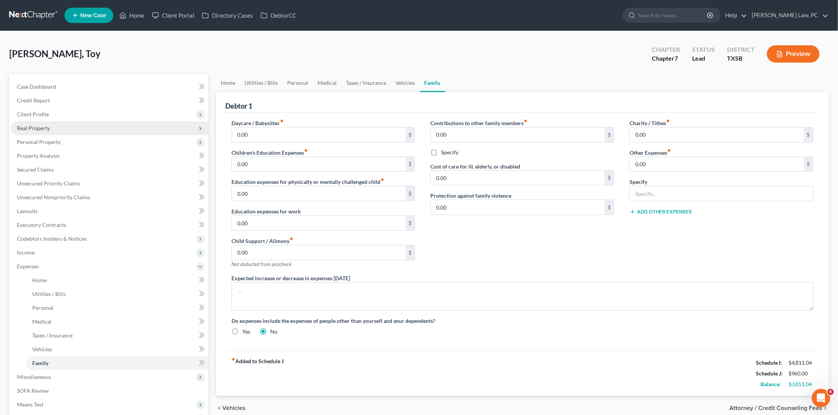
click at [34, 127] on span "Real Property" at bounding box center [33, 128] width 33 height 7
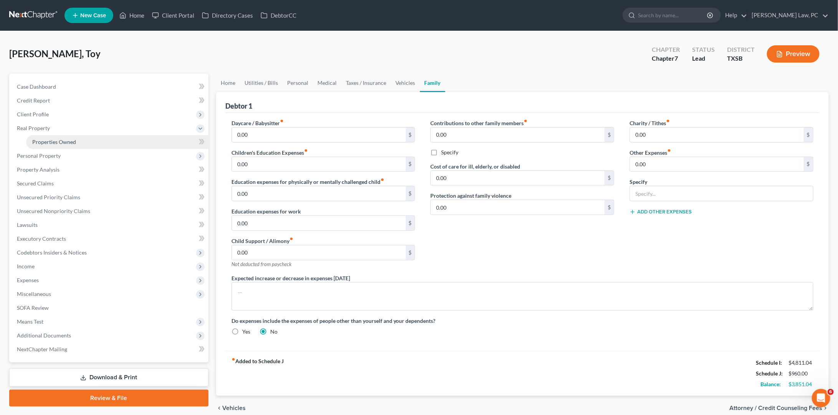
click at [54, 139] on span "Properties Owned" at bounding box center [54, 142] width 44 height 7
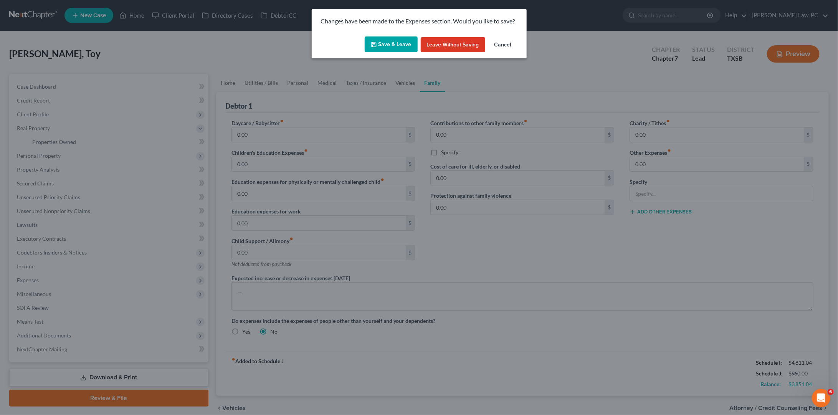
click at [397, 46] on button "Save & Leave" at bounding box center [391, 44] width 53 height 16
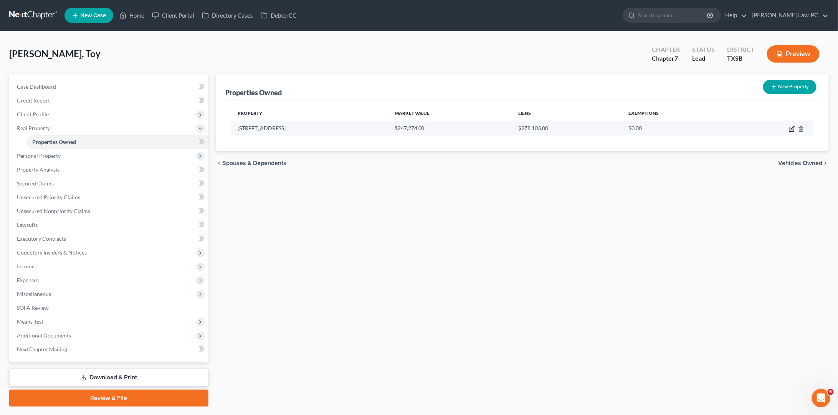
click at [793, 129] on icon "button" at bounding box center [792, 127] width 3 height 3
select select "45"
select select "100"
select select "0"
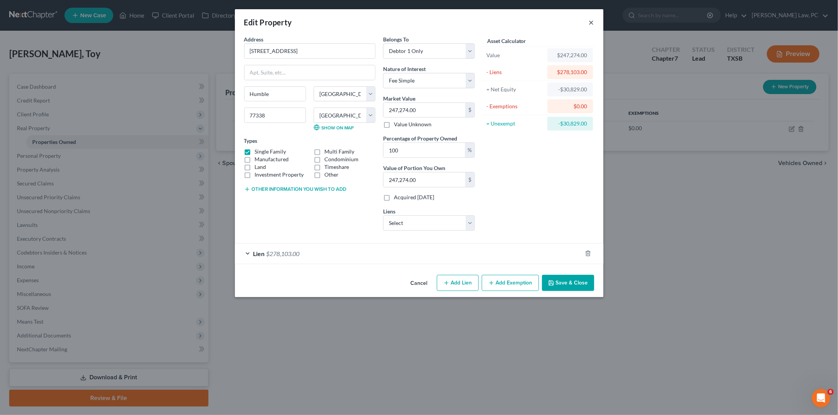
click at [592, 22] on button "×" at bounding box center [591, 22] width 5 height 9
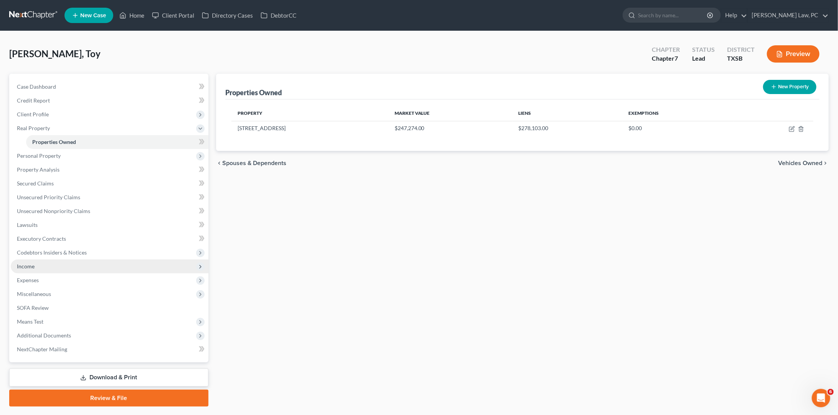
click at [28, 263] on span "Income" at bounding box center [26, 266] width 18 height 7
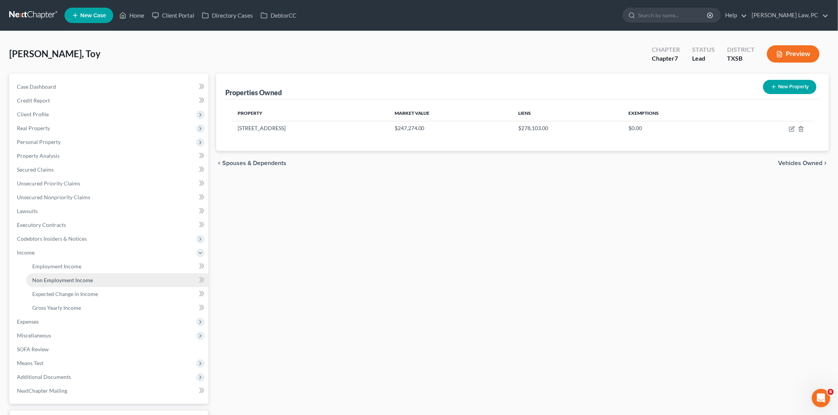
click at [50, 273] on link "Non Employment Income" at bounding box center [117, 280] width 182 height 14
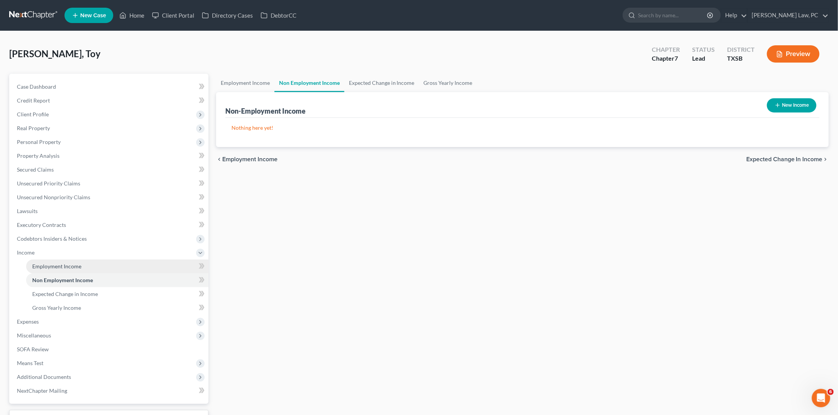
click at [50, 264] on link "Employment Income" at bounding box center [117, 267] width 182 height 14
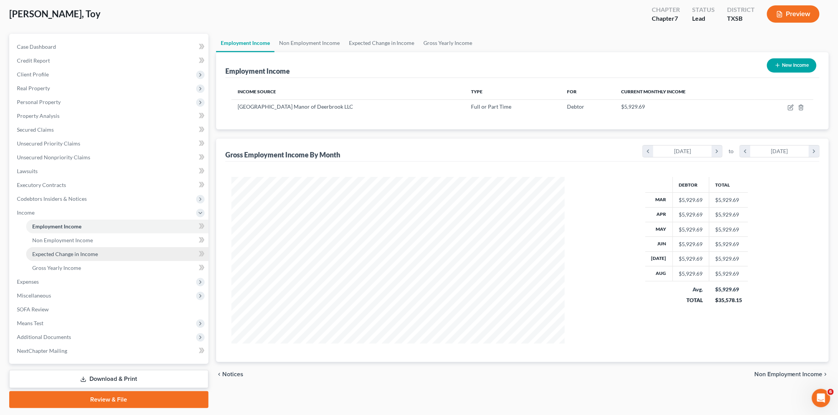
scroll to position [40, 0]
click at [46, 140] on span "Unsecured Priority Claims" at bounding box center [48, 143] width 63 height 7
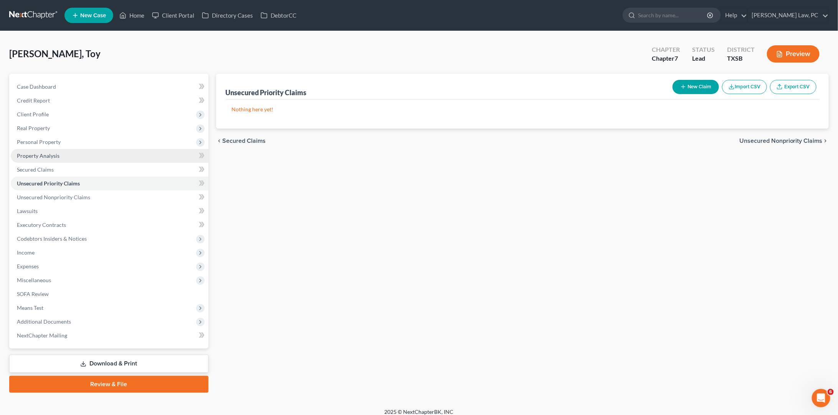
click at [32, 152] on span "Property Analysis" at bounding box center [38, 155] width 43 height 7
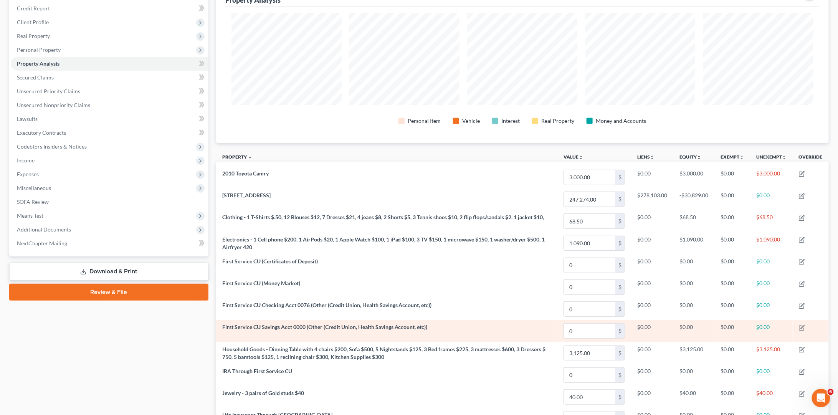
scroll to position [91, 0]
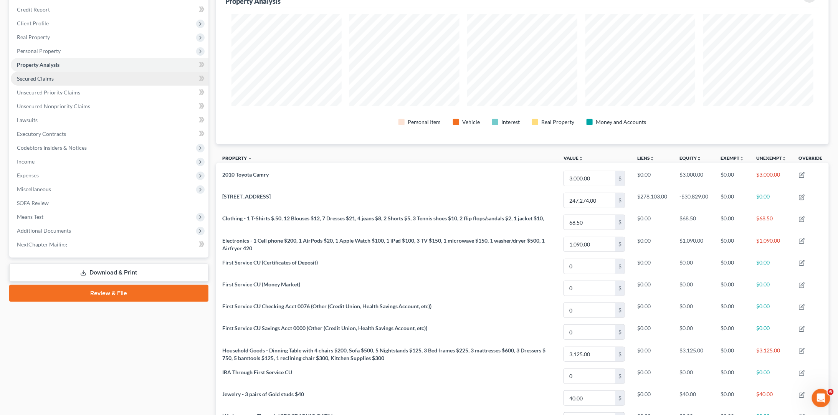
click at [32, 75] on span "Secured Claims" at bounding box center [35, 78] width 37 height 7
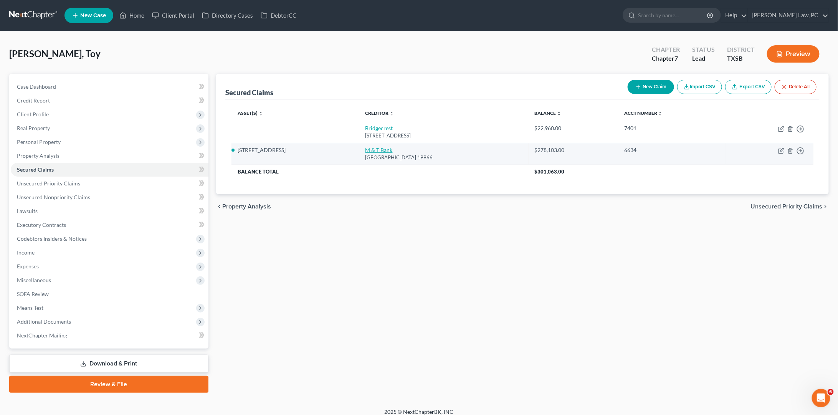
click at [380, 148] on link "M & T Bank" at bounding box center [379, 150] width 27 height 7
select select "7"
select select "9"
select select "2"
select select "0"
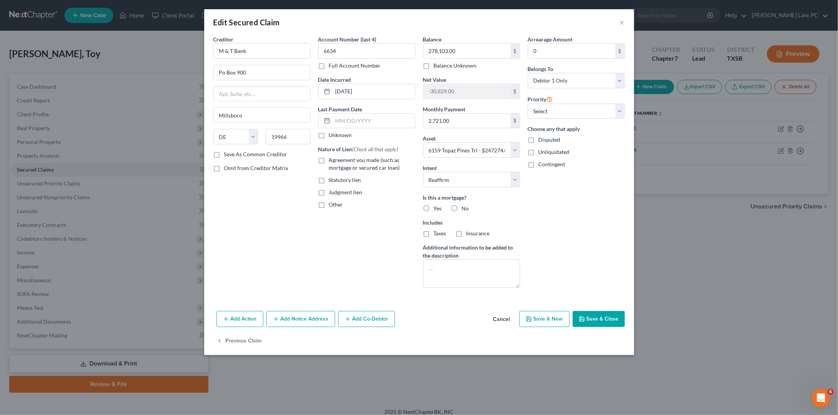
click at [598, 314] on button "Save & Close" at bounding box center [599, 319] width 52 height 16
select select
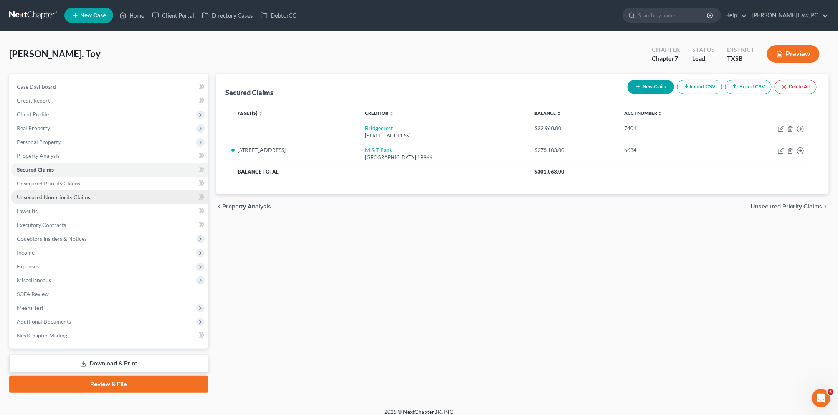
click at [53, 194] on span "Unsecured Nonpriority Claims" at bounding box center [53, 197] width 73 height 7
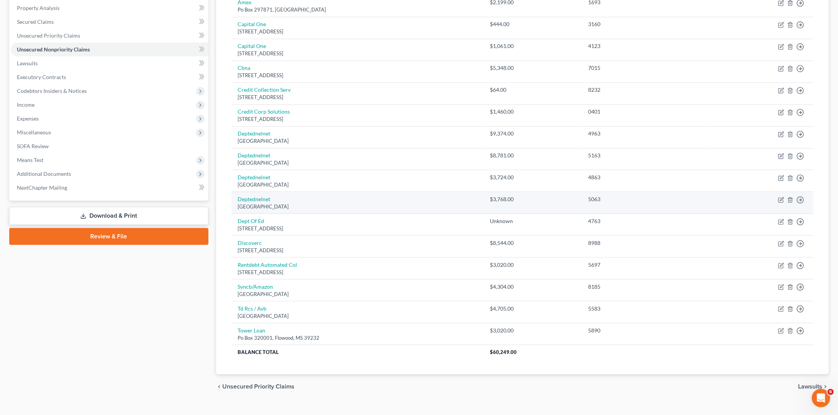
scroll to position [147, 0]
